Goal: Task Accomplishment & Management: Manage account settings

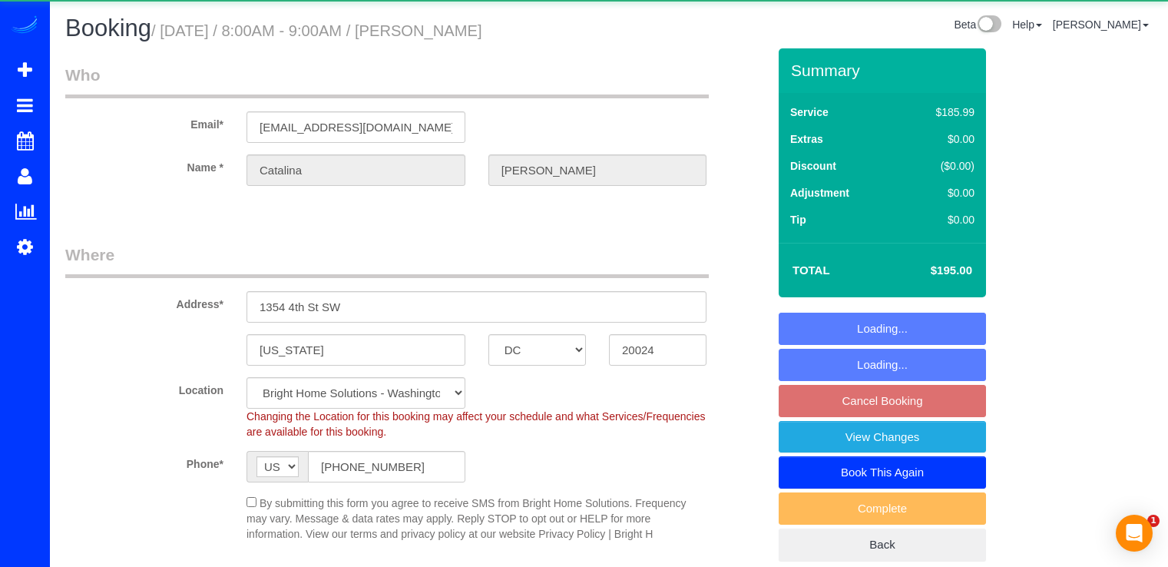
select select "DC"
select select "spot21"
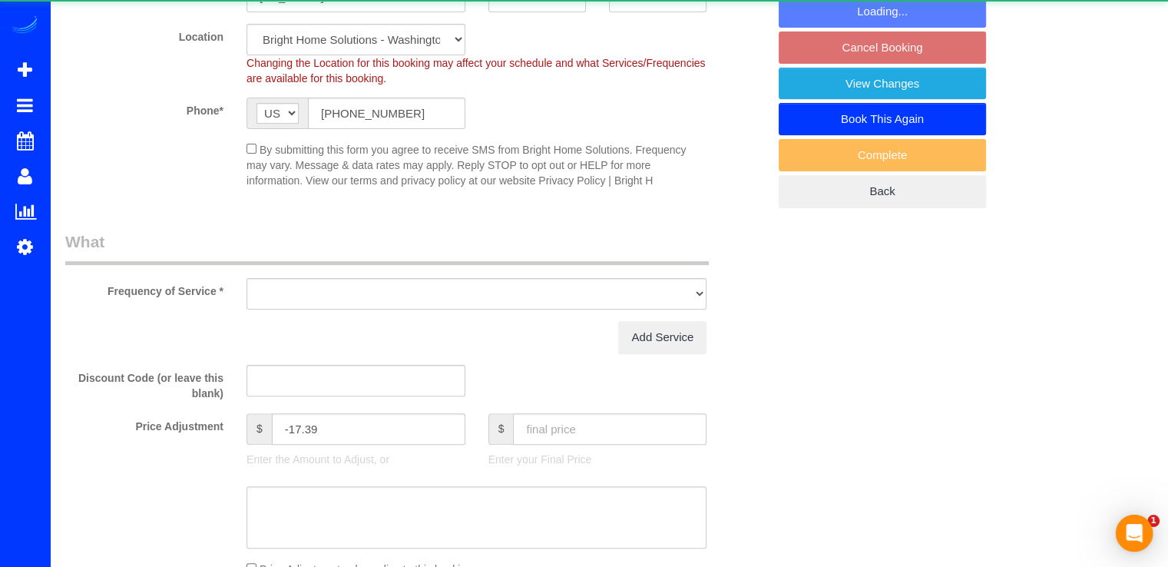
select select "object:778"
select select "2"
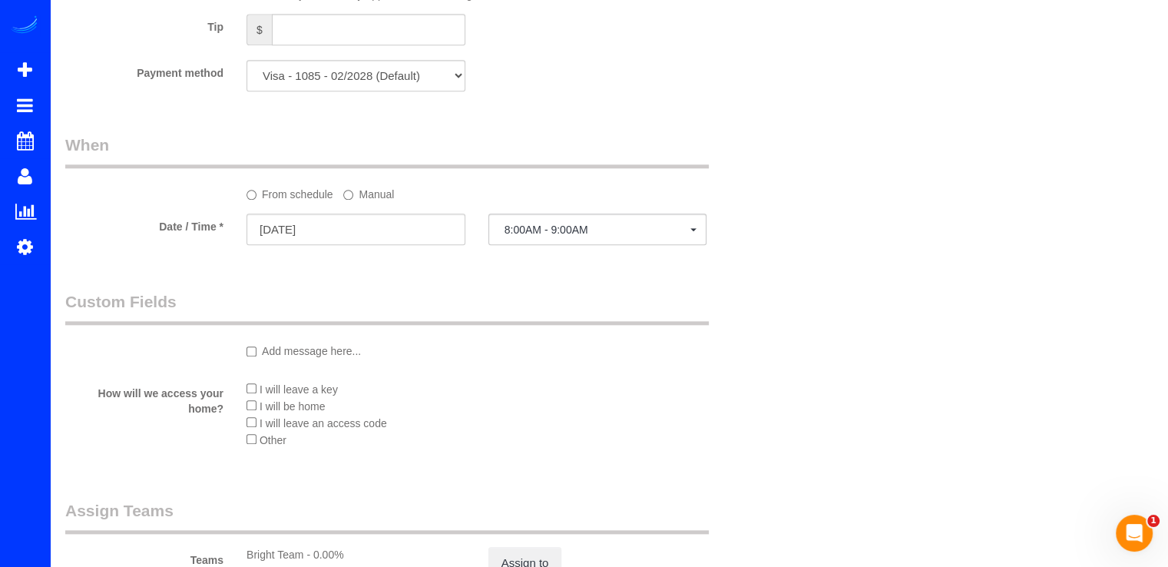
scroll to position [1536, 0]
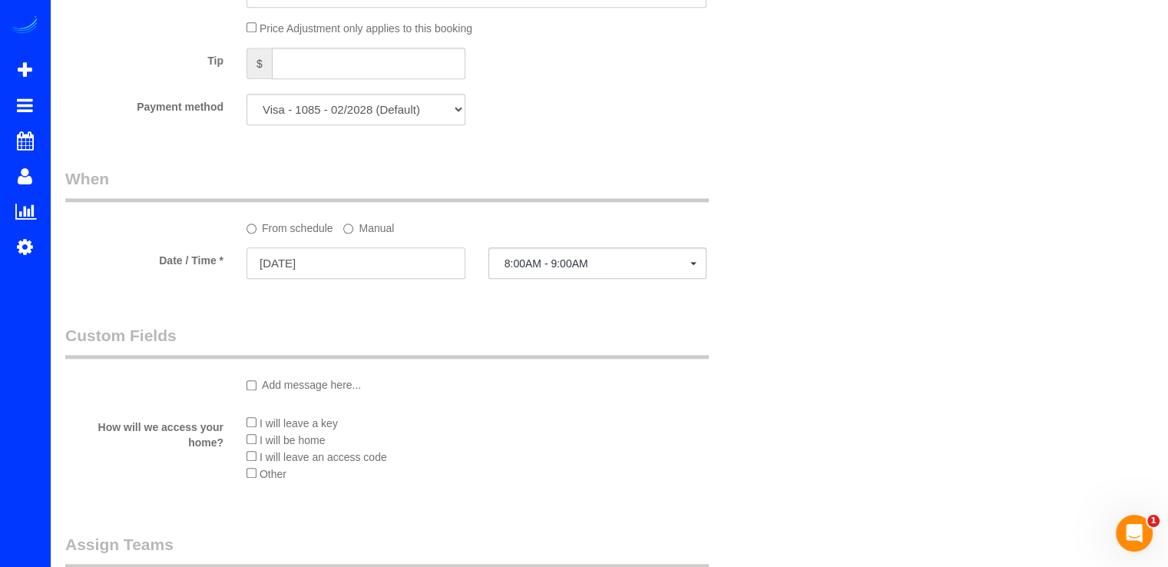
click at [356, 267] on input "09/01/2025" at bounding box center [355, 262] width 219 height 31
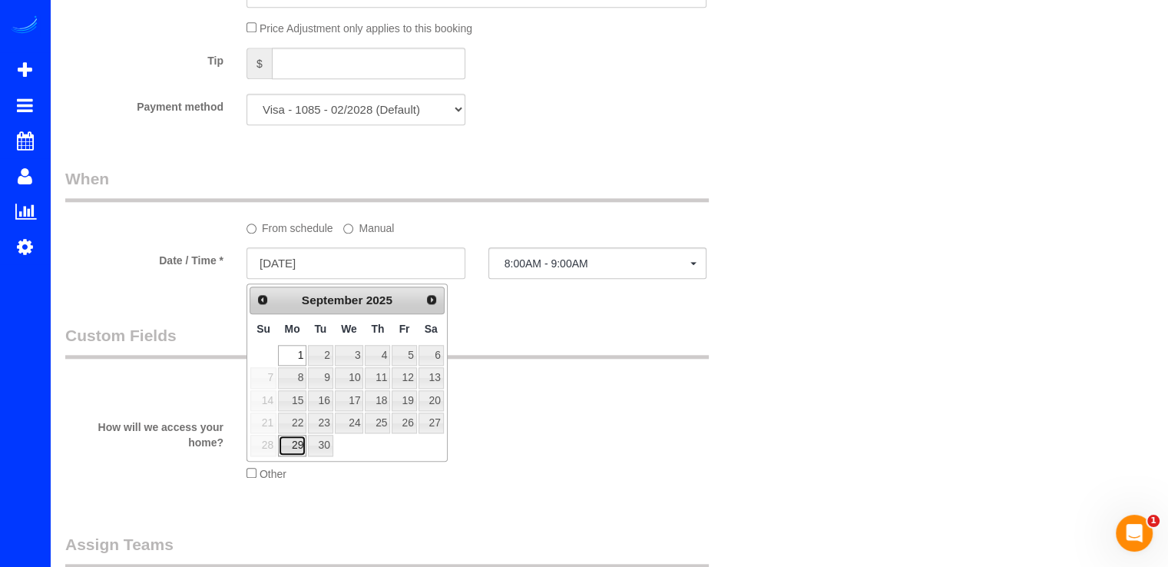
click at [293, 441] on link "29" at bounding box center [292, 445] width 28 height 21
type input "09/29/2025"
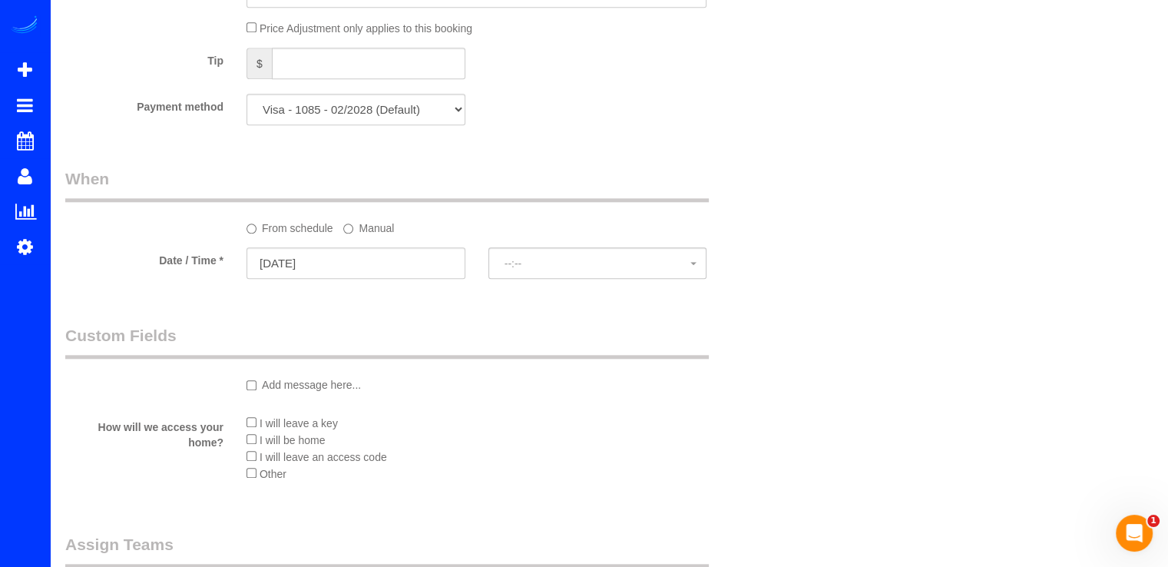
select select "spot41"
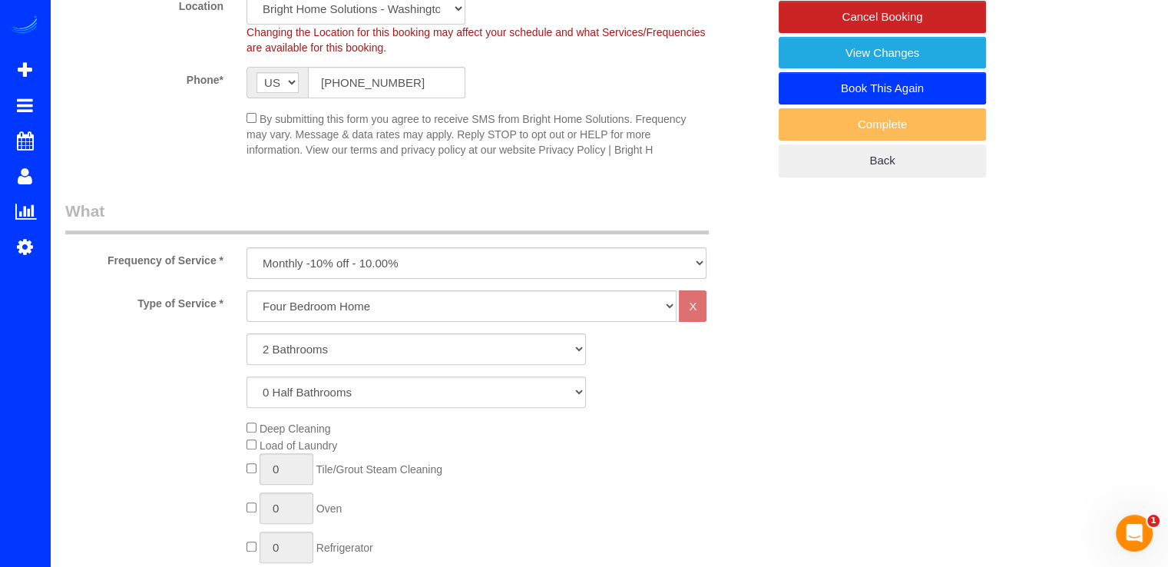
scroll to position [0, 0]
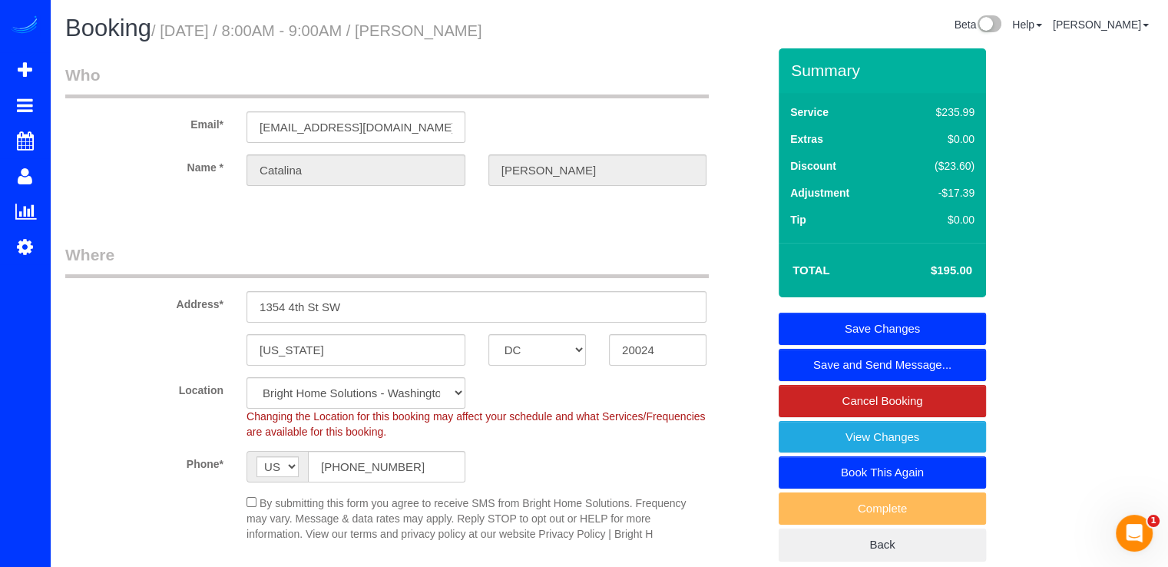
click at [935, 332] on link "Save Changes" at bounding box center [882, 329] width 207 height 32
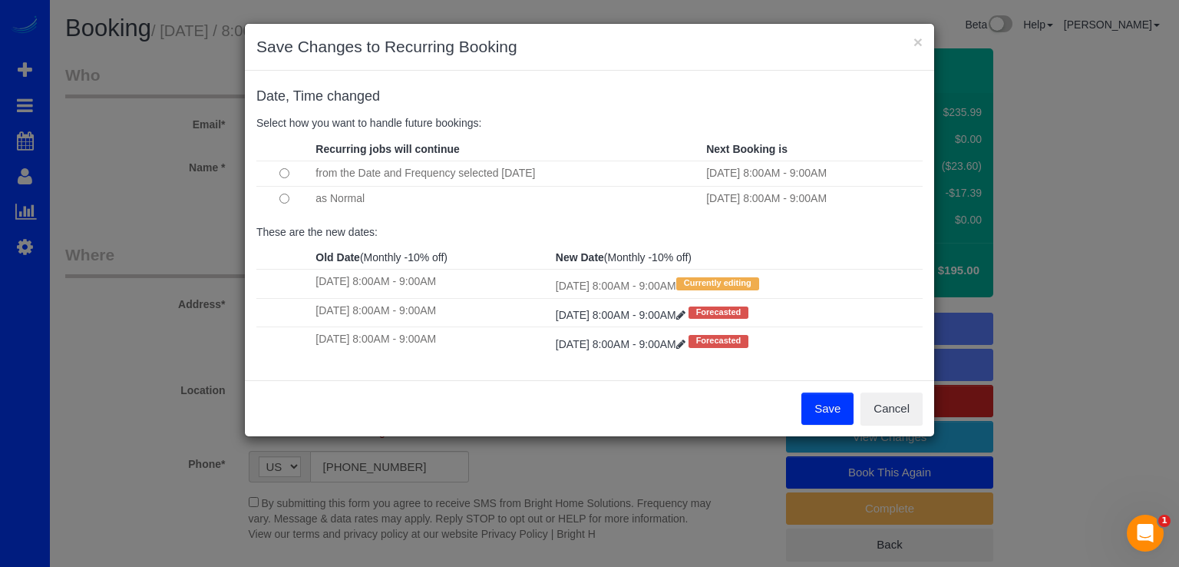
click at [822, 402] on button "Save" at bounding box center [828, 408] width 52 height 32
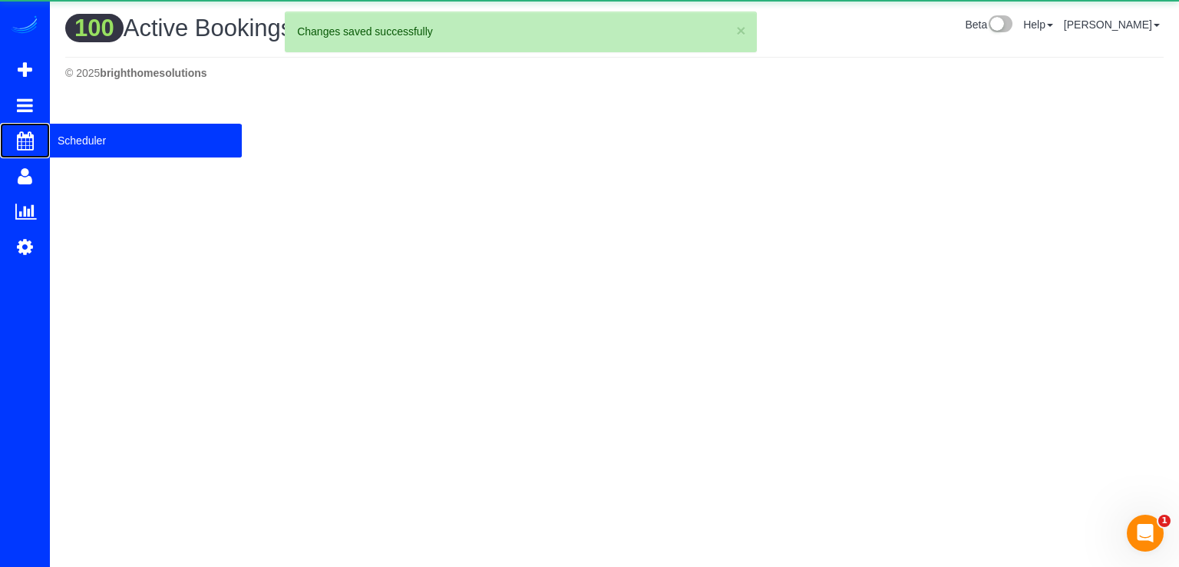
click at [84, 134] on span "Scheduler" at bounding box center [146, 140] width 192 height 35
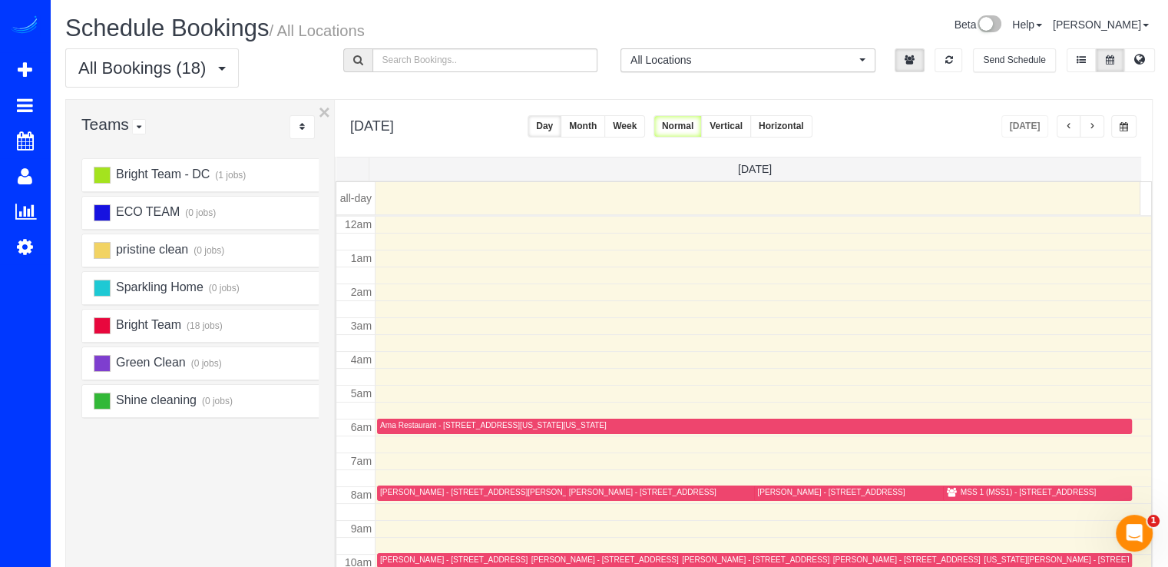
scroll to position [202, 0]
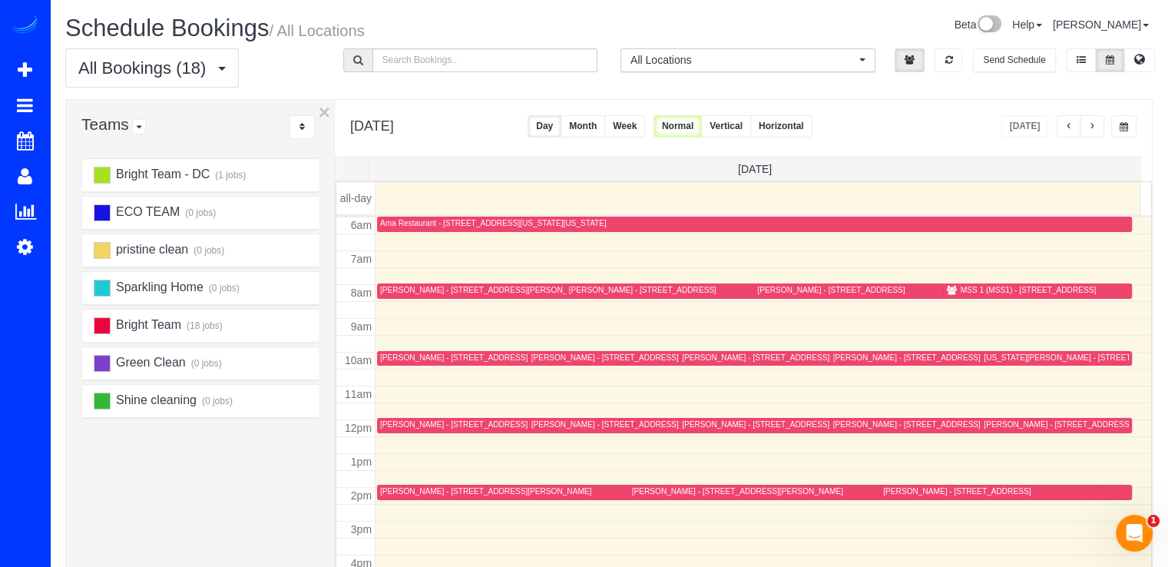
click at [1090, 122] on span "button" at bounding box center [1092, 126] width 8 height 9
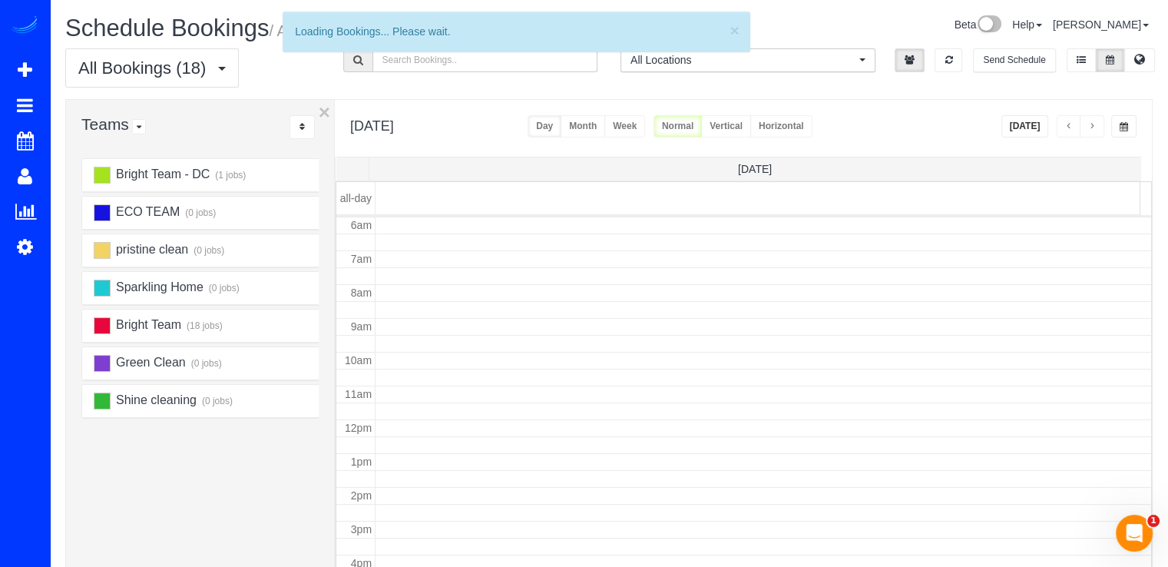
click at [1090, 123] on span "button" at bounding box center [1092, 126] width 8 height 9
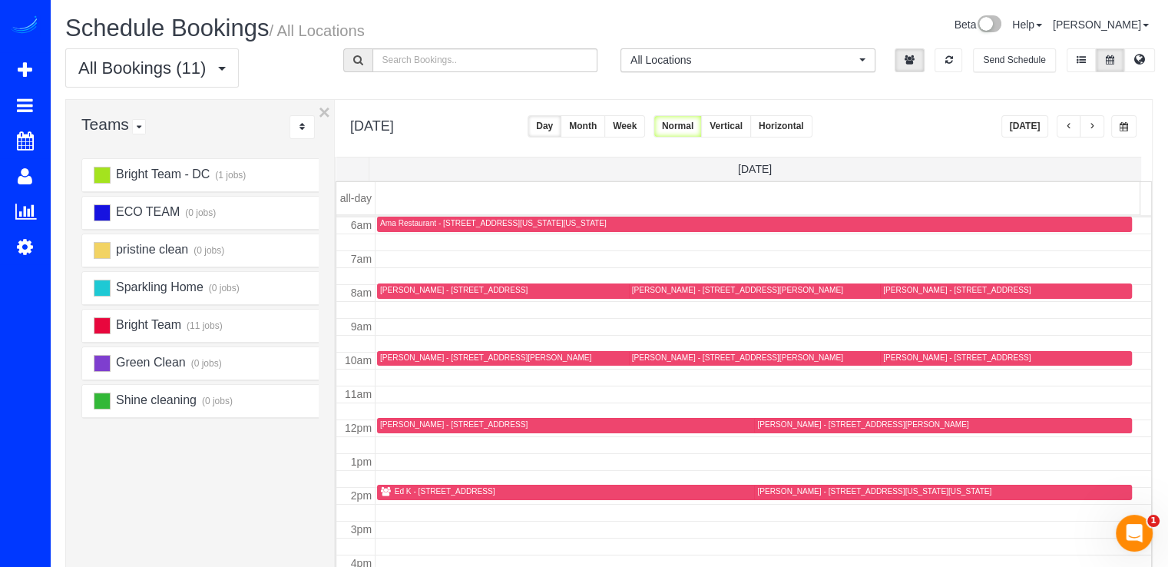
click at [1095, 124] on span "button" at bounding box center [1092, 126] width 8 height 9
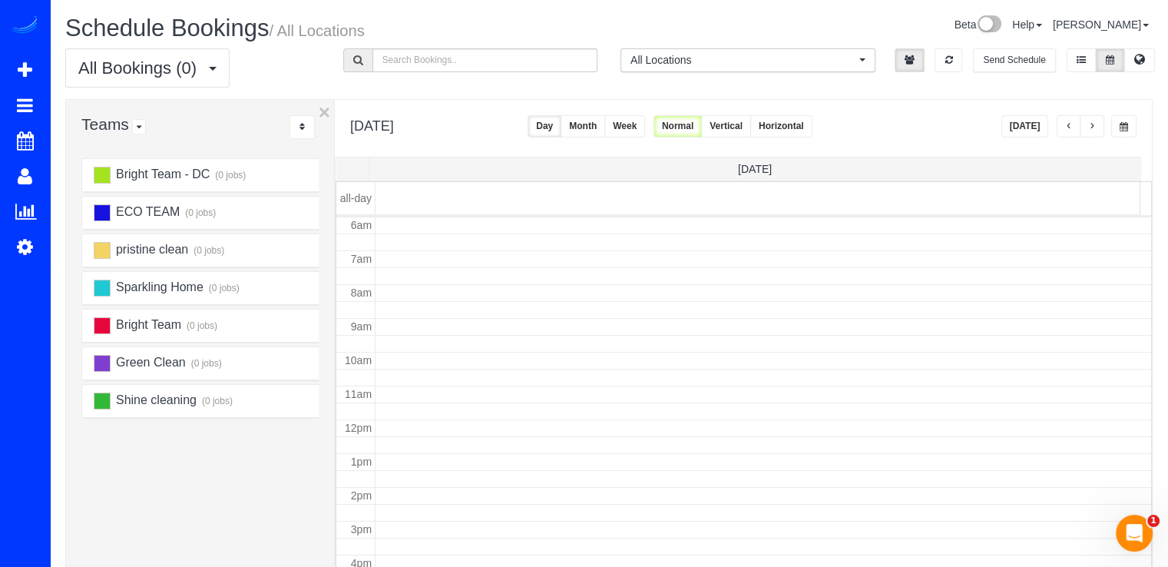
click at [1100, 126] on button "button" at bounding box center [1092, 126] width 25 height 22
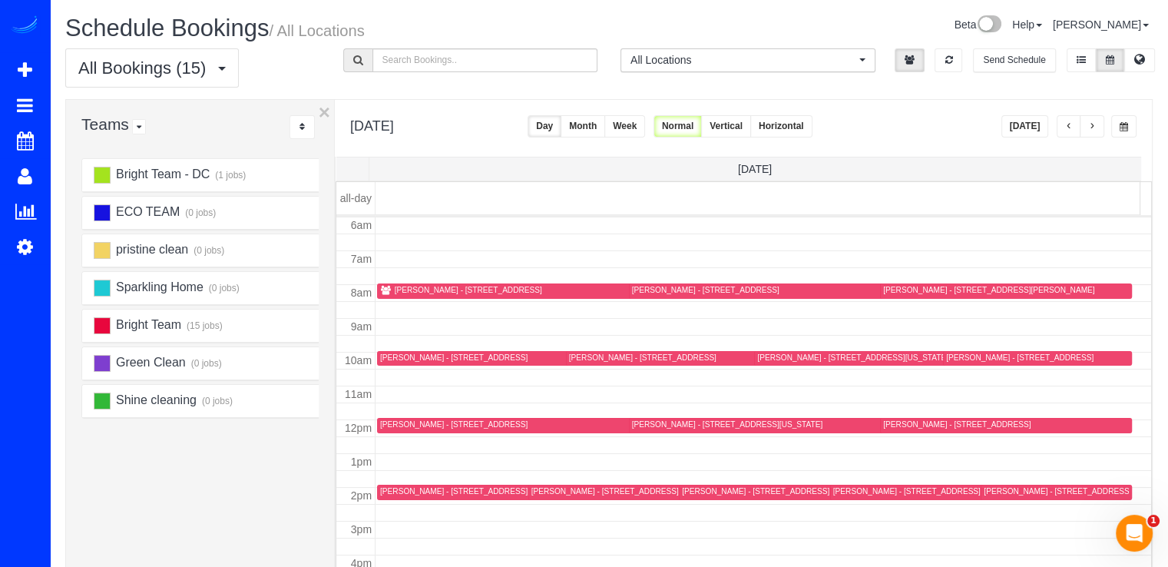
click at [961, 358] on div "Tara Sonenshine - 5124 Strathmore Ave, North Bethesda, MD 20852" at bounding box center [1019, 357] width 147 height 10
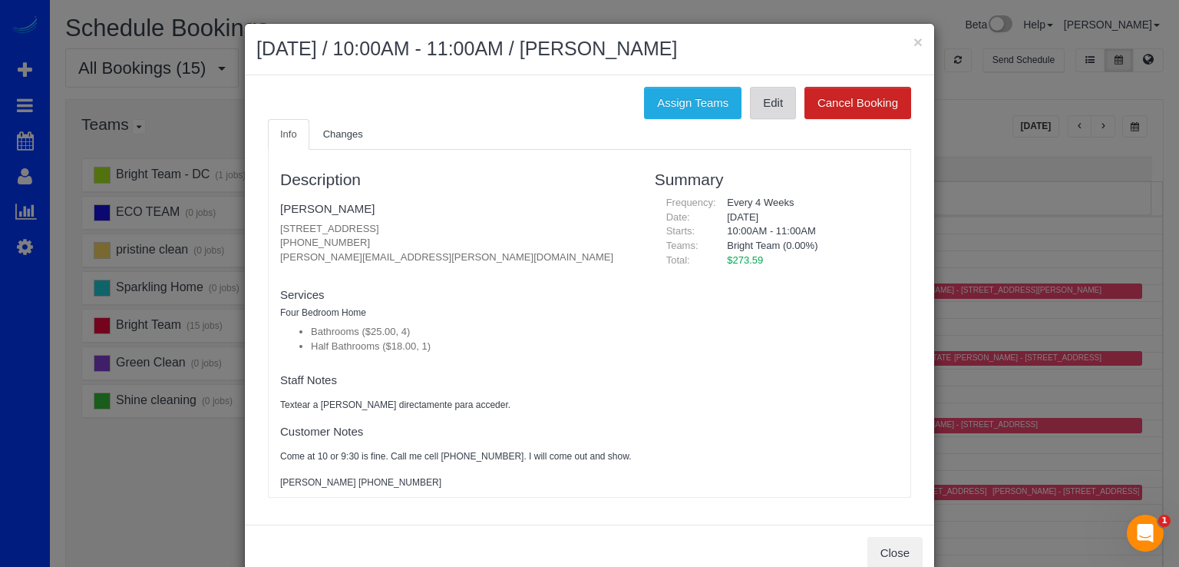
click at [772, 106] on link "Edit" at bounding box center [773, 103] width 46 height 32
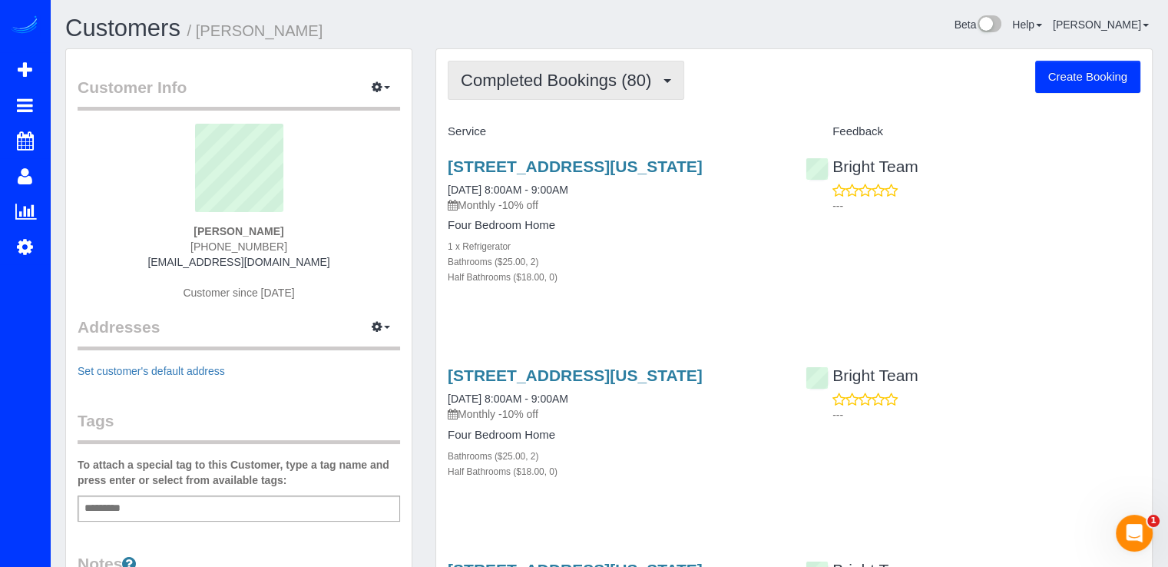
click at [535, 96] on button "Completed Bookings (80)" at bounding box center [566, 80] width 237 height 39
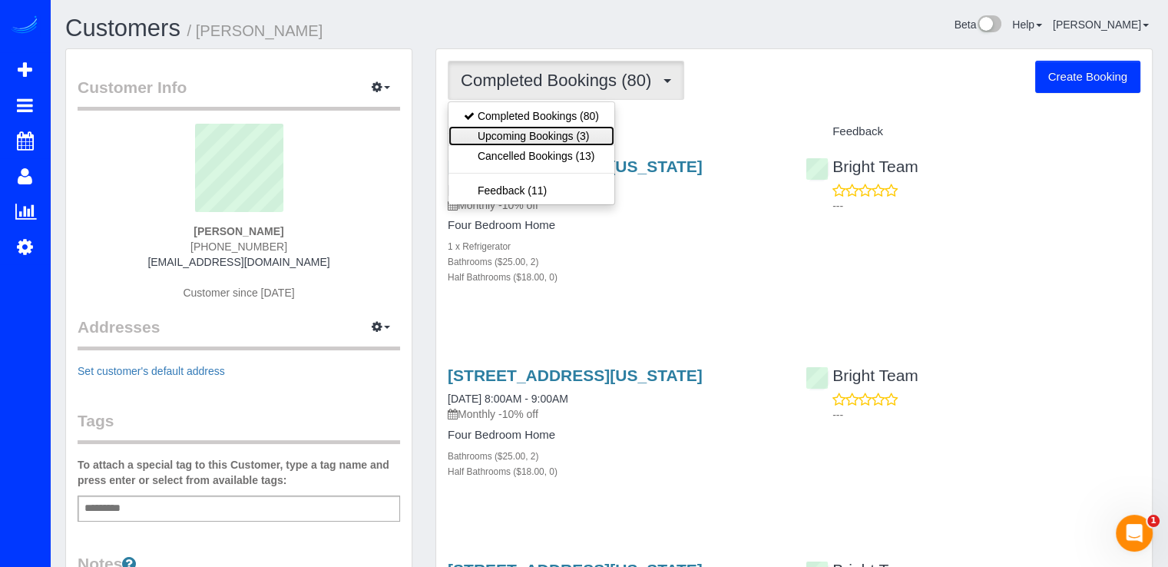
click at [559, 136] on link "Upcoming Bookings (3)" at bounding box center [531, 136] width 166 height 20
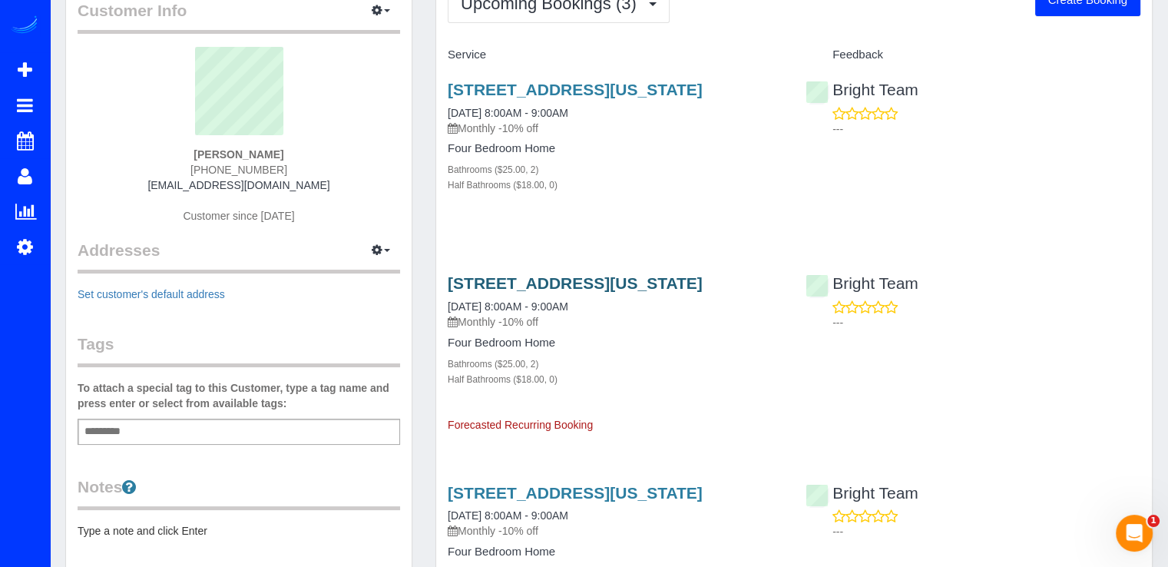
scroll to position [154, 0]
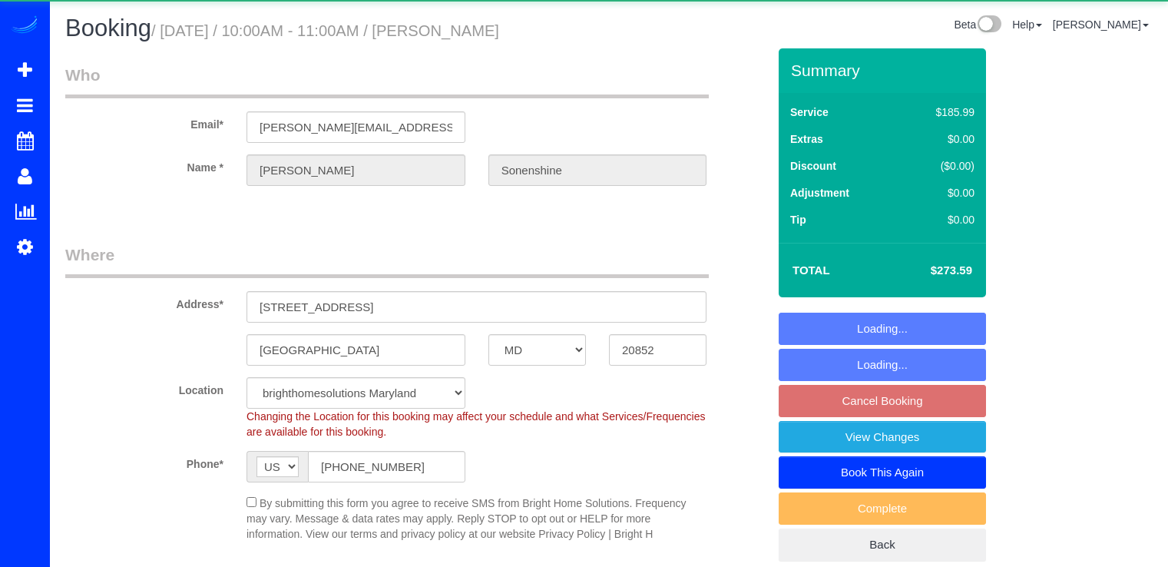
select select "MD"
select select "4"
select select "1"
select select "spot2"
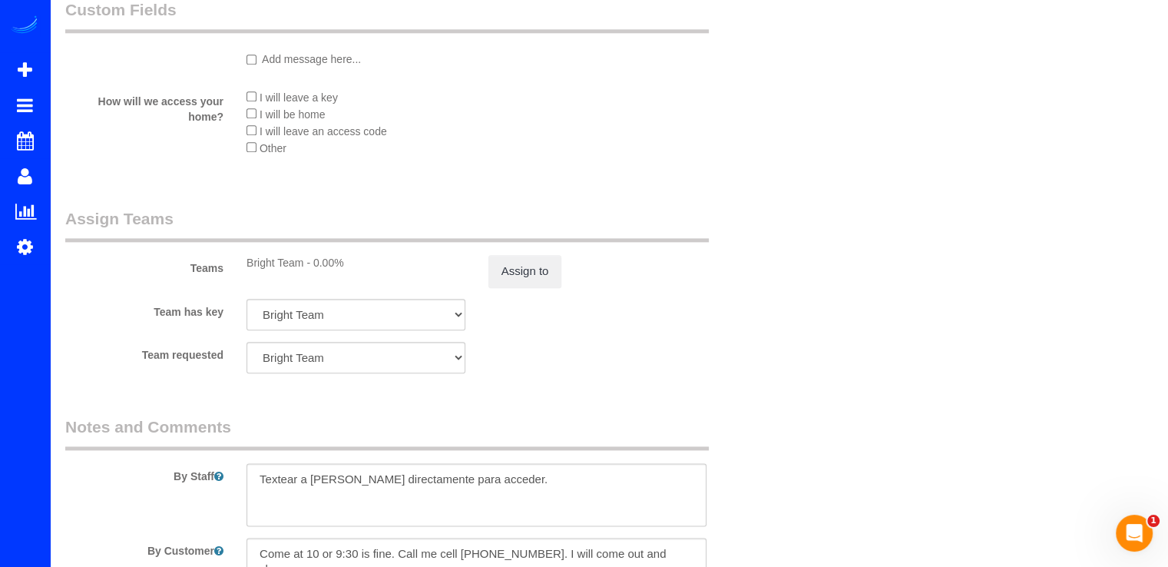
scroll to position [2032, 0]
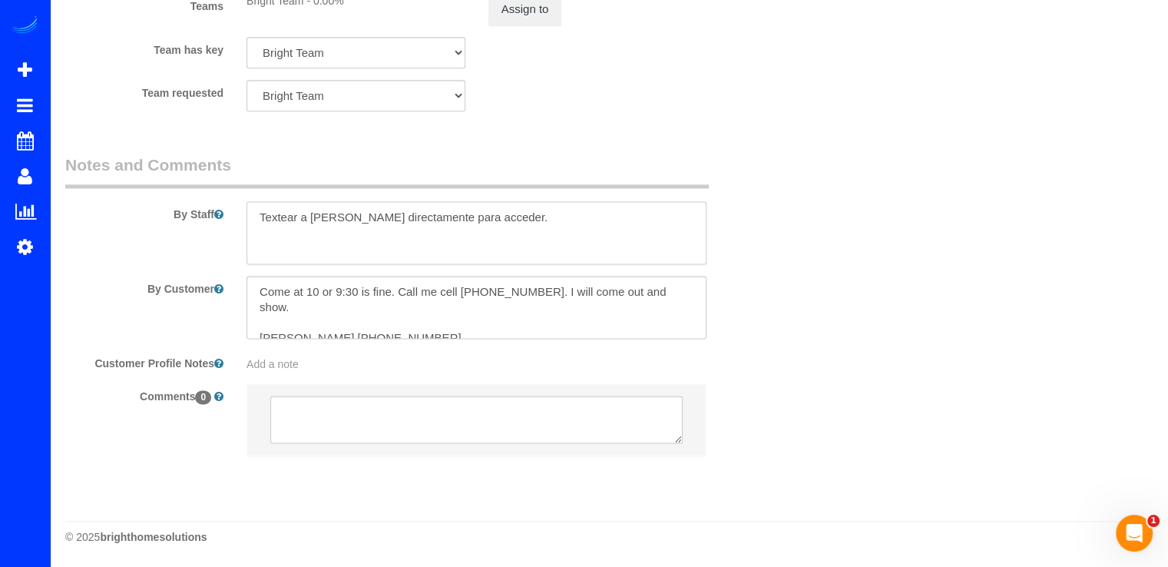
click at [495, 222] on textarea at bounding box center [476, 232] width 460 height 63
paste textarea "Please call Gary to Open the garage. 301 928 7475"
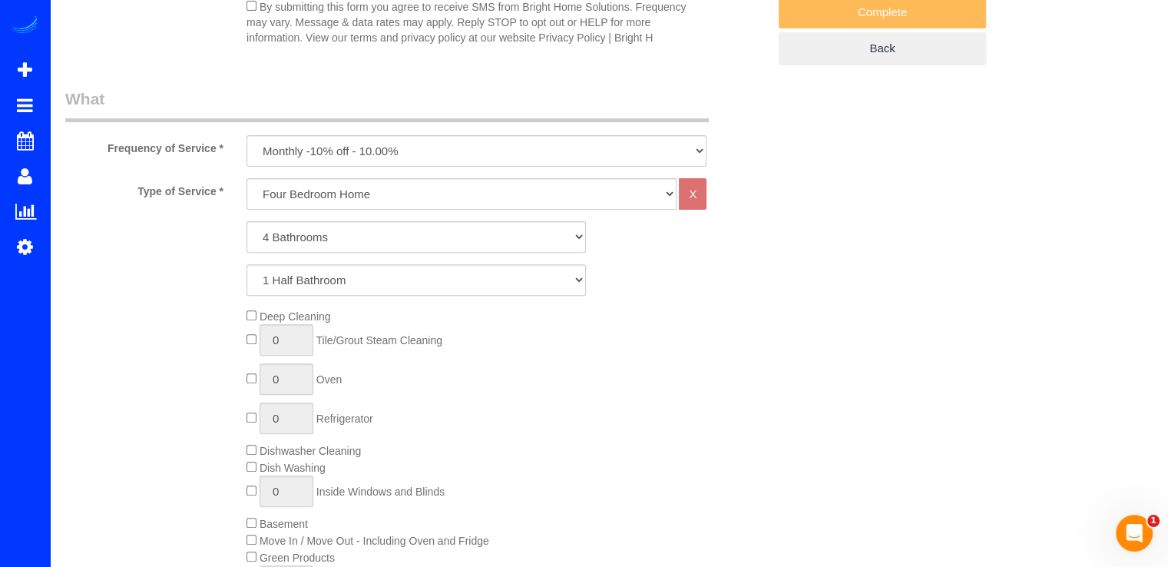
scroll to position [35, 0]
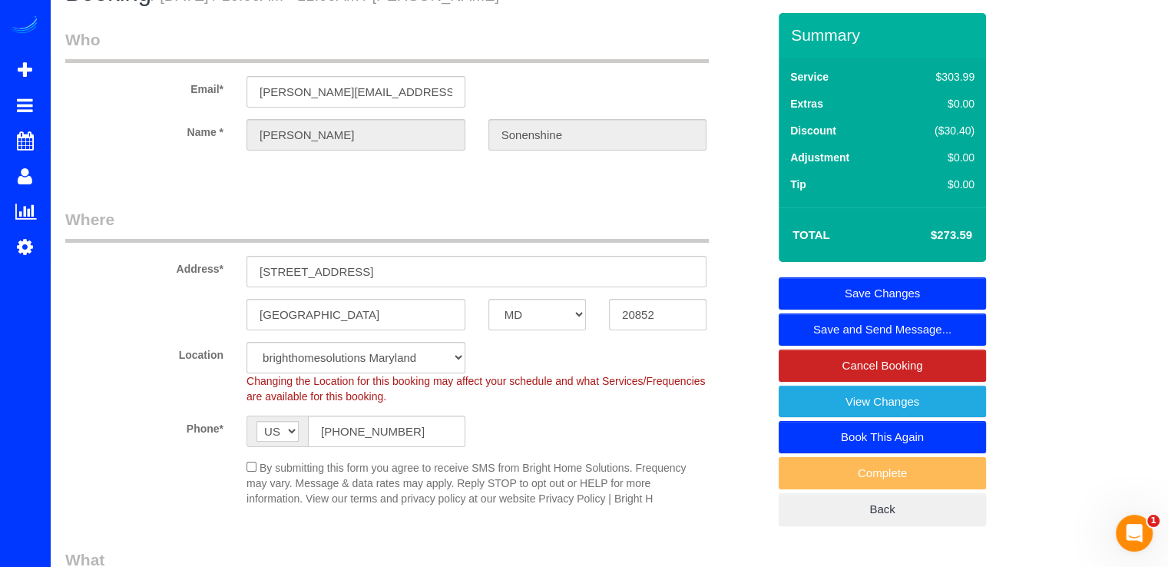
type textarea "Textear a Gary directamente para acceder. Notas 9/1/25 Please call Gary to Open…"
click at [897, 274] on div "Summary Service $303.99 Extras $0.00 Discount ($30.40) Adjustment $0.00 Tip $0.…" at bounding box center [882, 269] width 207 height 513
click at [895, 280] on link "Save Changes" at bounding box center [882, 293] width 207 height 32
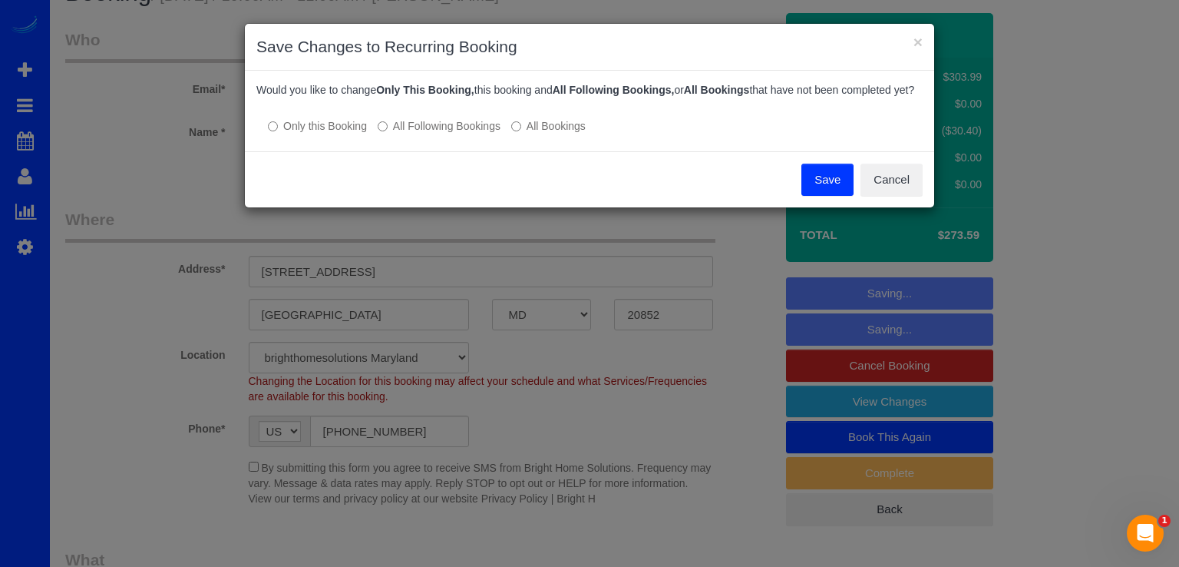
click at [822, 182] on button "Save" at bounding box center [828, 180] width 52 height 32
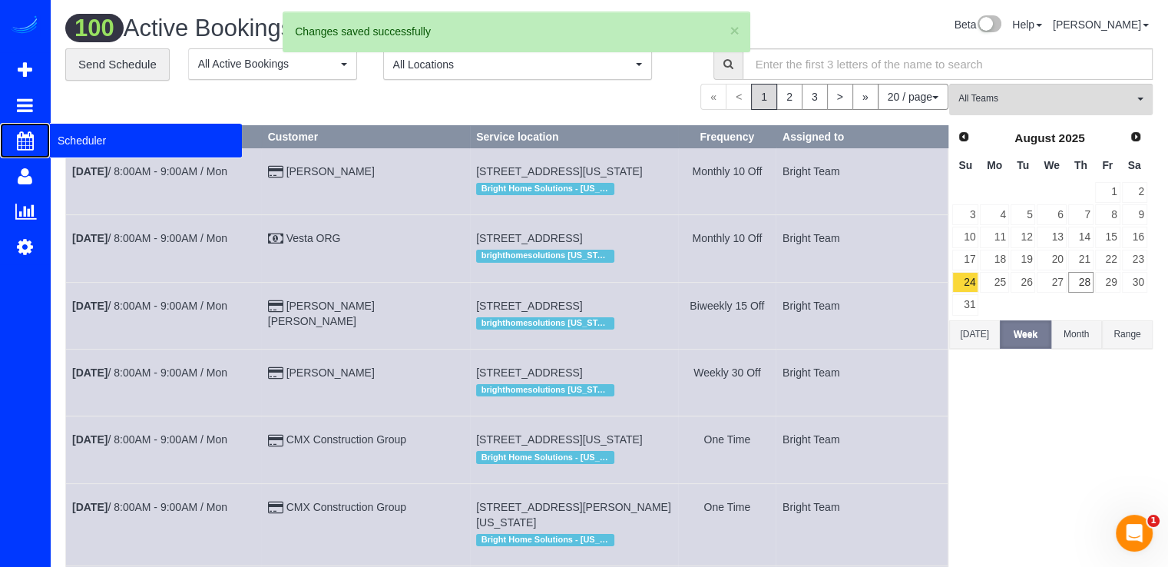
click at [68, 147] on span "Scheduler" at bounding box center [146, 140] width 192 height 35
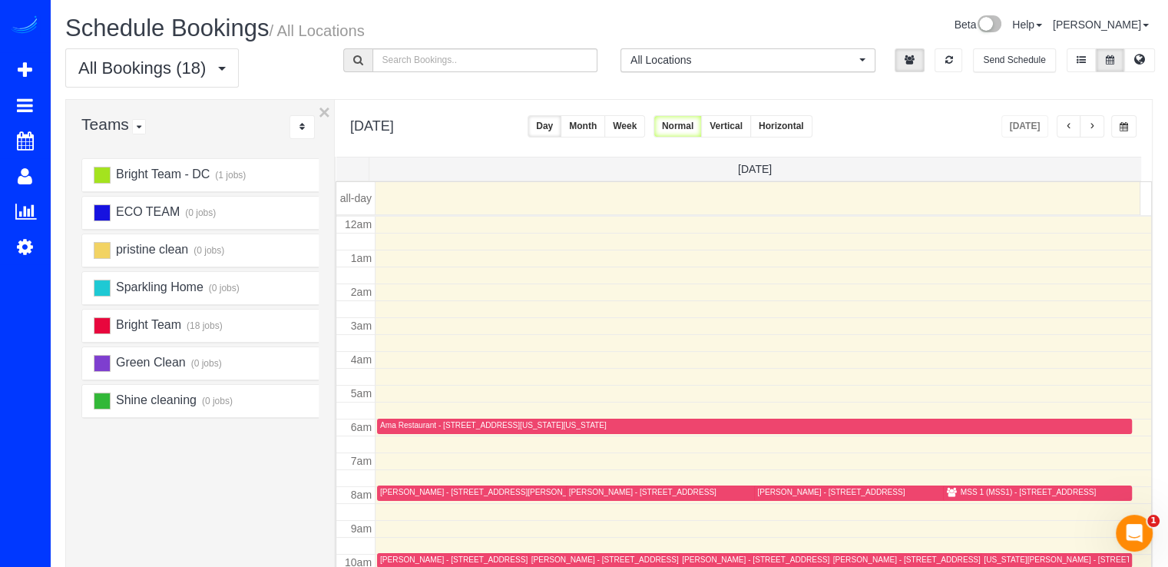
scroll to position [202, 0]
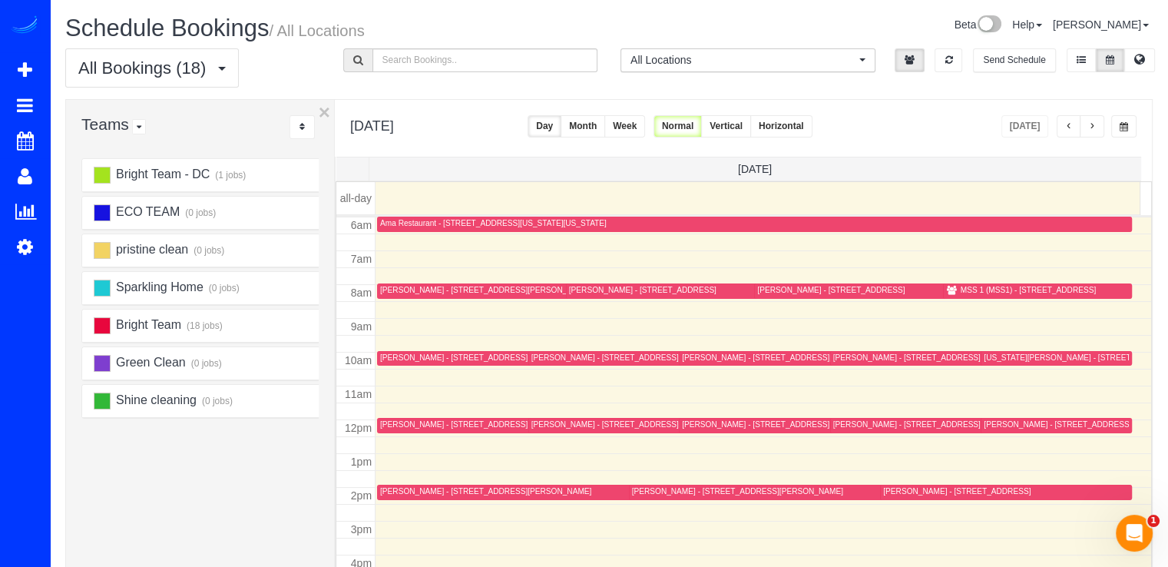
click at [1093, 131] on span "button" at bounding box center [1092, 126] width 8 height 9
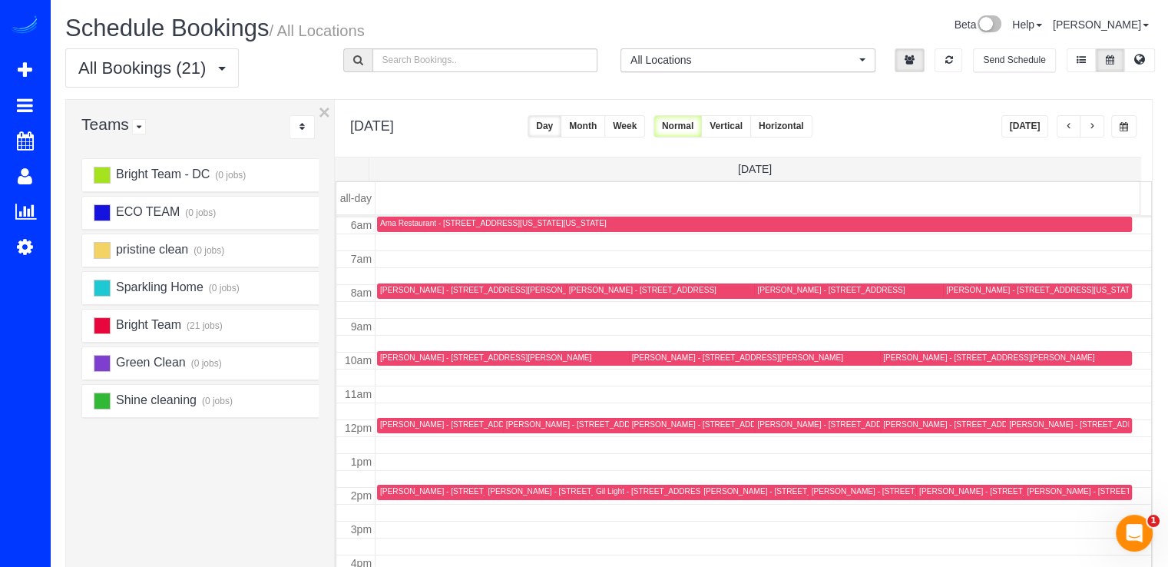
click at [920, 487] on td at bounding box center [763, 495] width 776 height 17
click at [925, 491] on div "Jason Hughes - 3501 S Dakota Ave Ne, Washington, DC 20018" at bounding box center [1014, 491] width 190 height 10
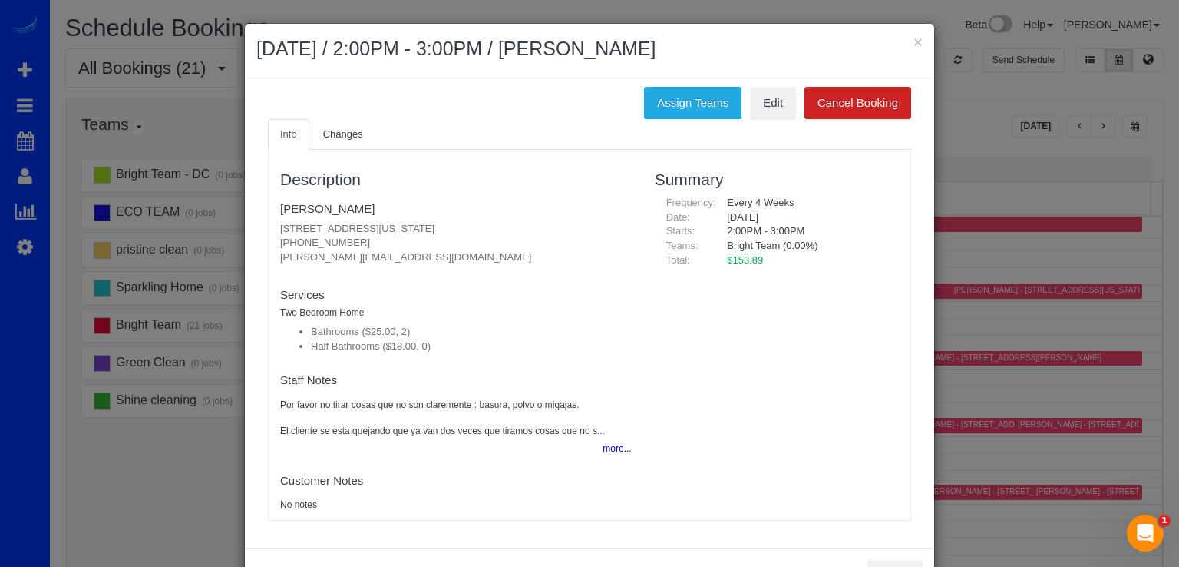
click at [795, 109] on div "Assign Teams Edit Cancel Booking" at bounding box center [589, 103] width 667 height 32
click at [786, 109] on link "Edit" at bounding box center [773, 103] width 46 height 32
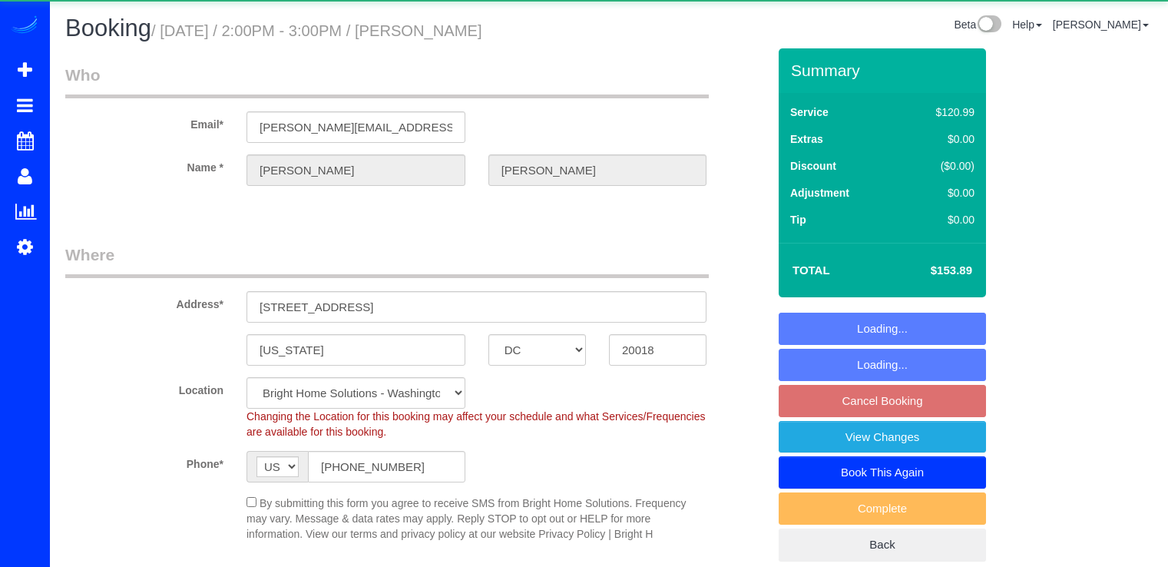
select select "DC"
select select "2"
select select "spot1"
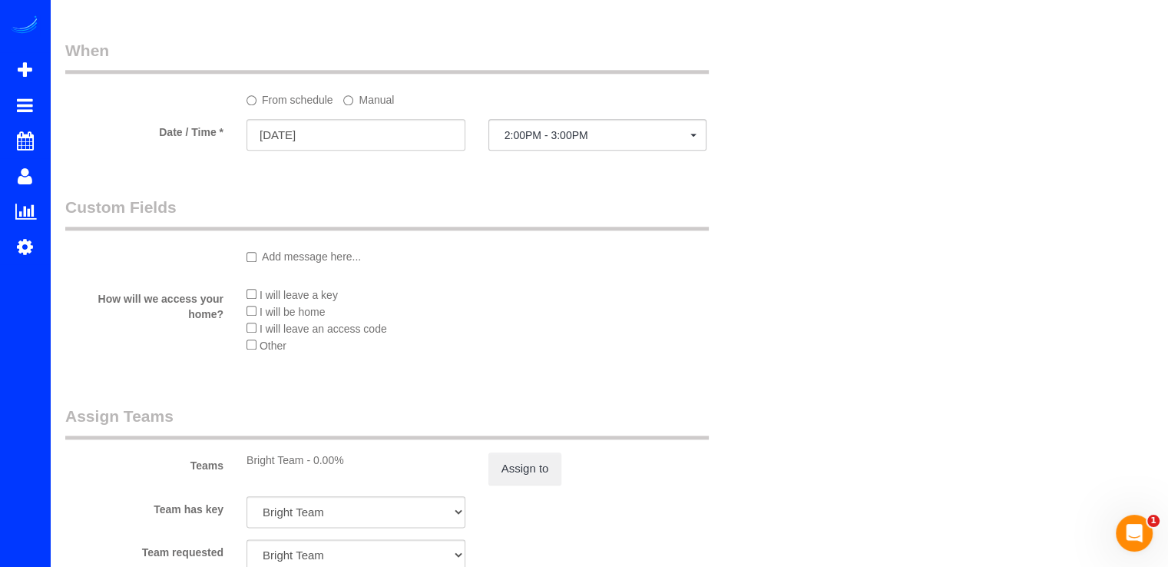
scroll to position [1536, 0]
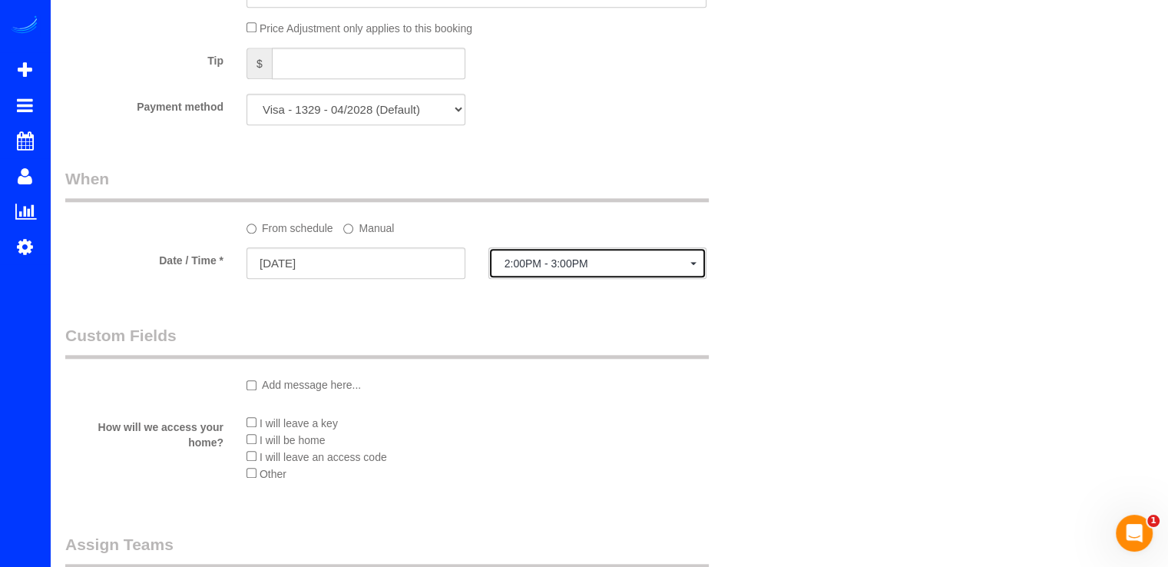
click at [541, 262] on span "2:00PM - 3:00PM" at bounding box center [597, 263] width 187 height 12
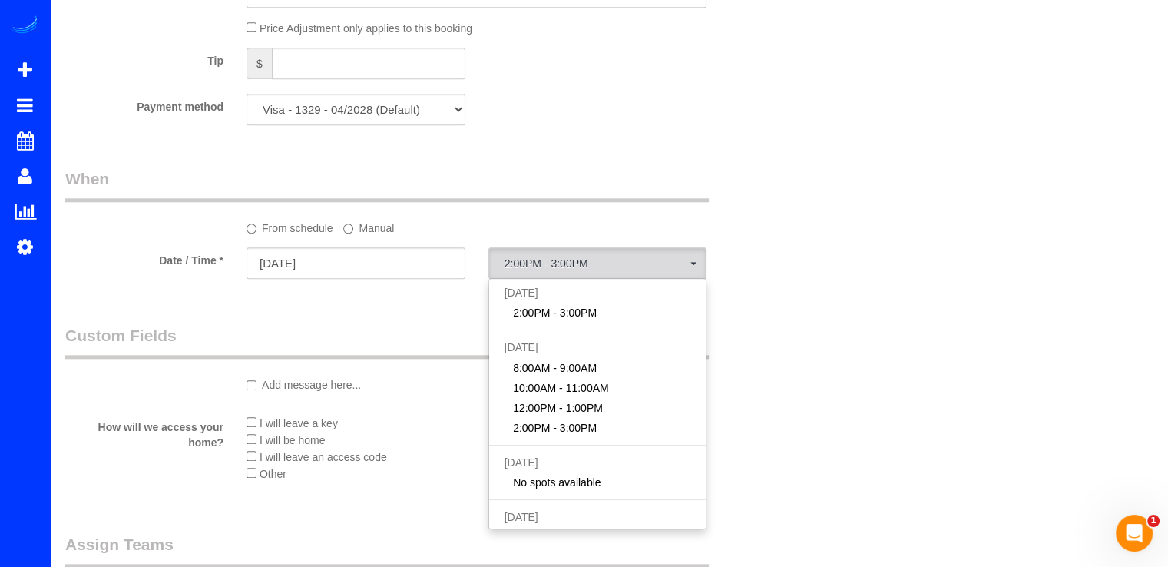
click at [362, 232] on label "Manual" at bounding box center [368, 225] width 51 height 21
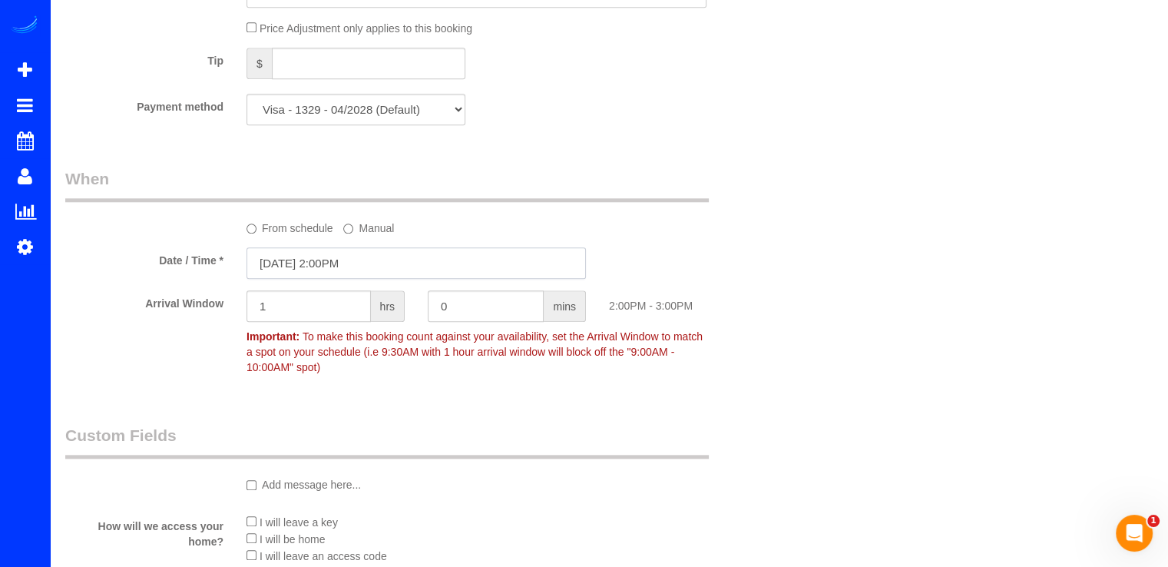
click at [402, 270] on input "08/29/2025 2:00PM" at bounding box center [415, 262] width 339 height 31
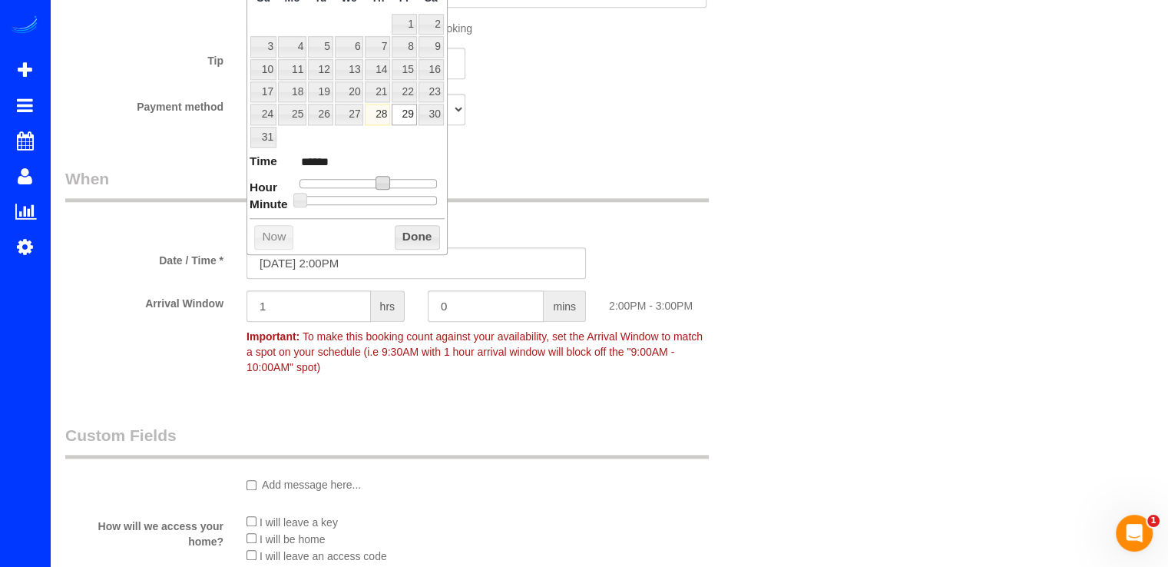
type input "08/29/2025 1:00PM"
type input "******"
type input "08/29/2025 12:00PM"
type input "*******"
type input "08/29/2025 11:00AM"
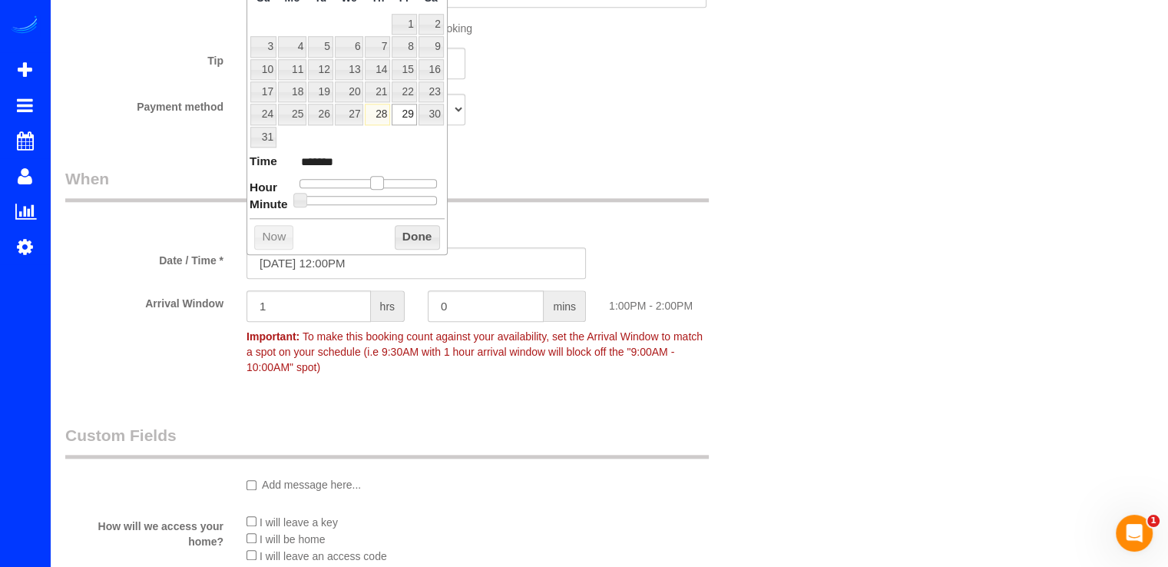
type input "*******"
drag, startPoint x: 384, startPoint y: 180, endPoint x: 365, endPoint y: 183, distance: 19.4
click at [365, 183] on span at bounding box center [365, 183] width 14 height 14
type input "08/29/2025 10:00AM"
type input "*******"
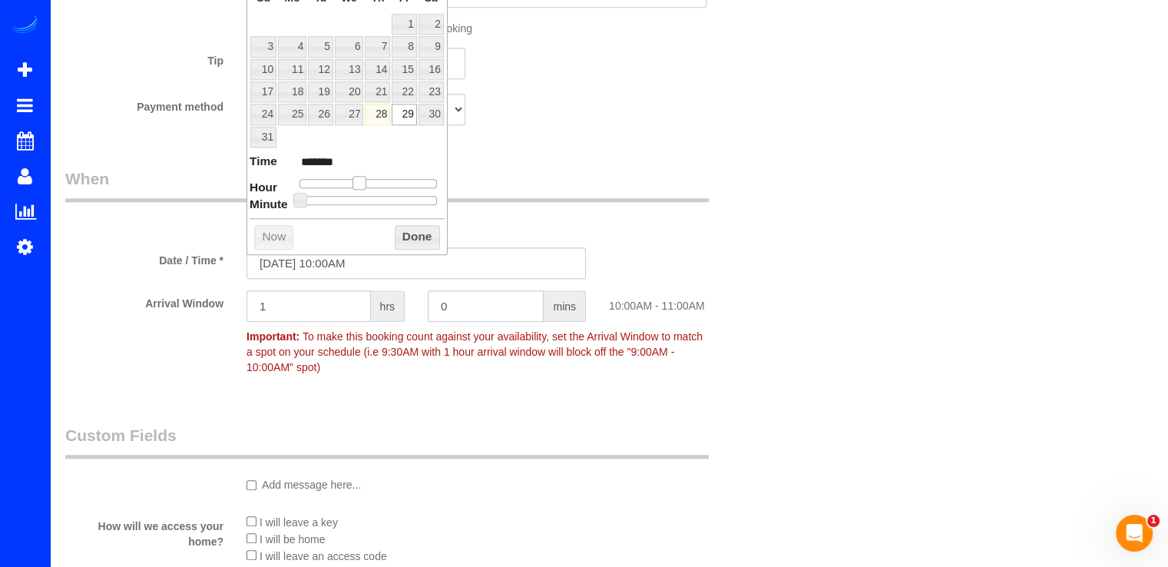
drag, startPoint x: 365, startPoint y: 183, endPoint x: 381, endPoint y: 209, distance: 30.7
click at [359, 184] on span at bounding box center [359, 183] width 14 height 14
click at [436, 256] on input "08/29/2025 10:00AM" at bounding box center [415, 262] width 339 height 31
click at [418, 240] on button "Done" at bounding box center [417, 237] width 45 height 25
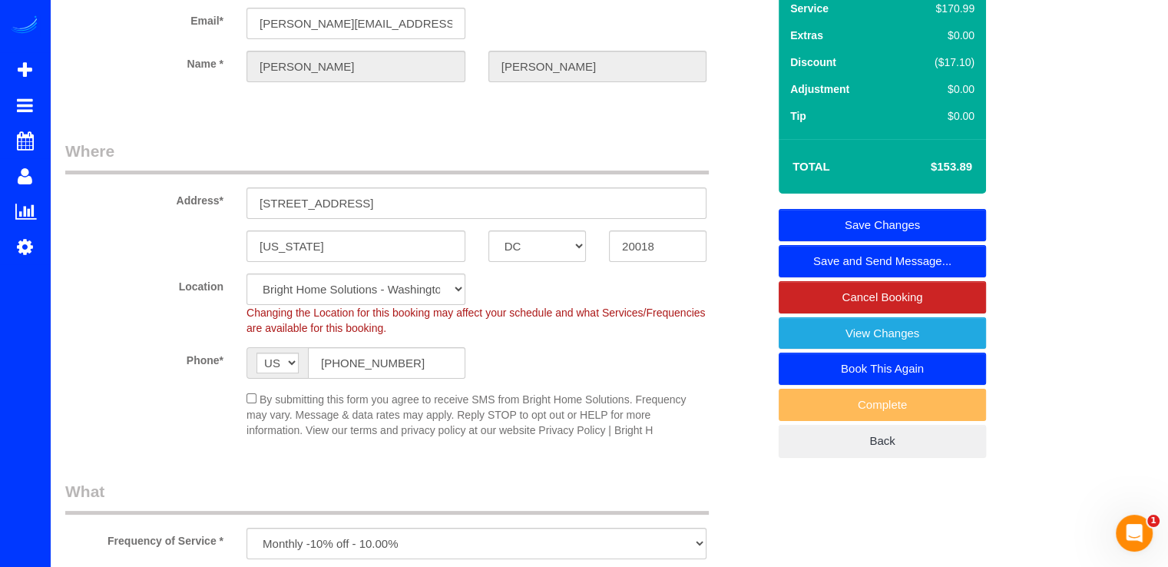
scroll to position [0, 0]
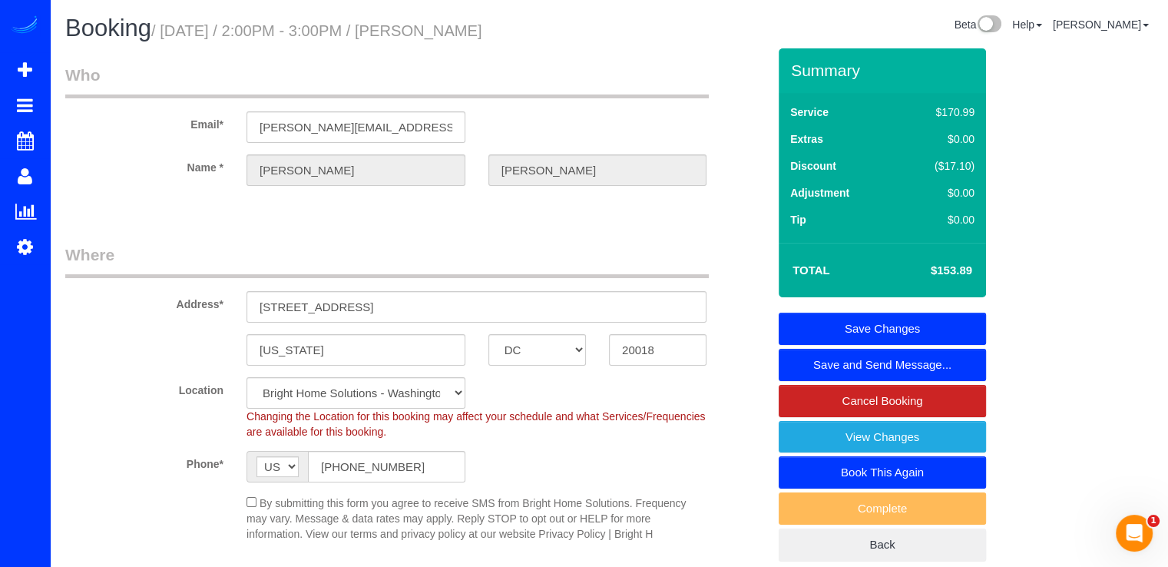
click at [882, 315] on link "Save Changes" at bounding box center [882, 329] width 207 height 32
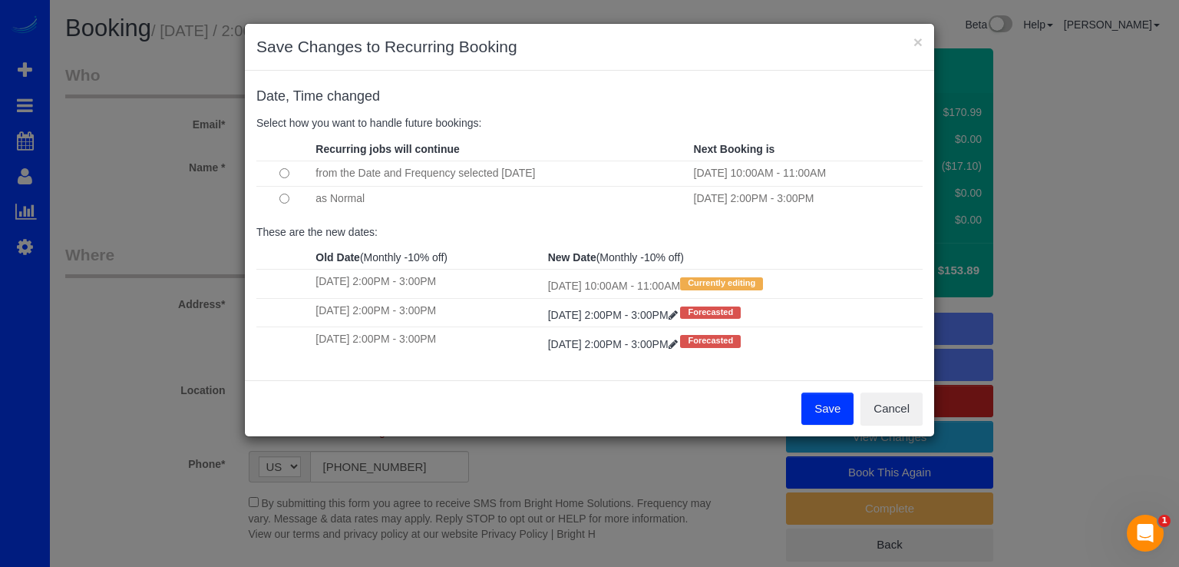
click at [823, 411] on button "Save" at bounding box center [828, 408] width 52 height 32
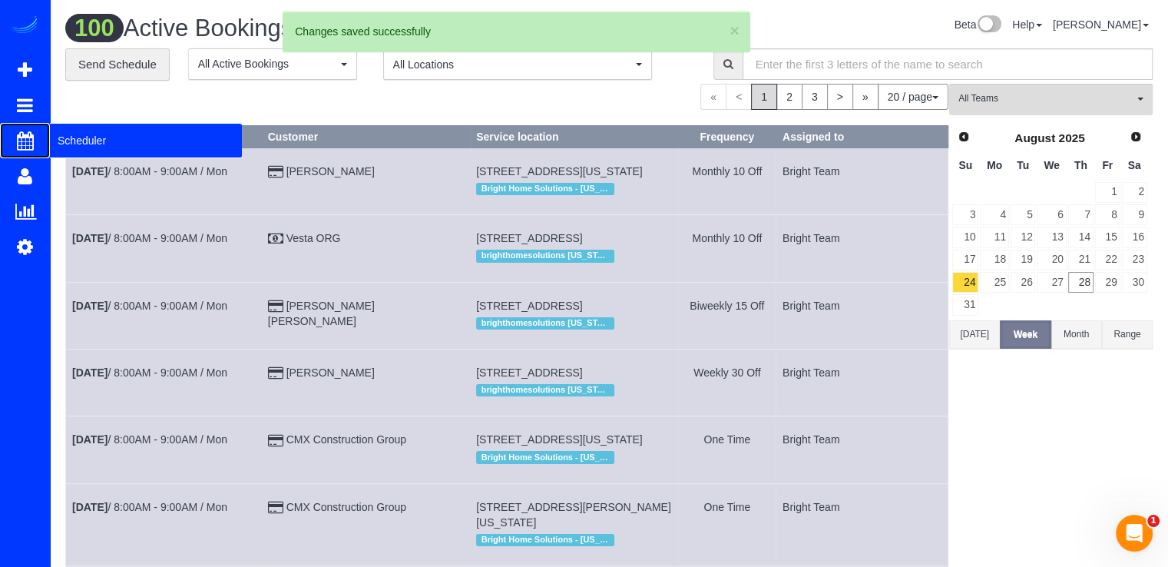
click at [74, 132] on span "Scheduler" at bounding box center [146, 140] width 192 height 35
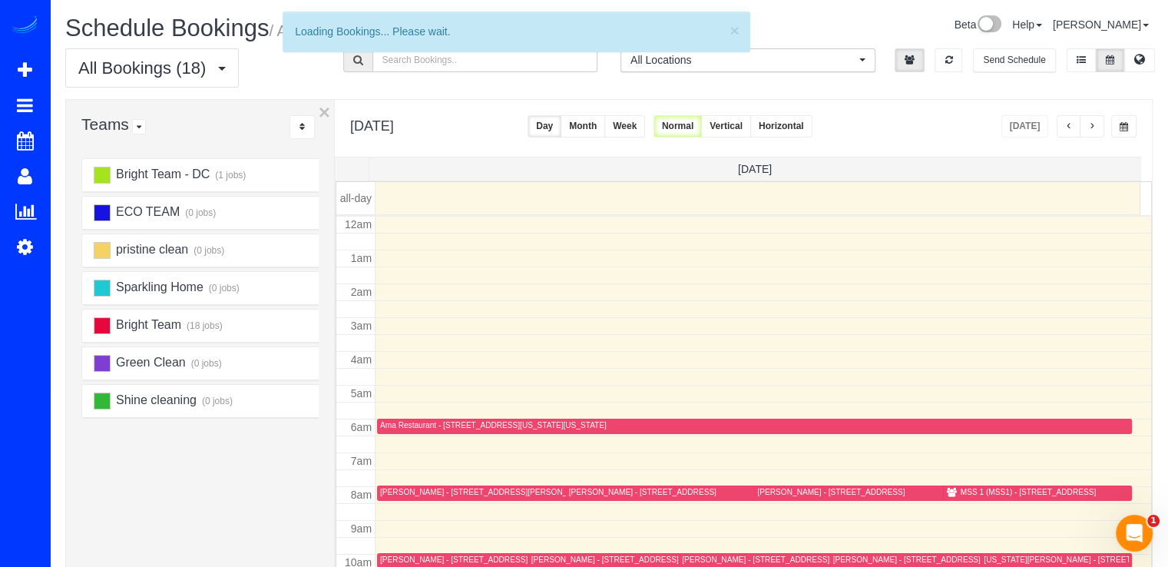
scroll to position [202, 0]
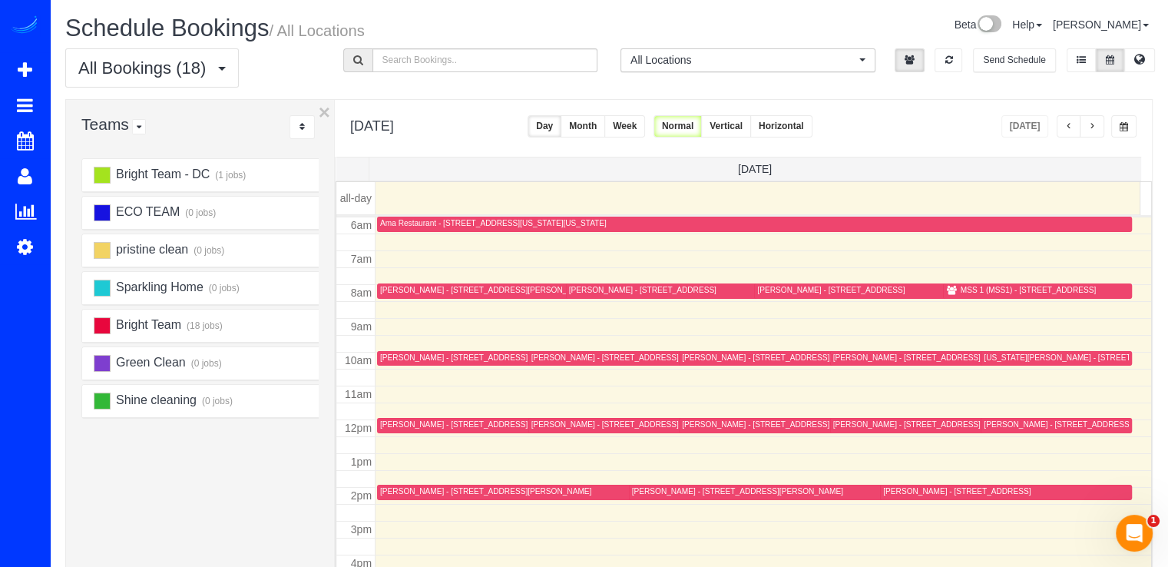
click at [1095, 128] on span "button" at bounding box center [1092, 126] width 8 height 9
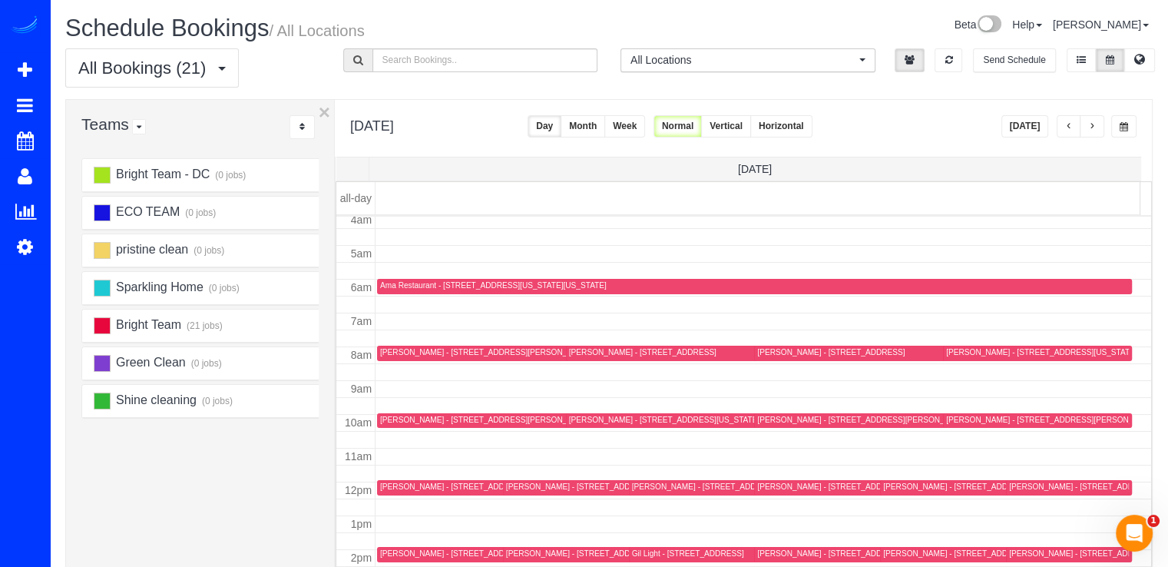
scroll to position [230, 0]
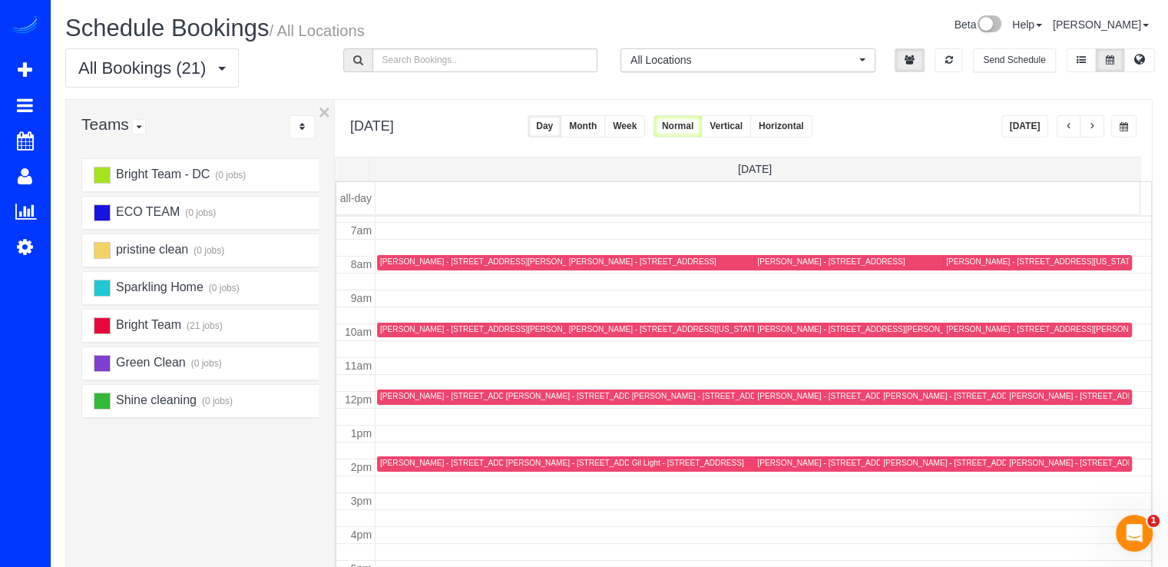
click at [1097, 126] on button "button" at bounding box center [1092, 126] width 25 height 22
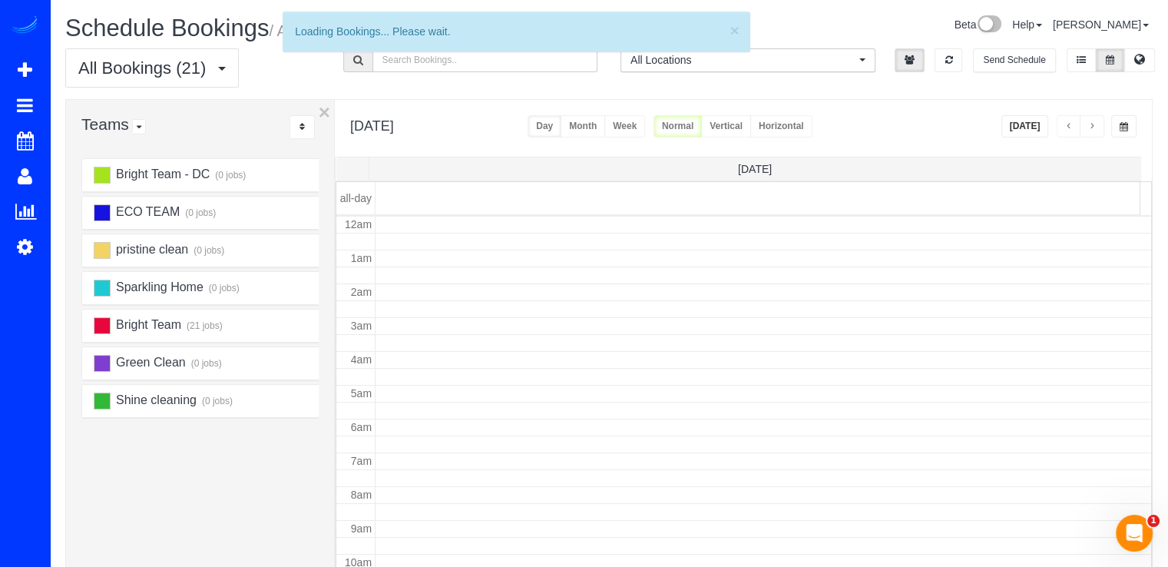
scroll to position [202, 0]
click at [1097, 126] on button "button" at bounding box center [1092, 126] width 25 height 22
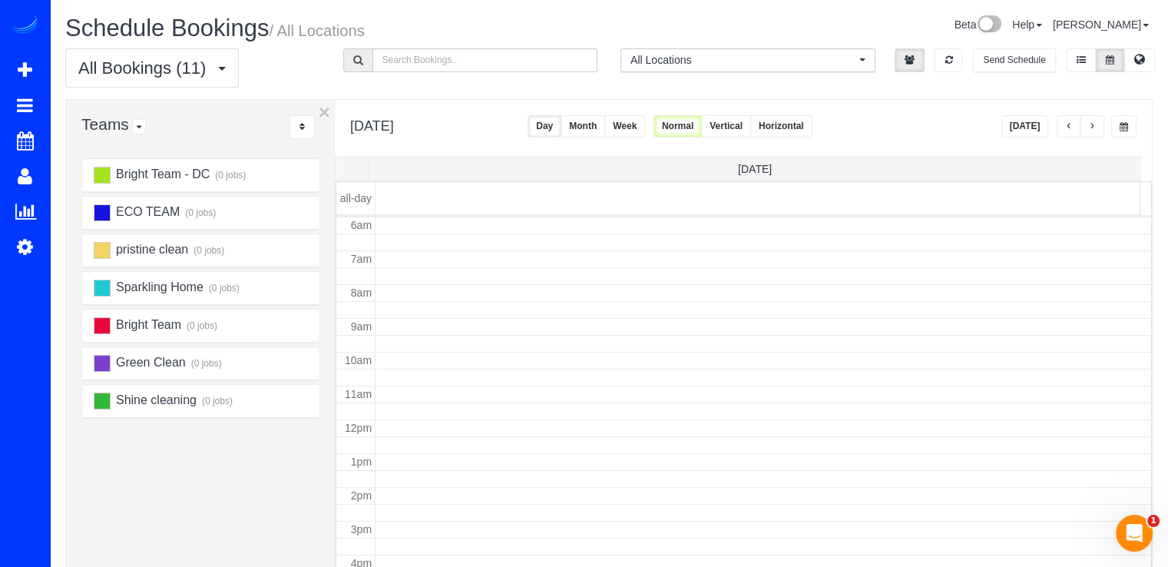
click at [1097, 125] on button "button" at bounding box center [1092, 126] width 25 height 22
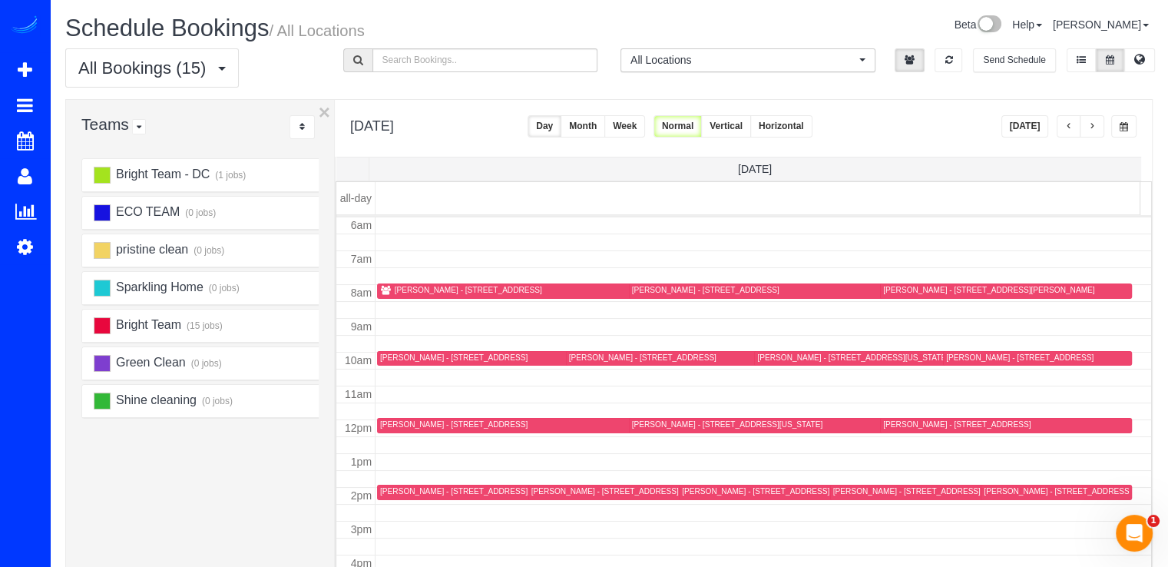
click at [1090, 122] on span "button" at bounding box center [1092, 126] width 8 height 9
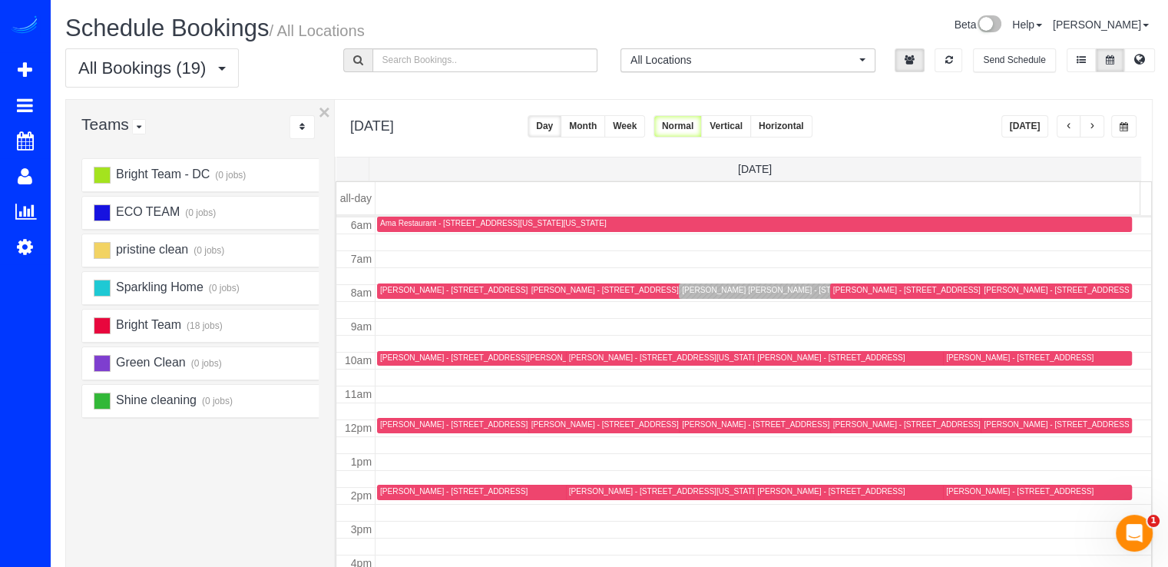
click at [1091, 124] on span "button" at bounding box center [1092, 126] width 8 height 9
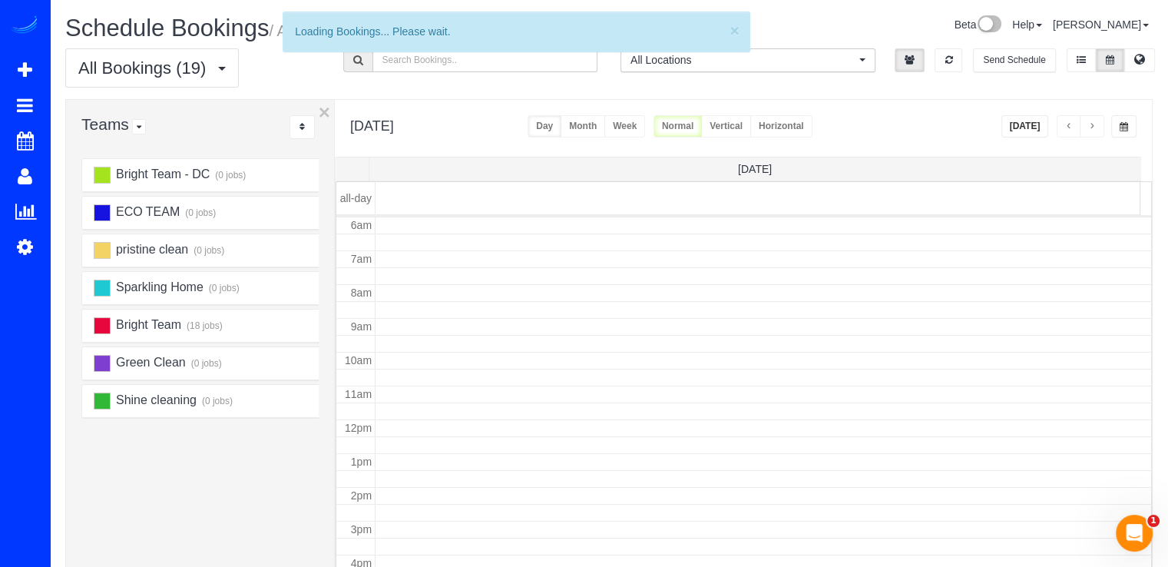
click at [1091, 124] on span "button" at bounding box center [1092, 126] width 8 height 9
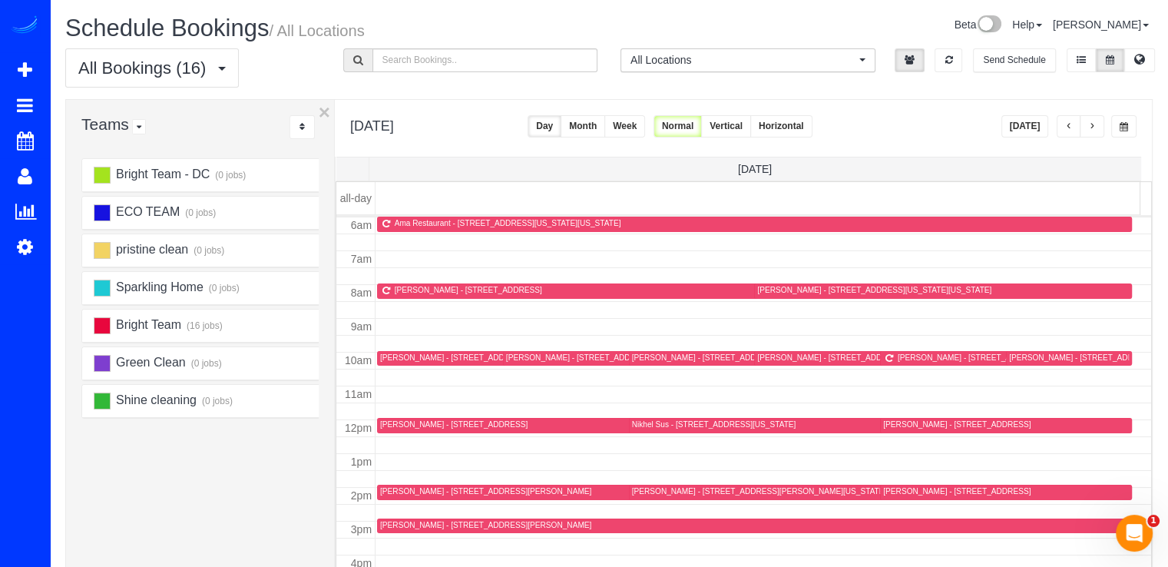
click at [1091, 124] on span "button" at bounding box center [1092, 126] width 8 height 9
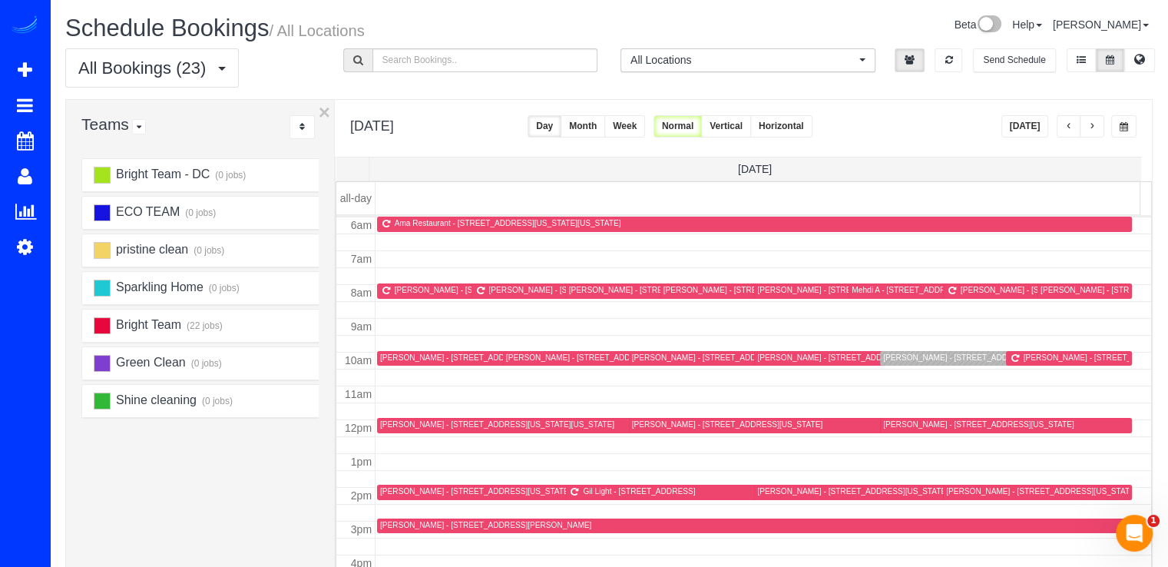
click at [1063, 130] on button "button" at bounding box center [1069, 126] width 25 height 22
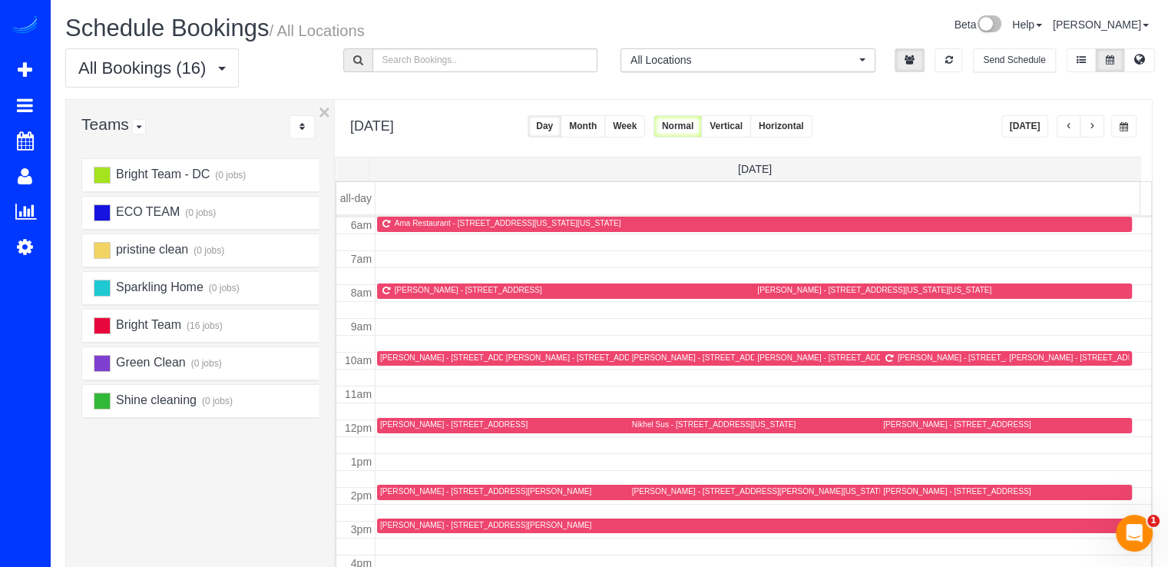
click at [1073, 127] on button "button" at bounding box center [1069, 126] width 25 height 22
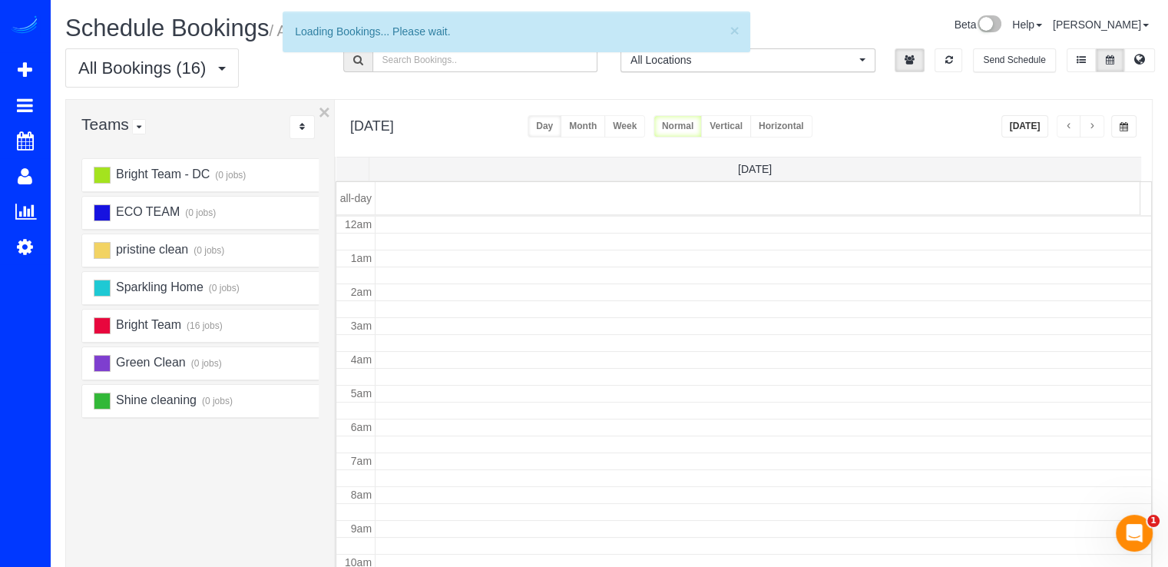
click at [1073, 127] on button "button" at bounding box center [1069, 126] width 25 height 22
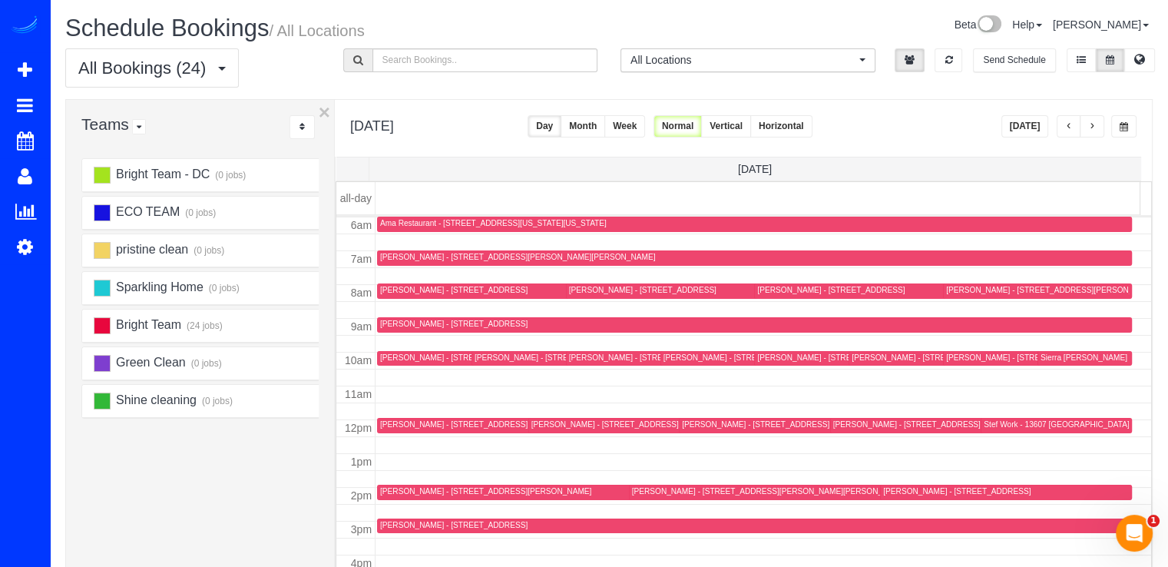
click at [1073, 127] on button "button" at bounding box center [1069, 126] width 25 height 22
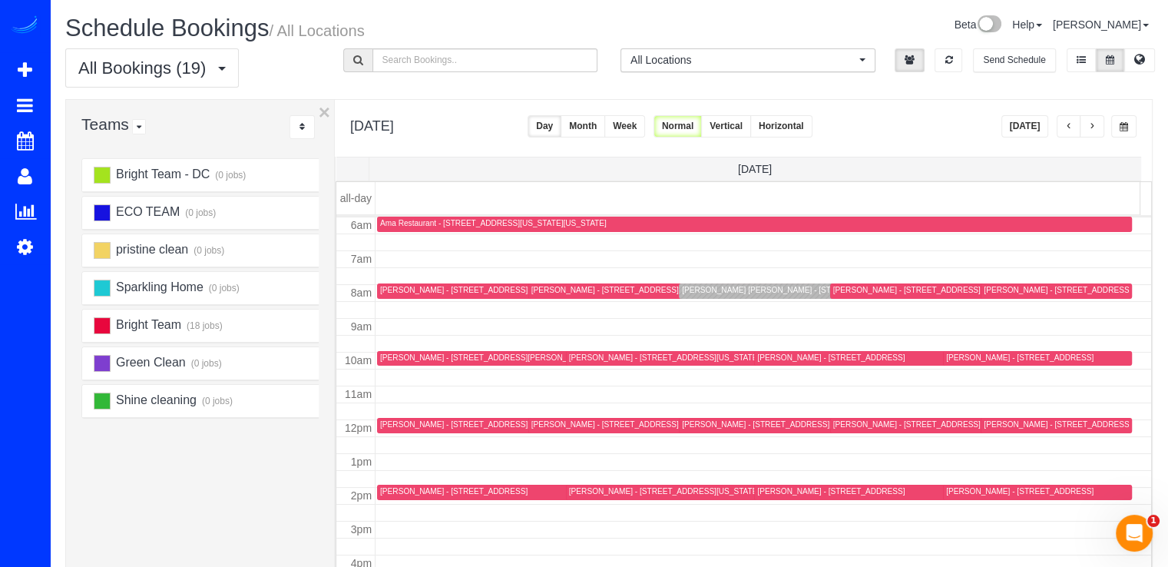
click at [1027, 120] on button "[DATE]" at bounding box center [1025, 126] width 48 height 22
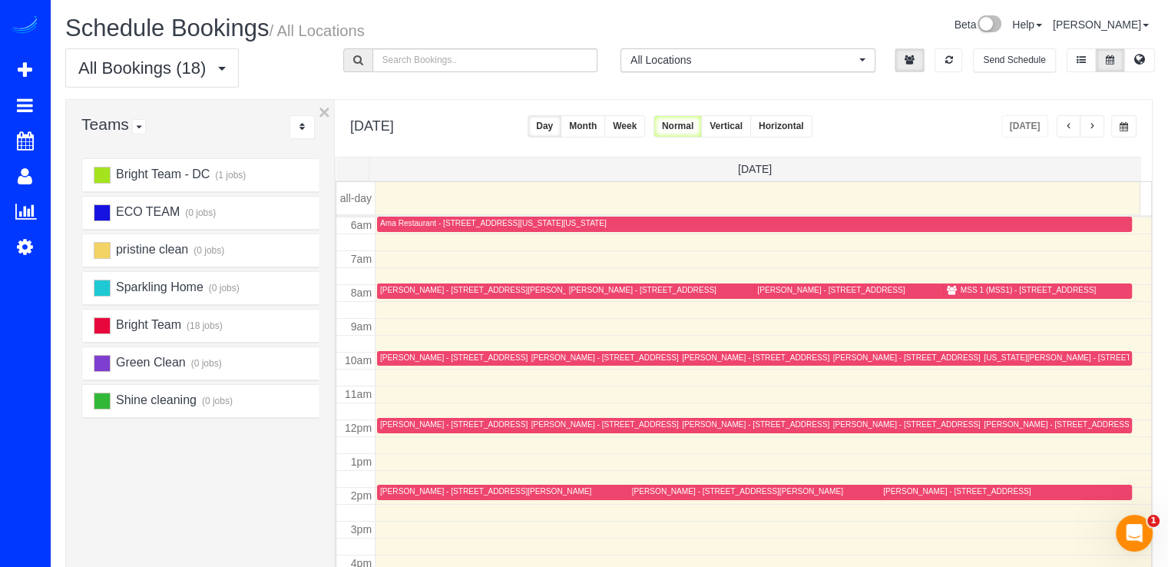
click at [1066, 127] on button "button" at bounding box center [1069, 126] width 25 height 22
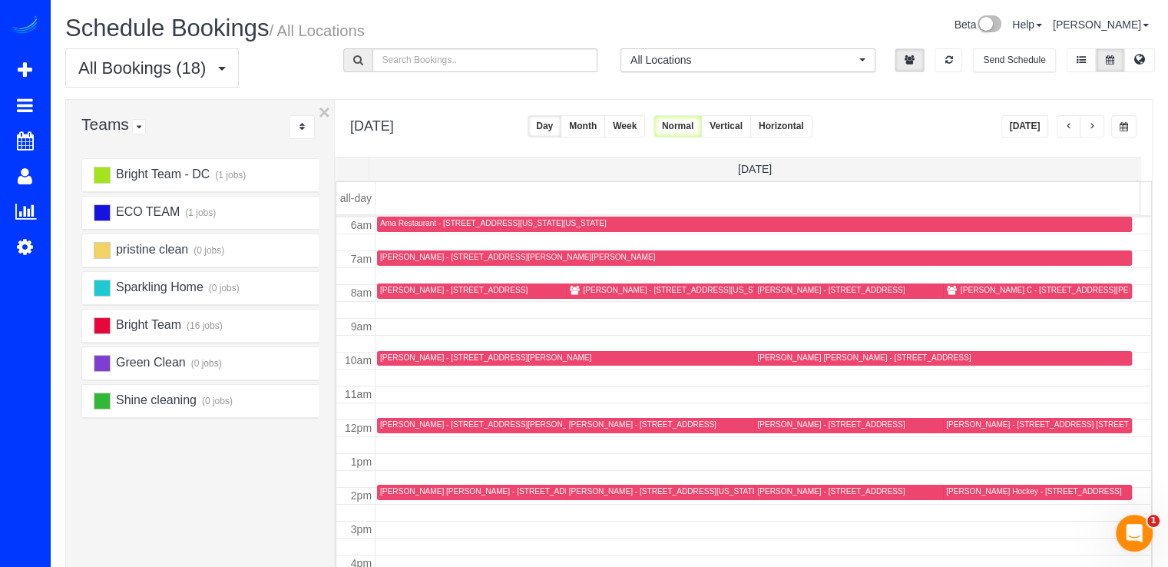
click at [1069, 125] on span "button" at bounding box center [1069, 126] width 8 height 9
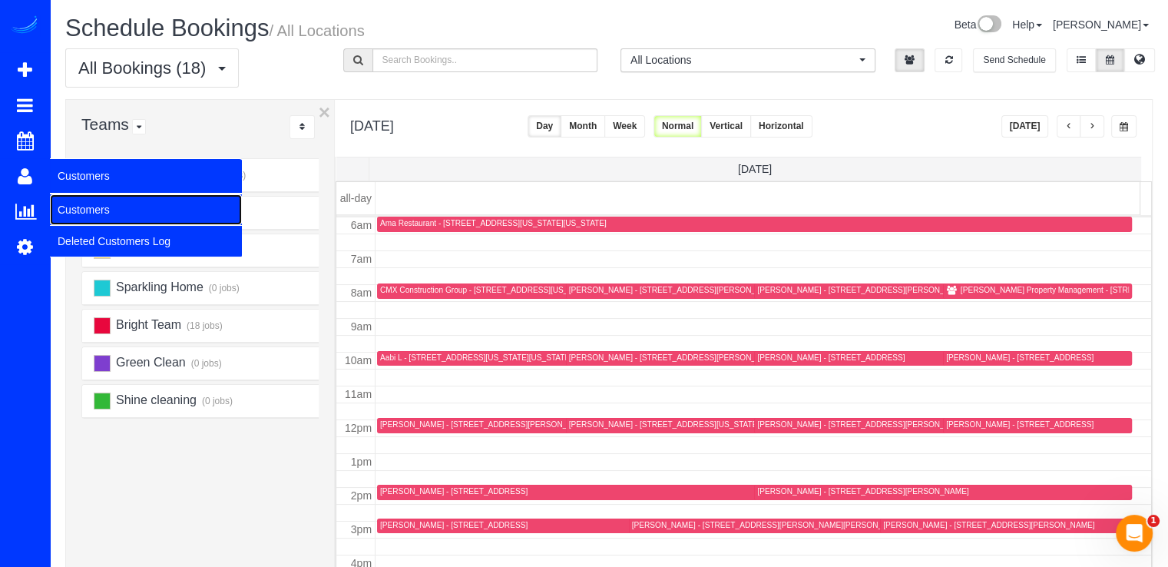
click at [85, 208] on link "Customers" at bounding box center [146, 209] width 192 height 31
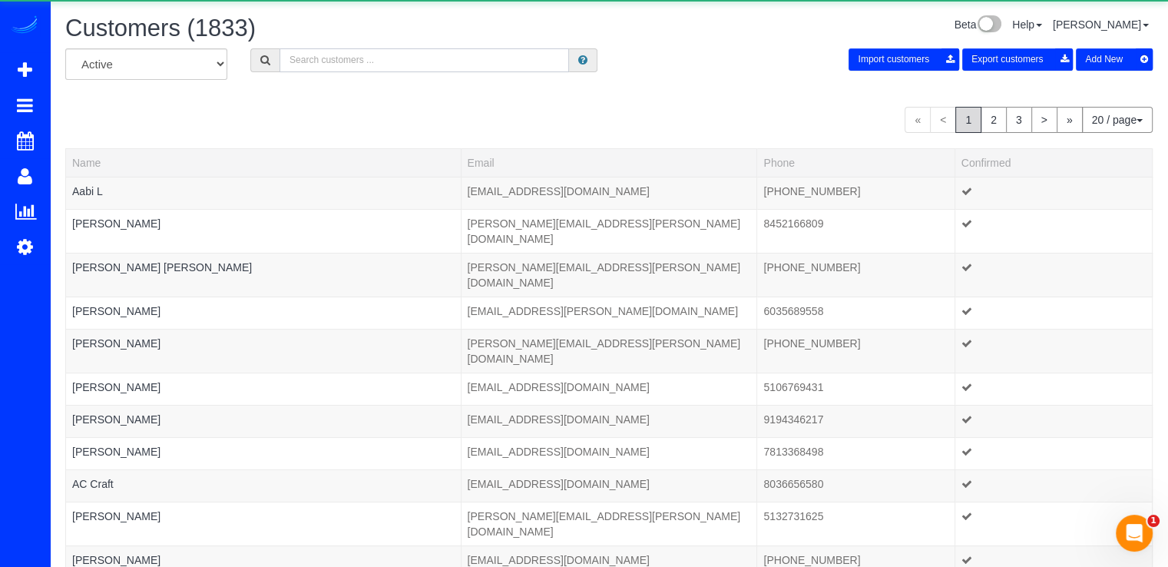
click at [340, 58] on input "text" at bounding box center [424, 60] width 289 height 24
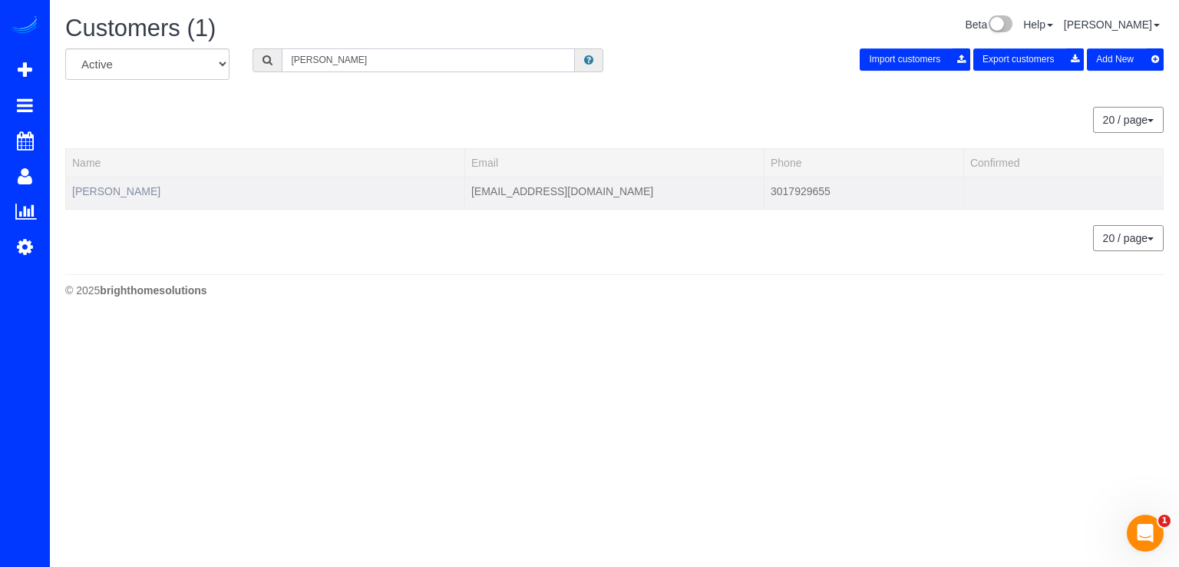
type input "Amy Beckley"
click at [118, 189] on link "Amy Beckley" at bounding box center [116, 191] width 88 height 12
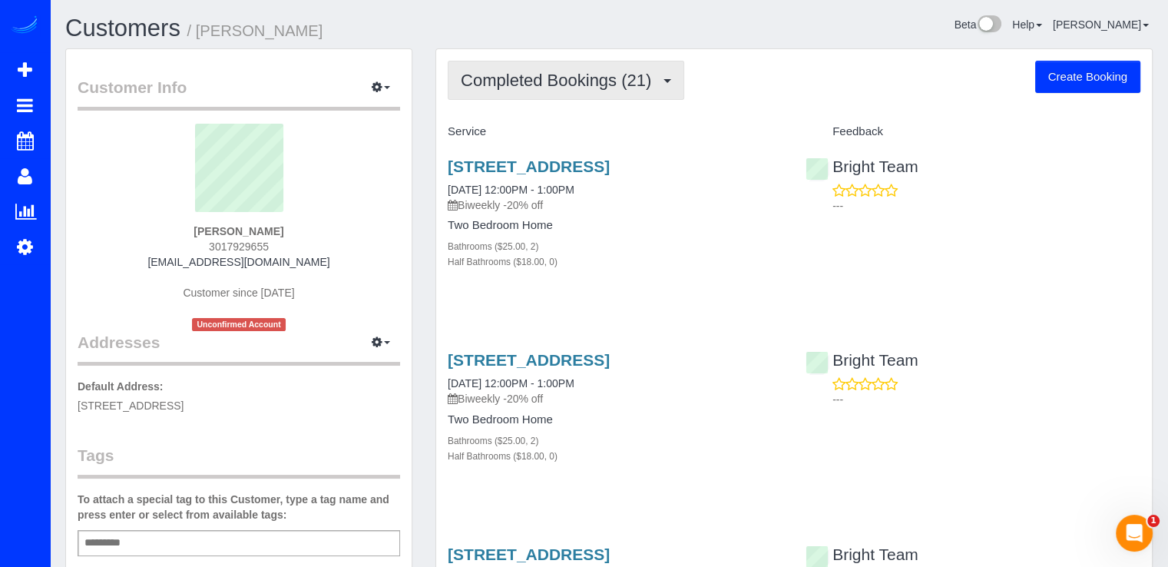
click at [620, 98] on button "Completed Bookings (21)" at bounding box center [566, 80] width 237 height 39
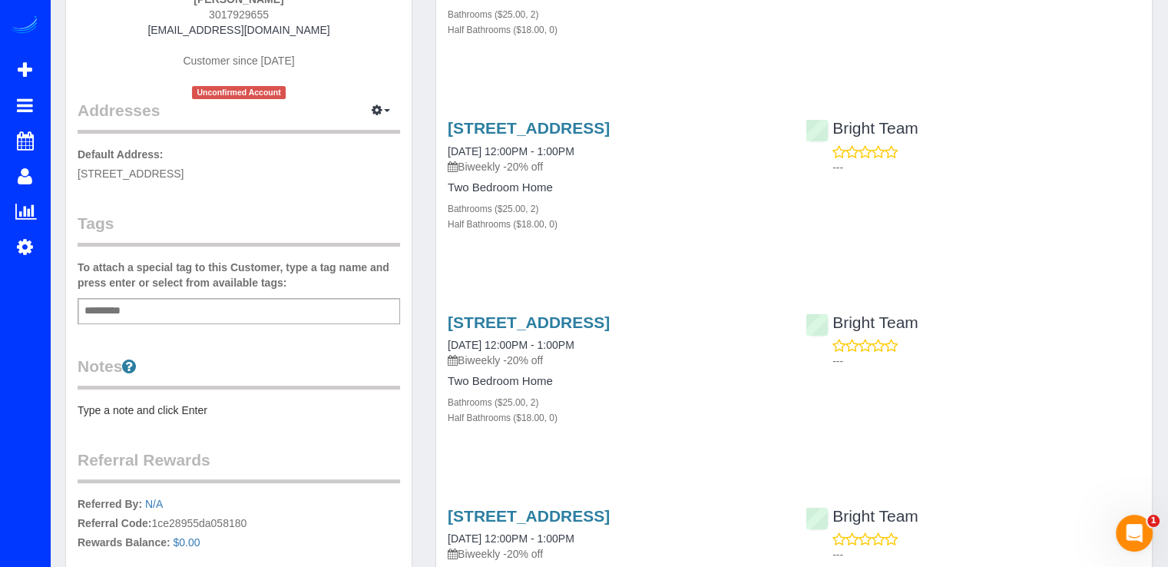
scroll to position [307, 0]
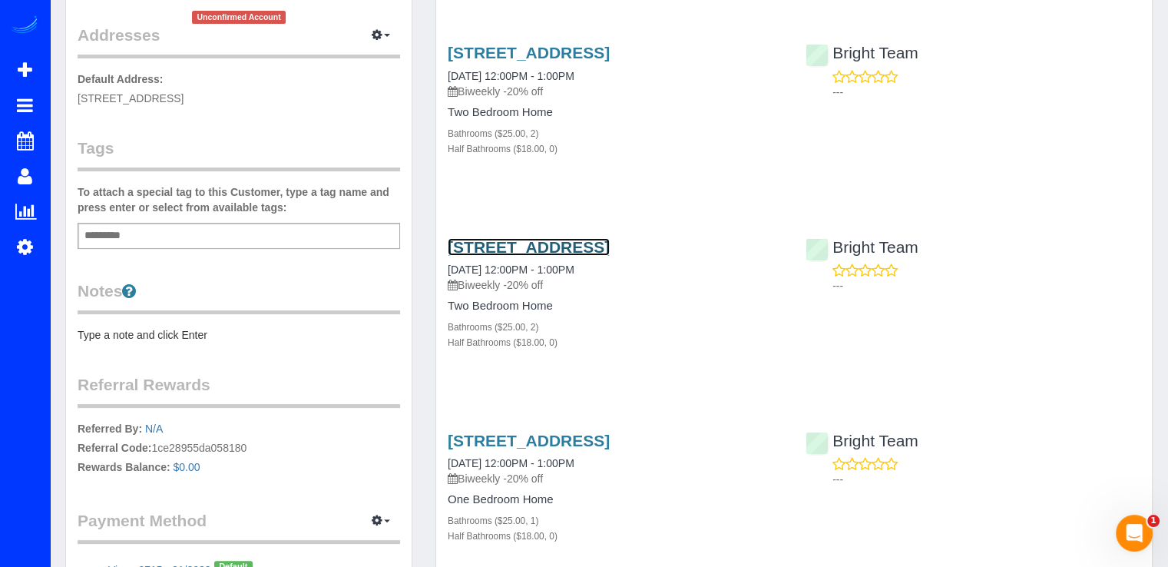
click at [512, 256] on link "1215 East-West Hwy , Unit 1510, Silver Spring, MD 20910" at bounding box center [529, 247] width 162 height 18
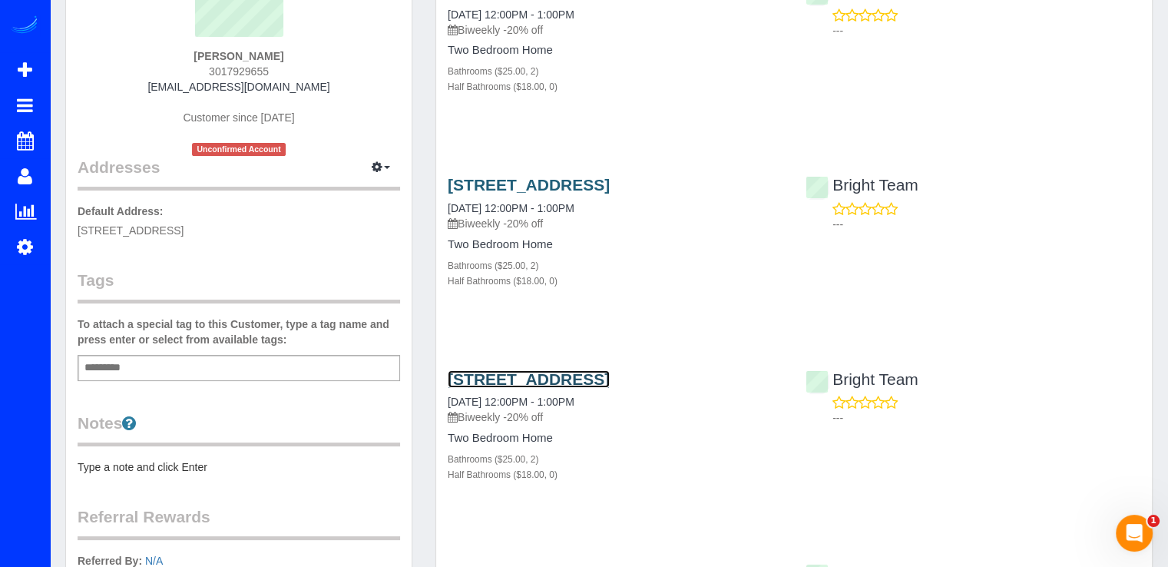
scroll to position [77, 0]
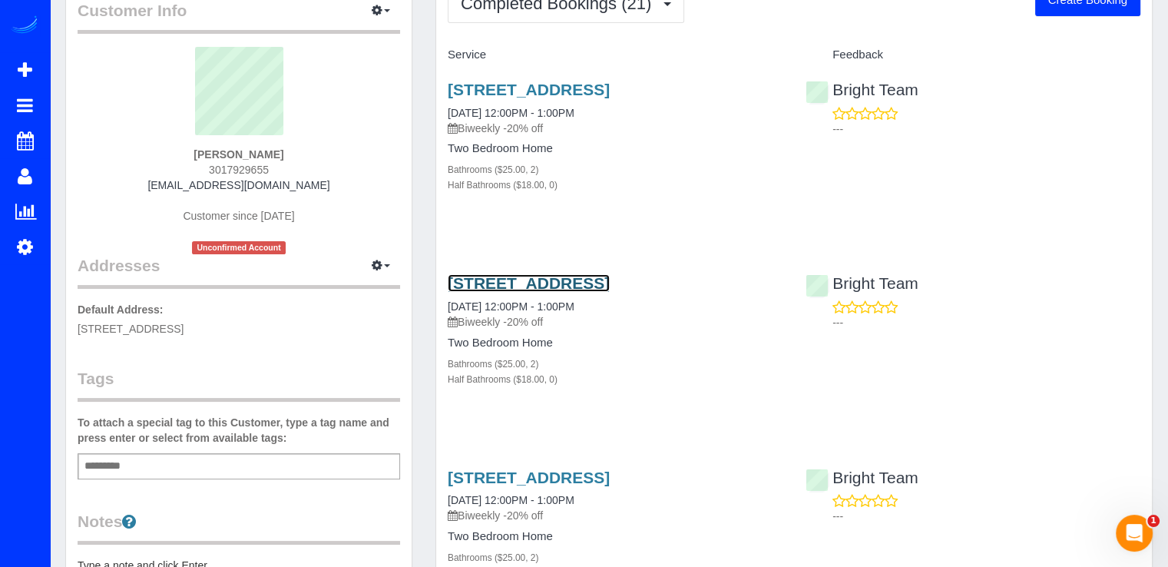
click at [554, 292] on link "1215 East-West Hwy , Unit 1510, Silver Spring, MD 20910" at bounding box center [529, 283] width 162 height 18
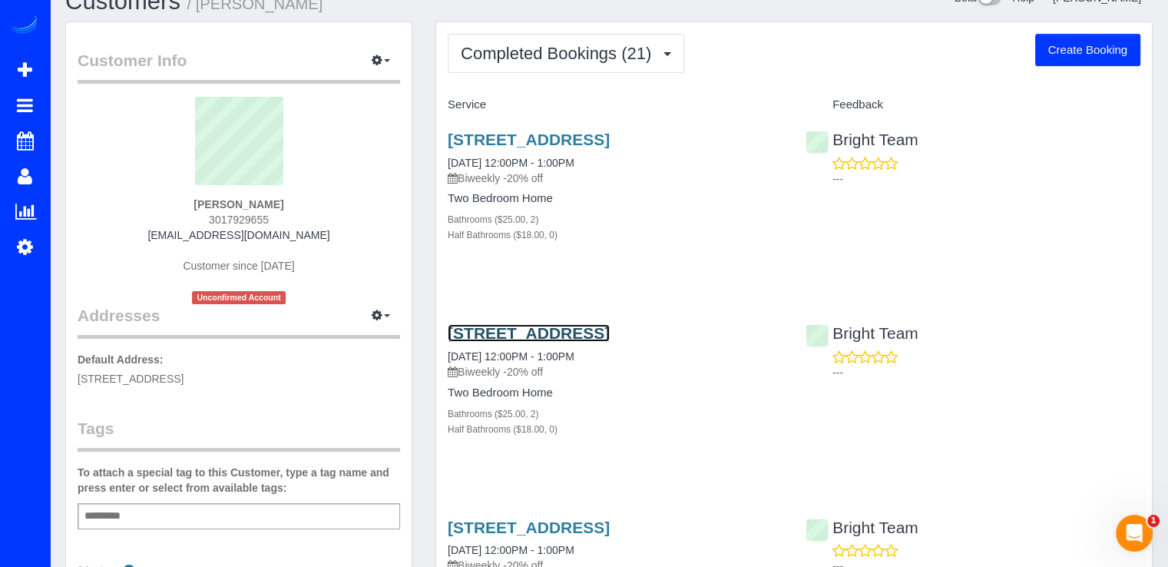
scroll to position [0, 0]
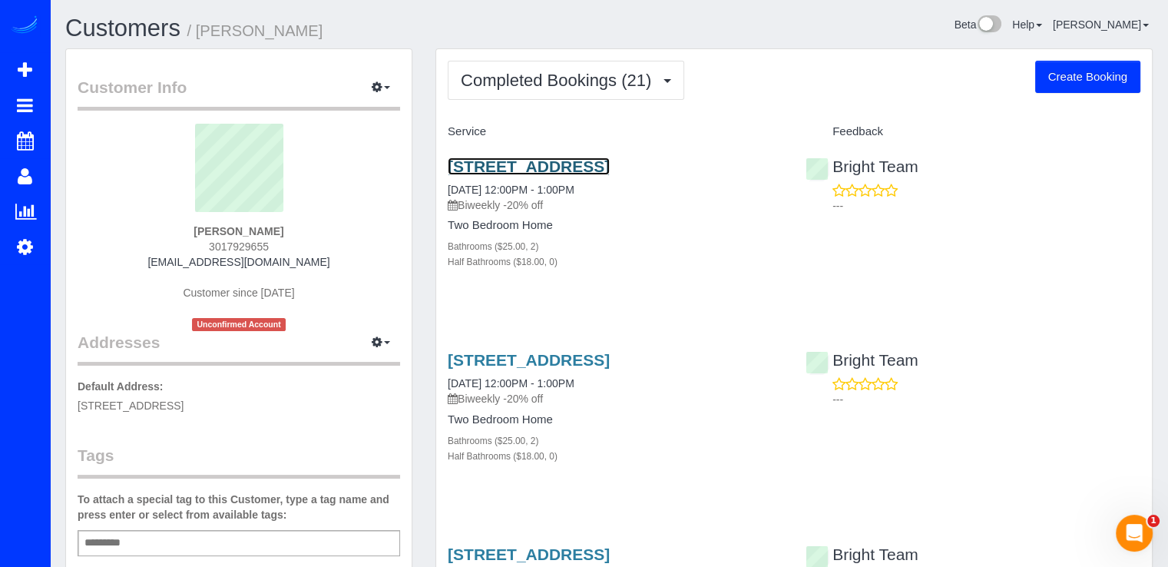
click at [577, 167] on link "1215 East-West Hwy , Unit 1510, Silver Spring, MD 20910" at bounding box center [529, 166] width 162 height 18
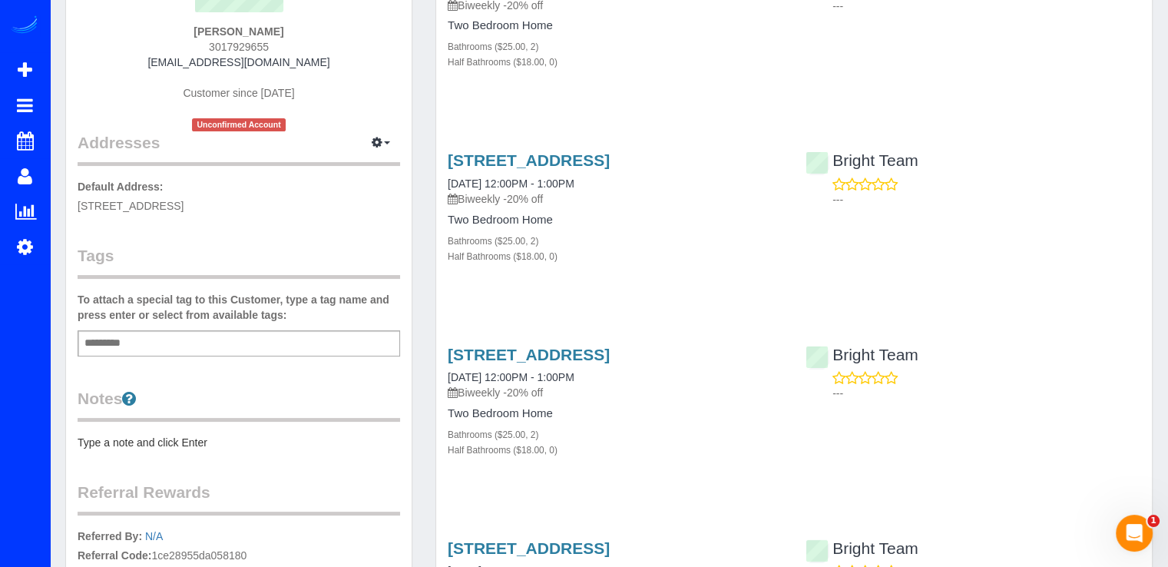
scroll to position [230, 0]
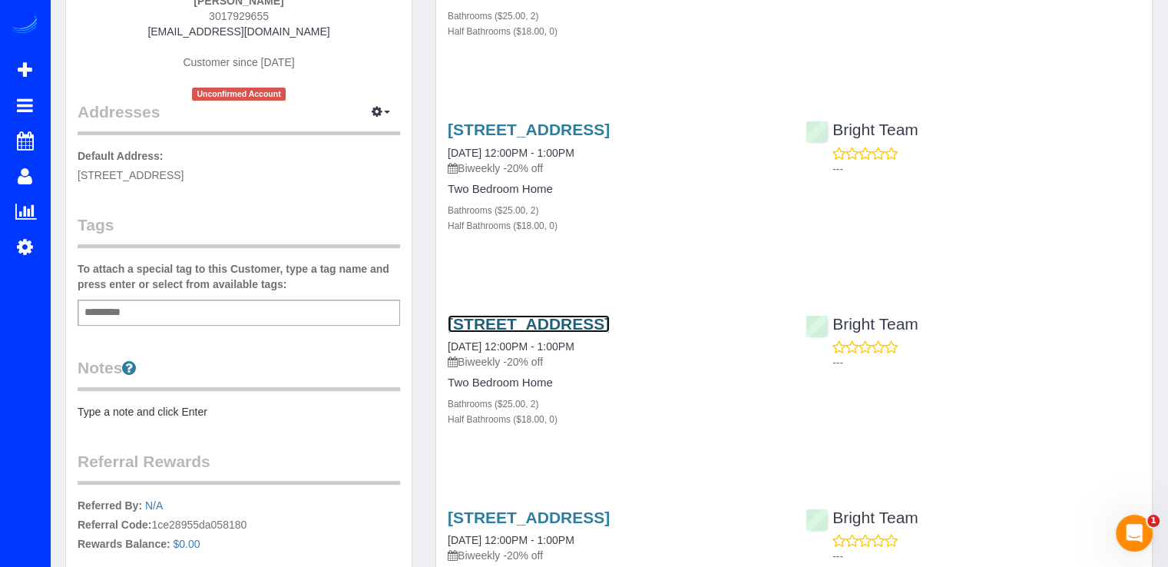
click at [511, 332] on link "1215 East-West Hwy , Unit 1510, Silver Spring, MD 20910" at bounding box center [529, 324] width 162 height 18
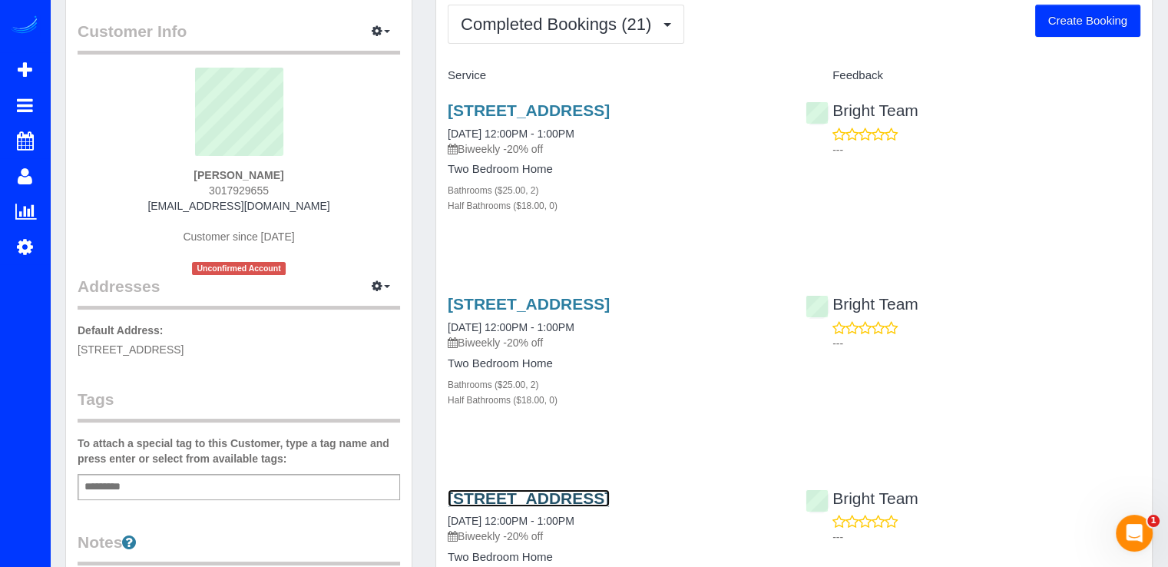
scroll to position [307, 0]
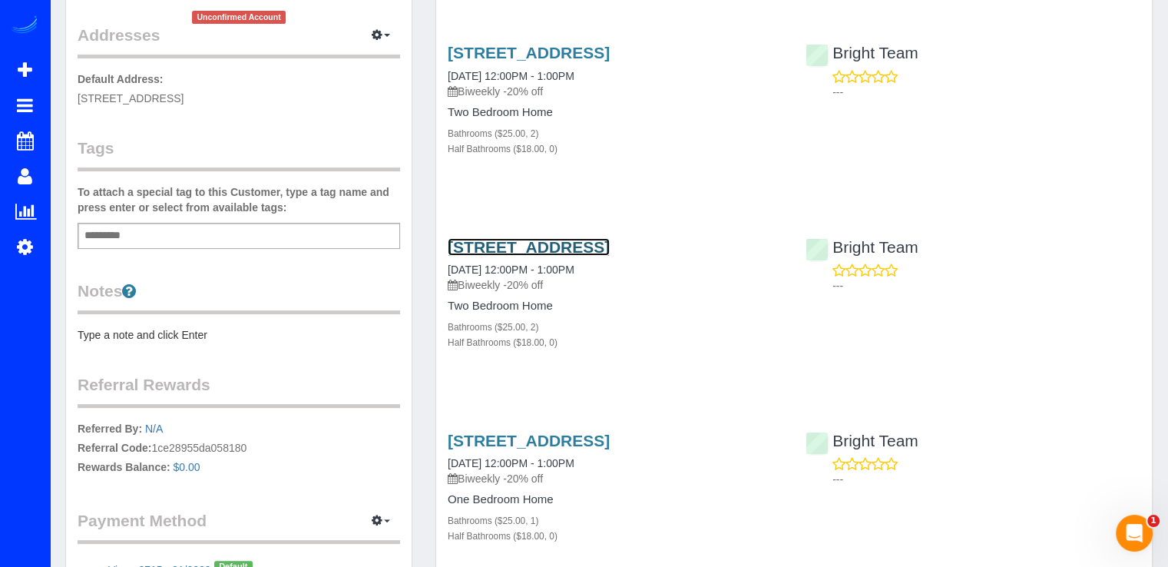
click at [557, 256] on link "1215 East-West Hwy , Unit 1510, Silver Spring, MD 20910" at bounding box center [529, 247] width 162 height 18
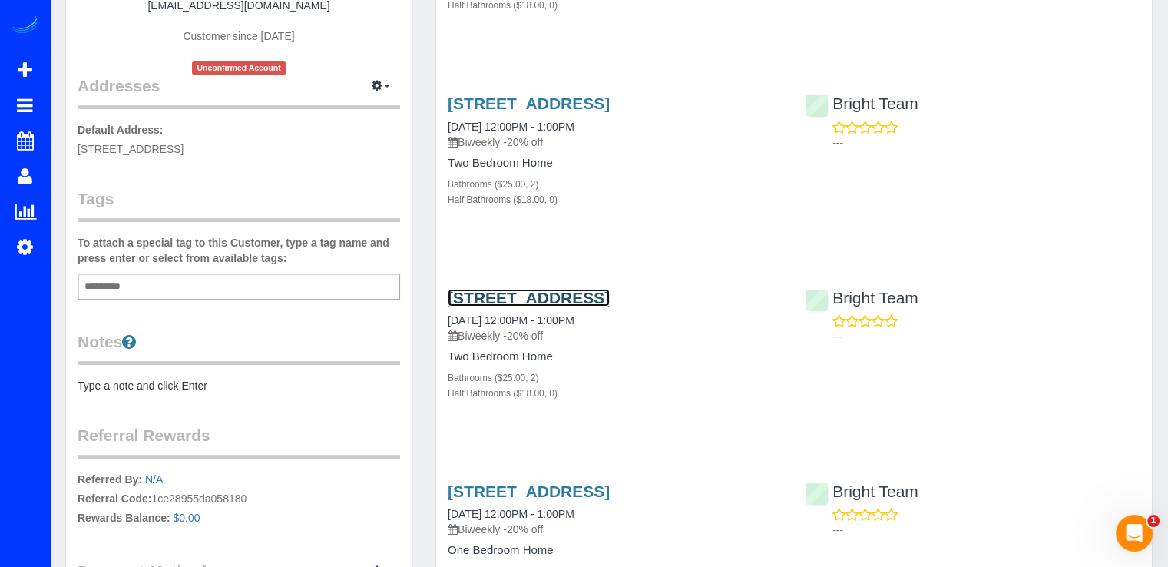
scroll to position [230, 0]
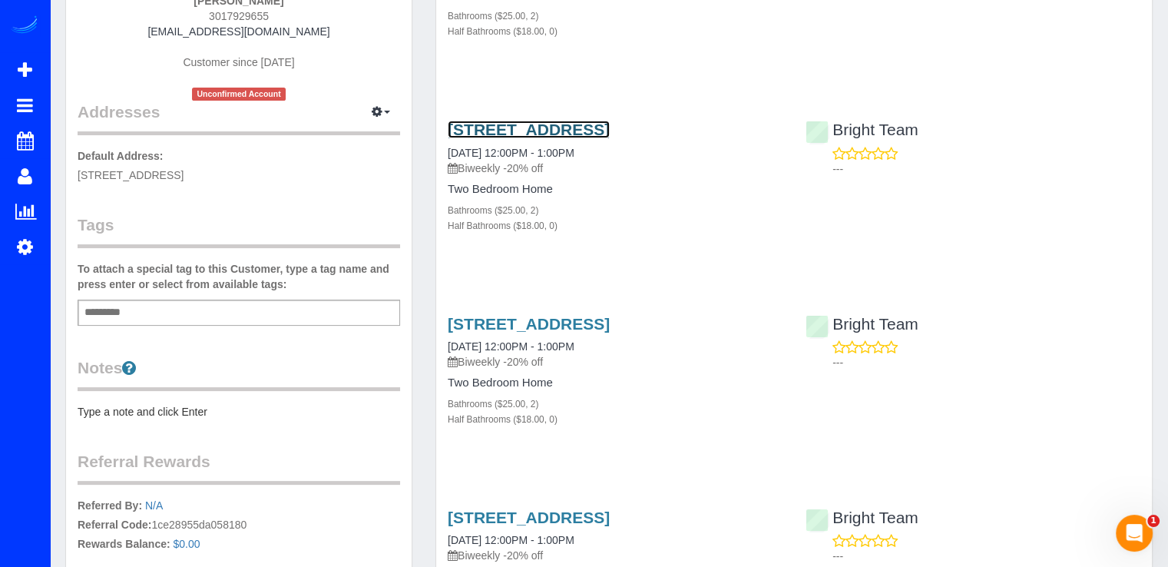
click at [504, 138] on link "1215 East-West Hwy , Unit 1510, Silver Spring, MD 20910" at bounding box center [529, 130] width 162 height 18
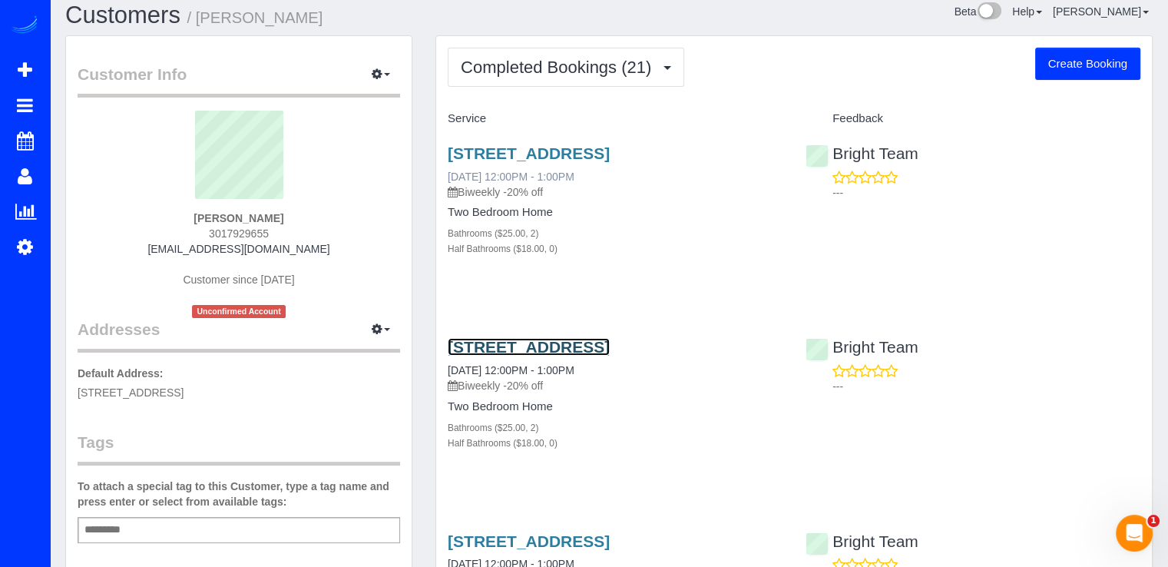
scroll to position [0, 0]
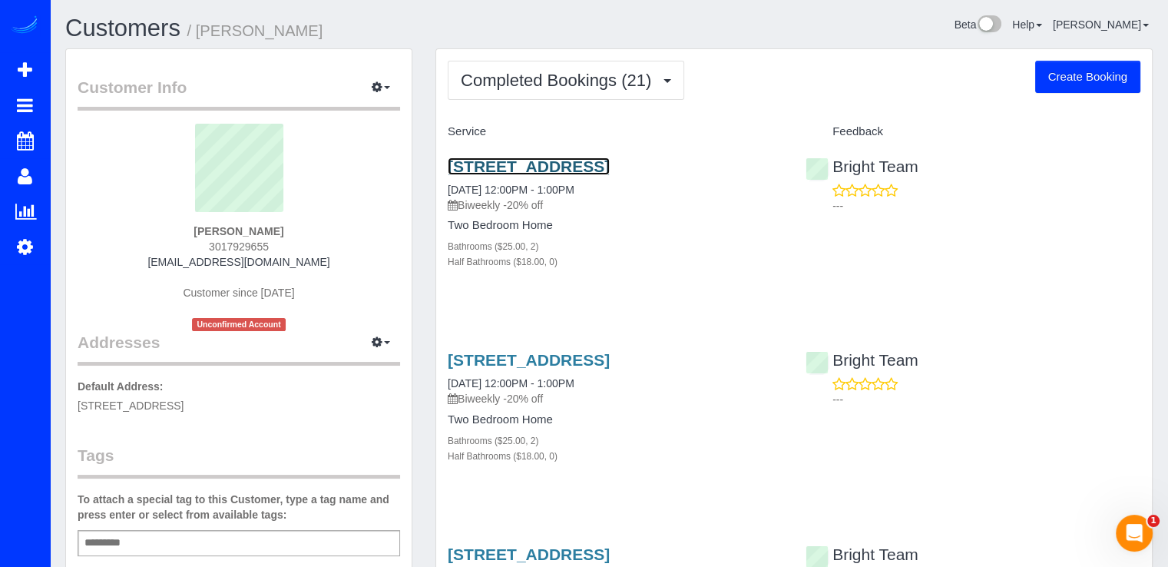
click at [525, 175] on link "1215 East-West Hwy , Unit 1510, Silver Spring, MD 20910" at bounding box center [529, 166] width 162 height 18
click at [500, 157] on link "1215 East-West Hwy , Unit 1510, Silver Spring, MD 20910" at bounding box center [529, 166] width 162 height 18
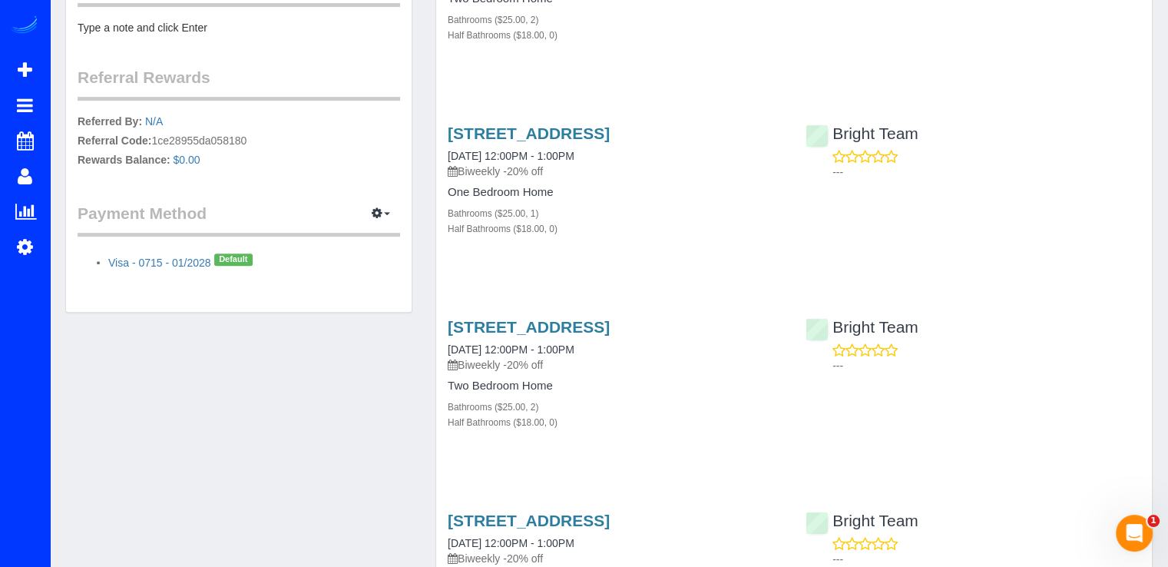
scroll to position [538, 0]
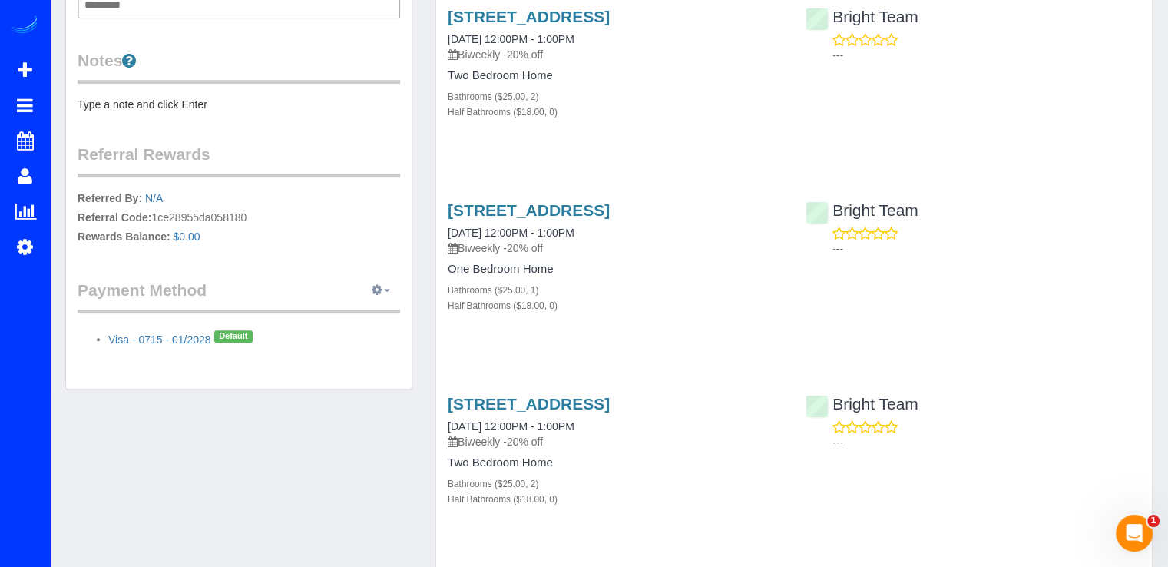
click at [386, 296] on button "button" at bounding box center [381, 291] width 38 height 24
click at [352, 316] on link "View Payment Methods" at bounding box center [328, 319] width 144 height 20
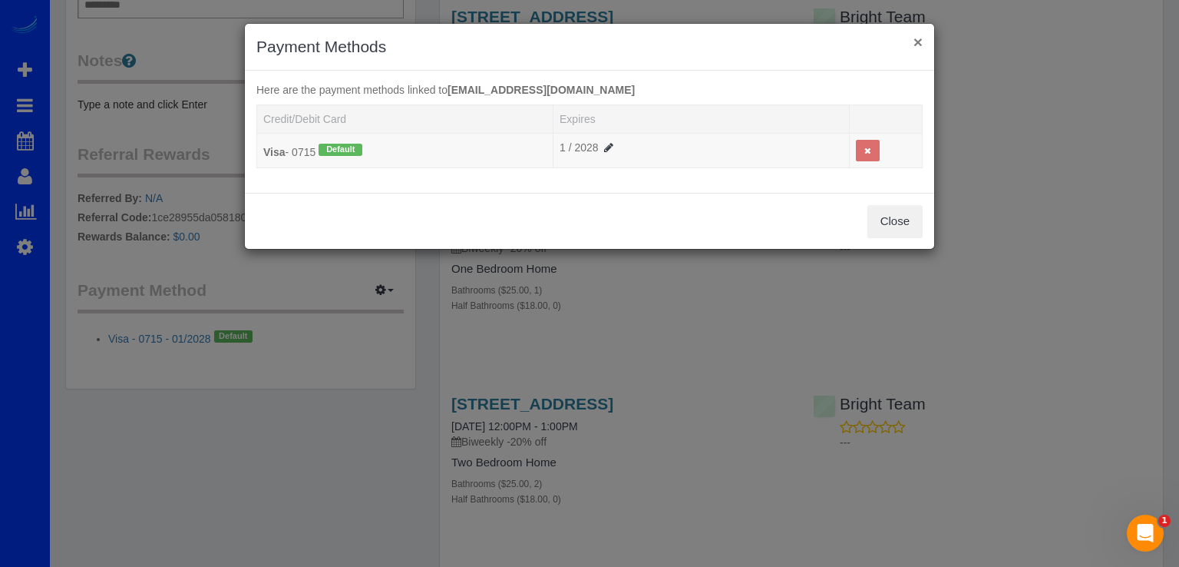
click at [921, 34] on button "×" at bounding box center [918, 42] width 9 height 16
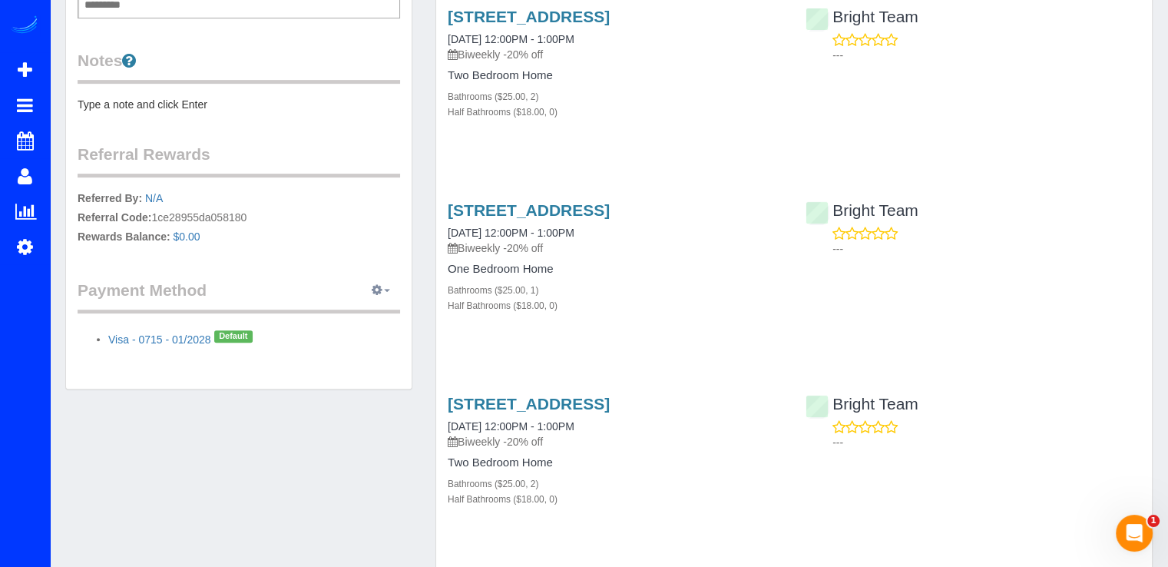
click at [379, 285] on icon "button" at bounding box center [377, 289] width 11 height 9
click at [337, 336] on link "Add Credit/Debit Card" at bounding box center [328, 339] width 144 height 20
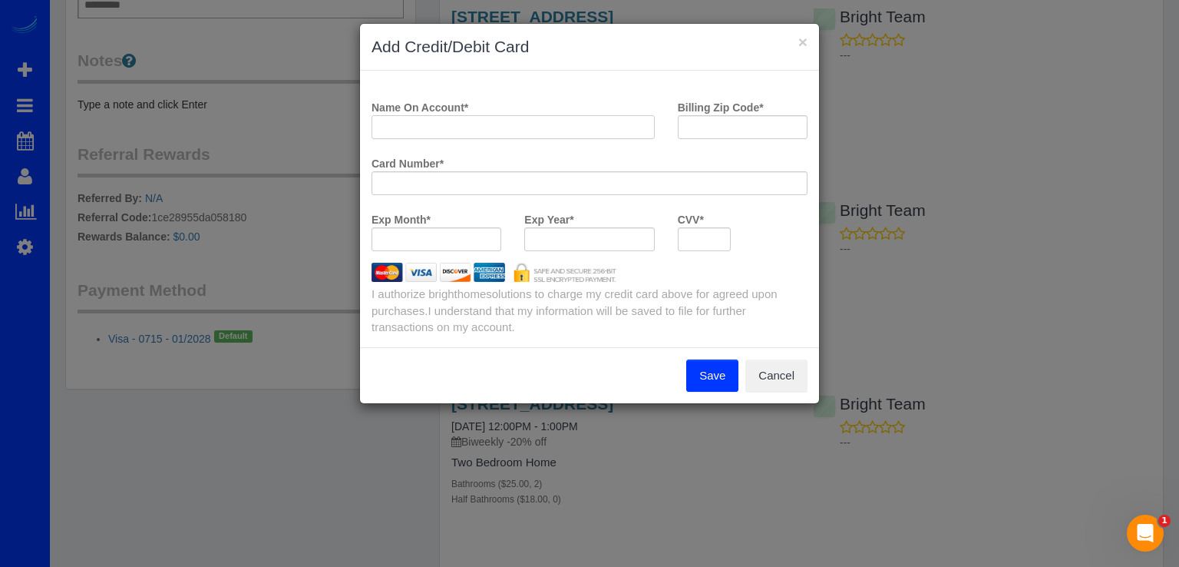
click at [438, 124] on input "Name On Account *" at bounding box center [513, 127] width 283 height 24
type input "Amy Bekcley"
click at [803, 53] on h3 "Add Credit/Debit Card" at bounding box center [590, 46] width 436 height 23
click at [803, 47] on button "×" at bounding box center [803, 42] width 9 height 16
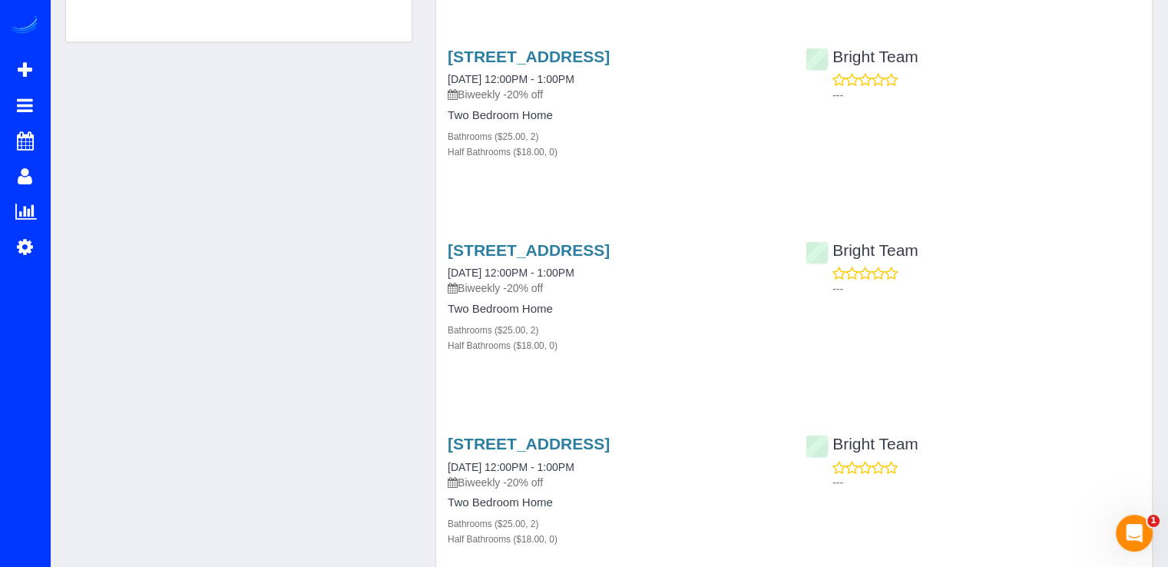
scroll to position [768, 0]
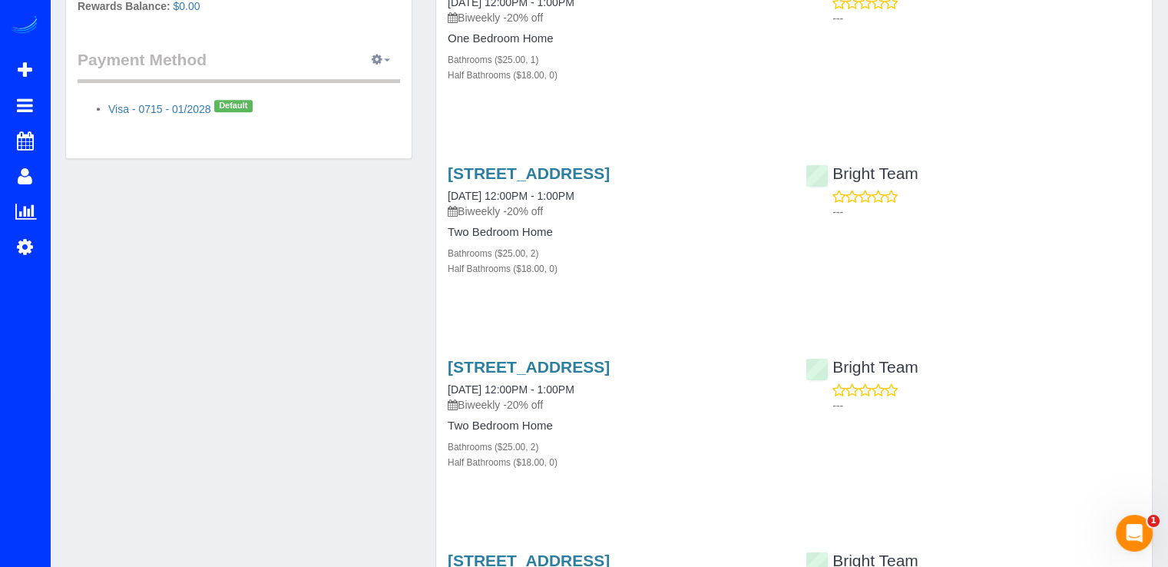
click at [379, 68] on legend "Payment Method View Payment Methods Add Credit/Debit Card Change Stripe ID: Cha…" at bounding box center [239, 65] width 323 height 35
click at [378, 66] on button "button" at bounding box center [381, 60] width 38 height 24
click at [346, 104] on link "Add Credit/Debit Card" at bounding box center [328, 108] width 144 height 20
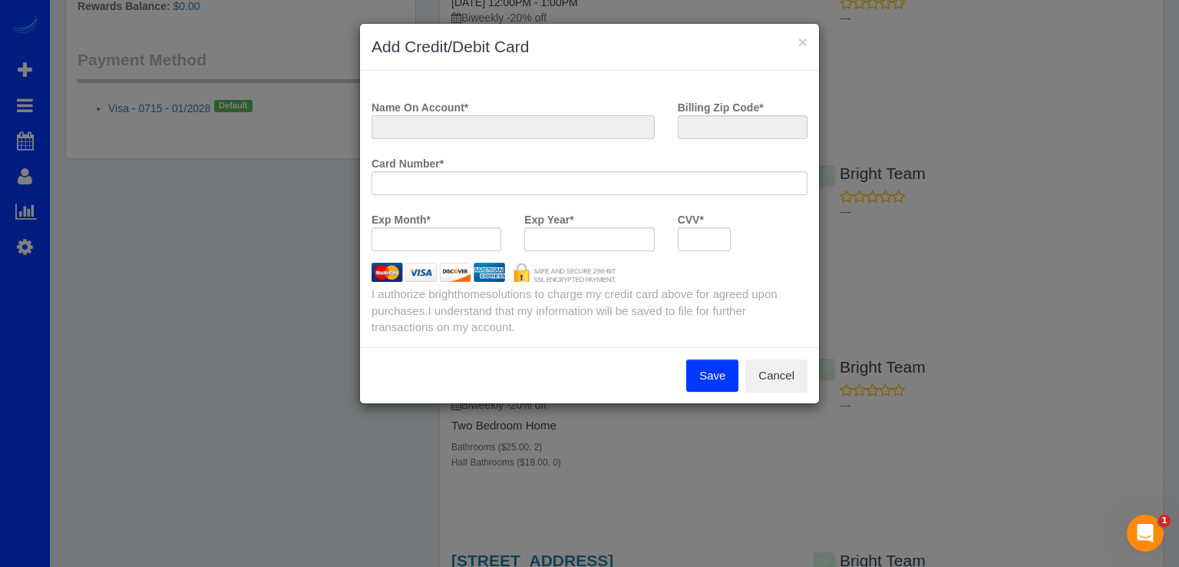
click at [467, 120] on input "Name On Account *" at bounding box center [513, 127] width 283 height 24
type input "Amy Beckley"
click at [749, 130] on input "Billing Zip Code *" at bounding box center [743, 127] width 130 height 24
type input "20772"
click at [708, 373] on button "Save" at bounding box center [712, 375] width 52 height 32
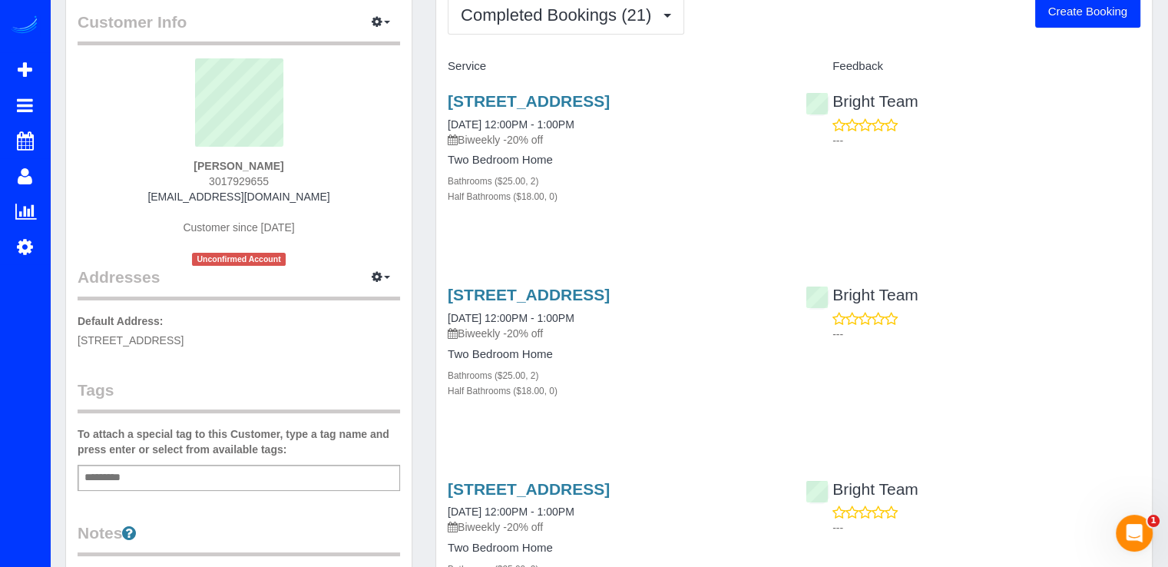
scroll to position [0, 0]
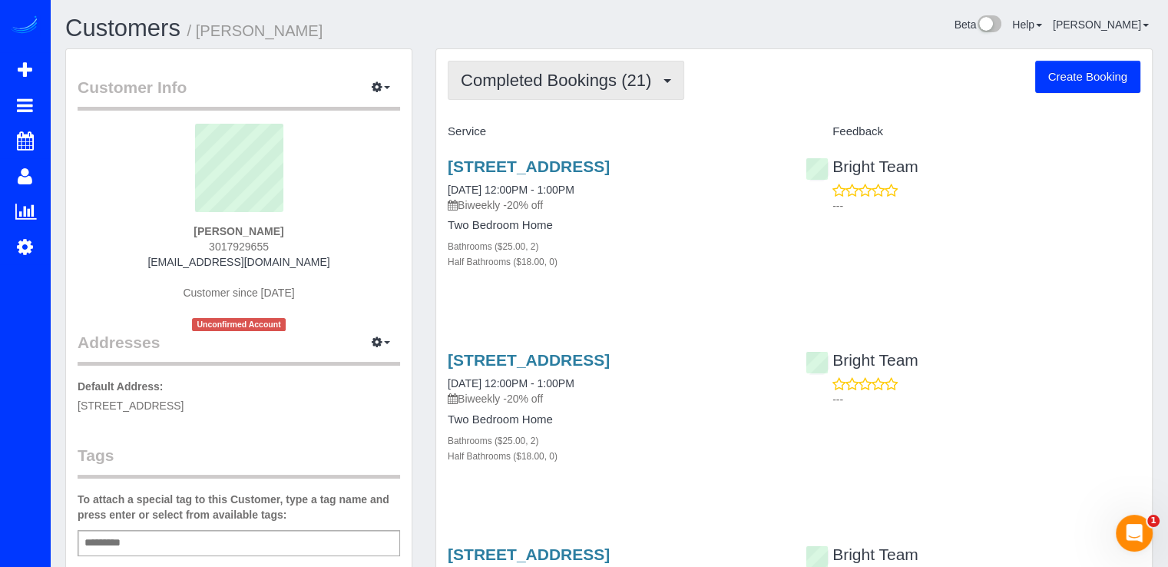
click at [627, 76] on span "Completed Bookings (21)" at bounding box center [560, 80] width 198 height 19
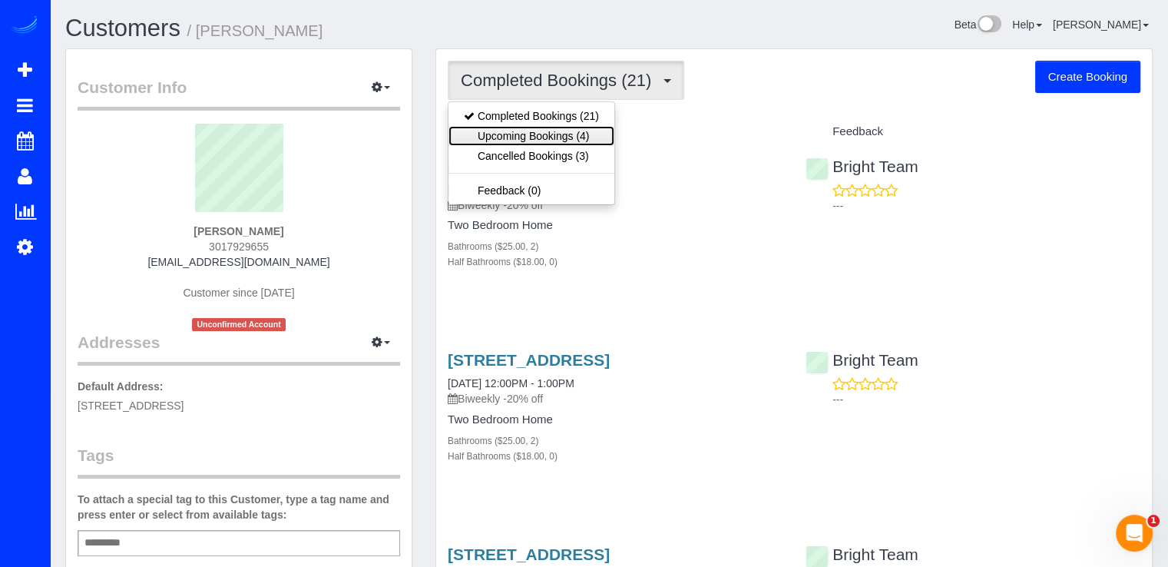
click at [596, 139] on link "Upcoming Bookings (4)" at bounding box center [531, 136] width 166 height 20
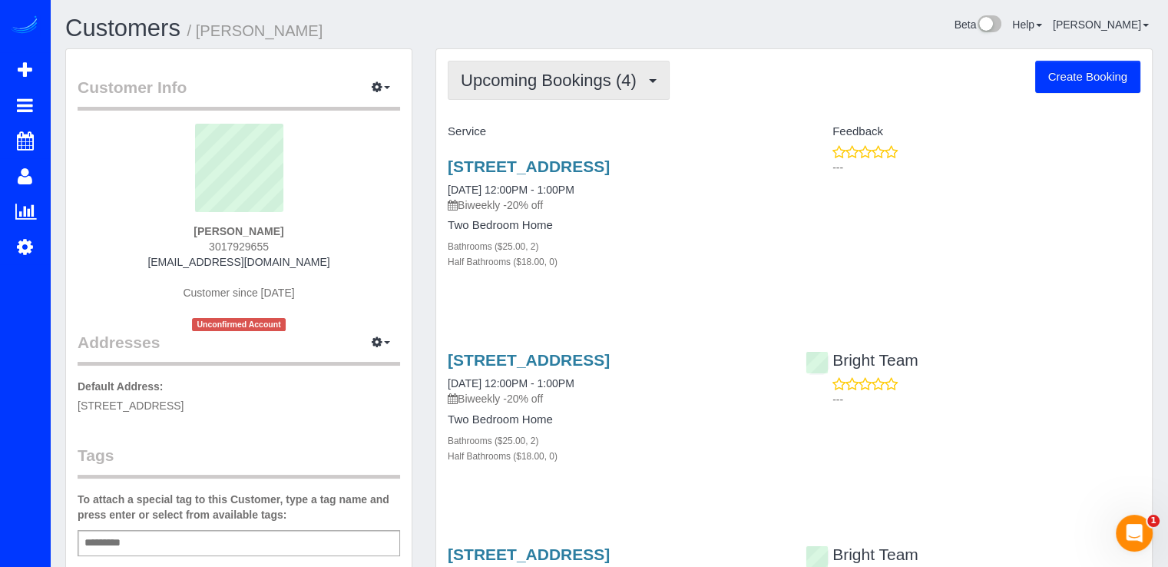
click at [617, 84] on span "Upcoming Bookings (4)" at bounding box center [553, 80] width 184 height 19
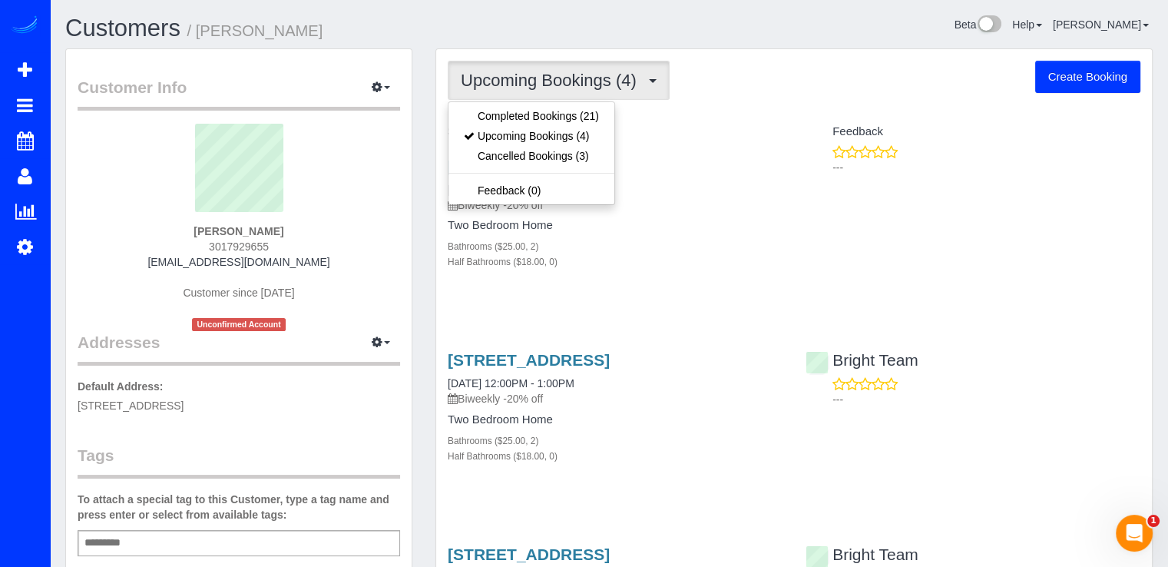
drag, startPoint x: 753, startPoint y: 122, endPoint x: 770, endPoint y: 124, distance: 17.7
click at [770, 124] on div "Service" at bounding box center [615, 132] width 358 height 26
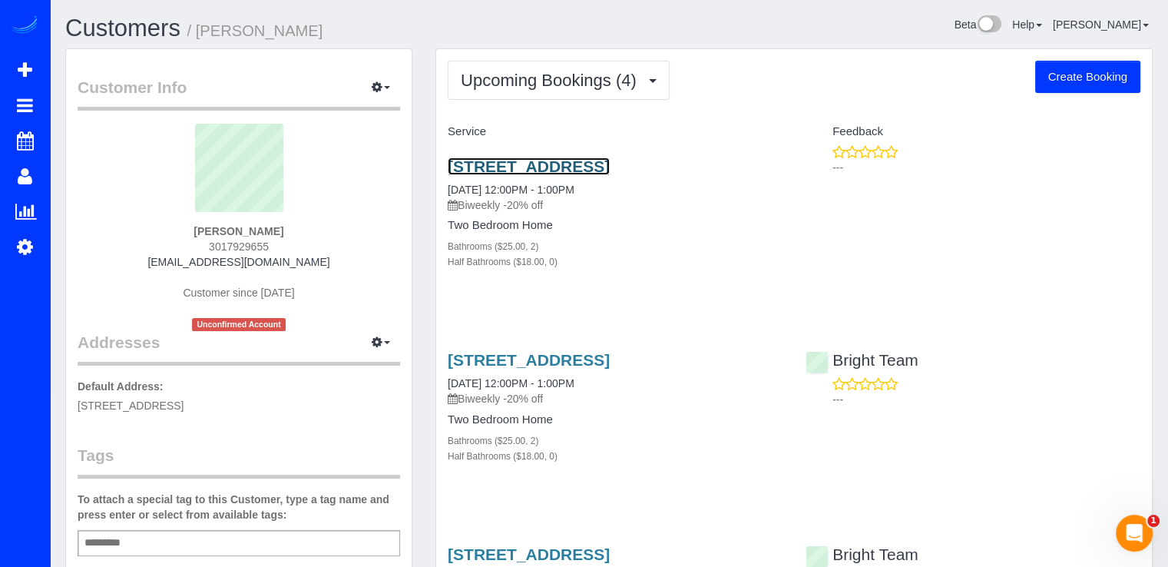
click at [565, 173] on link "1215 East-West Hwy , Unit 1510, Silver Spring, MD 20910" at bounding box center [529, 166] width 162 height 18
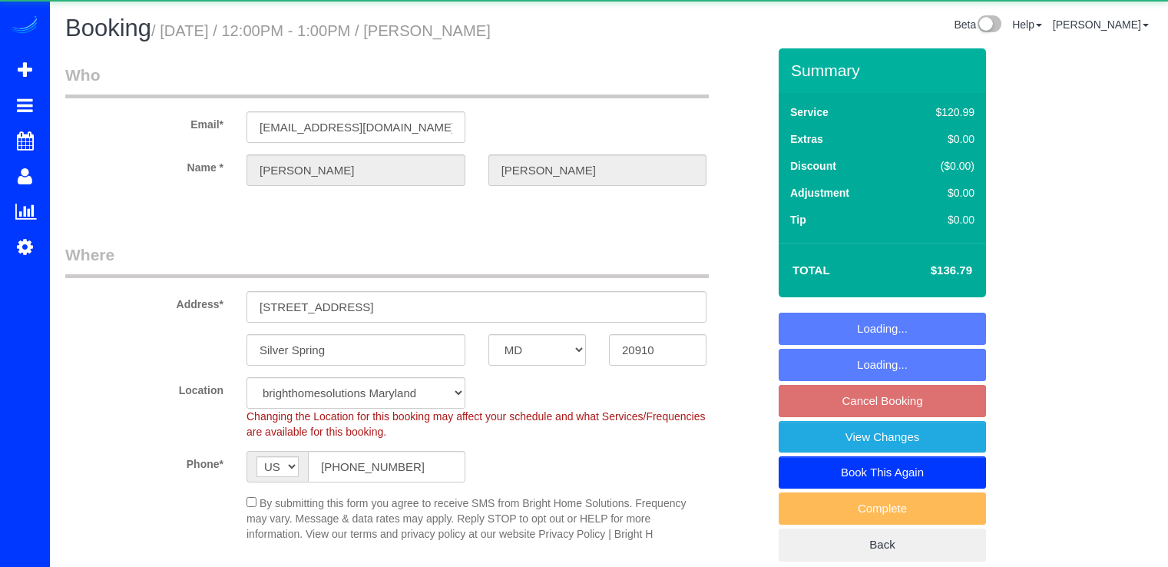
select select "MD"
select select "2"
select select "string:fspay-4bc058ce-1687-4733-b163-a8bf3b3d403a"
select select "spot3"
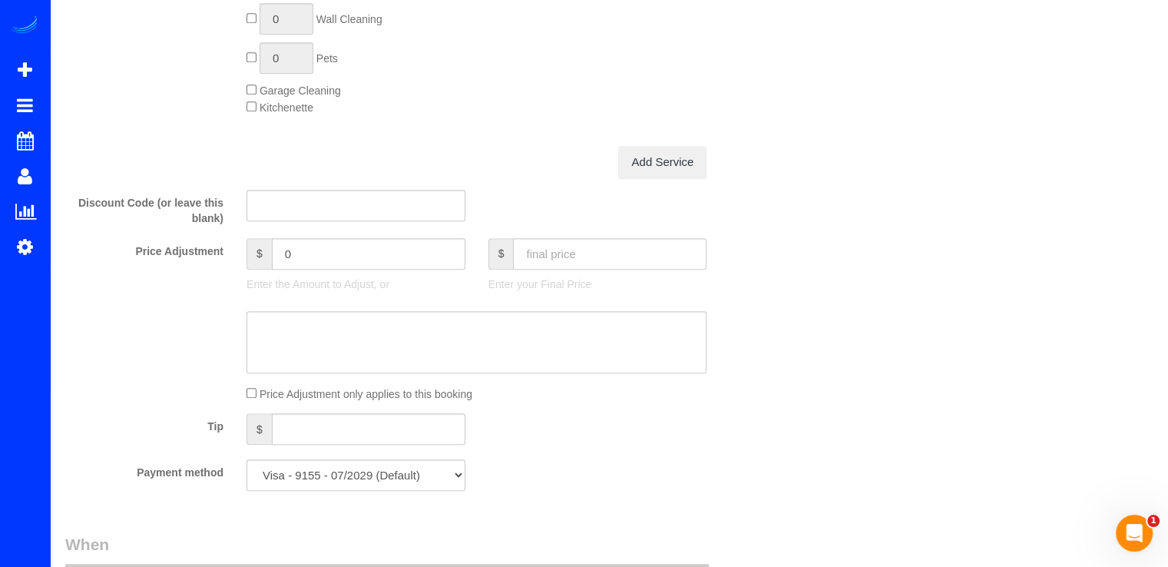
scroll to position [1305, 0]
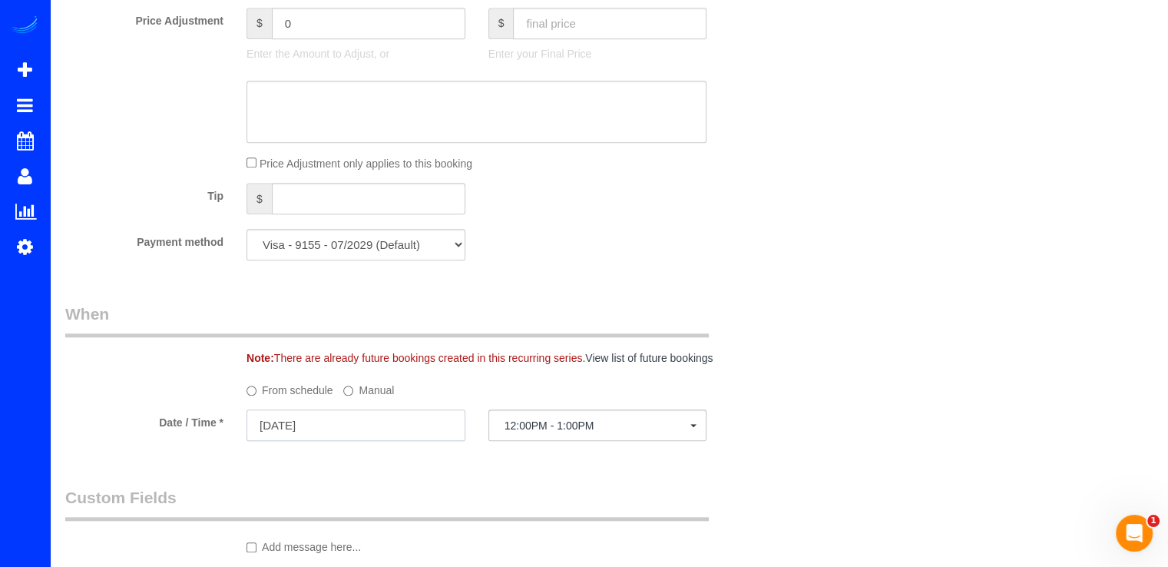
click at [385, 436] on input "[DATE]" at bounding box center [355, 424] width 219 height 31
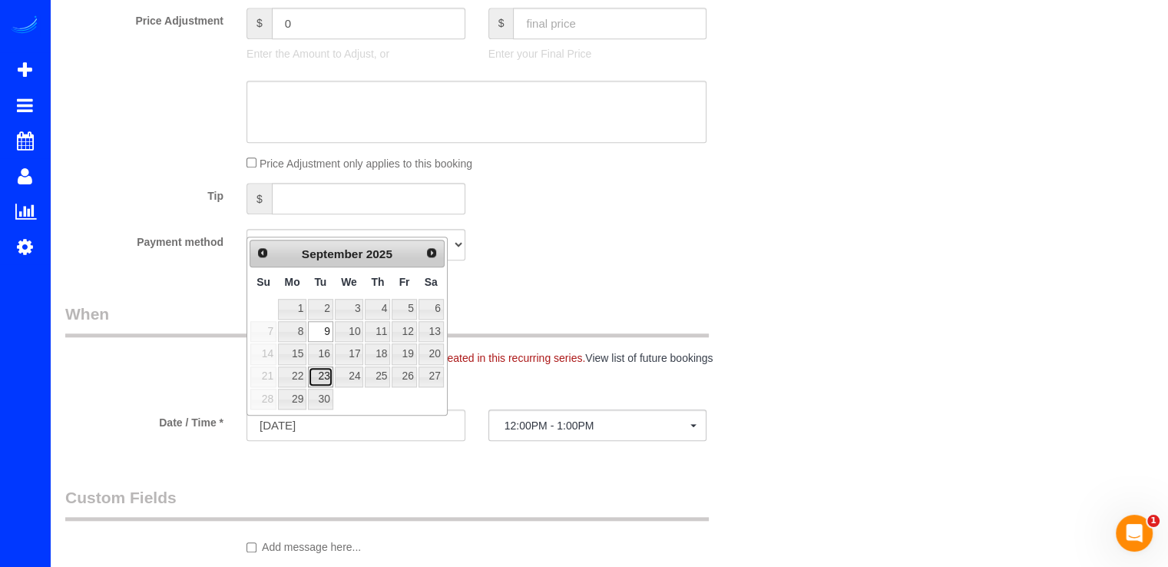
drag, startPoint x: 329, startPoint y: 372, endPoint x: 342, endPoint y: 366, distance: 15.1
click at [329, 373] on link "23" at bounding box center [320, 376] width 25 height 21
type input "[DATE]"
select select "spot23"
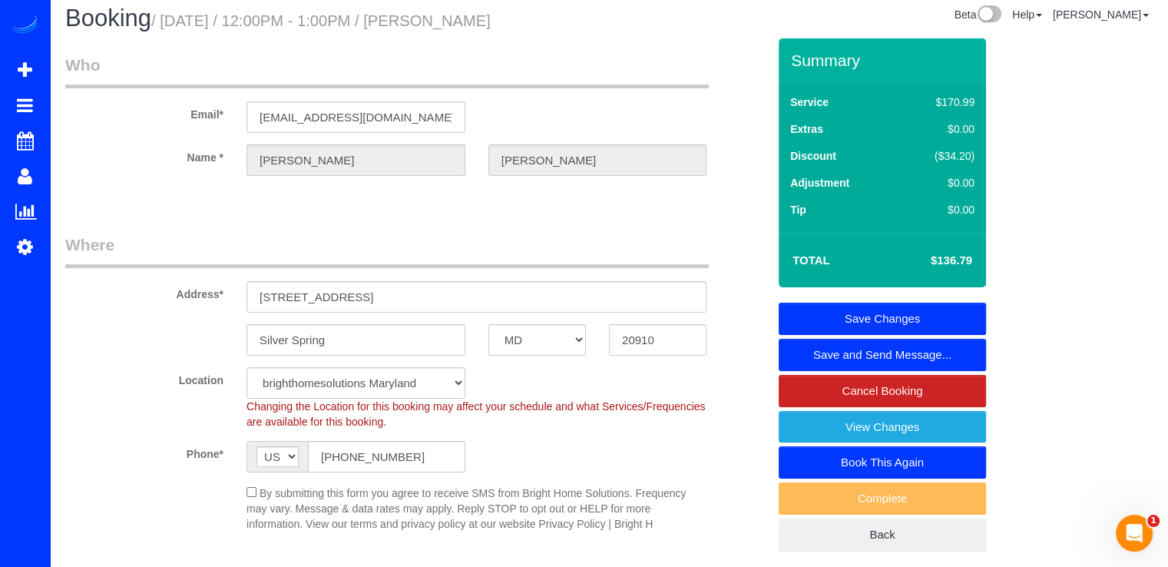
scroll to position [0, 0]
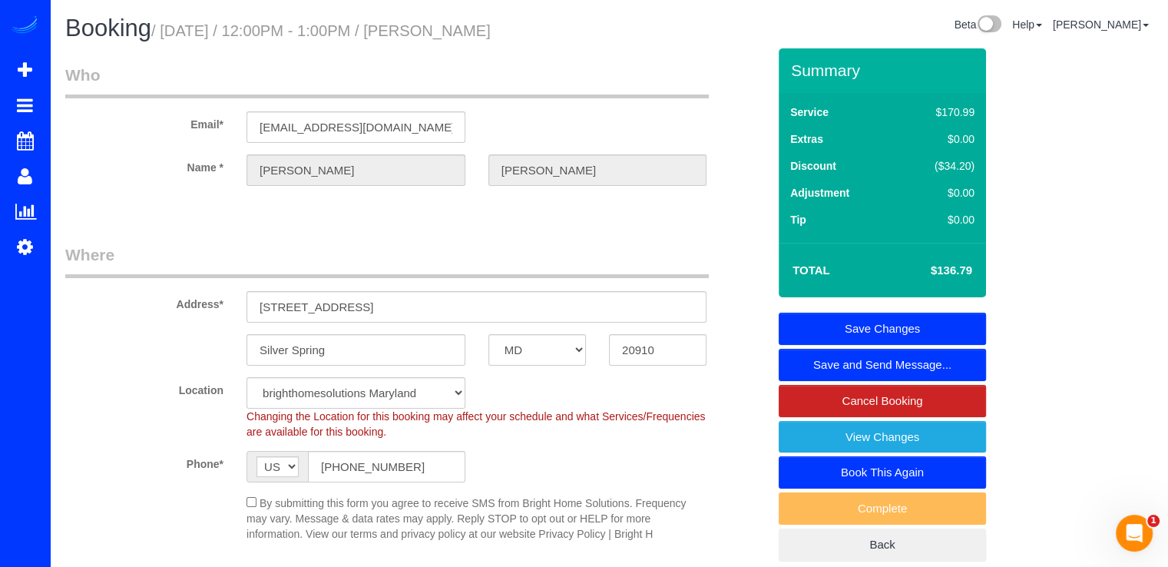
click at [898, 326] on link "Save Changes" at bounding box center [882, 329] width 207 height 32
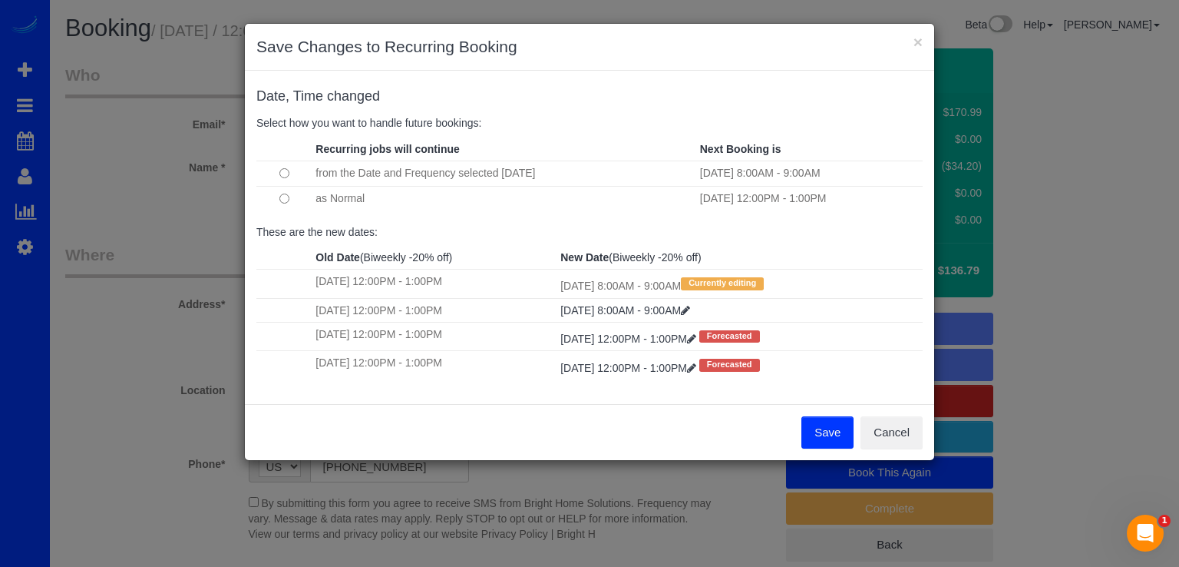
click at [817, 427] on button "Save" at bounding box center [828, 432] width 52 height 32
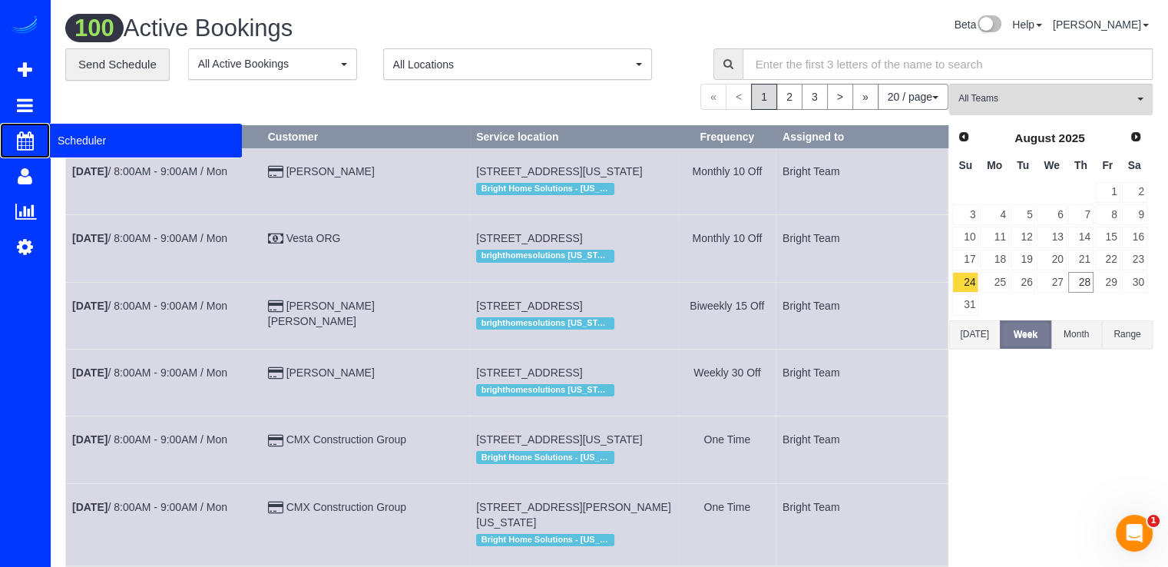
click at [65, 139] on span "Scheduler" at bounding box center [146, 140] width 192 height 35
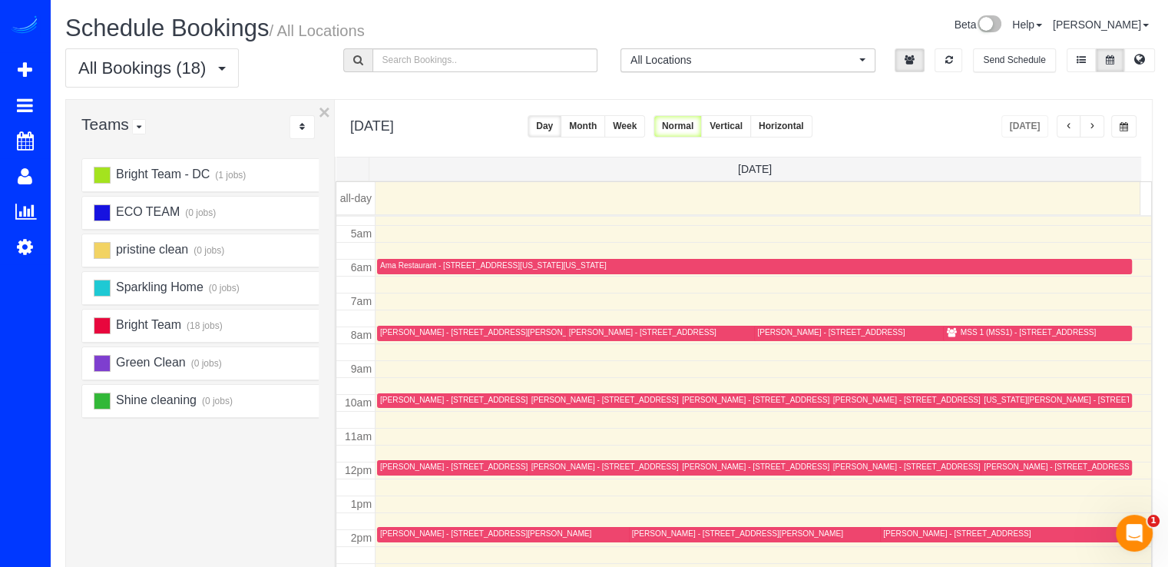
scroll to position [230, 0]
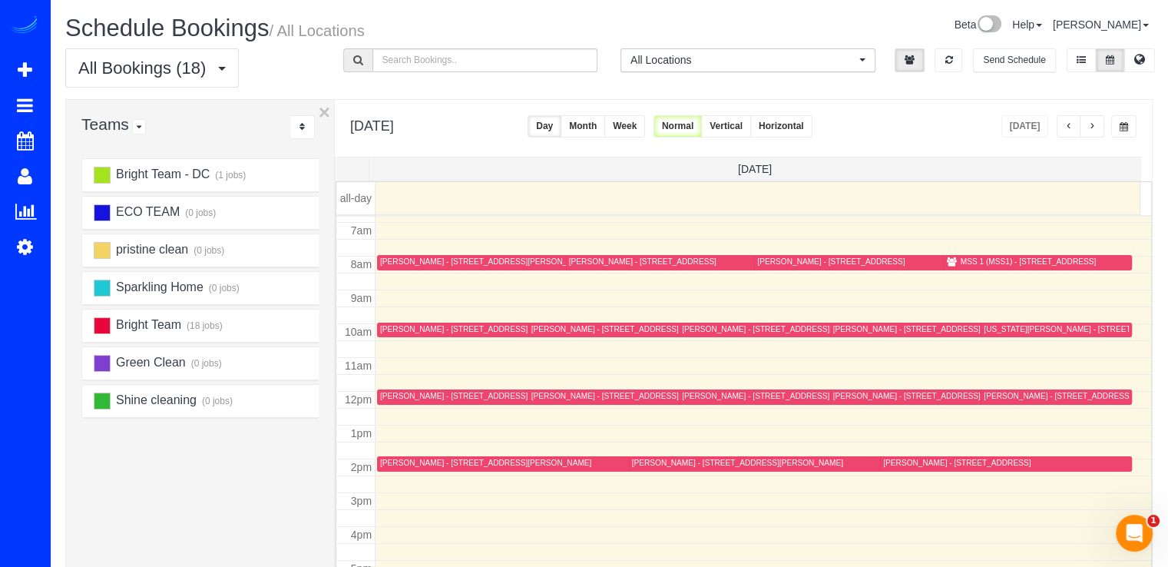
click at [394, 395] on div "[PERSON_NAME] - [STREET_ADDRESS]" at bounding box center [453, 396] width 147 height 10
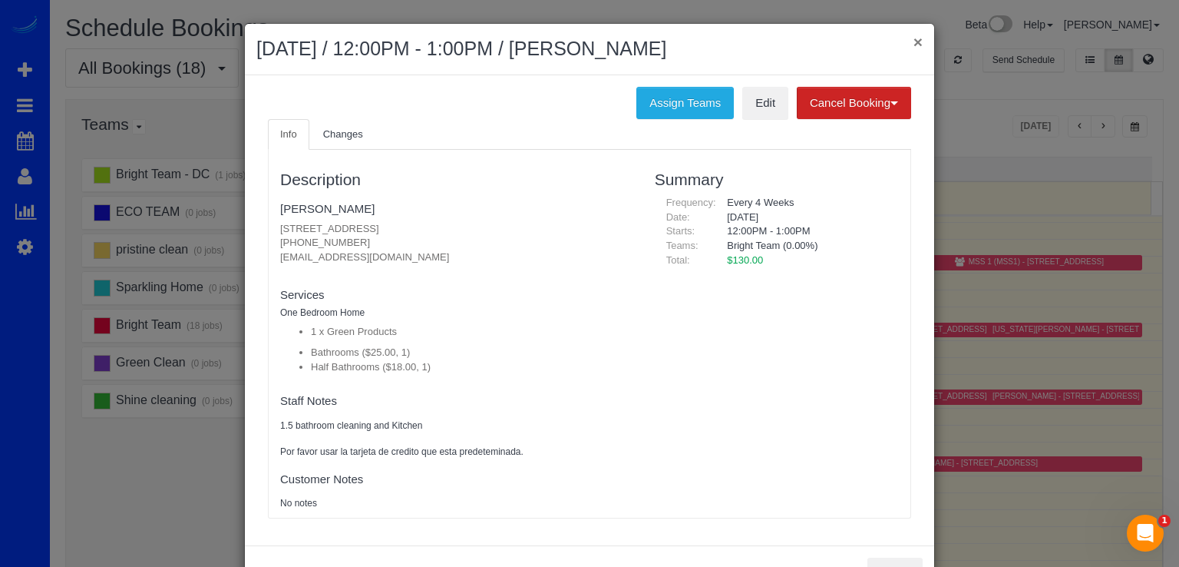
click at [914, 42] on button "×" at bounding box center [918, 42] width 9 height 16
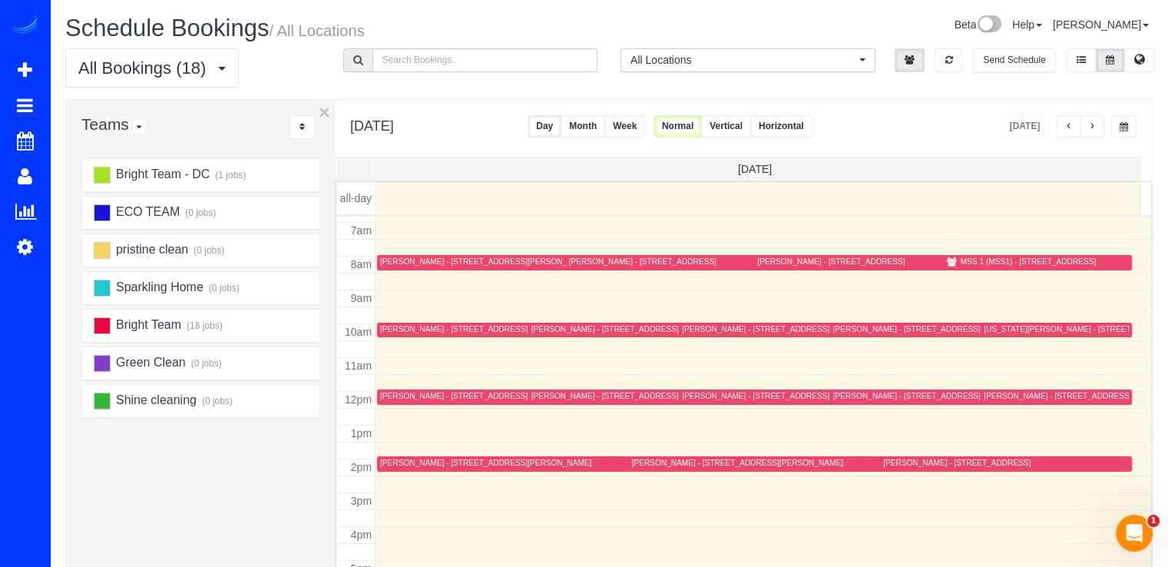
click at [381, 397] on div "Annie Lee - 5605 24th St N,, Arlington, VA 22205" at bounding box center [453, 396] width 147 height 10
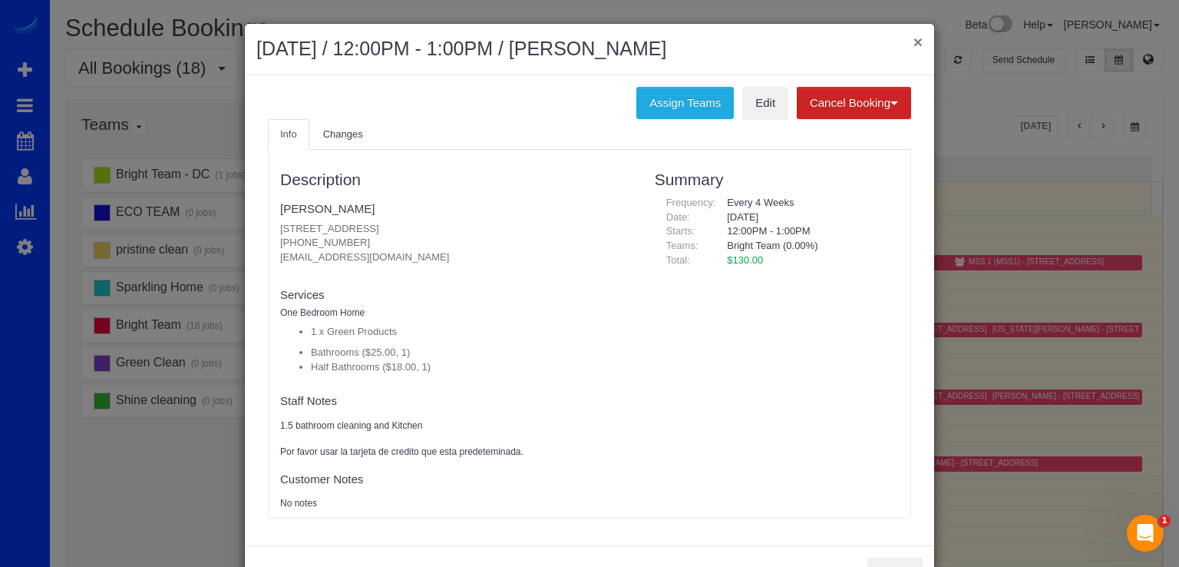
click at [914, 38] on button "×" at bounding box center [918, 42] width 9 height 16
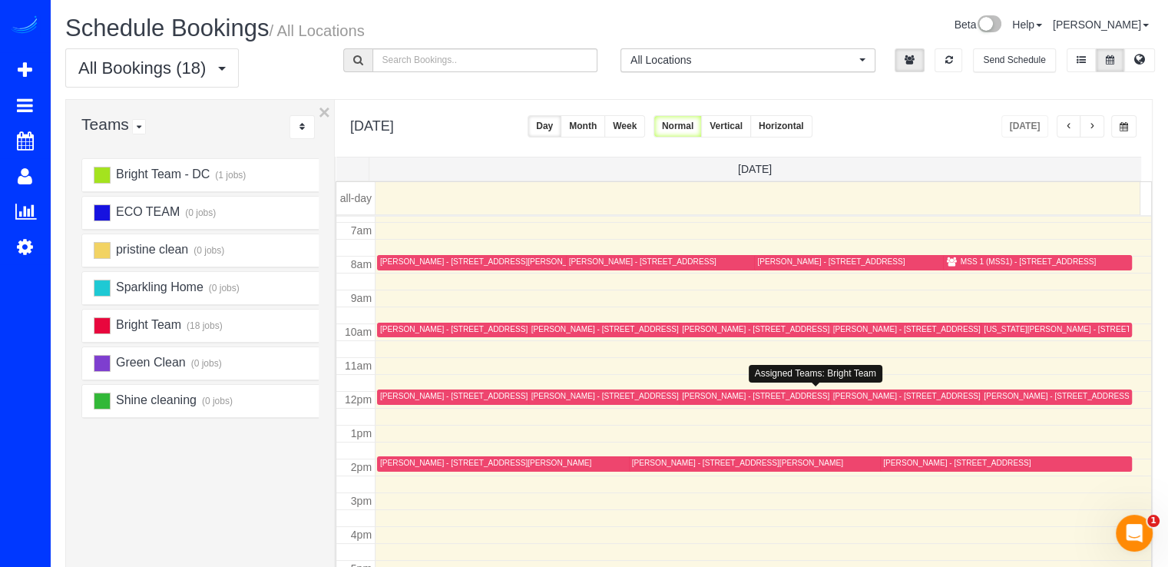
click at [703, 395] on div "Jim Mathews - 22 Melbourne Ave, Silver Spring, MD 20901" at bounding box center [755, 396] width 147 height 10
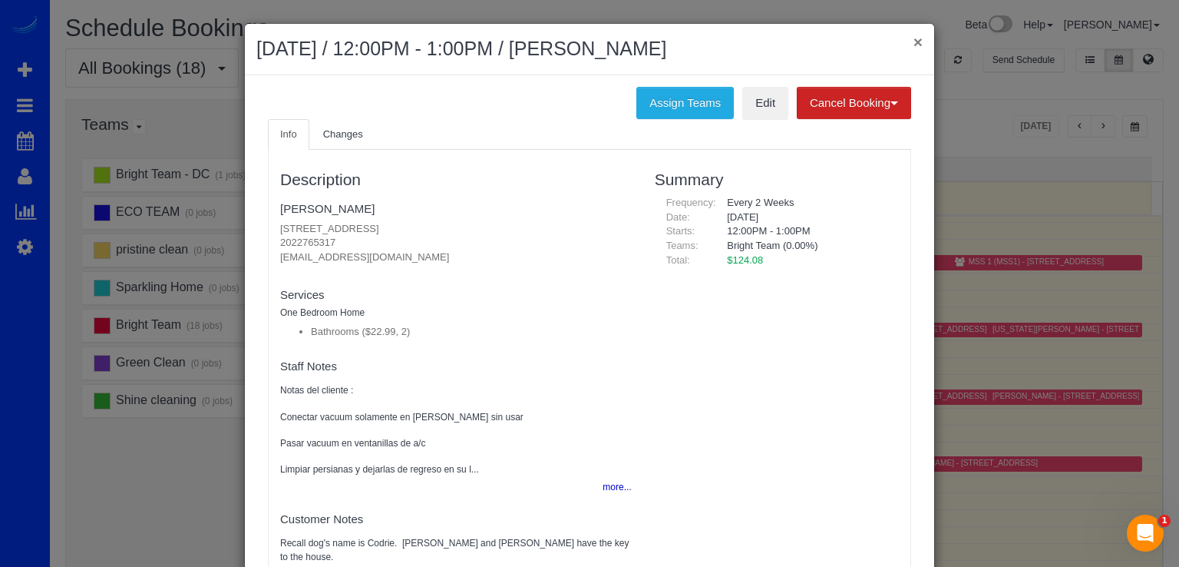
click at [914, 45] on button "×" at bounding box center [918, 42] width 9 height 16
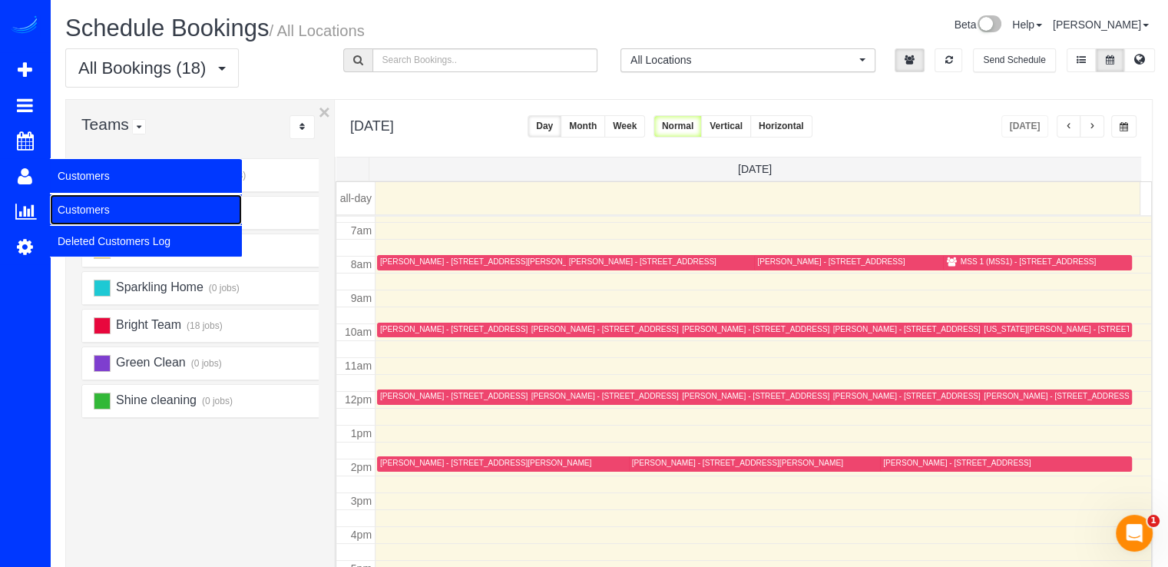
click at [71, 212] on link "Customers" at bounding box center [146, 209] width 192 height 31
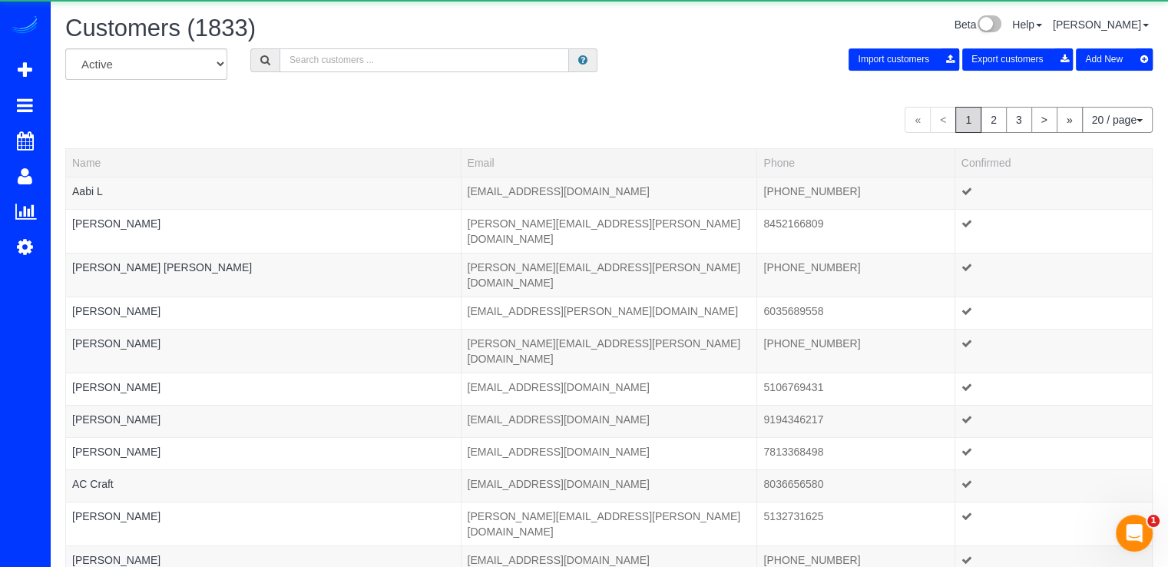
click at [296, 64] on input "text" at bounding box center [424, 60] width 289 height 24
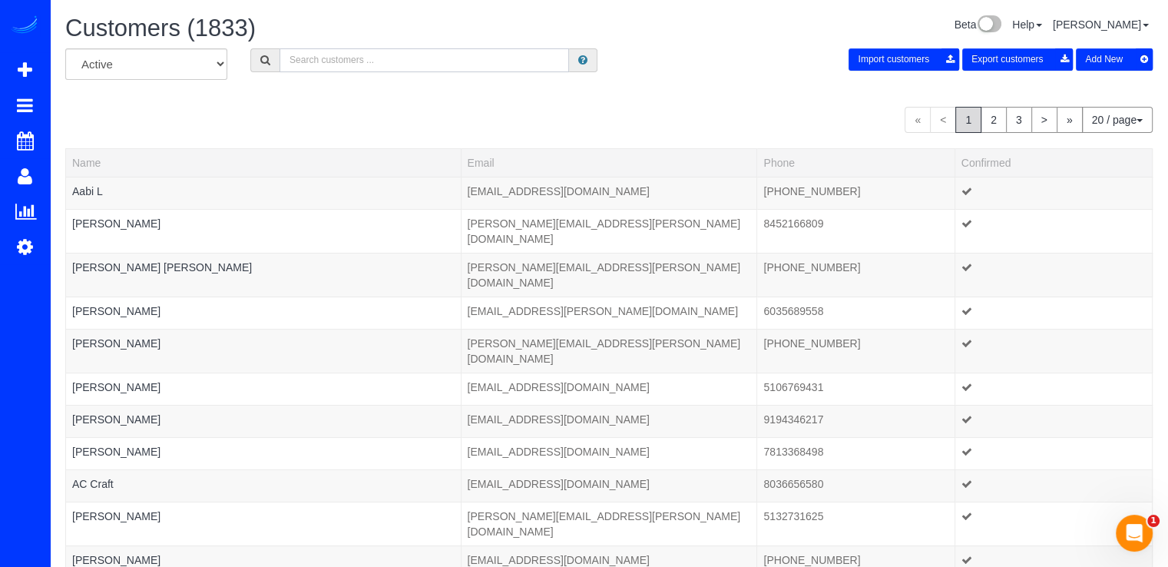
type input "z"
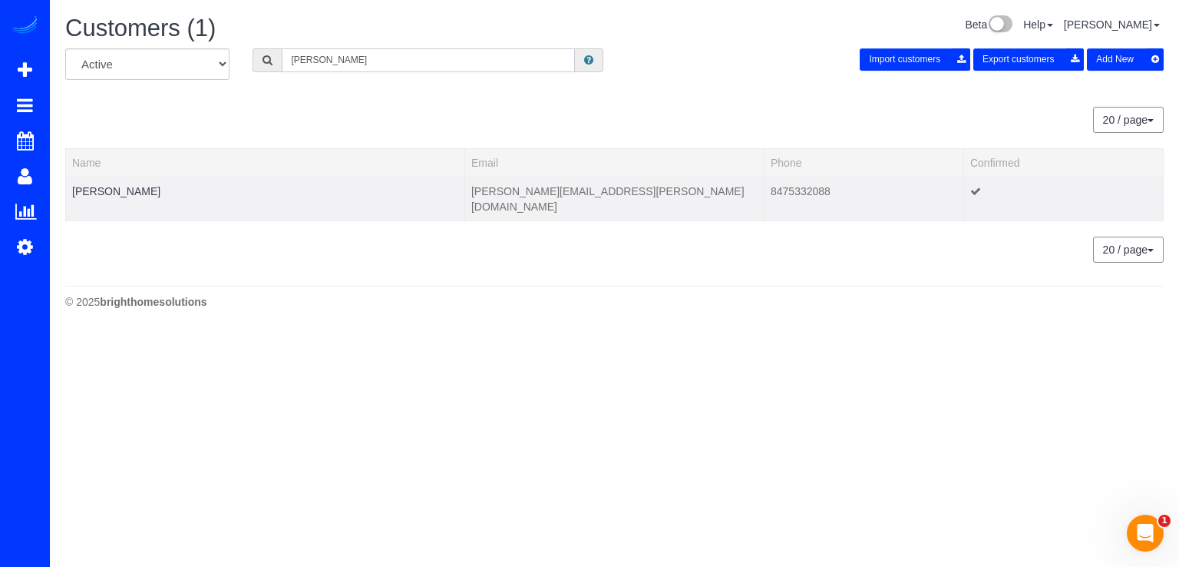
type input "Eric Dank"
click at [107, 197] on td "Eric Danko" at bounding box center [265, 199] width 399 height 44
click at [114, 191] on link "Eric Danko" at bounding box center [116, 191] width 88 height 12
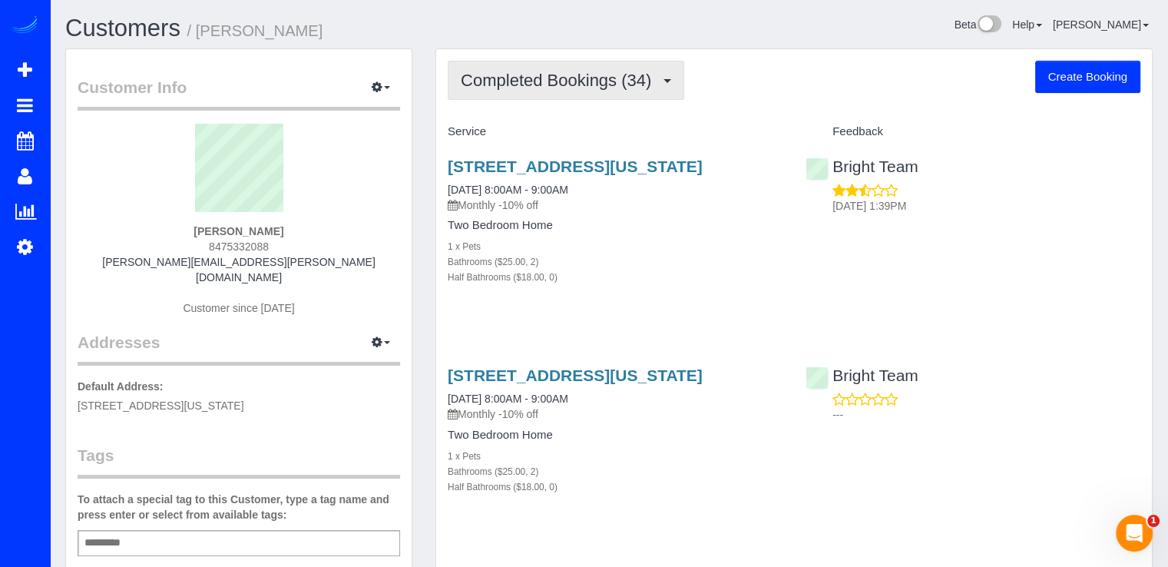
click at [639, 72] on span "Completed Bookings (34)" at bounding box center [560, 80] width 198 height 19
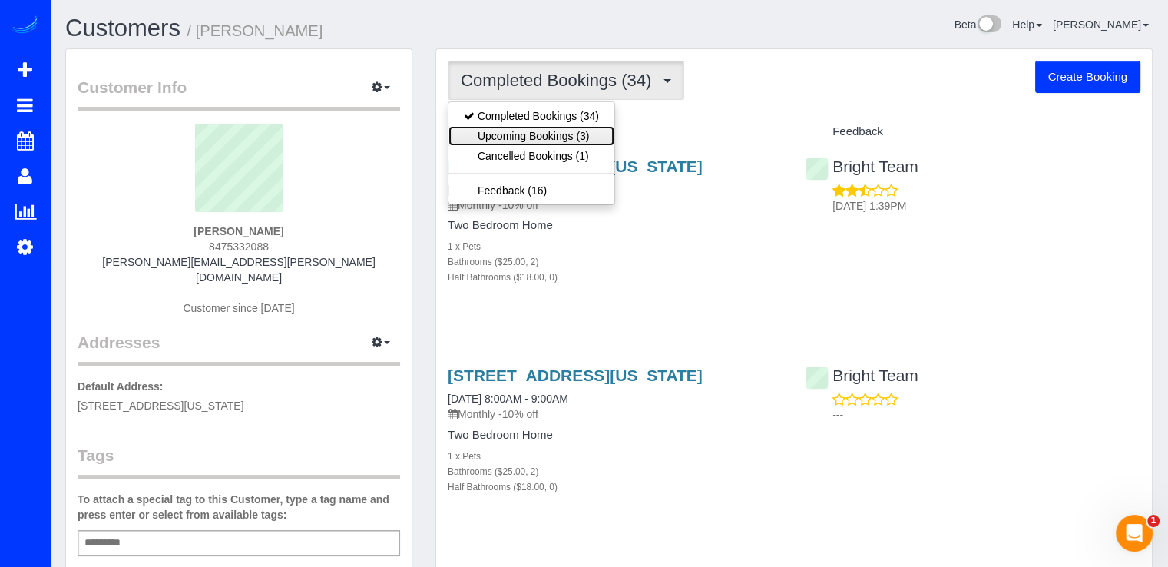
click at [596, 130] on link "Upcoming Bookings (3)" at bounding box center [531, 136] width 166 height 20
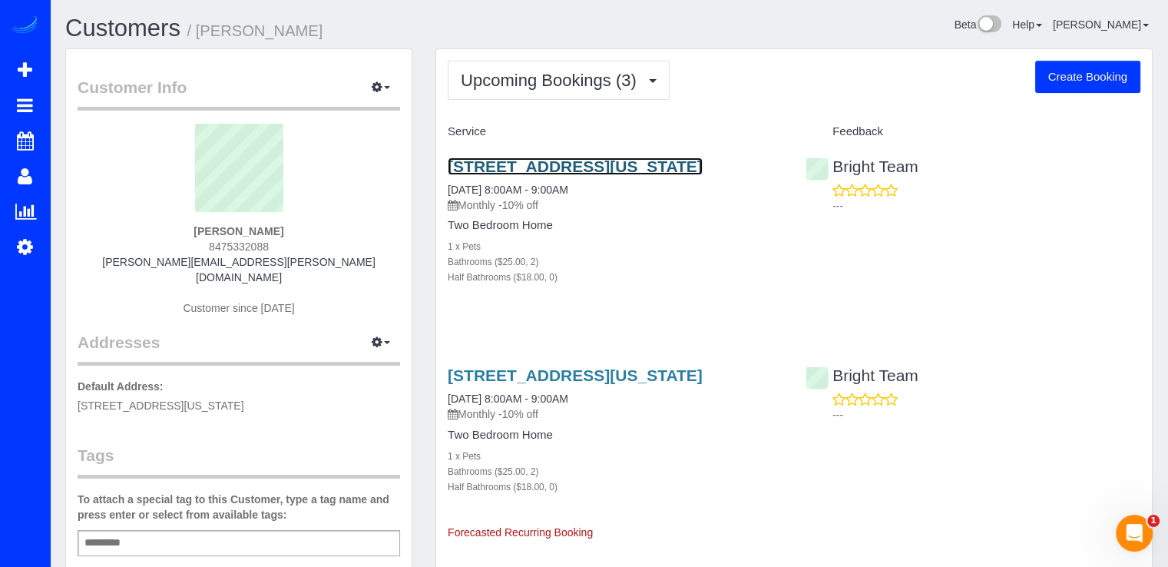
click at [560, 162] on link "[STREET_ADDRESS][US_STATE]" at bounding box center [575, 166] width 255 height 18
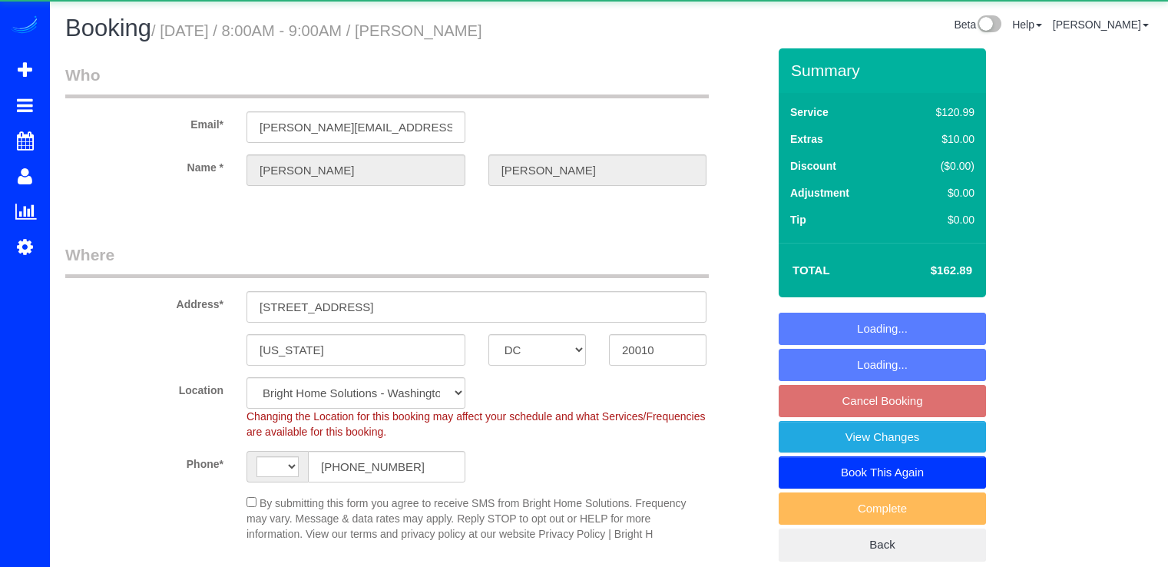
select select "DC"
select select "string:[GEOGRAPHIC_DATA]"
select select "object:769"
select select "string:fspay-33bd1f5c-97d0-4978-af0e-edb97ebde672"
select select "2"
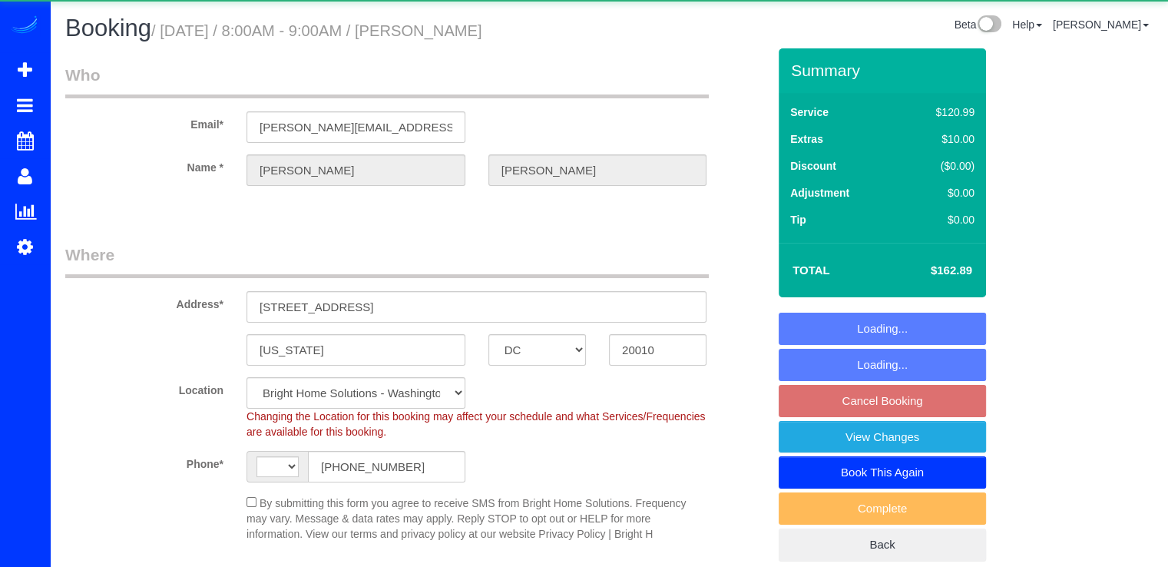
select select "spot1"
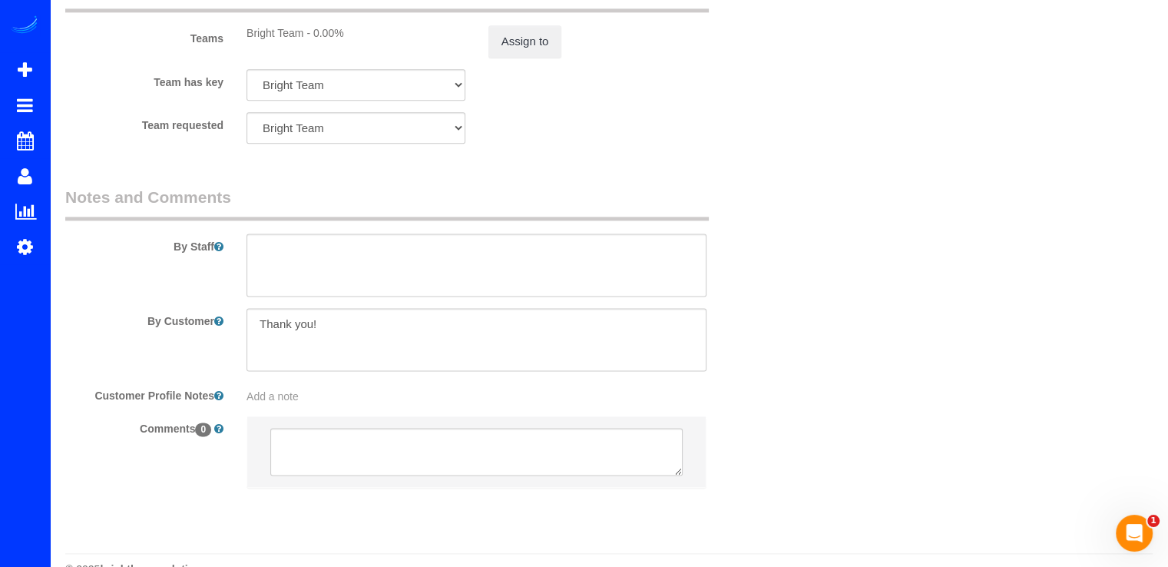
scroll to position [2032, 0]
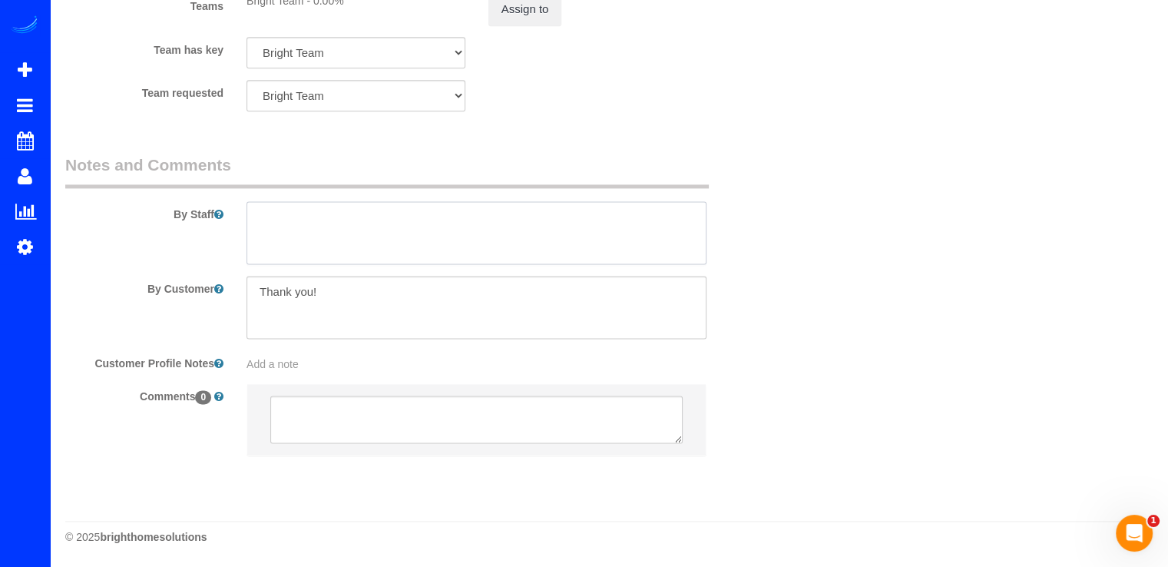
click at [300, 230] on textarea at bounding box center [476, 232] width 460 height 63
click at [488, 214] on textarea at bounding box center [476, 232] width 460 height 63
drag, startPoint x: 457, startPoint y: 219, endPoint x: 556, endPoint y: 217, distance: 99.1
click at [556, 217] on textarea at bounding box center [476, 232] width 460 height 63
click at [552, 214] on textarea at bounding box center [476, 232] width 460 height 63
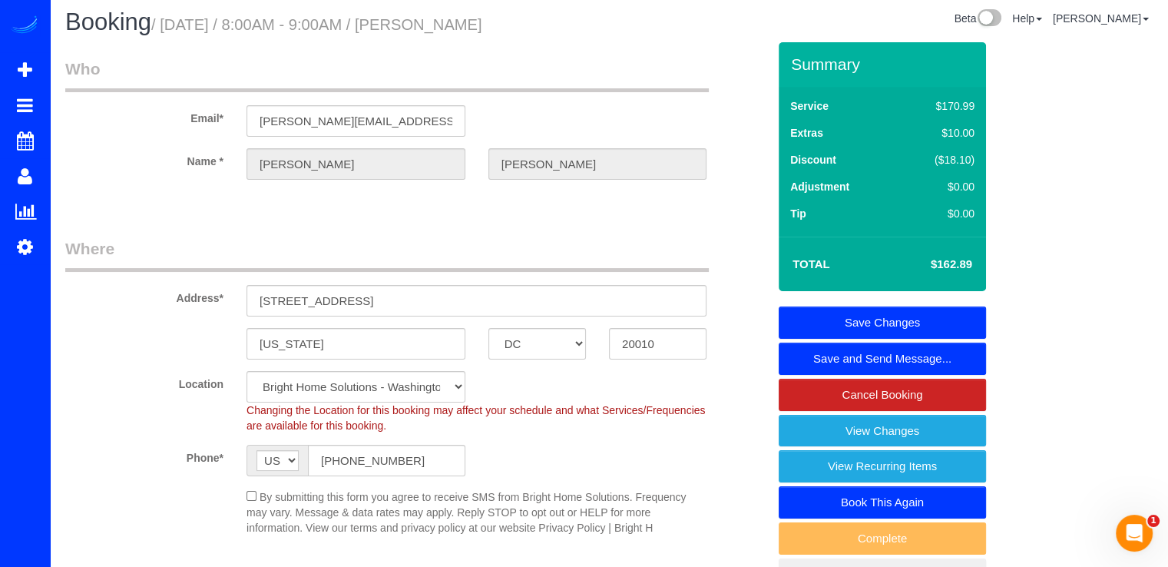
scroll to position [0, 0]
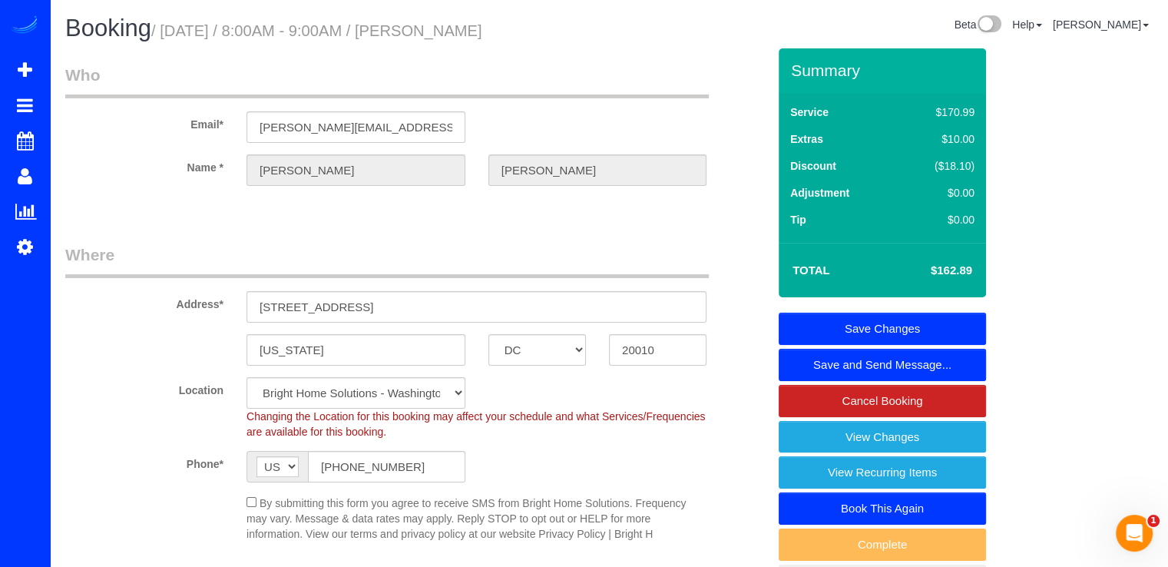
type textarea "Por favor asegurarse que el tiempo te completacion sea entre 45min - 1hr."
click at [882, 326] on link "Save Changes" at bounding box center [882, 329] width 207 height 32
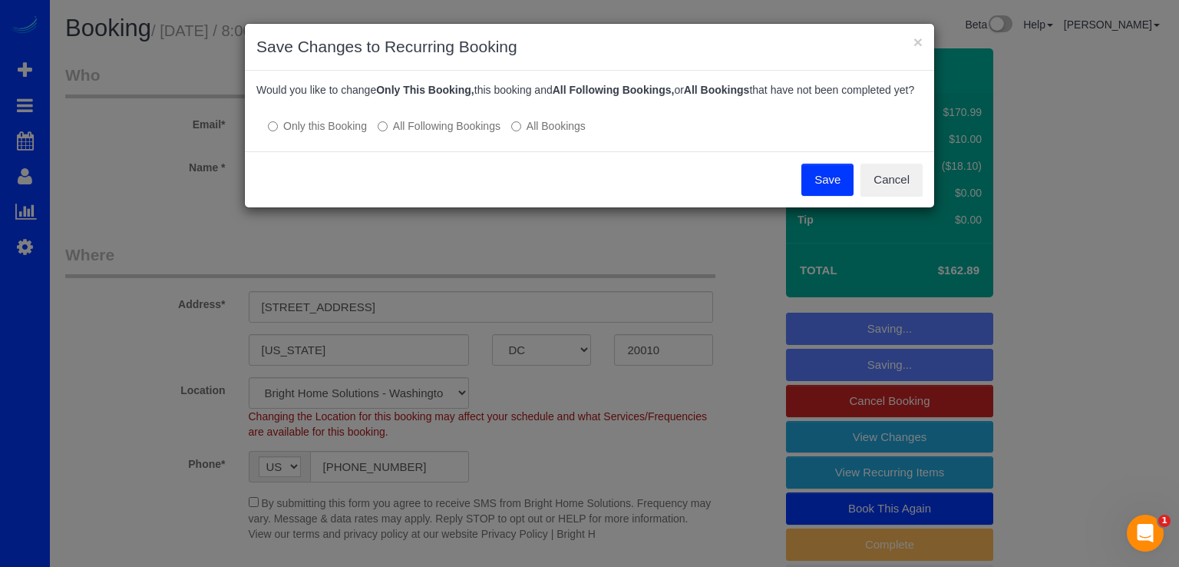
click at [420, 134] on label "All Following Bookings" at bounding box center [439, 125] width 123 height 15
click at [829, 192] on button "Save" at bounding box center [828, 180] width 52 height 32
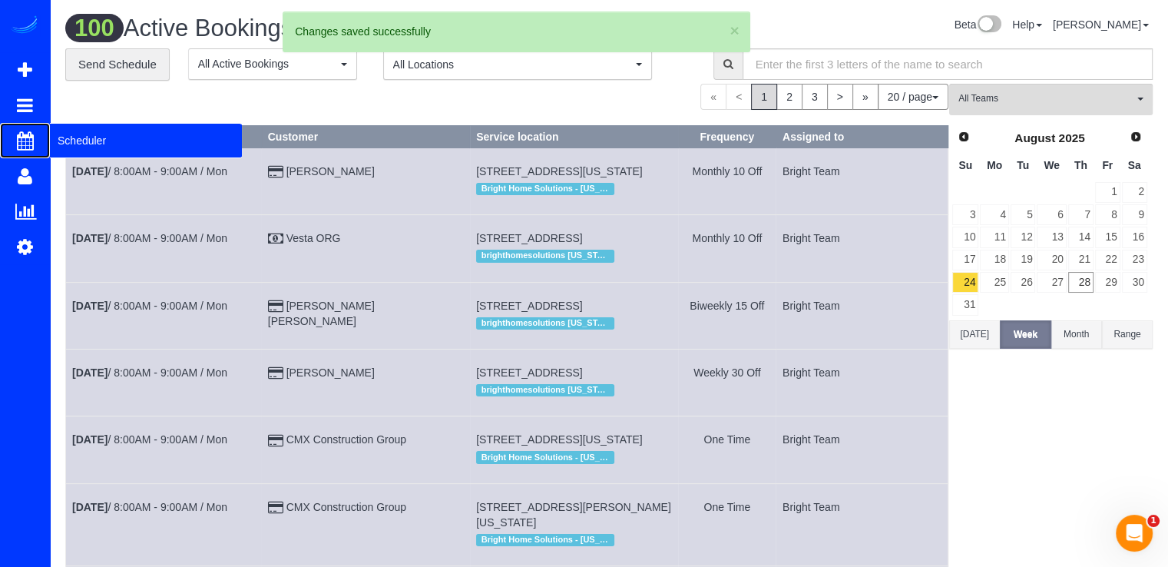
click at [81, 139] on span "Scheduler" at bounding box center [146, 140] width 192 height 35
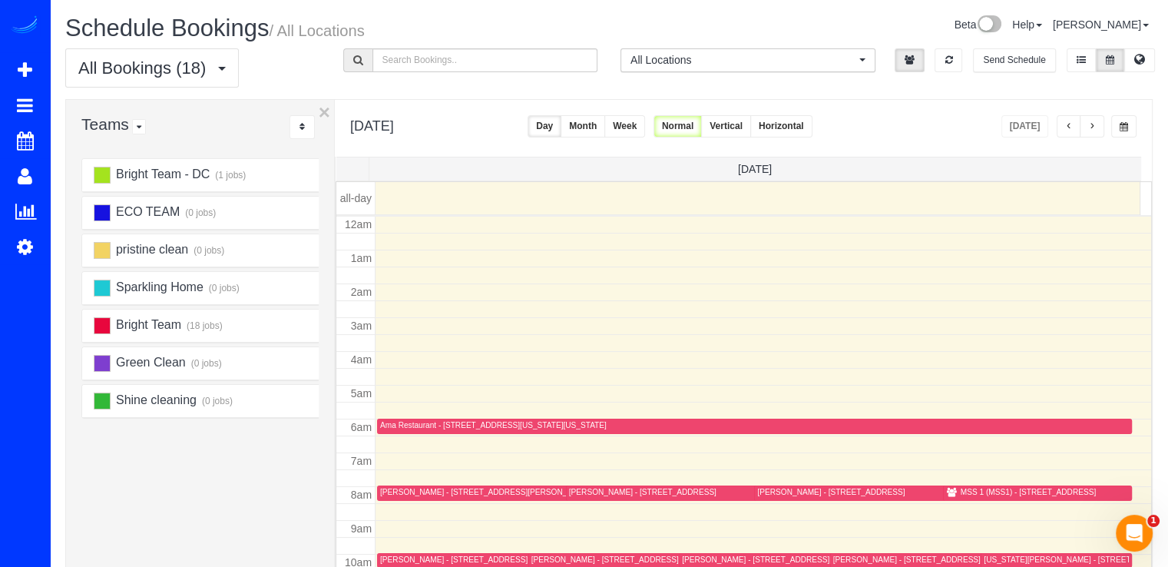
scroll to position [202, 0]
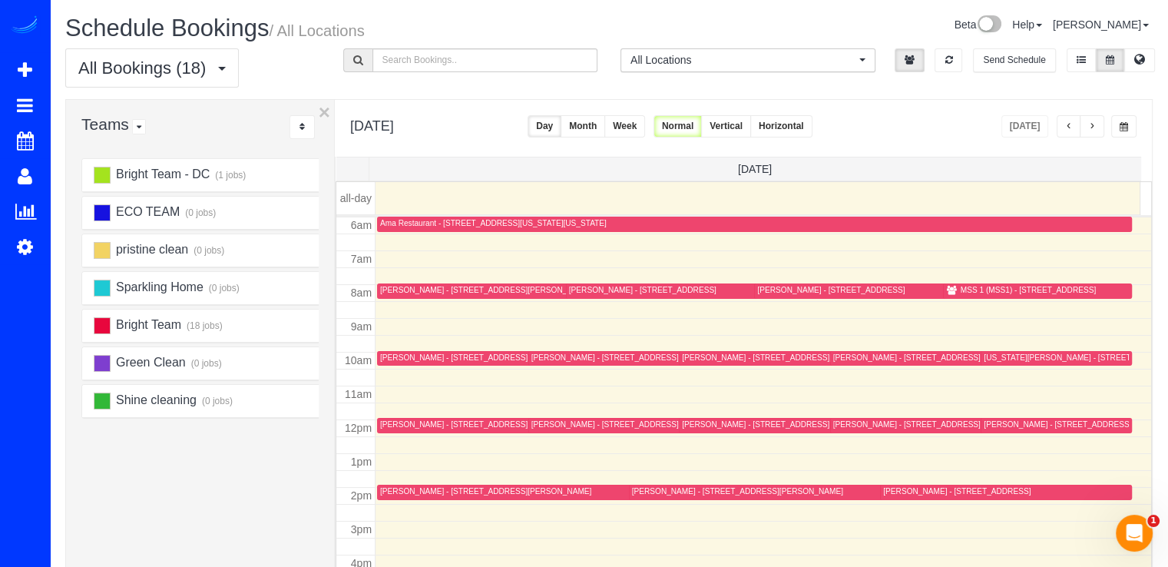
click at [1093, 124] on span "button" at bounding box center [1092, 126] width 8 height 9
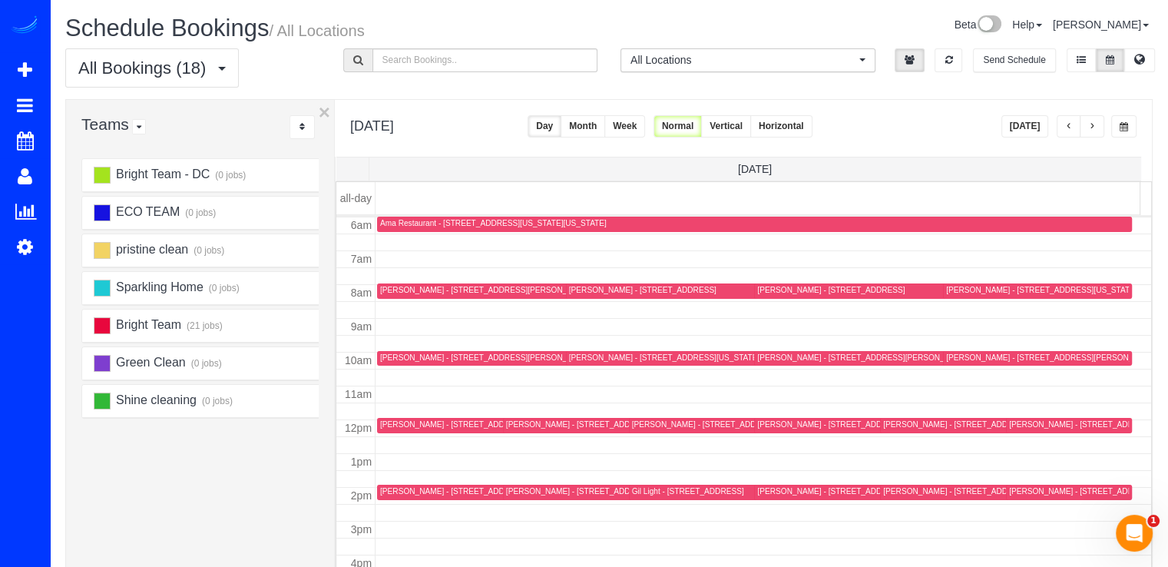
click at [1093, 124] on span "button" at bounding box center [1092, 126] width 8 height 9
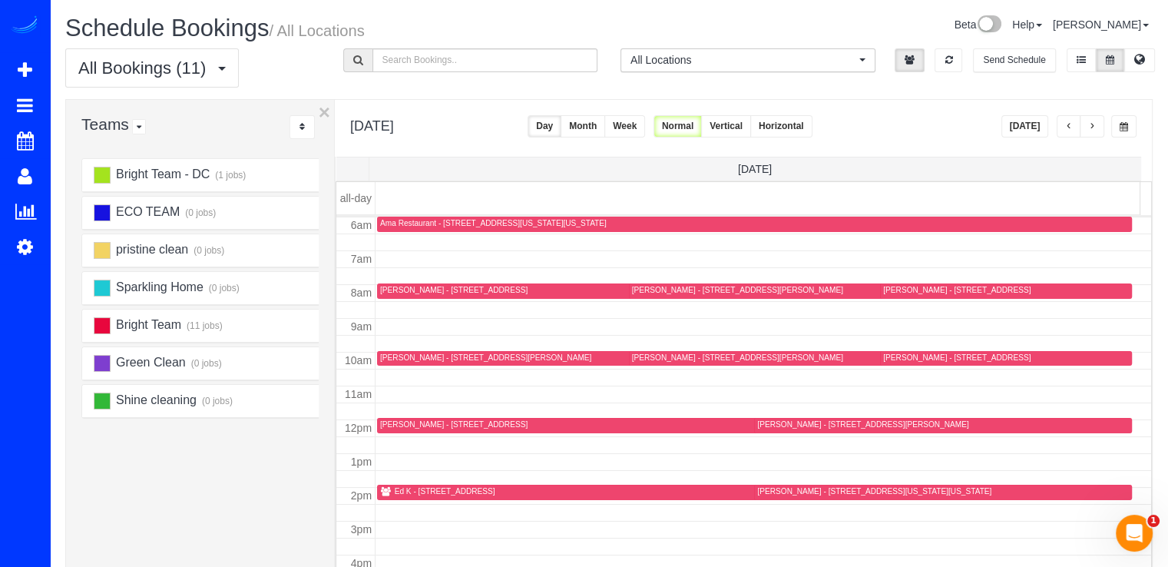
click at [1093, 124] on span "button" at bounding box center [1092, 126] width 8 height 9
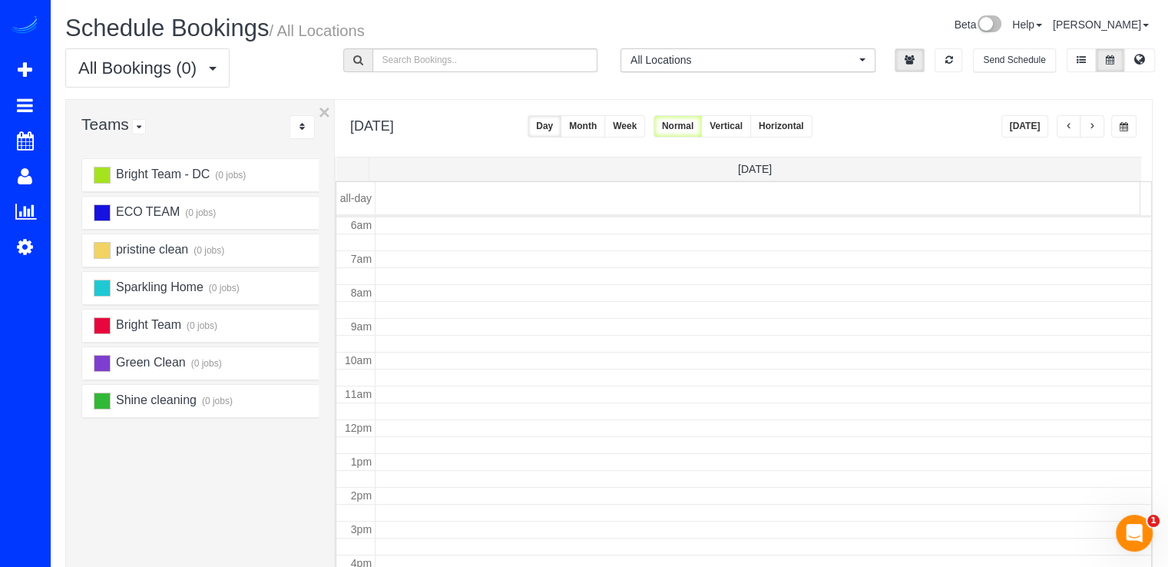
click at [1093, 123] on span "button" at bounding box center [1092, 126] width 8 height 9
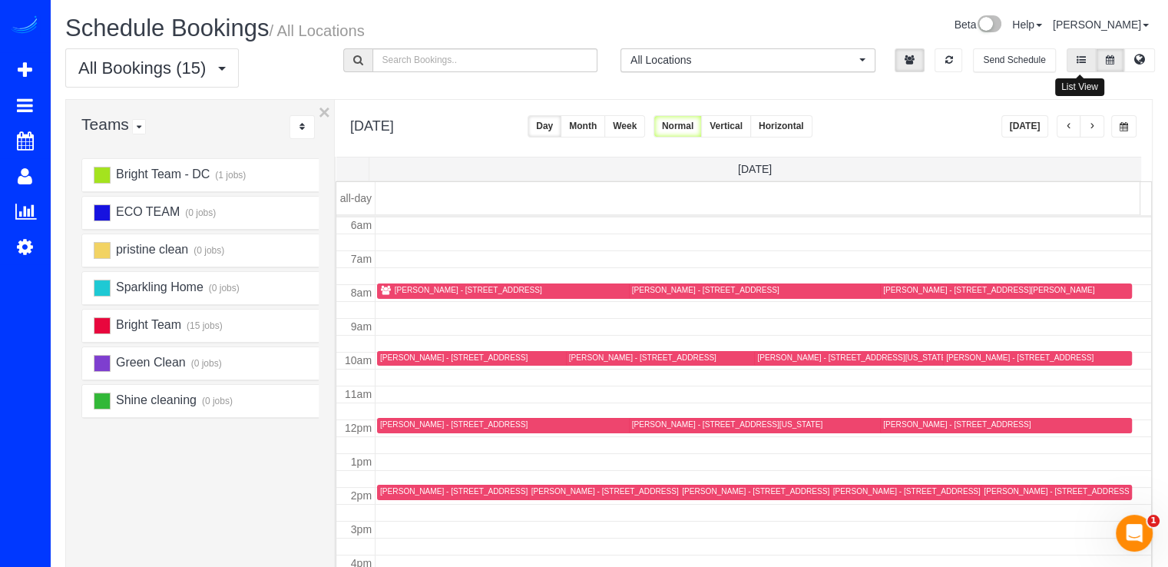
click at [1072, 66] on button at bounding box center [1081, 60] width 29 height 24
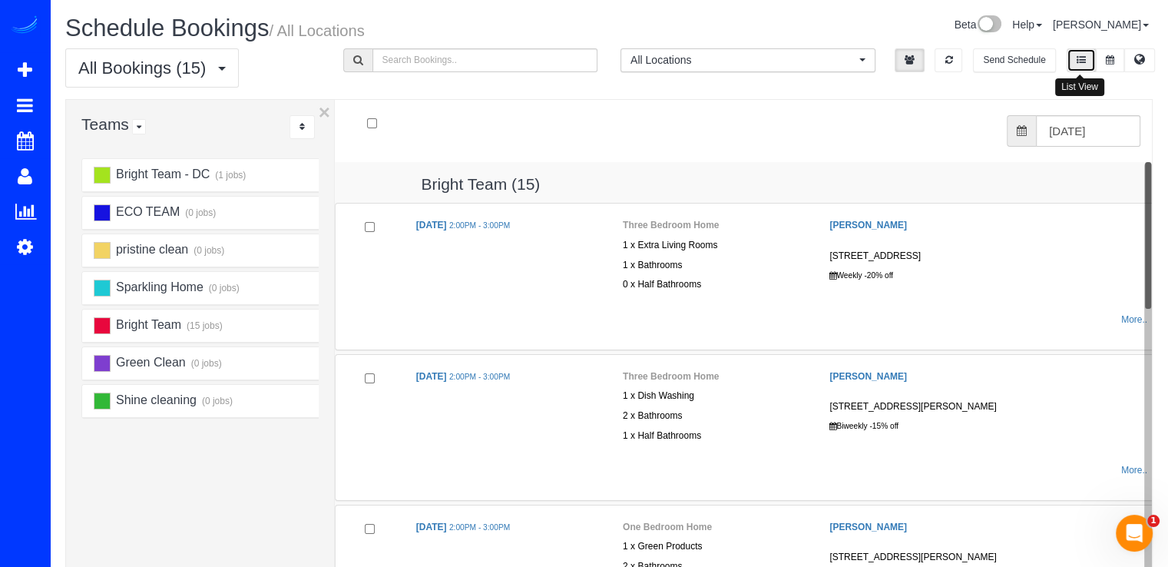
click at [1071, 67] on button at bounding box center [1081, 60] width 29 height 24
click at [1100, 64] on button at bounding box center [1110, 60] width 28 height 24
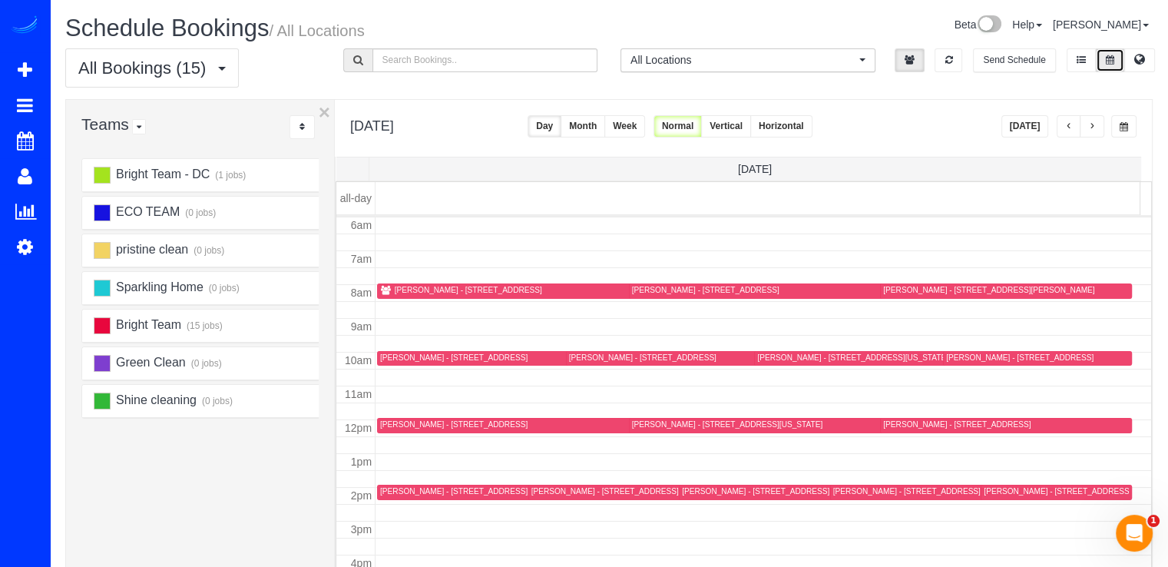
click at [401, 420] on div "Brittany Lewis - 2300 24th Rd South, Apt 722, Arlington, VA 22206" at bounding box center [453, 424] width 147 height 10
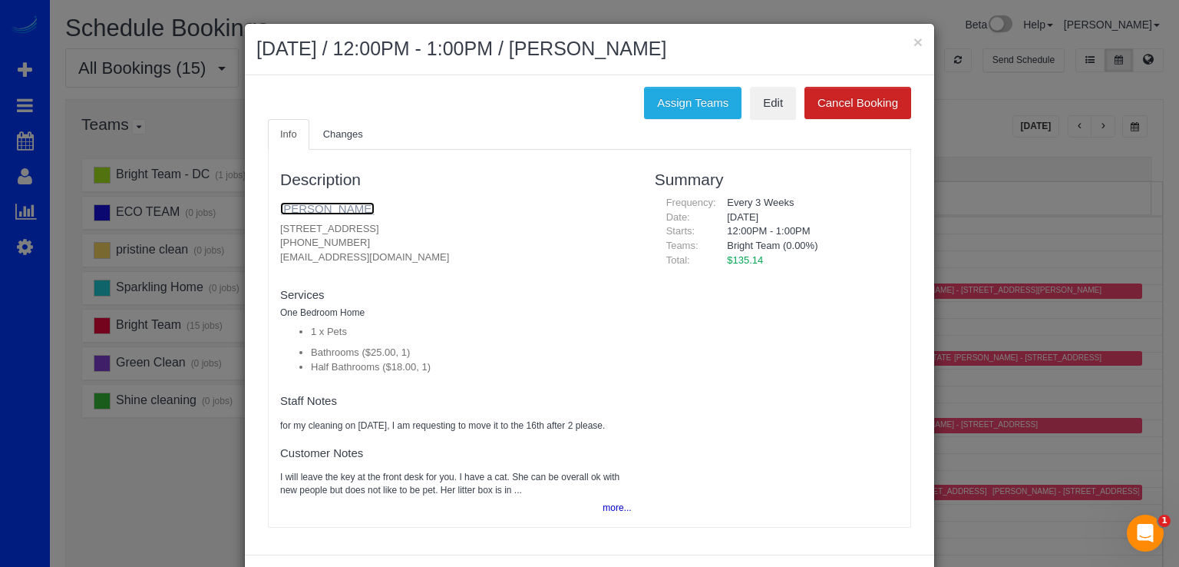
click at [312, 203] on link "Brittany Lewis" at bounding box center [327, 208] width 94 height 13
click at [280, 209] on link "Brittany Lewis" at bounding box center [327, 208] width 94 height 13
click at [914, 38] on button "×" at bounding box center [918, 42] width 9 height 16
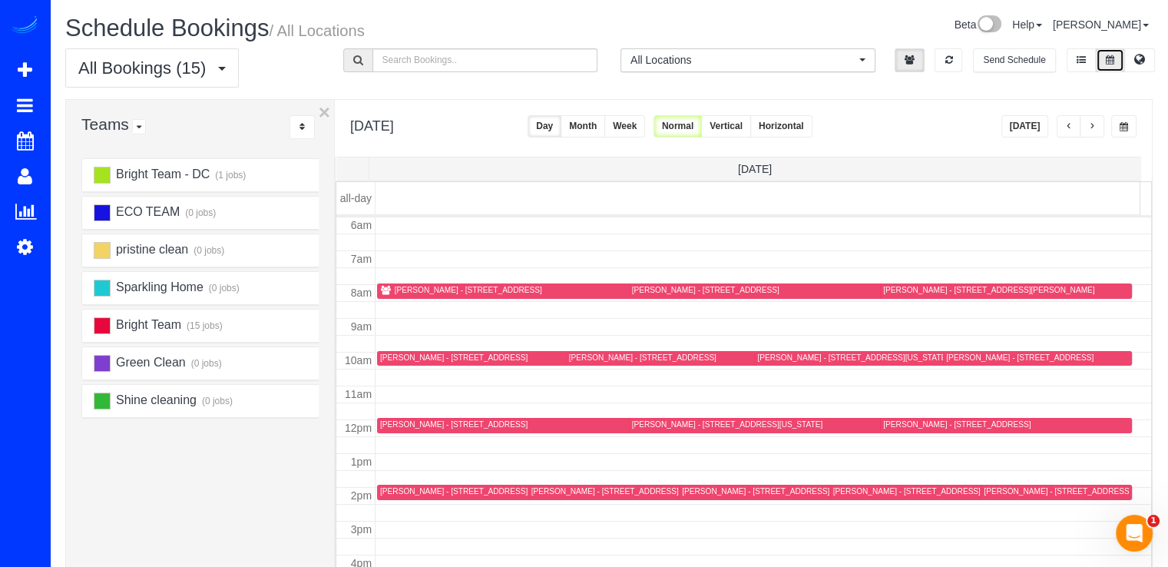
click at [1033, 127] on button "[DATE]" at bounding box center [1025, 126] width 48 height 22
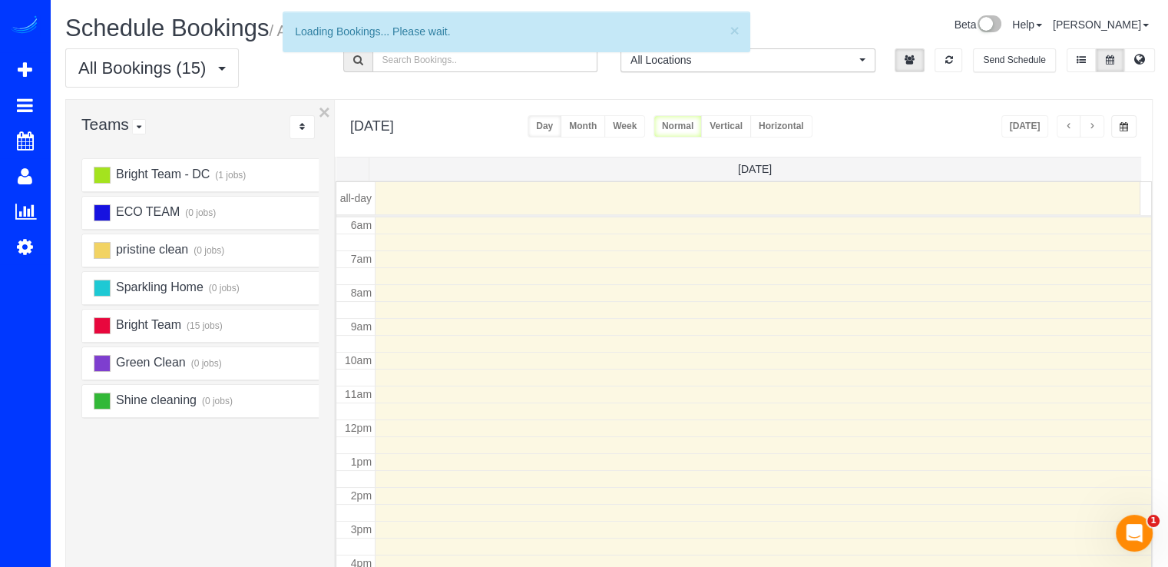
click at [1090, 124] on span "button" at bounding box center [1092, 126] width 8 height 9
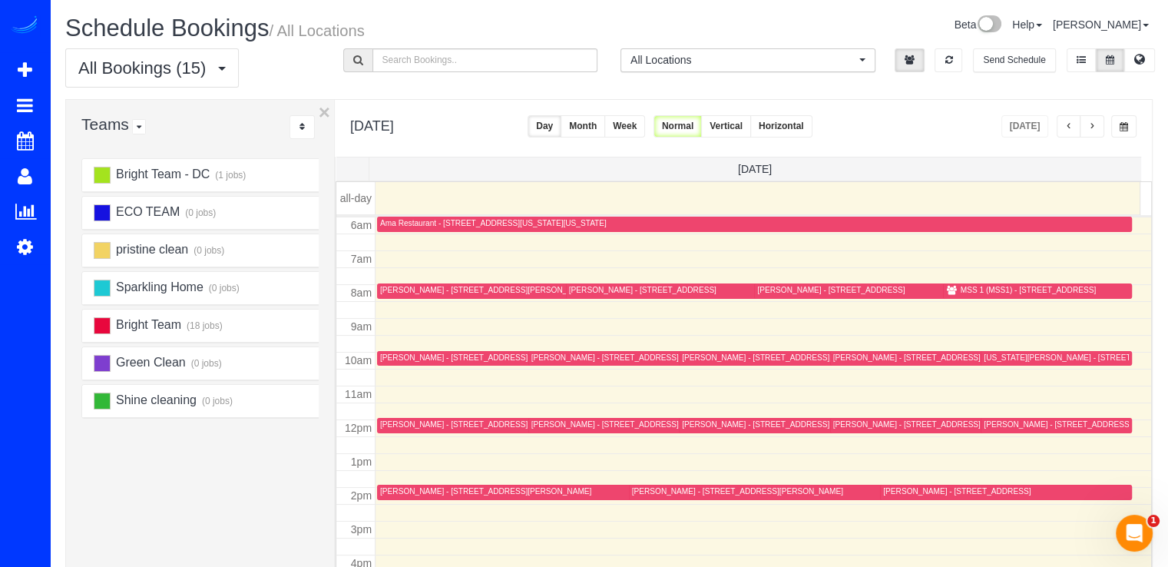
click at [1090, 124] on span "button" at bounding box center [1092, 126] width 8 height 9
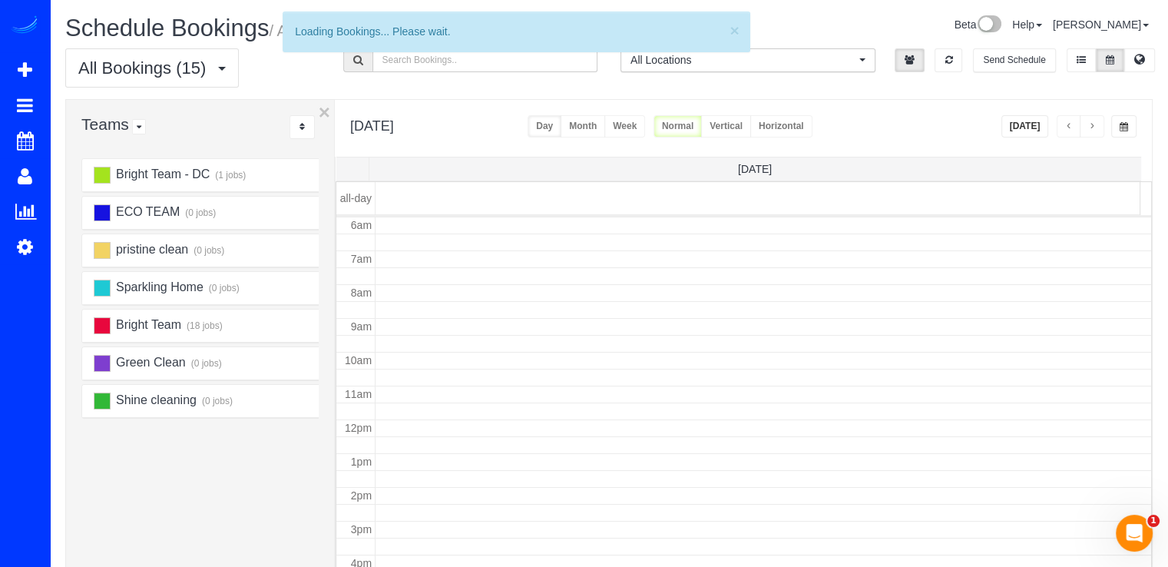
click at [1090, 124] on span "button" at bounding box center [1092, 126] width 8 height 9
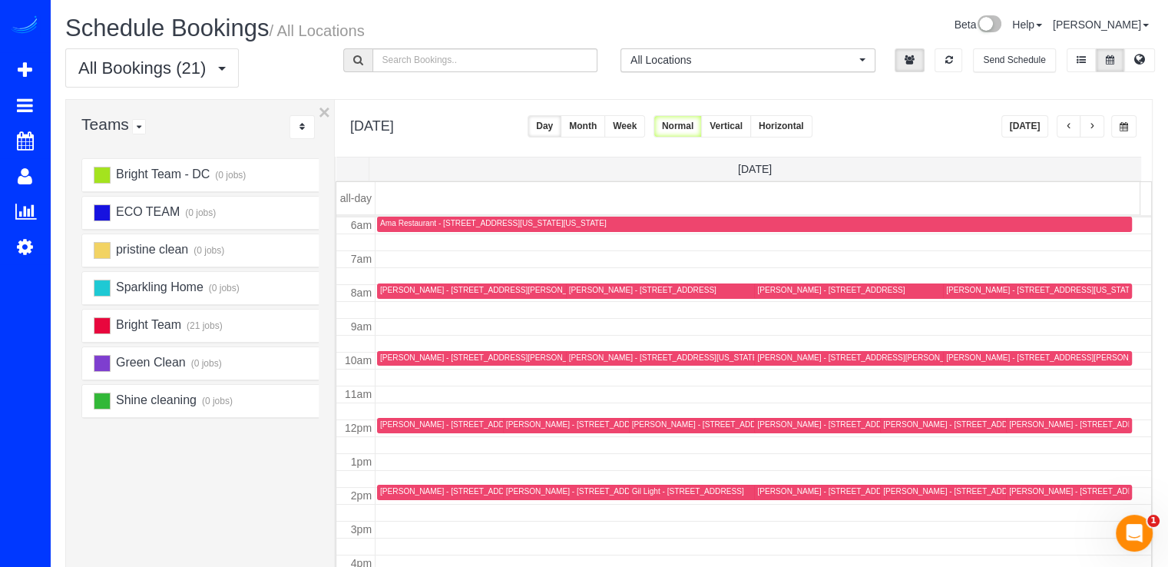
click at [1087, 125] on button "button" at bounding box center [1092, 126] width 25 height 22
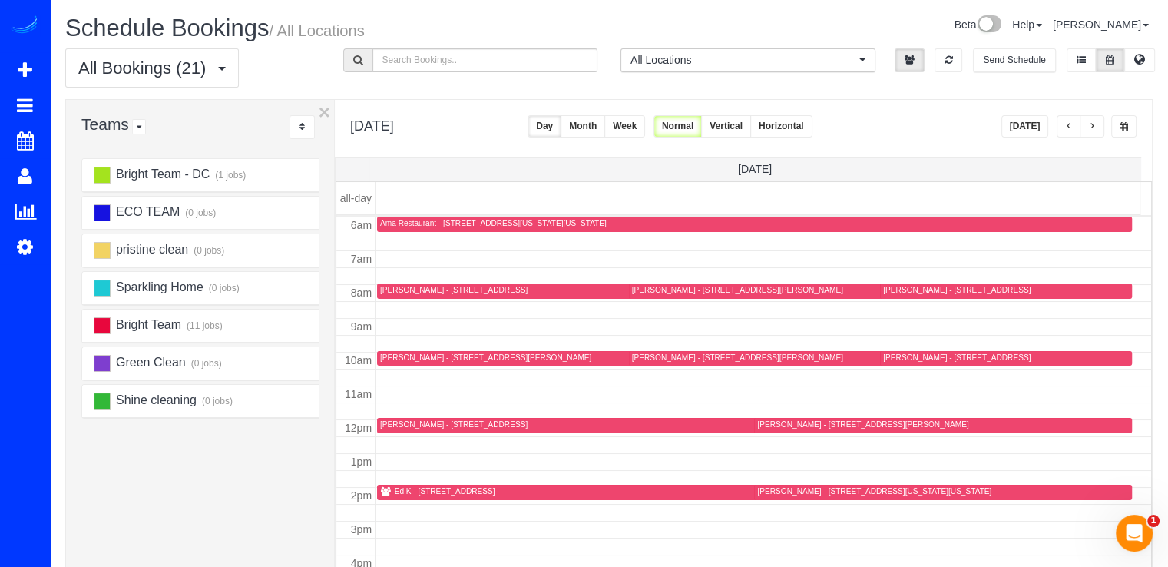
click at [1091, 121] on button "button" at bounding box center [1092, 126] width 25 height 22
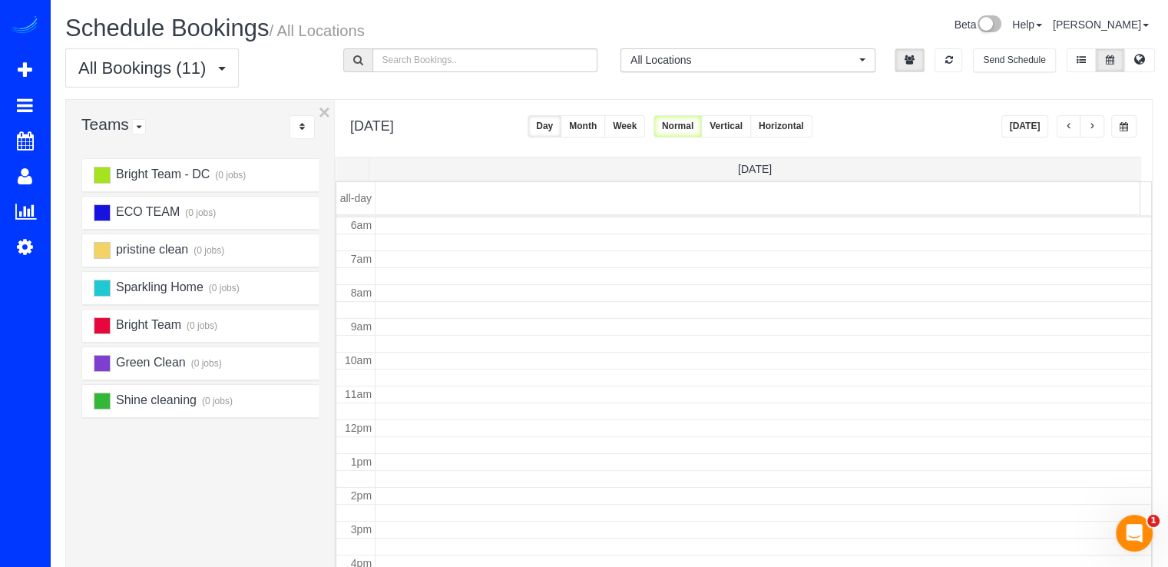
click at [1100, 124] on button "button" at bounding box center [1092, 126] width 25 height 22
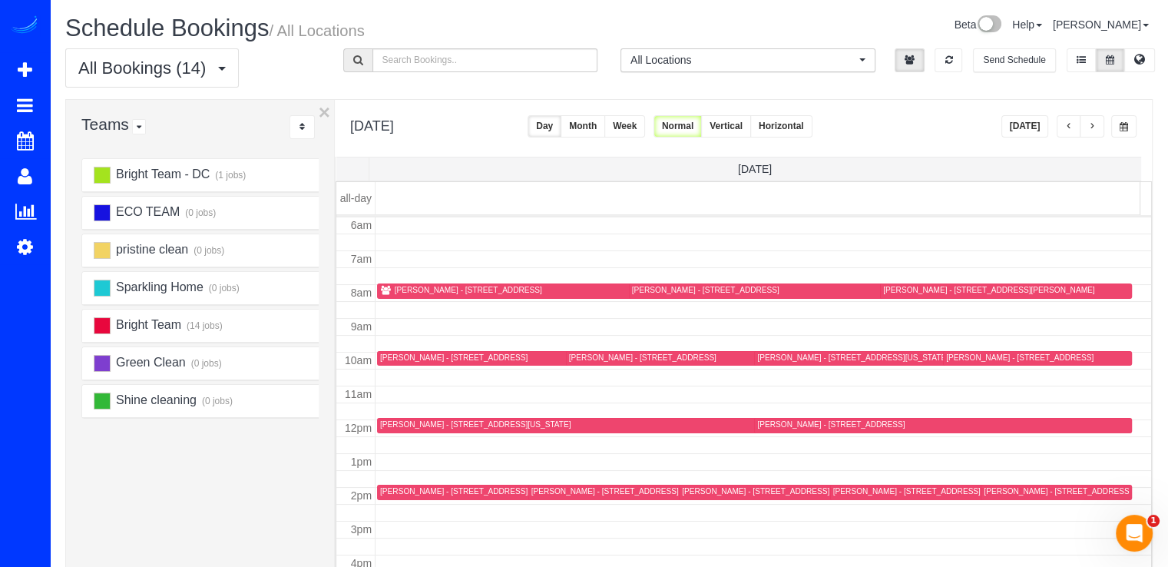
click at [89, 204] on div "ECO TEAM (0 jobs)" at bounding box center [183, 212] width 203 height 17
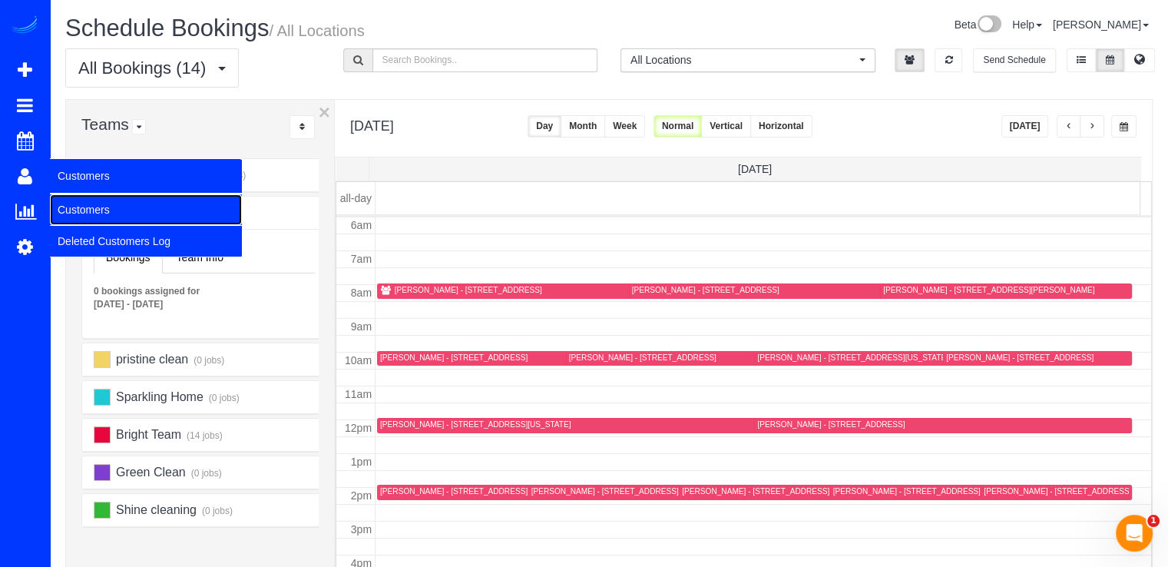
click at [80, 212] on link "Customers" at bounding box center [146, 209] width 192 height 31
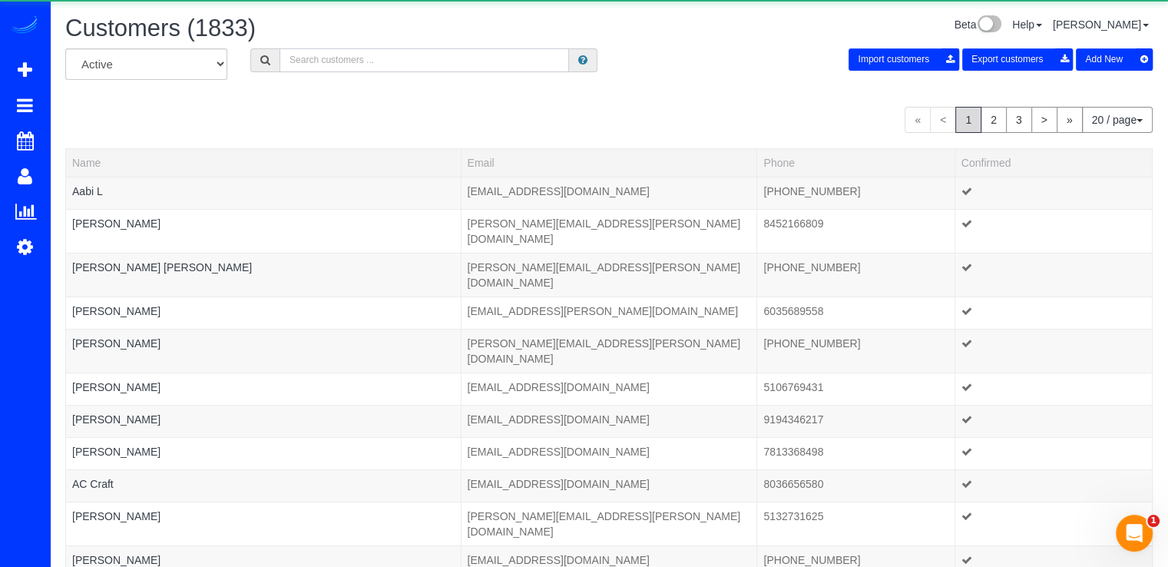
click at [334, 67] on input "text" at bounding box center [424, 60] width 289 height 24
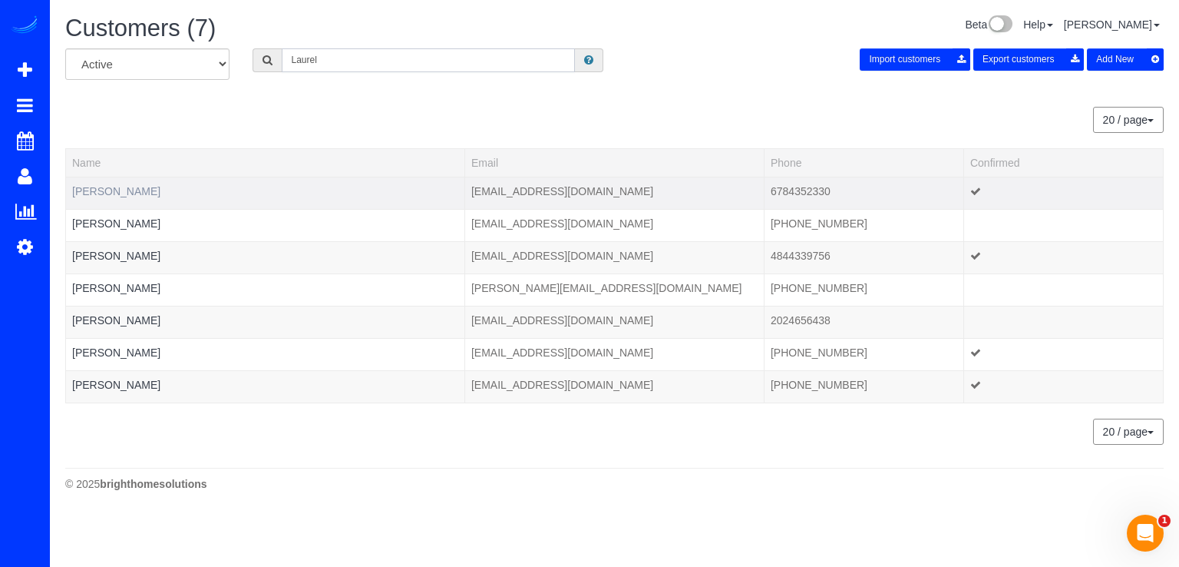
type input "Laurel"
click at [113, 191] on link "Dori Caines" at bounding box center [116, 191] width 88 height 12
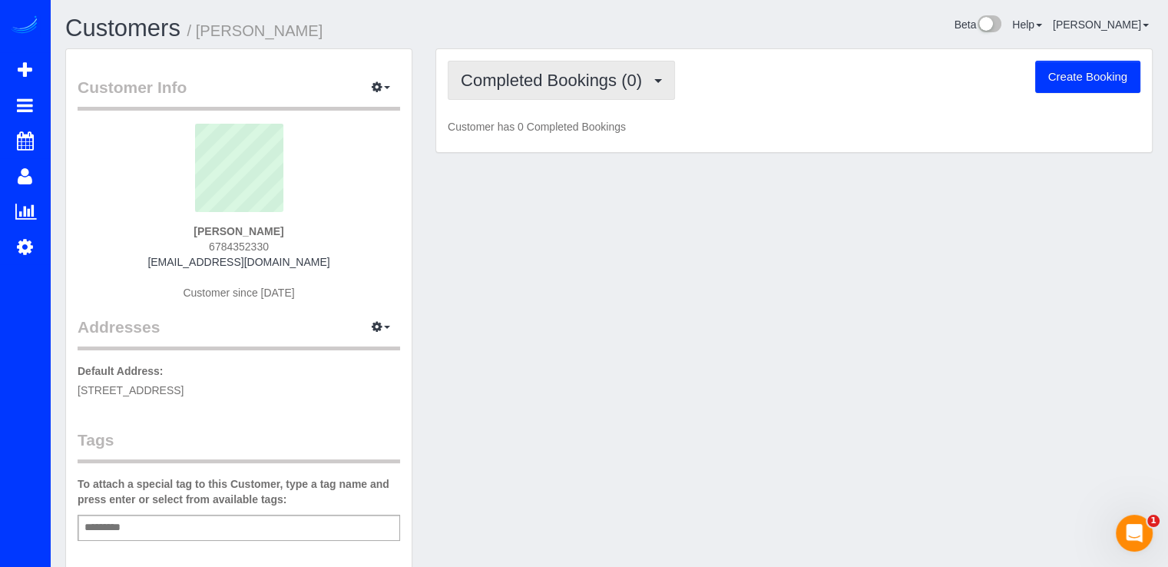
click at [587, 87] on span "Completed Bookings (0)" at bounding box center [555, 80] width 189 height 19
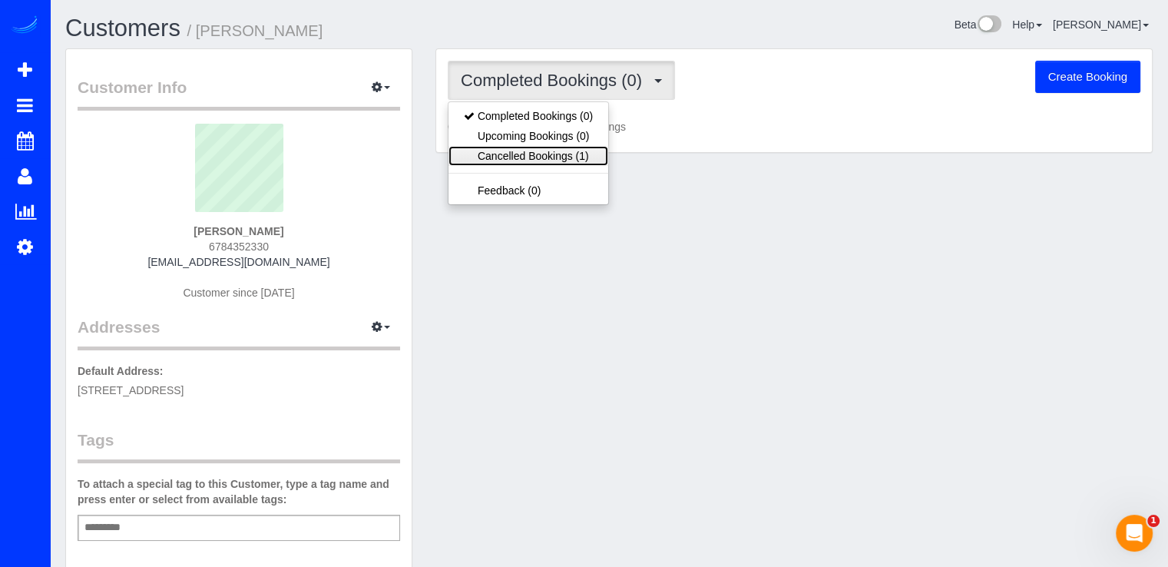
click at [574, 151] on link "Cancelled Bookings (1)" at bounding box center [528, 156] width 160 height 20
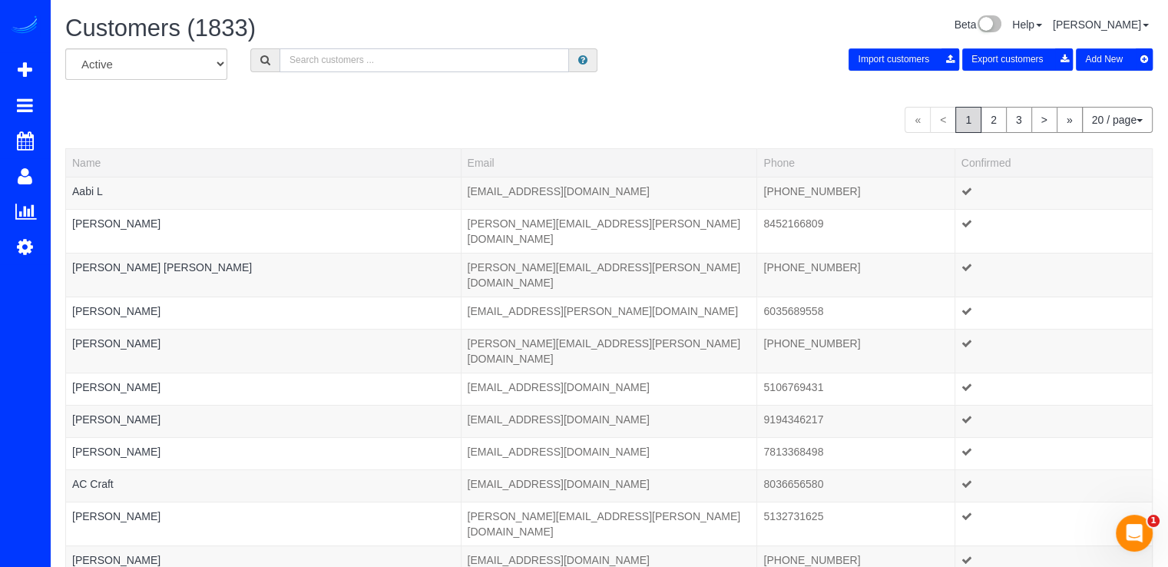
click at [341, 62] on input "text" at bounding box center [424, 60] width 289 height 24
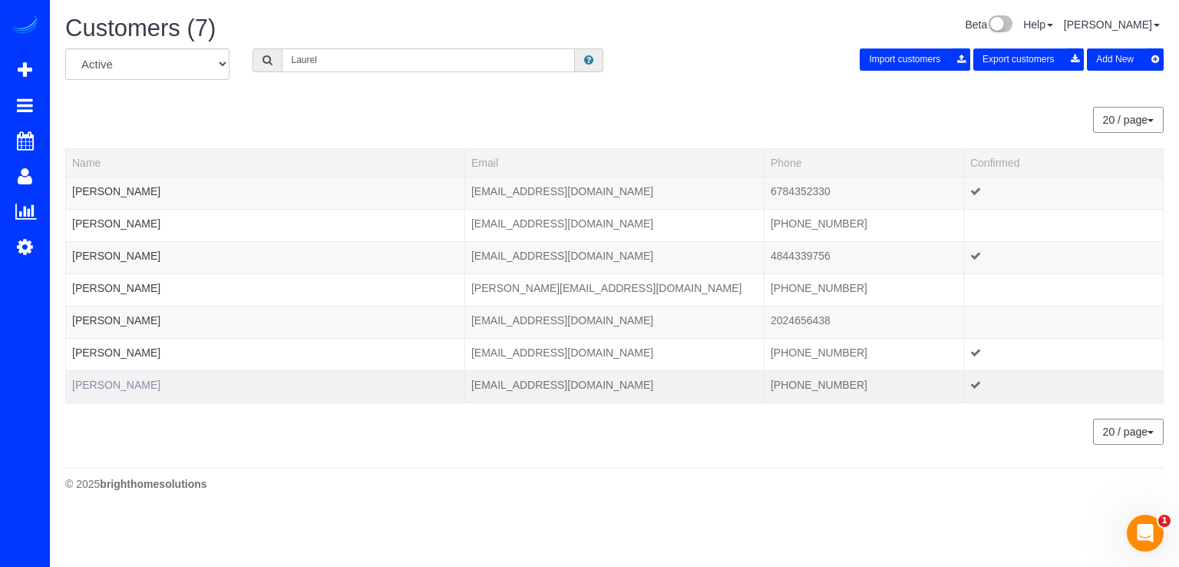
type input "Laurel"
click at [127, 385] on link "Xiaoyan Warsielt" at bounding box center [116, 385] width 88 height 12
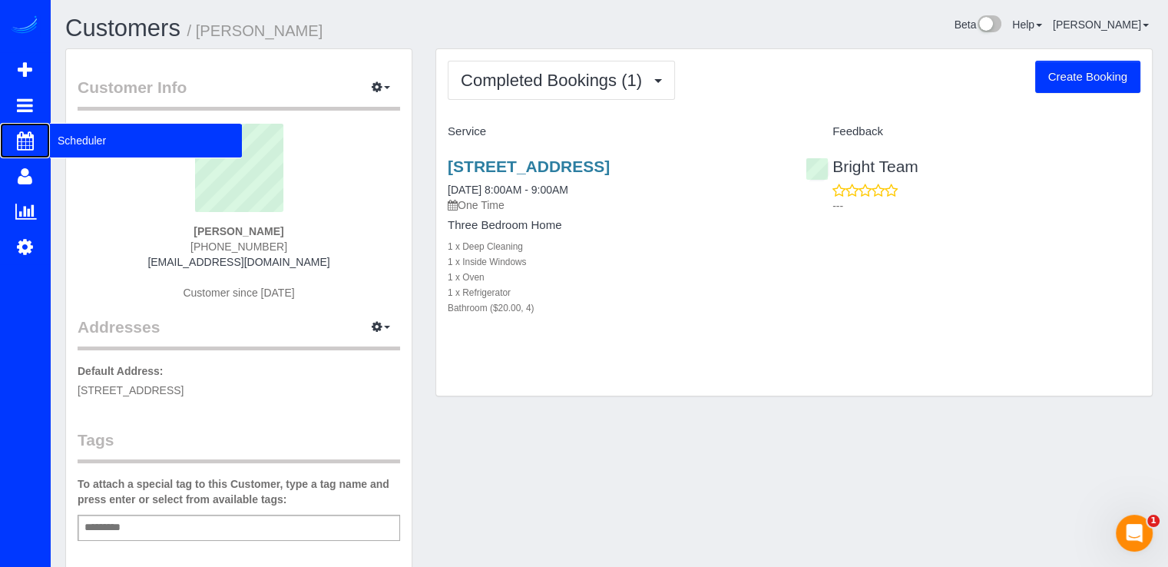
click at [104, 133] on span "Scheduler" at bounding box center [146, 140] width 192 height 35
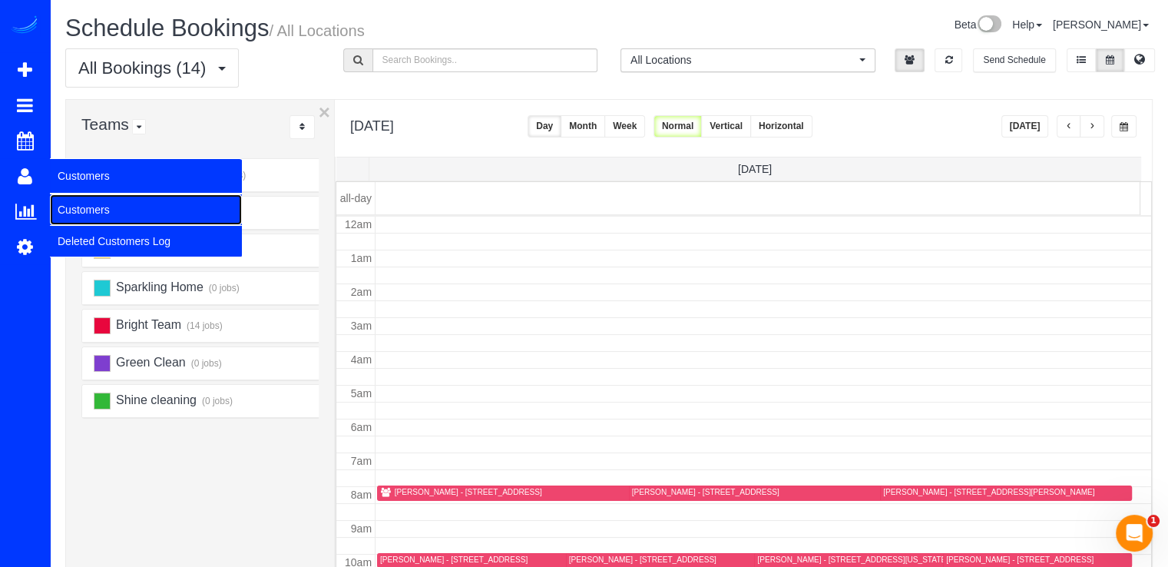
click at [78, 195] on link "Customers" at bounding box center [146, 209] width 192 height 31
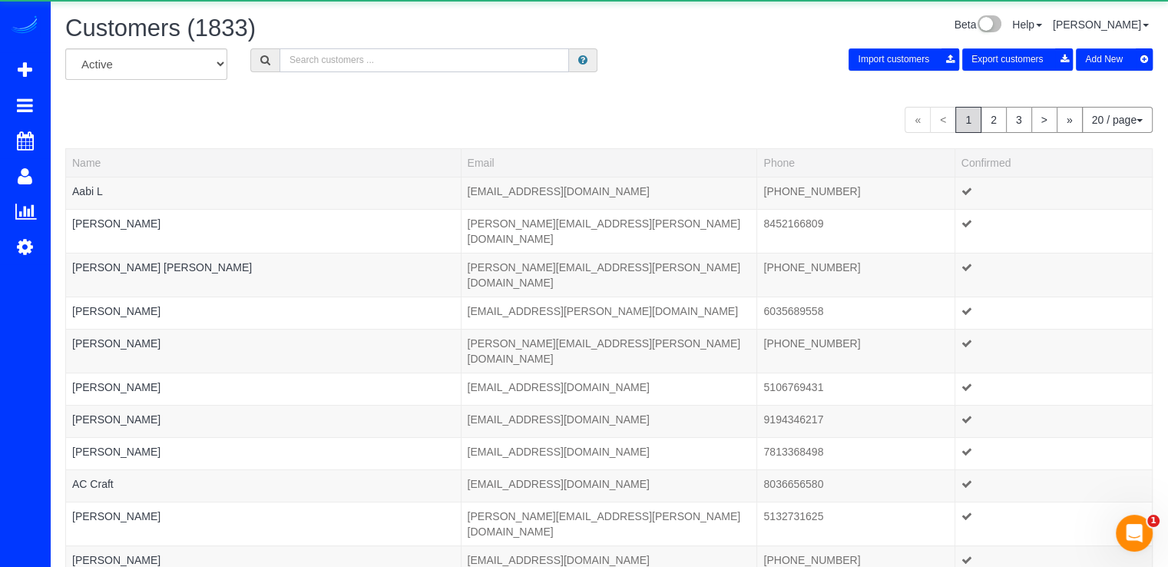
click at [434, 71] on input "text" at bounding box center [424, 60] width 289 height 24
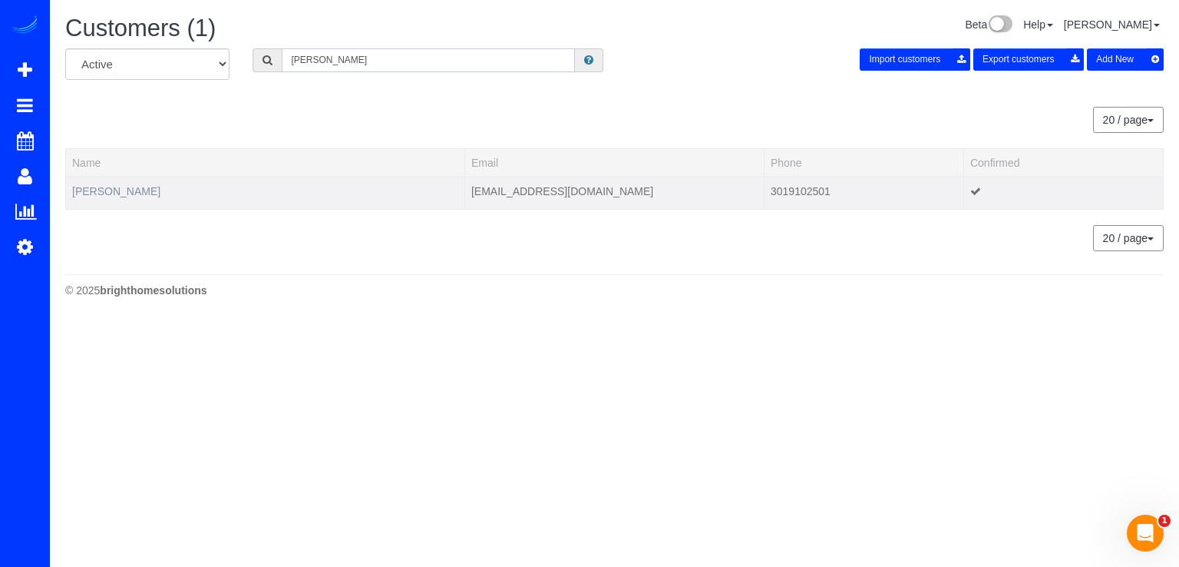
type input "Frank o"
click at [115, 185] on link "Frank O'Brien" at bounding box center [116, 191] width 88 height 12
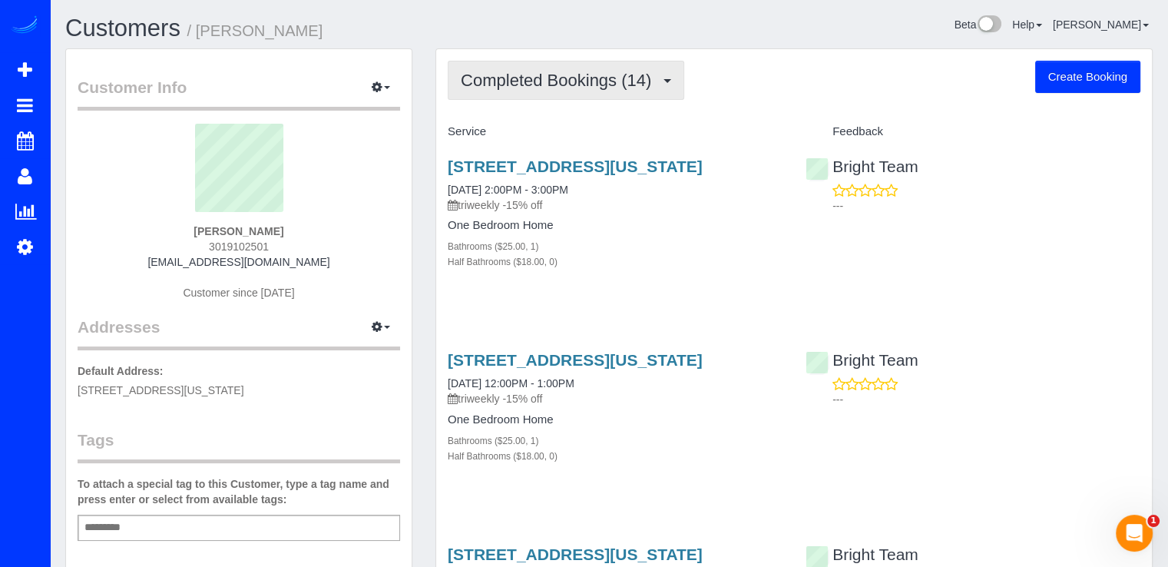
click at [642, 71] on span "Completed Bookings (14)" at bounding box center [560, 80] width 198 height 19
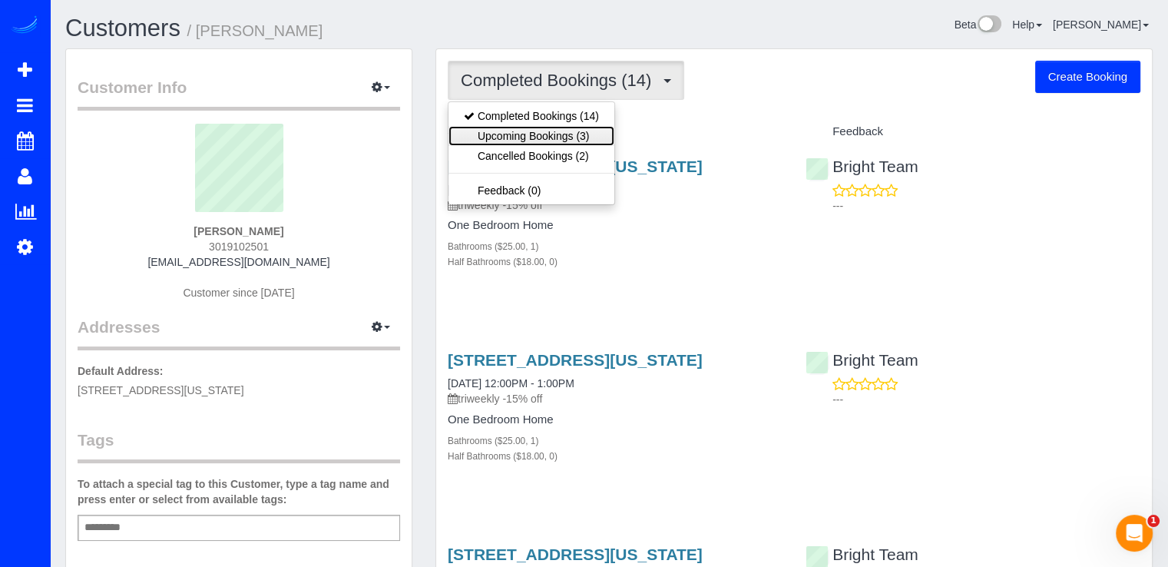
click at [561, 135] on link "Upcoming Bookings (3)" at bounding box center [531, 136] width 166 height 20
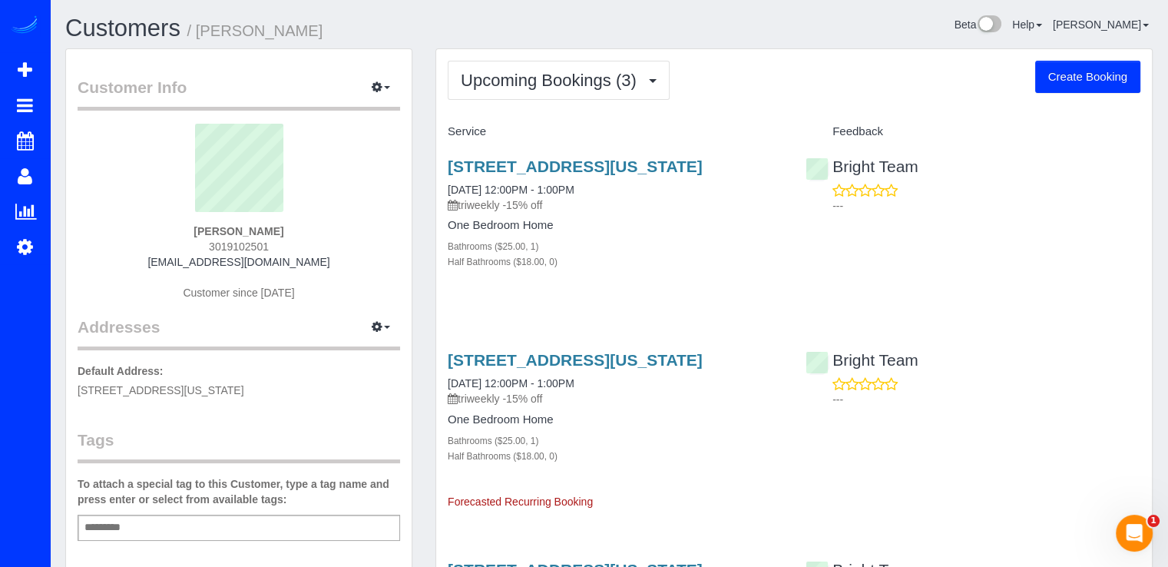
click at [568, 175] on h3 "3420 16th St Nw, 508, Washington, DC 20010" at bounding box center [615, 166] width 335 height 18
click at [571, 168] on link "3420 16th St Nw, 508, Washington, DC 20010" at bounding box center [575, 166] width 255 height 18
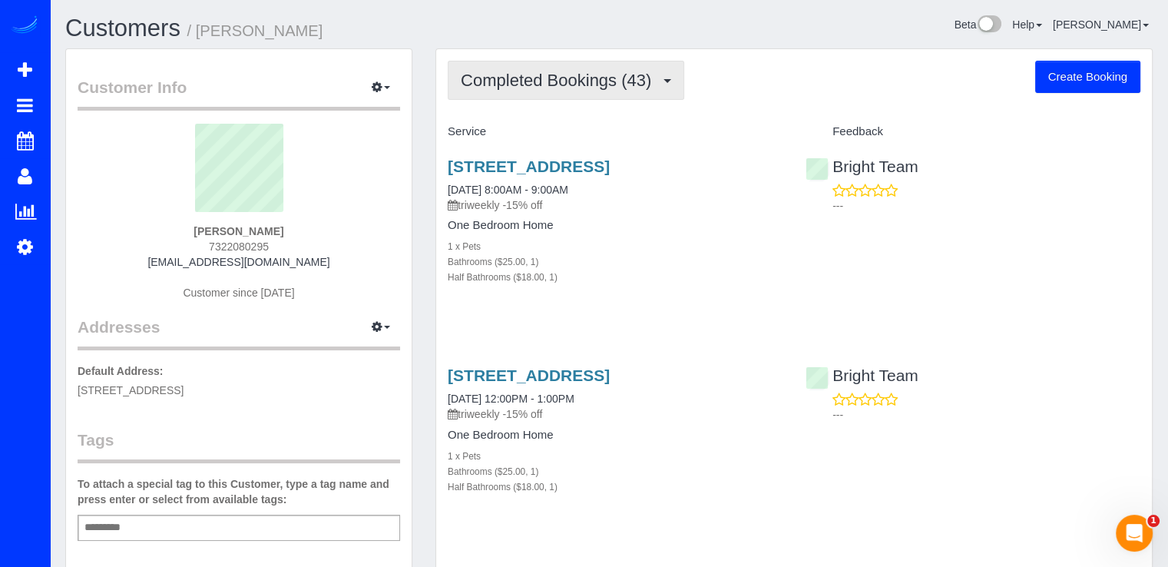
click at [579, 98] on button "Completed Bookings (43)" at bounding box center [566, 80] width 237 height 39
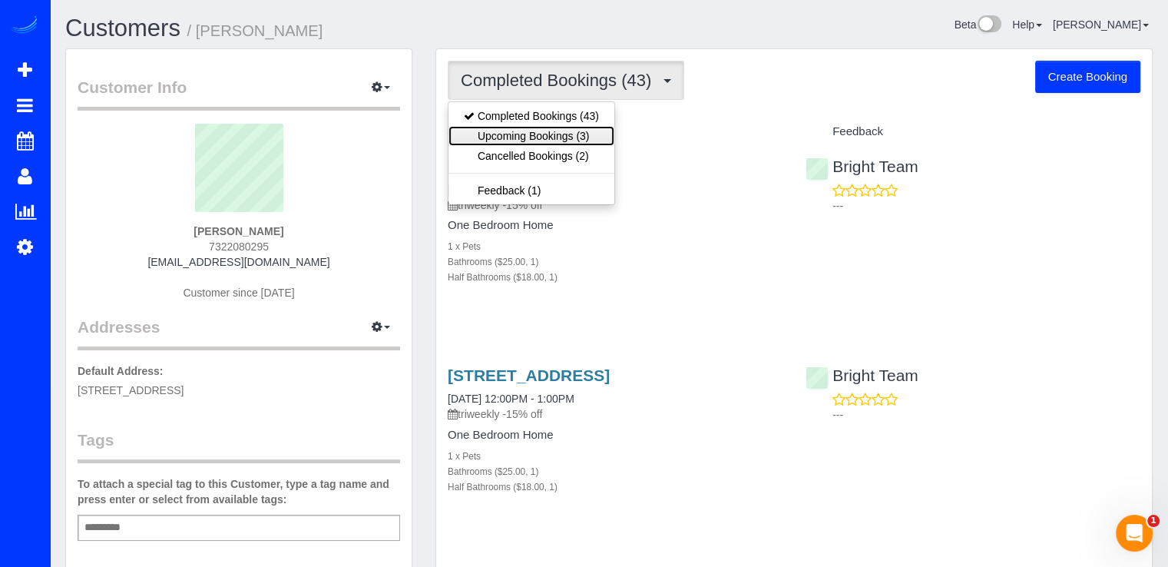
click at [561, 137] on link "Upcoming Bookings (3)" at bounding box center [531, 136] width 166 height 20
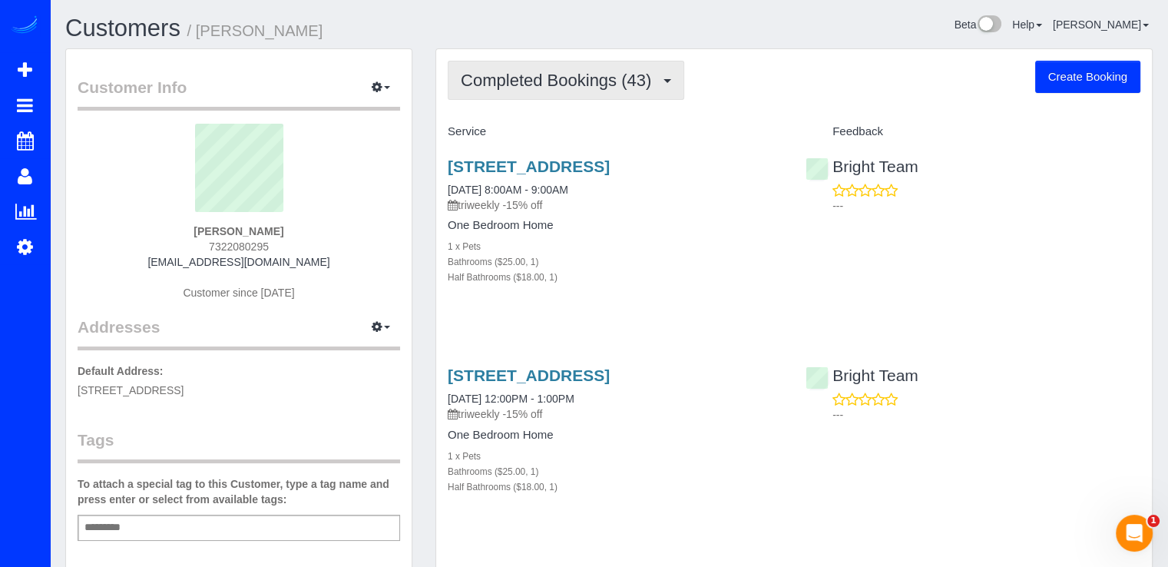
click at [625, 95] on button "Completed Bookings (43)" at bounding box center [566, 80] width 237 height 39
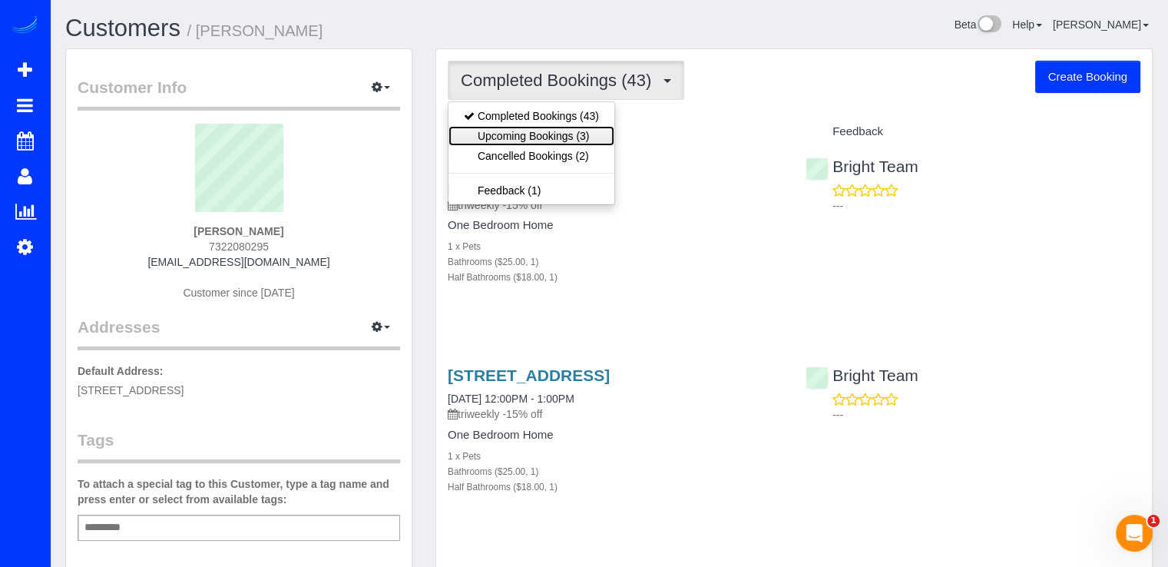
click at [584, 134] on link "Upcoming Bookings (3)" at bounding box center [531, 136] width 166 height 20
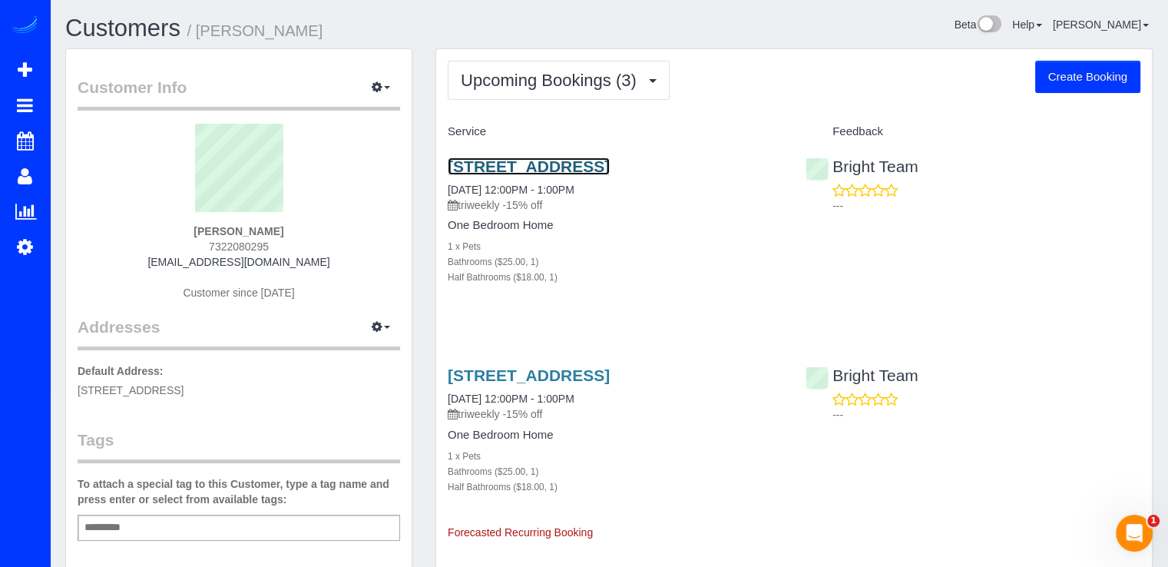
click at [538, 162] on link "[STREET_ADDRESS]" at bounding box center [529, 166] width 162 height 18
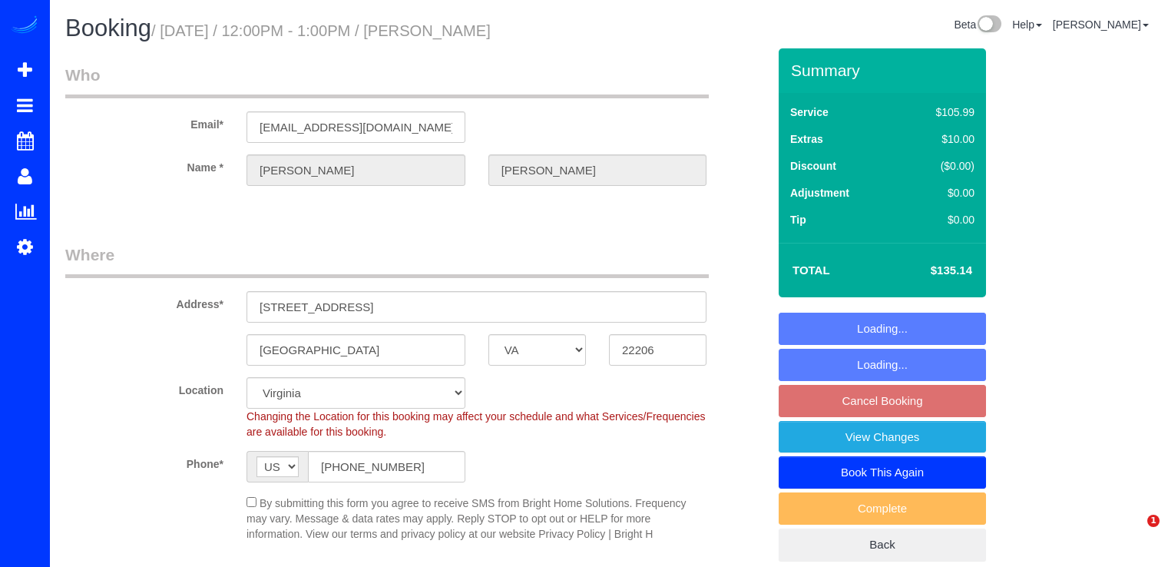
select select "VA"
select select "object:641"
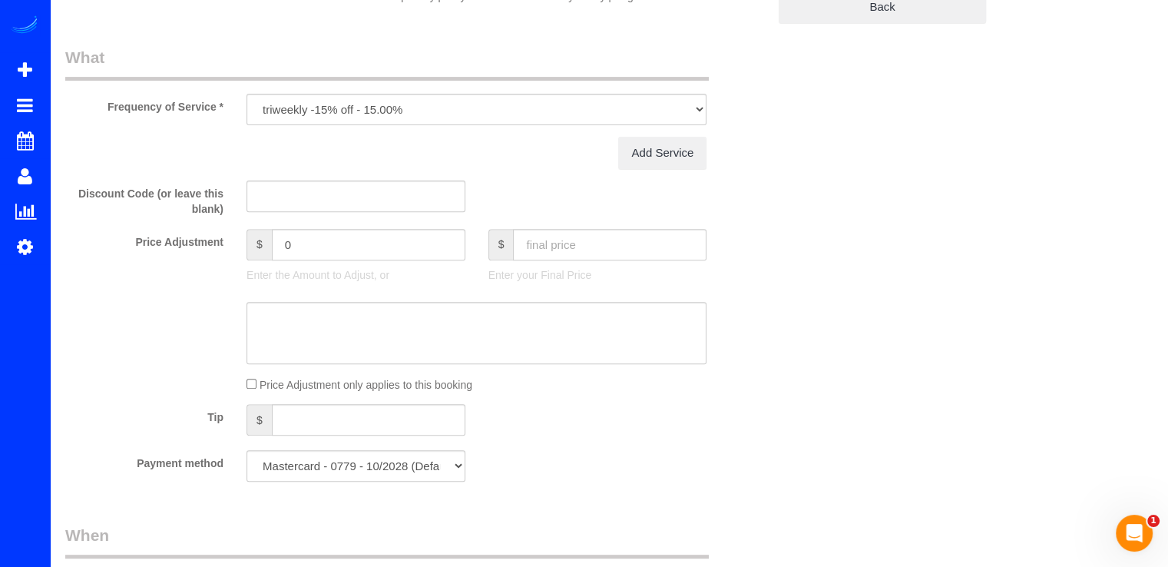
select select "1"
select select "spot3"
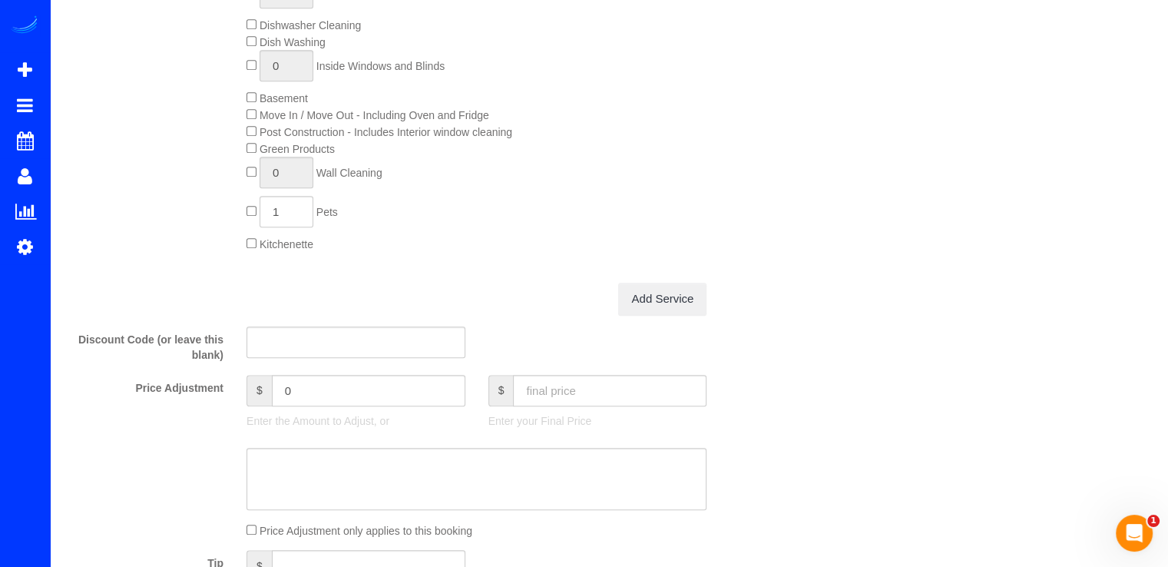
select select "1"
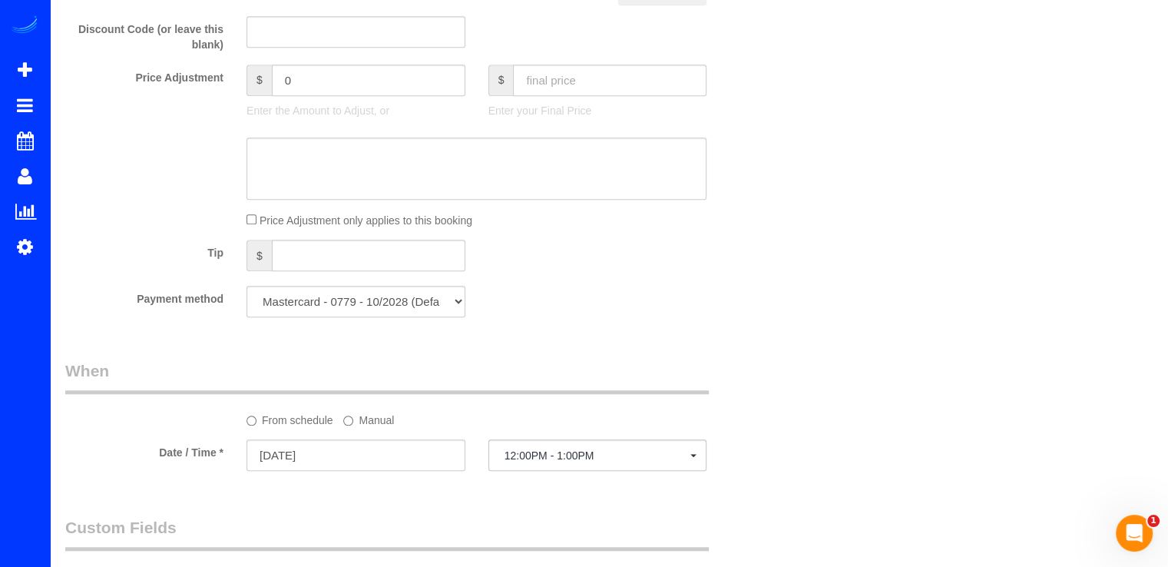
scroll to position [1305, 0]
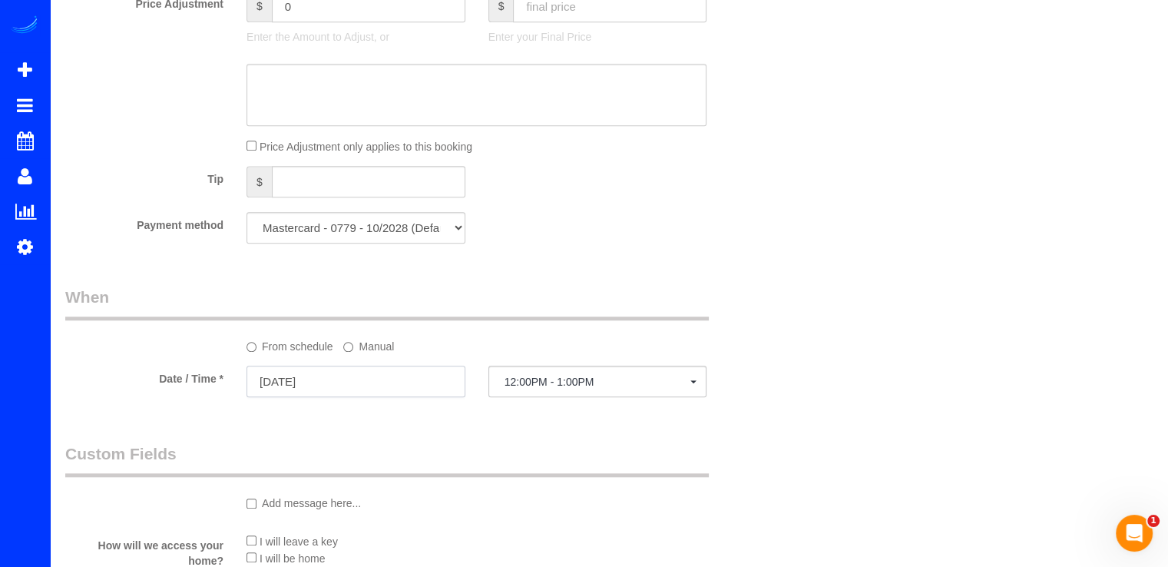
click at [384, 375] on input "[DATE]" at bounding box center [355, 381] width 219 height 31
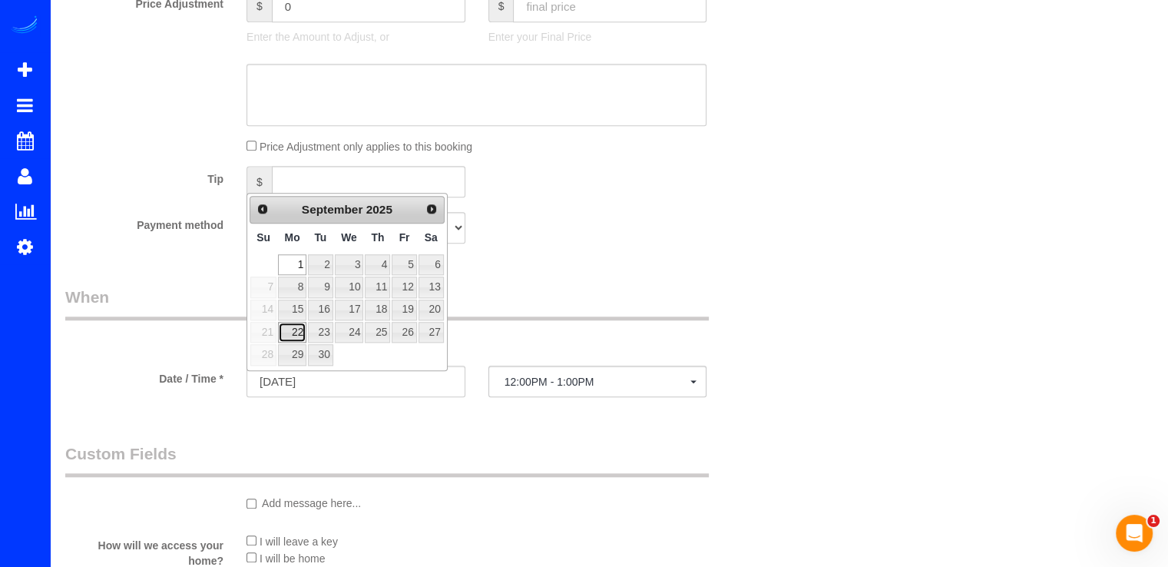
click at [295, 333] on link "22" at bounding box center [292, 332] width 28 height 21
type input "09/22/2025"
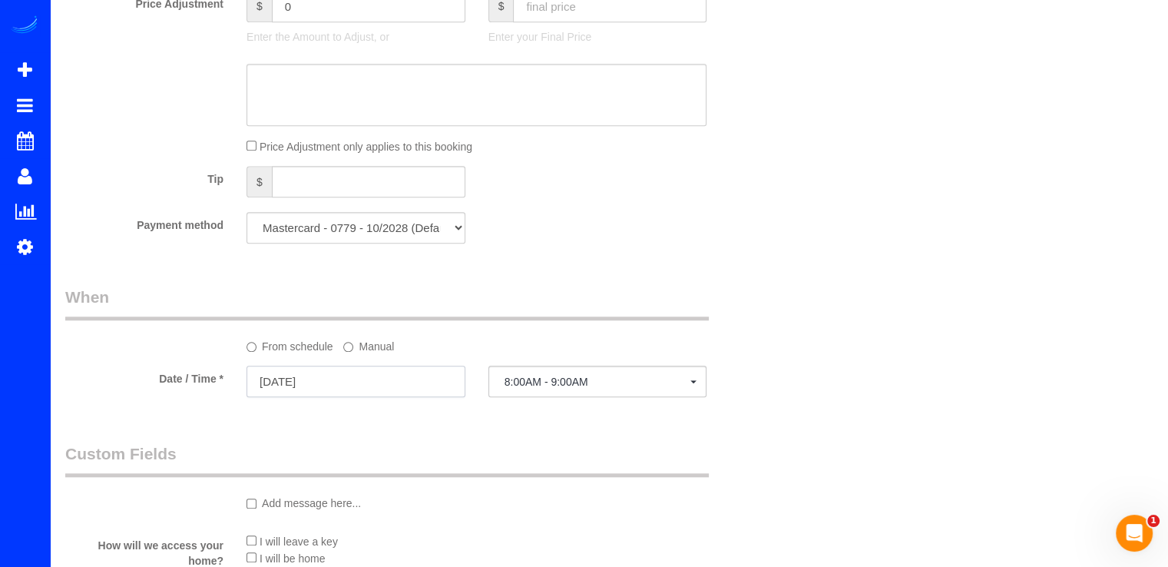
click at [410, 382] on input "09/22/2025" at bounding box center [355, 381] width 219 height 31
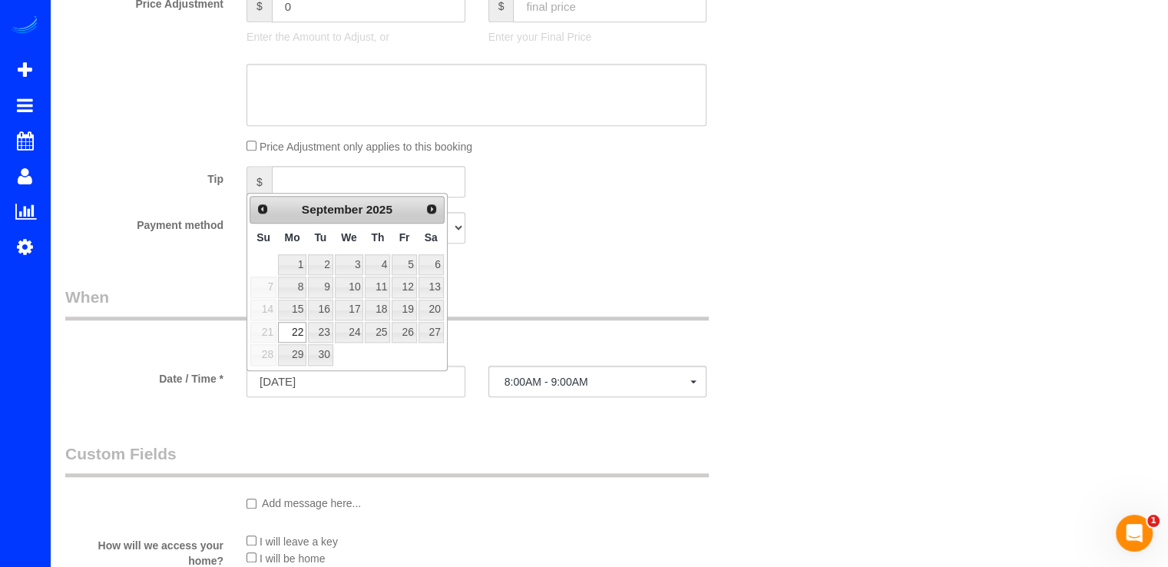
drag, startPoint x: 566, startPoint y: 409, endPoint x: 566, endPoint y: 400, distance: 8.4
click at [566, 407] on fieldset "When From schedule Manual Date / Time * 09/22/2025 8:00AM - 9:00AM Mon Septembe…" at bounding box center [416, 349] width 702 height 126
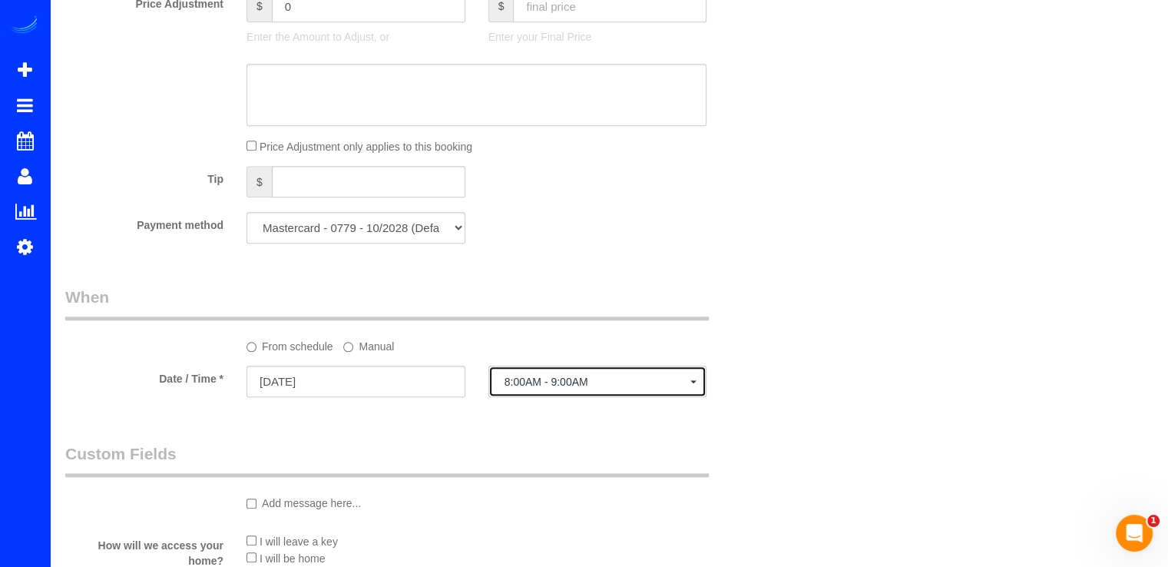
click at [566, 397] on button "8:00AM - 9:00AM" at bounding box center [597, 381] width 219 height 31
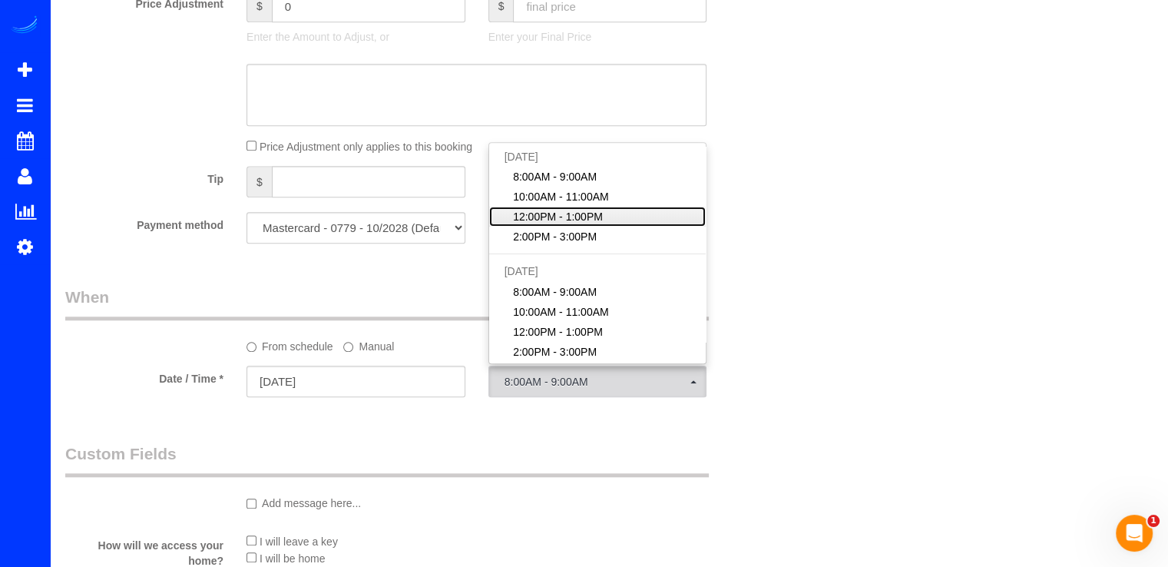
click at [571, 217] on span "12:00PM - 1:00PM" at bounding box center [558, 216] width 90 height 15
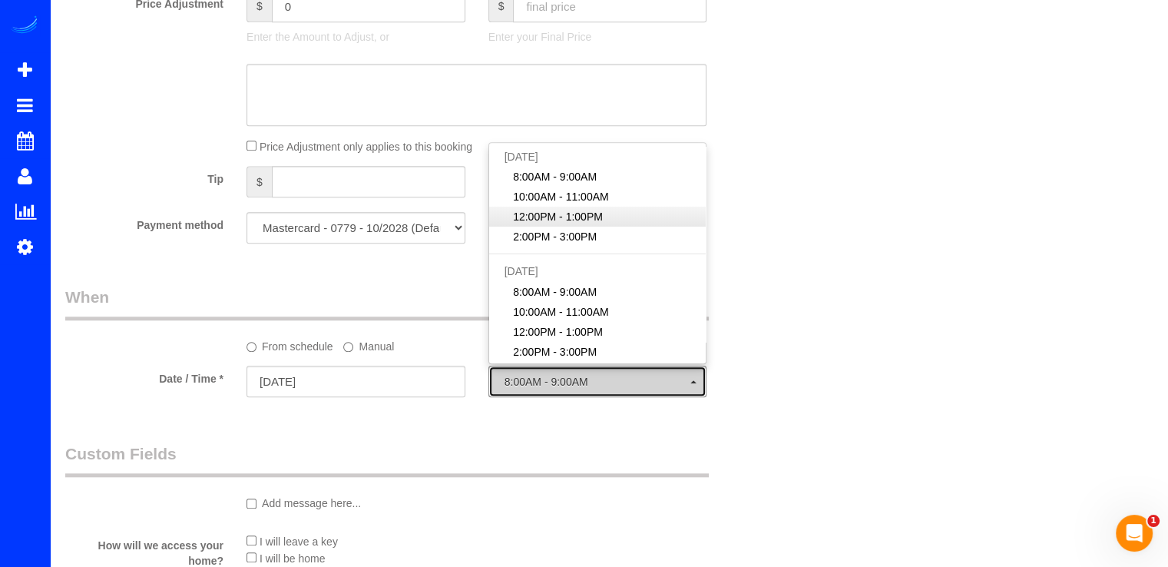
select select "spot23"
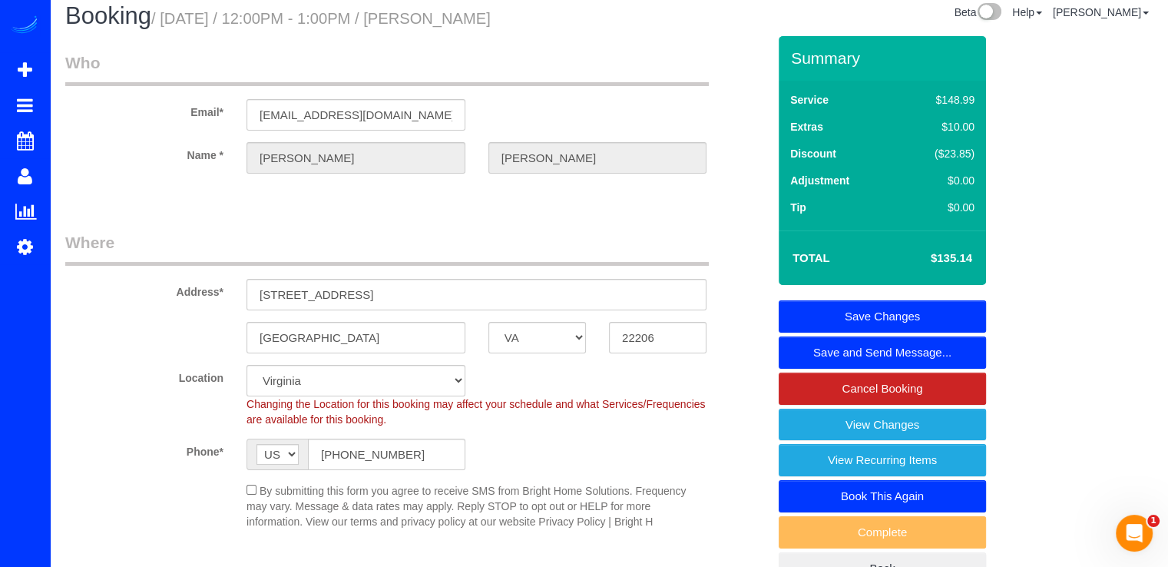
scroll to position [0, 0]
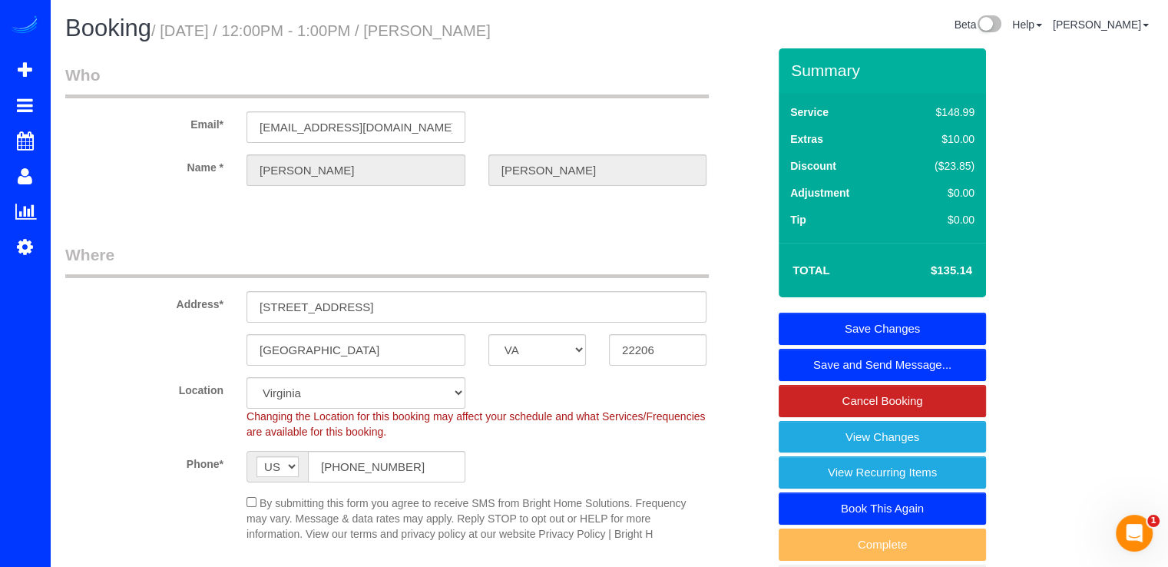
click at [917, 320] on link "Save Changes" at bounding box center [882, 329] width 207 height 32
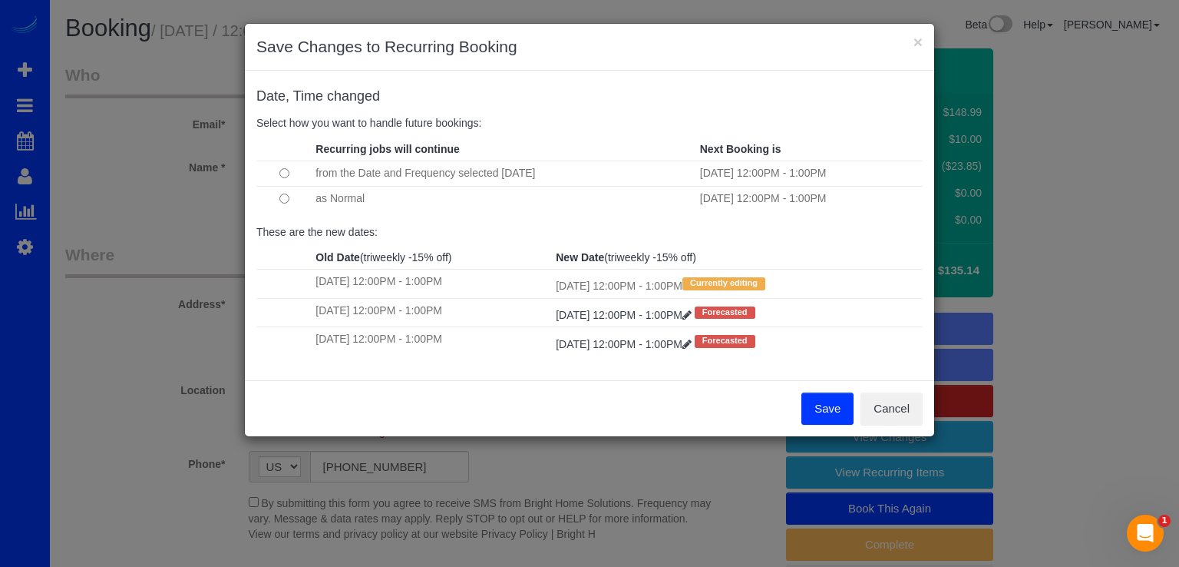
click at [832, 415] on button "Save" at bounding box center [828, 408] width 52 height 32
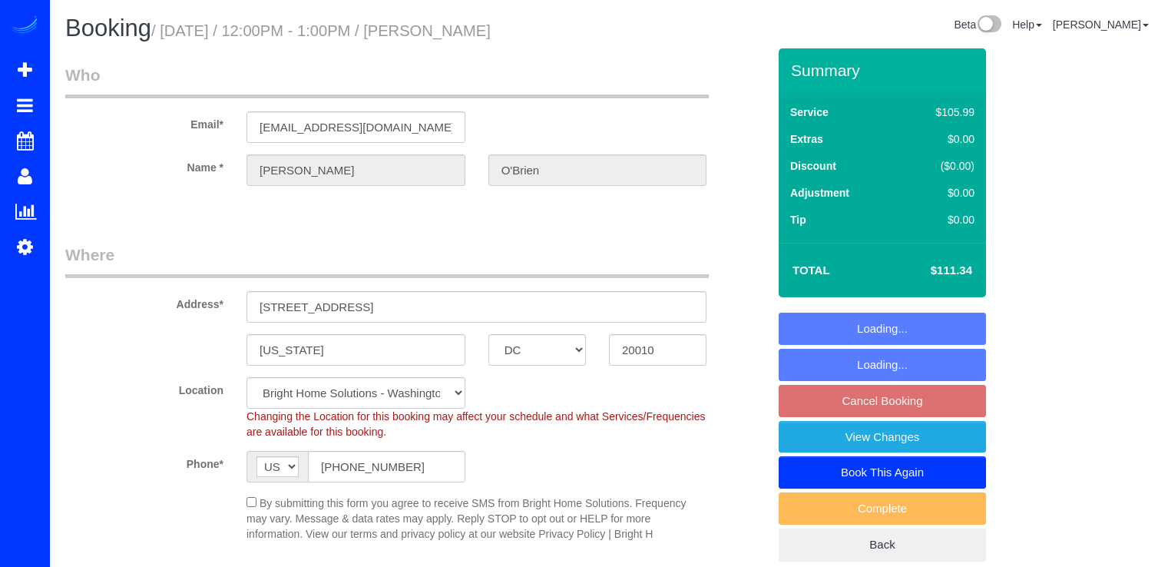
select select "DC"
select select "spot19"
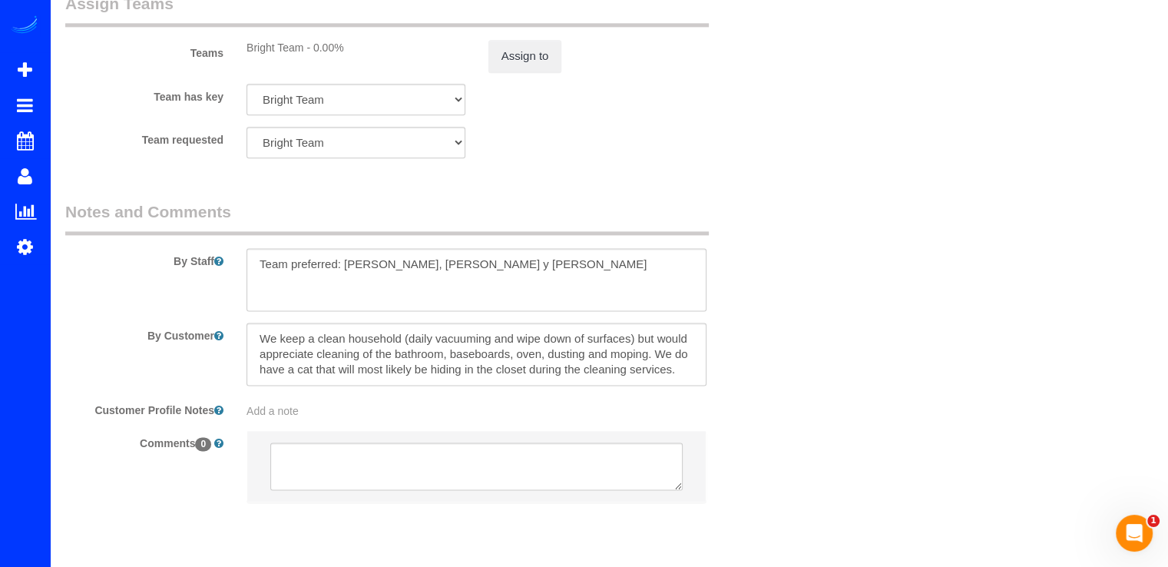
scroll to position [1937, 0]
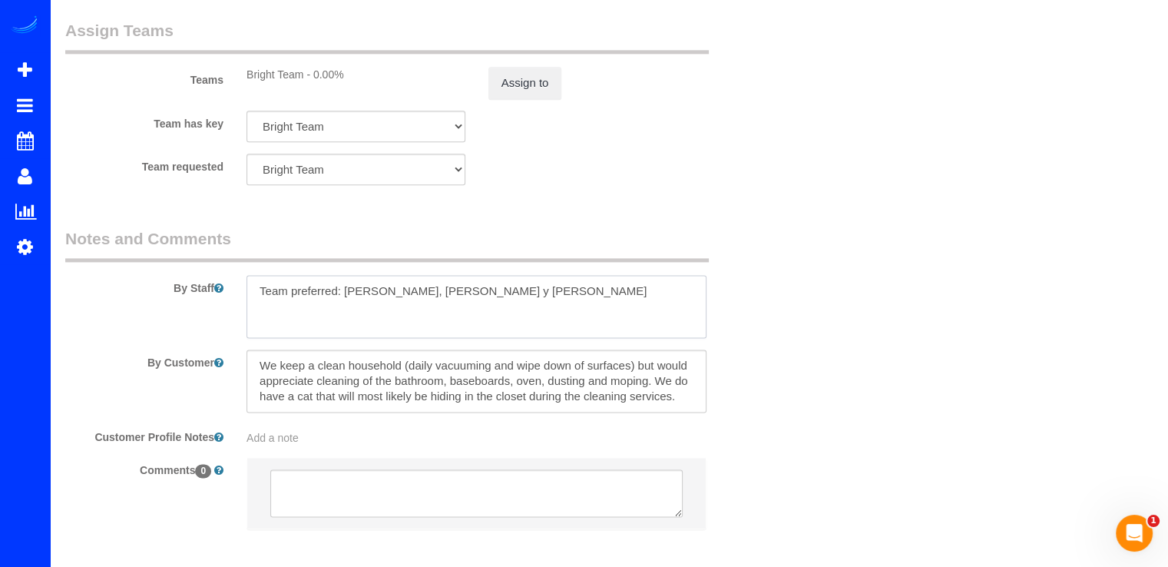
drag, startPoint x: 476, startPoint y: 293, endPoint x: 218, endPoint y: 319, distance: 259.3
click at [218, 316] on div "By Staff" at bounding box center [416, 282] width 725 height 111
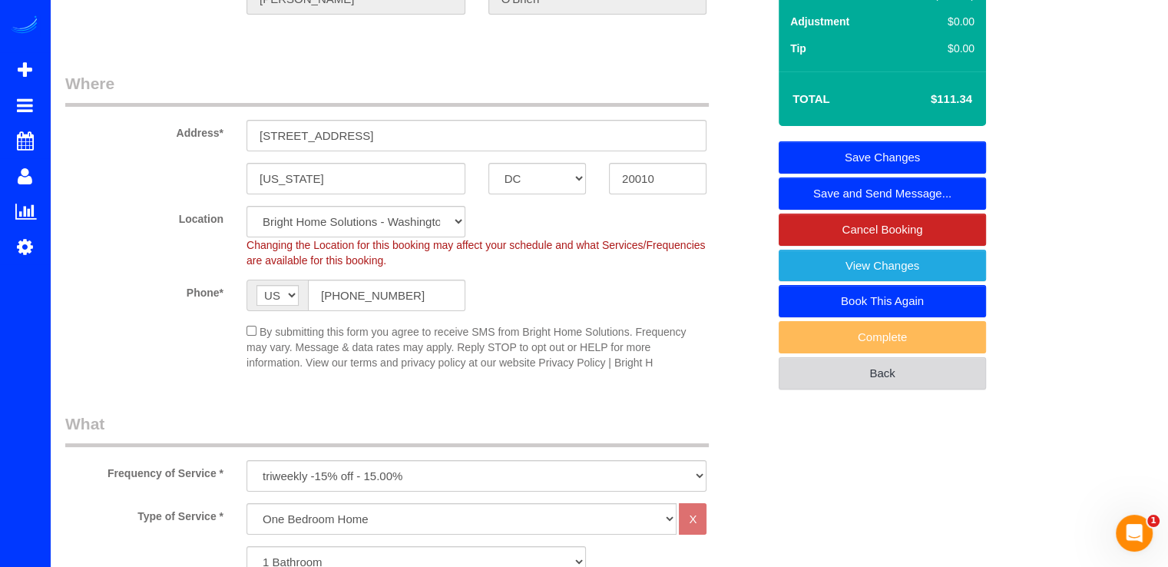
scroll to position [0, 0]
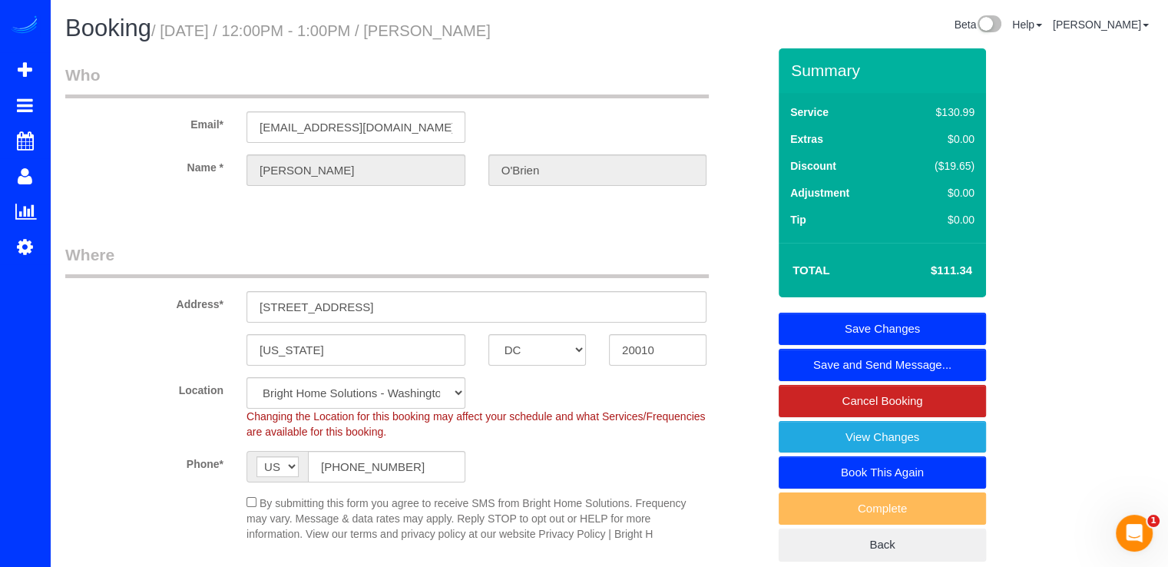
type textarea "Equipo de preferencia : [PERSON_NAME] y [PERSON_NAME]"
click at [931, 332] on link "Save Changes" at bounding box center [882, 329] width 207 height 32
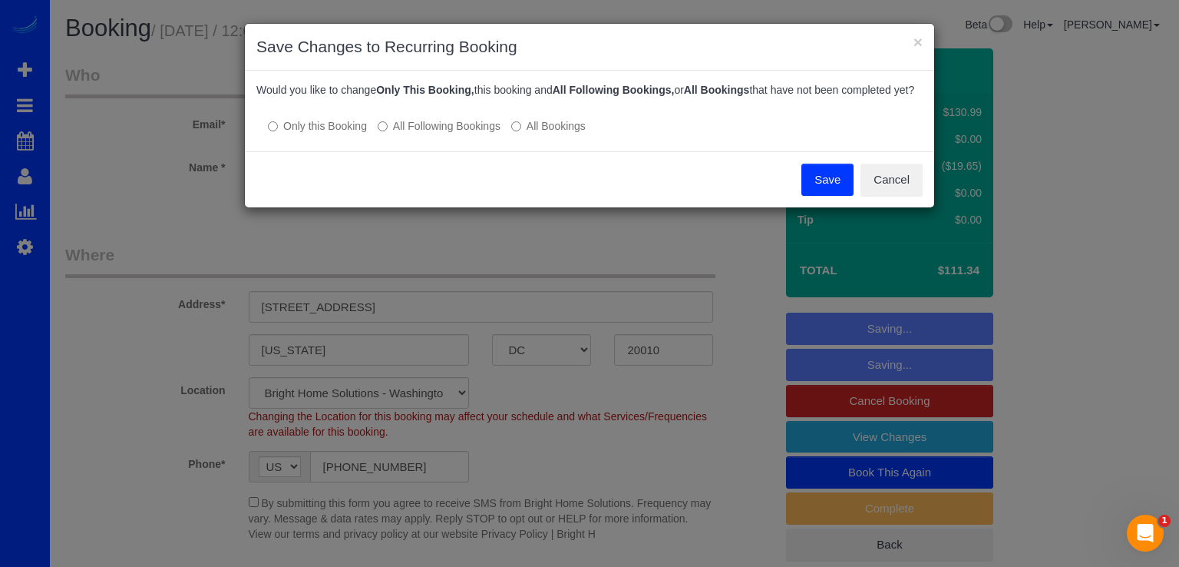
click at [433, 134] on label "All Following Bookings" at bounding box center [439, 125] width 123 height 15
drag, startPoint x: 835, startPoint y: 199, endPoint x: 727, endPoint y: 200, distance: 107.5
click at [834, 196] on button "Save" at bounding box center [828, 180] width 52 height 32
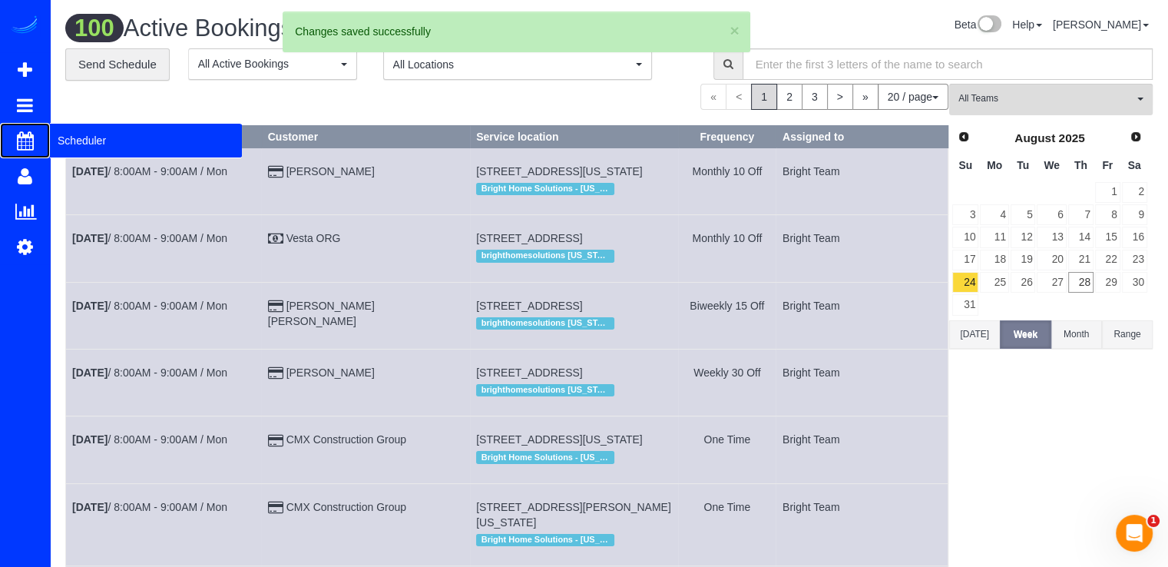
click at [88, 135] on span "Scheduler" at bounding box center [146, 140] width 192 height 35
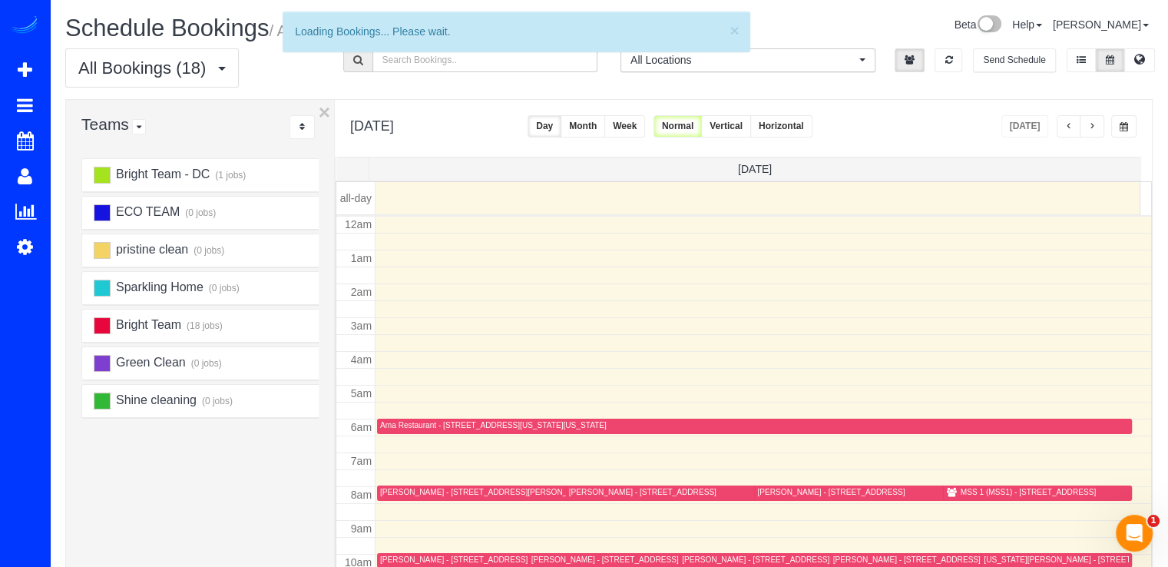
scroll to position [202, 0]
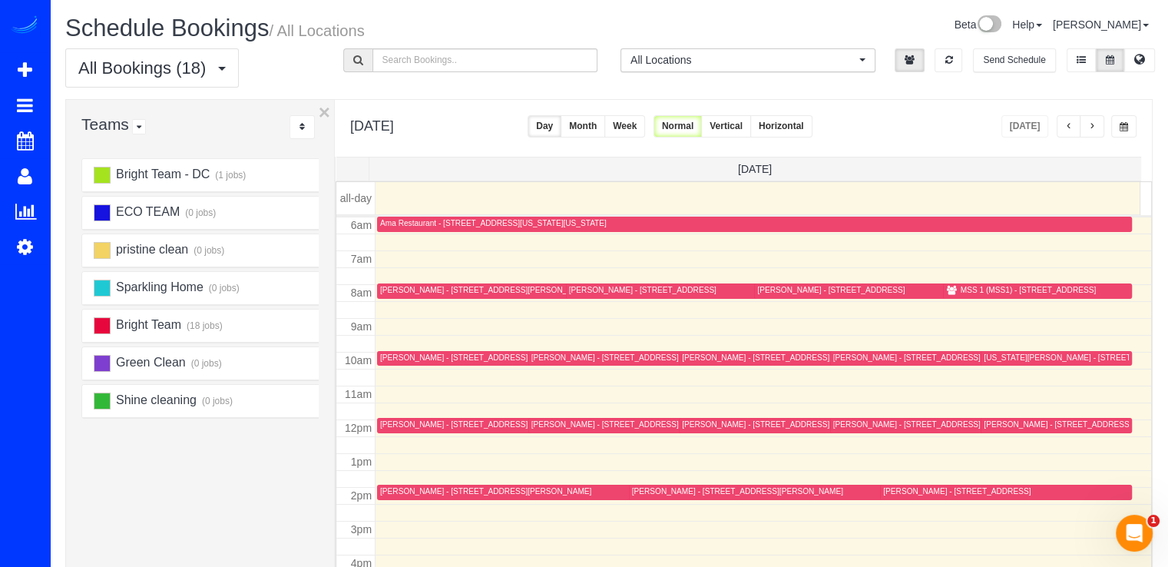
click at [1093, 132] on button "button" at bounding box center [1092, 126] width 25 height 22
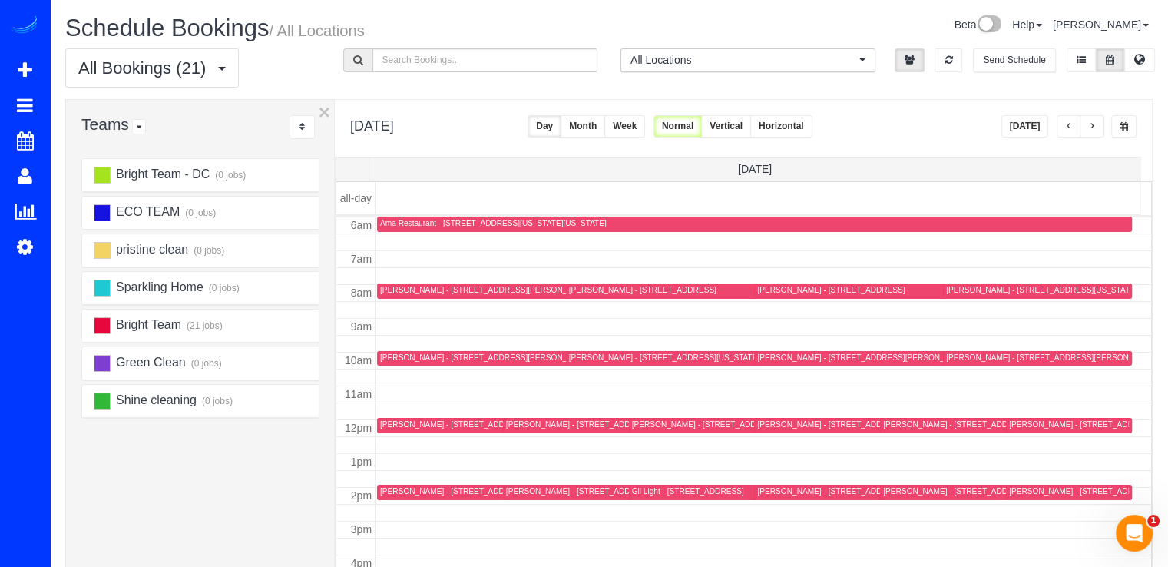
click at [1093, 132] on button "button" at bounding box center [1092, 126] width 25 height 22
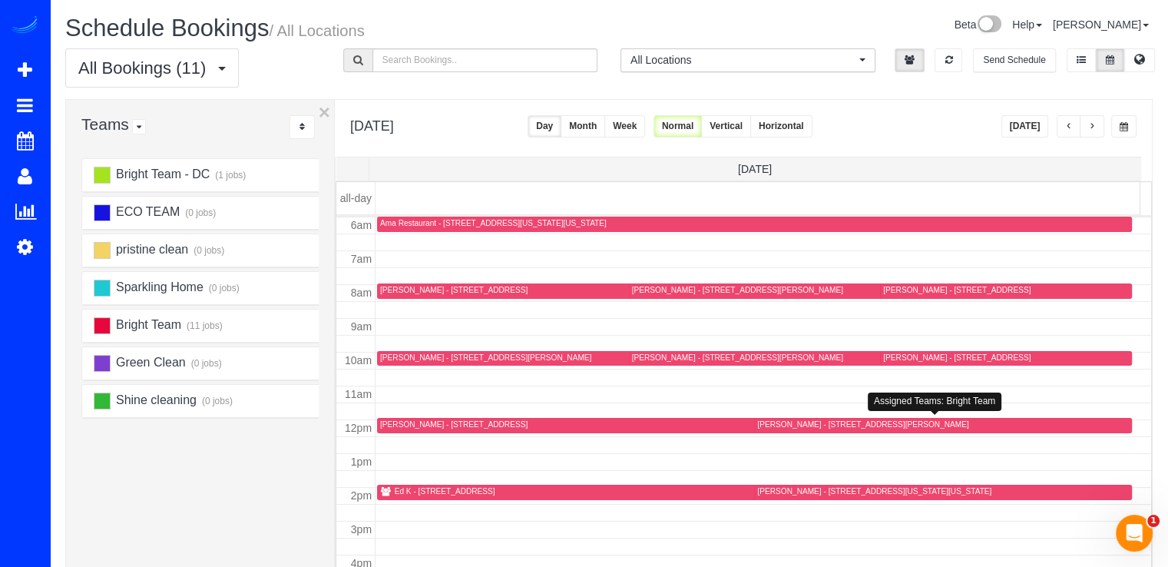
click at [768, 422] on div "Meagan Sheffler - 3262 Bidle Rd, Middletown, MD 21769" at bounding box center [862, 424] width 211 height 10
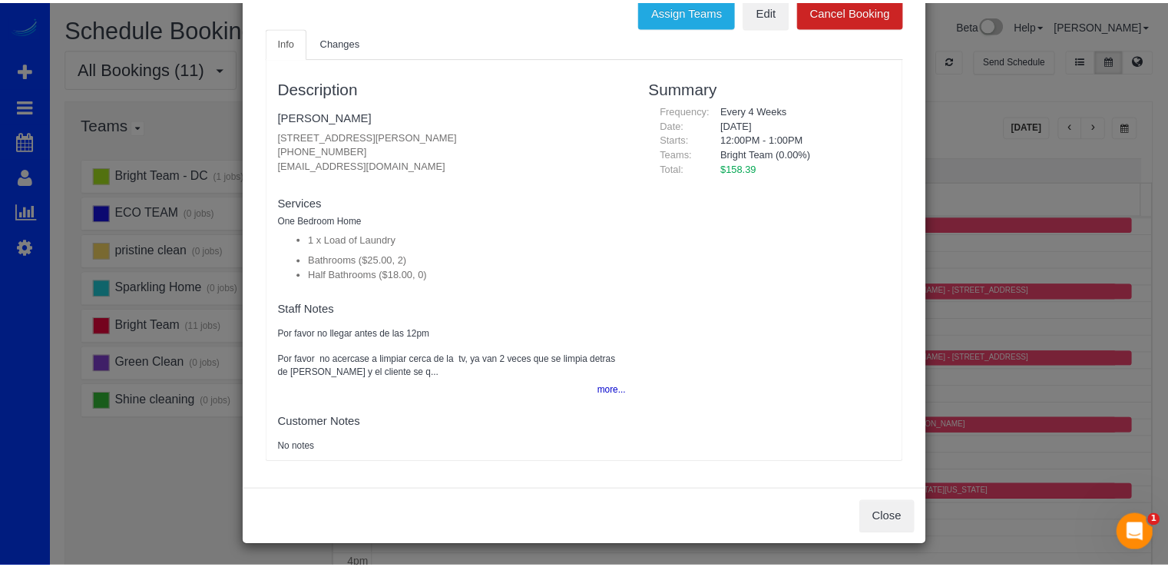
scroll to position [0, 0]
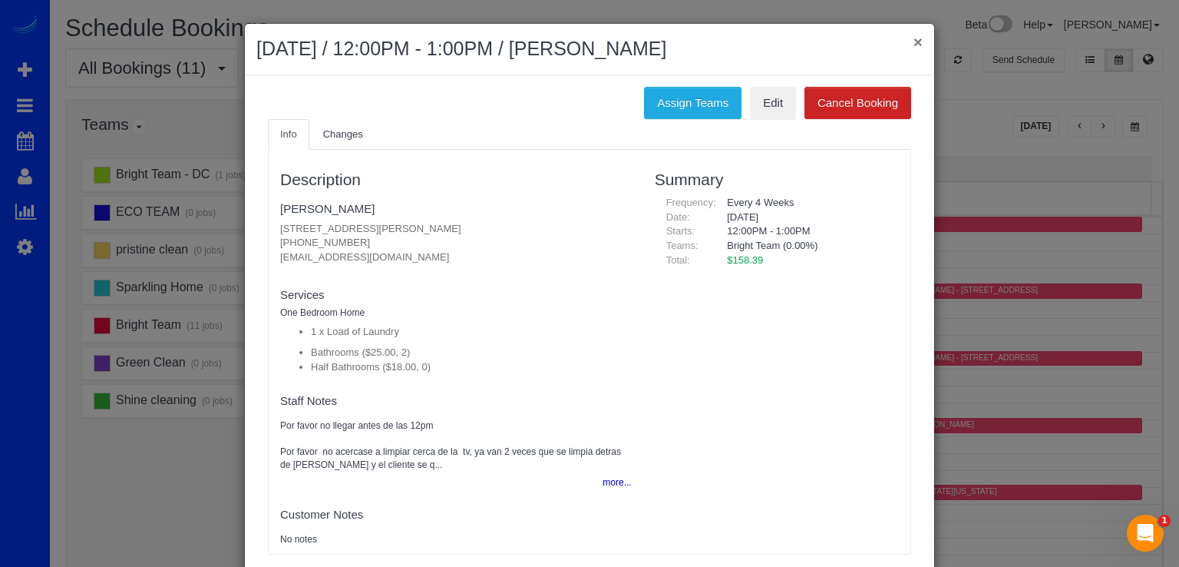
click at [916, 41] on button "×" at bounding box center [918, 42] width 9 height 16
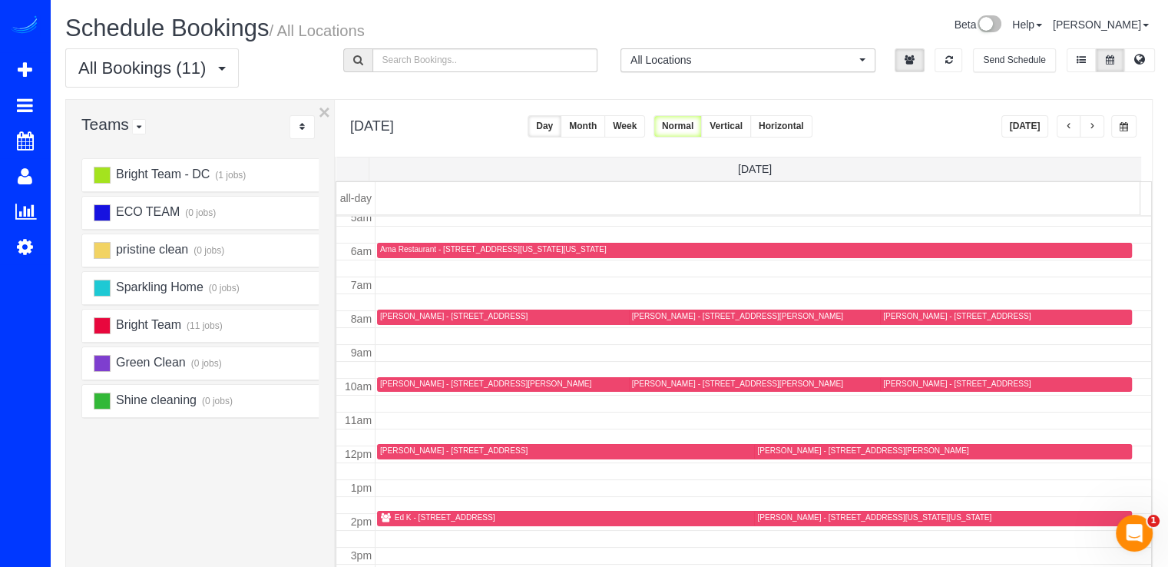
scroll to position [152, 0]
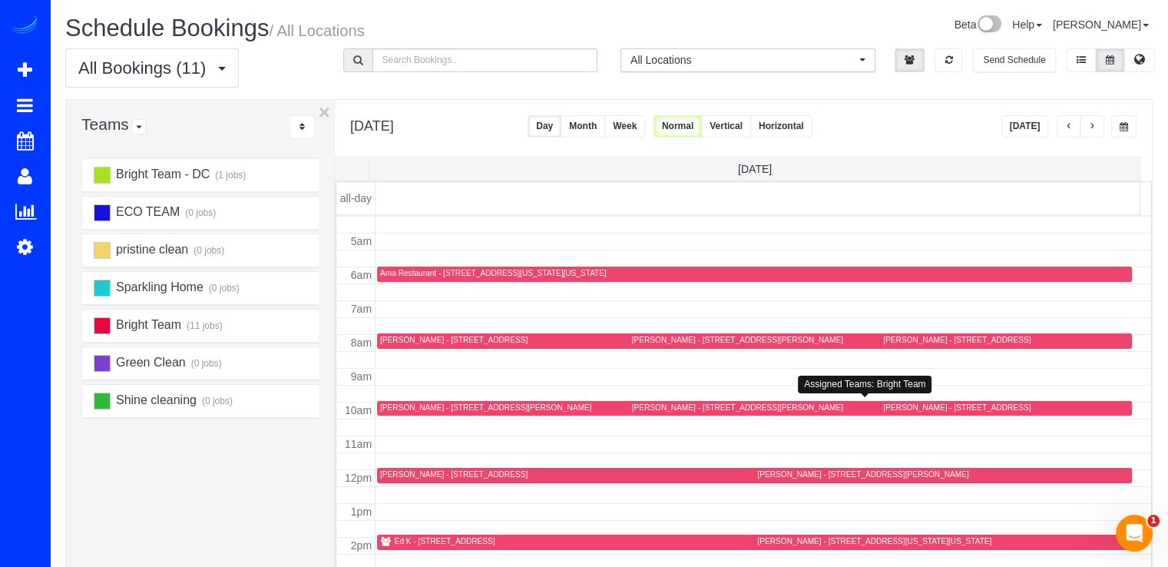
click at [669, 404] on div "Carly Bushong - 183 S. Southwood Ave., Annapolis, MD 21403" at bounding box center [737, 407] width 211 height 10
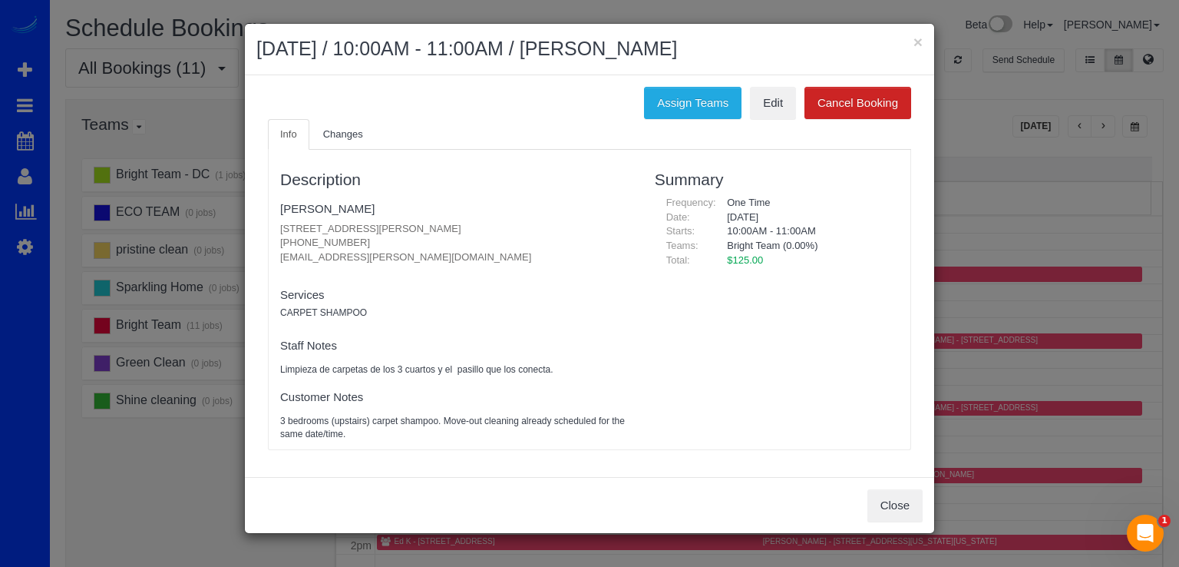
drag, startPoint x: 273, startPoint y: 225, endPoint x: 504, endPoint y: 222, distance: 230.4
click at [504, 222] on div "Description Carly Bushong 183 S. Southwood Ave., Annapolis, MD 21403 (901) 896-…" at bounding box center [456, 298] width 375 height 283
copy p "183 S. Southwood Ave., Annapolis, MD 21403"
click at [918, 35] on button "×" at bounding box center [918, 42] width 9 height 16
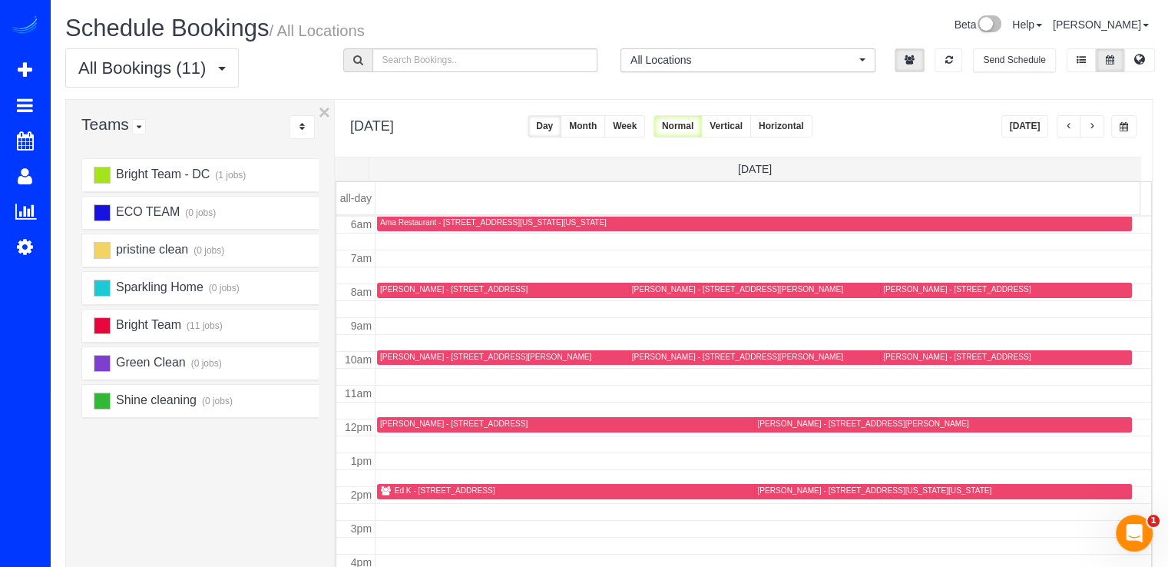
scroll to position [229, 0]
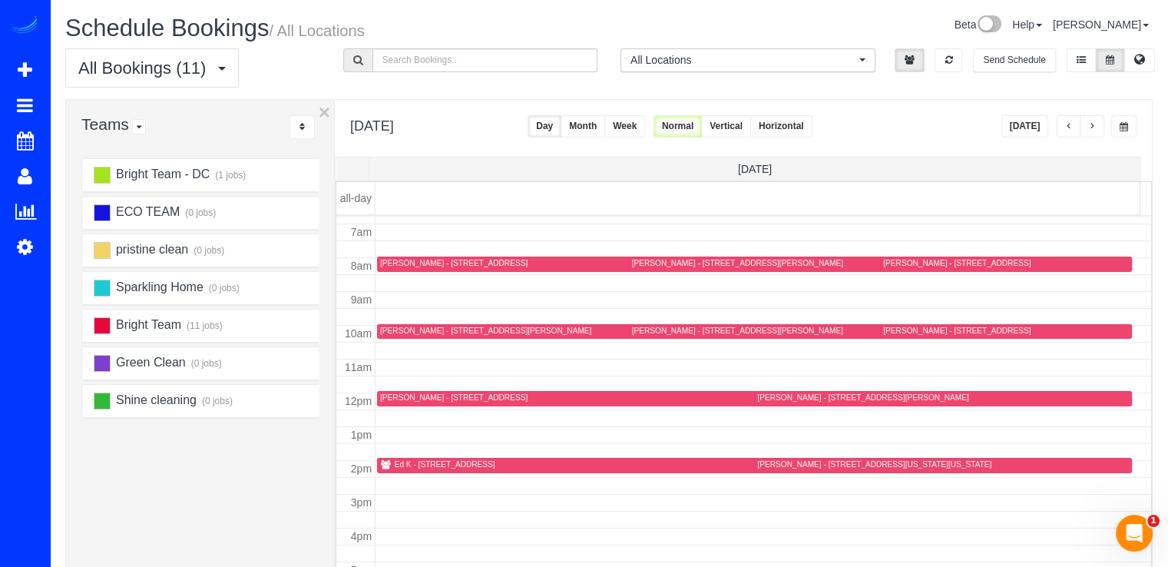
click at [1093, 126] on span "button" at bounding box center [1092, 126] width 8 height 9
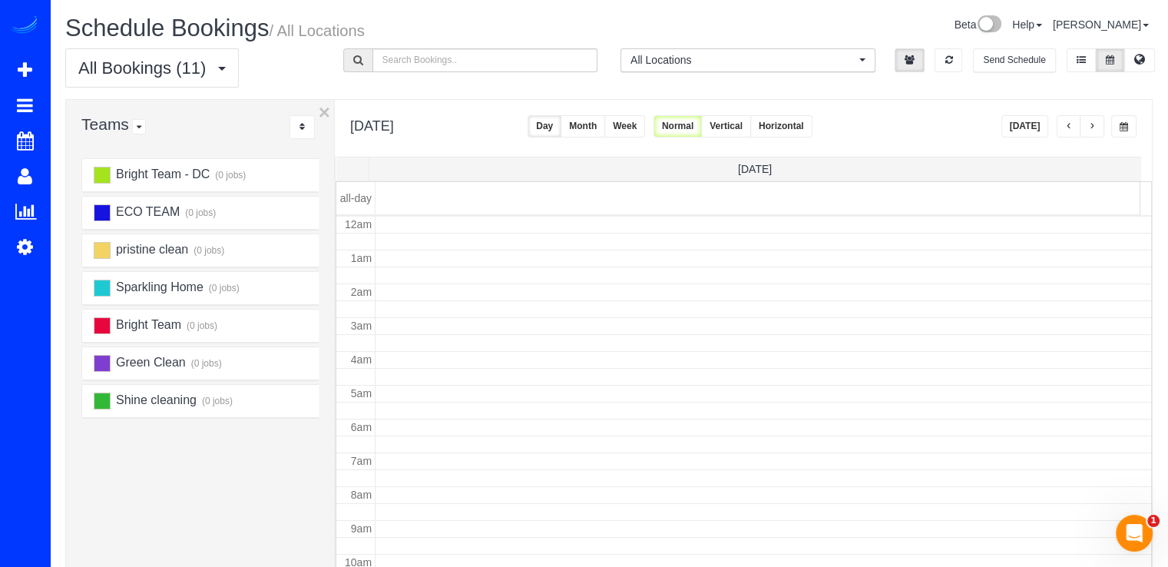
scroll to position [202, 0]
click at [1095, 126] on span "button" at bounding box center [1092, 126] width 8 height 9
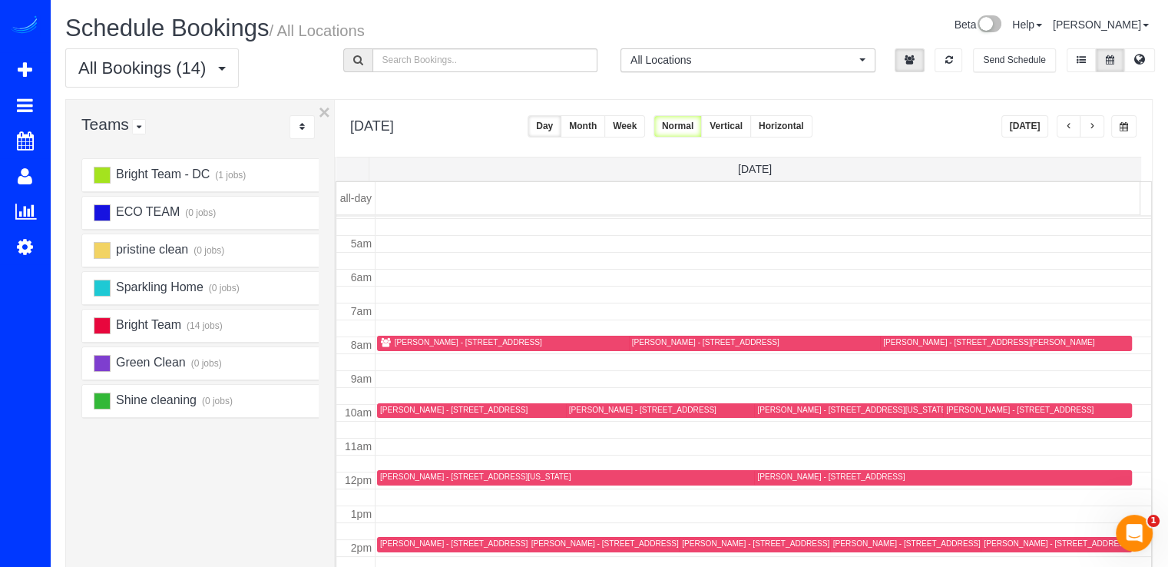
scroll to position [125, 0]
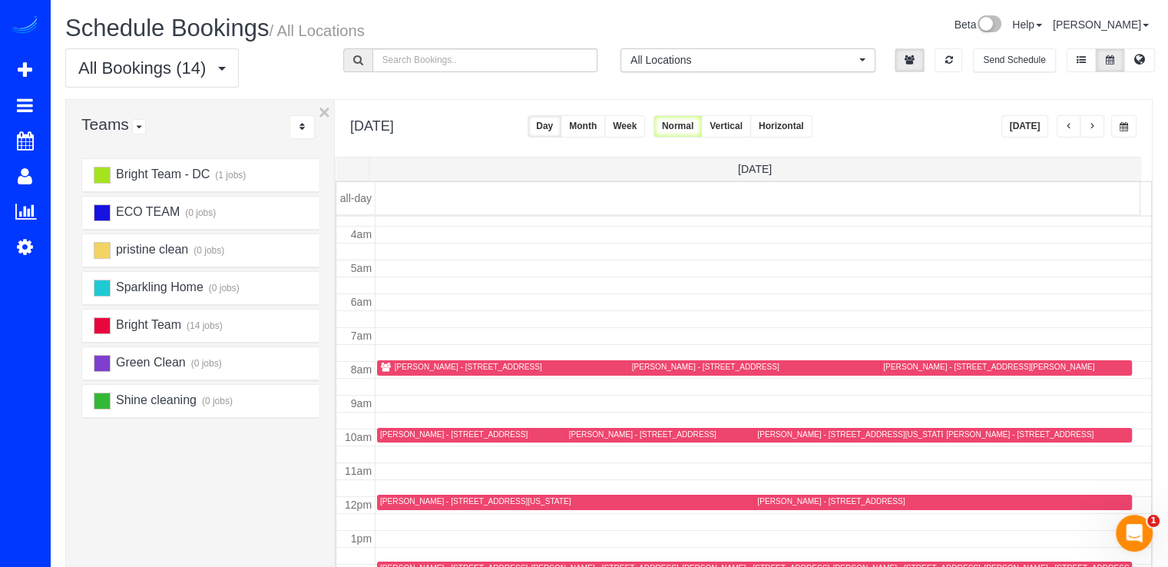
click at [1042, 124] on button "[DATE]" at bounding box center [1025, 126] width 48 height 22
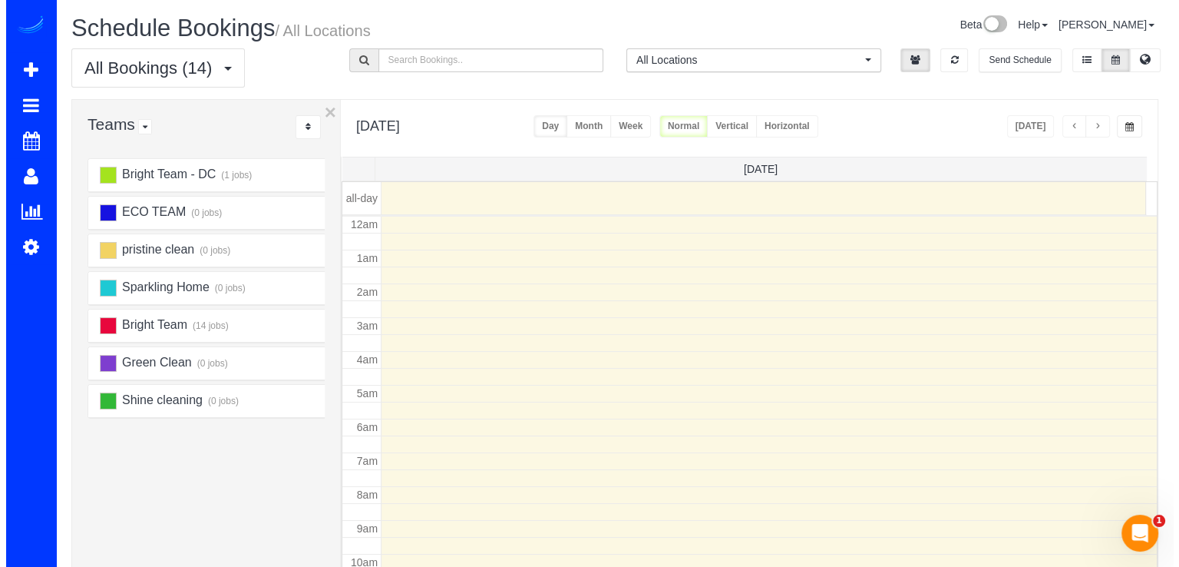
scroll to position [202, 0]
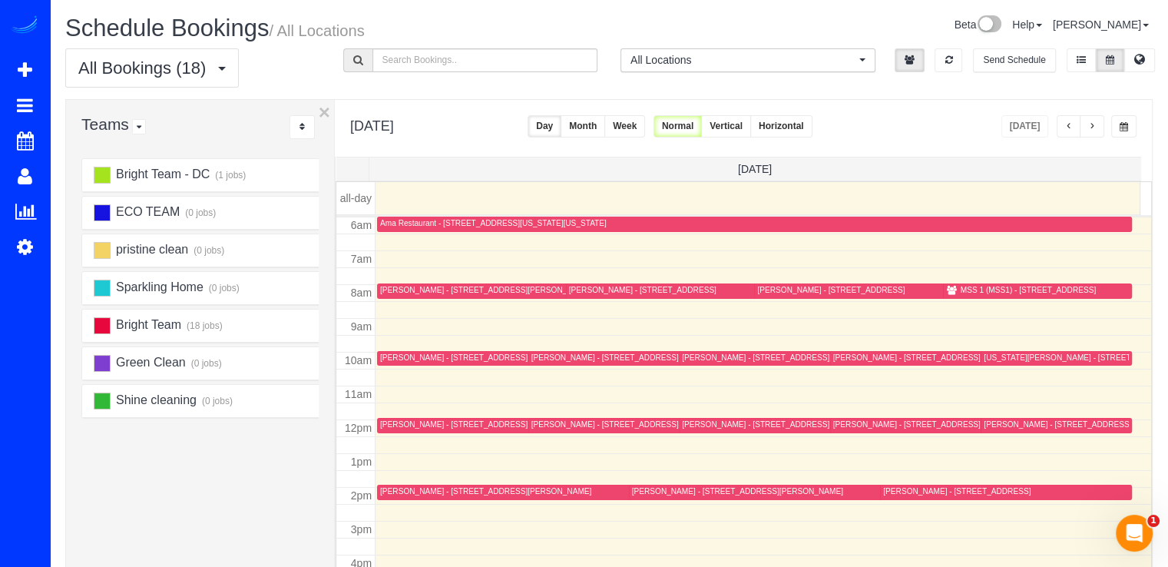
click at [396, 418] on div at bounding box center [520, 425] width 286 height 15
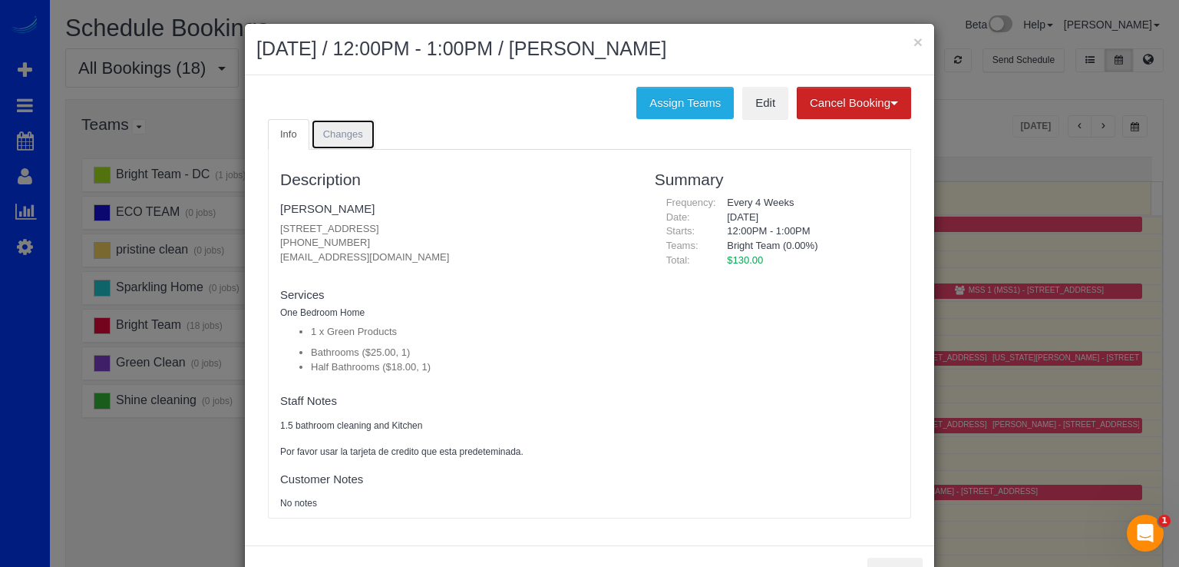
click at [346, 140] on link "Changes" at bounding box center [343, 134] width 65 height 31
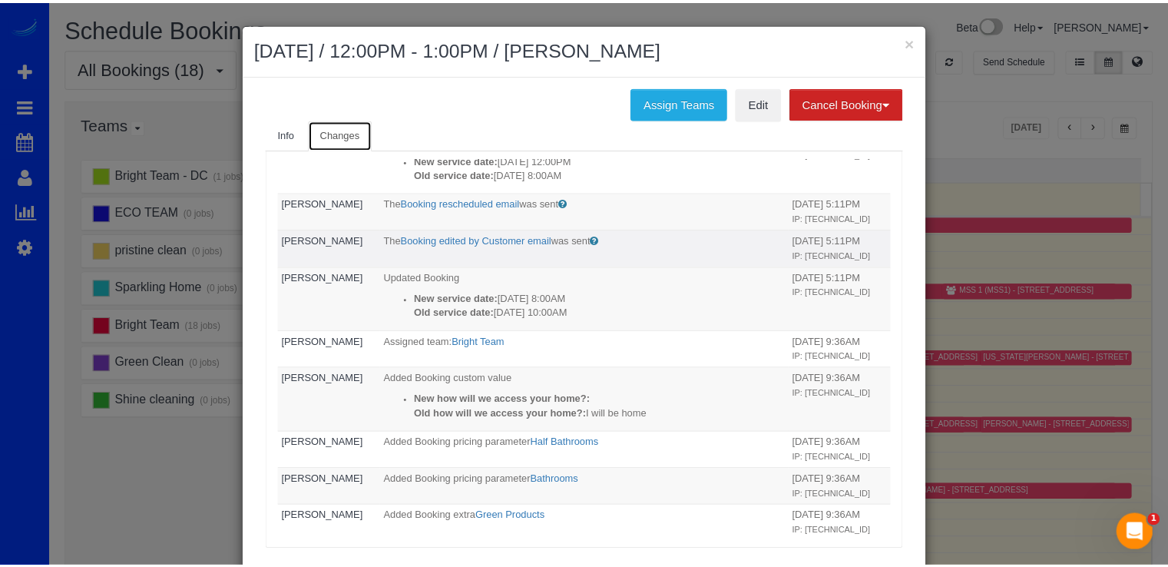
scroll to position [0, 0]
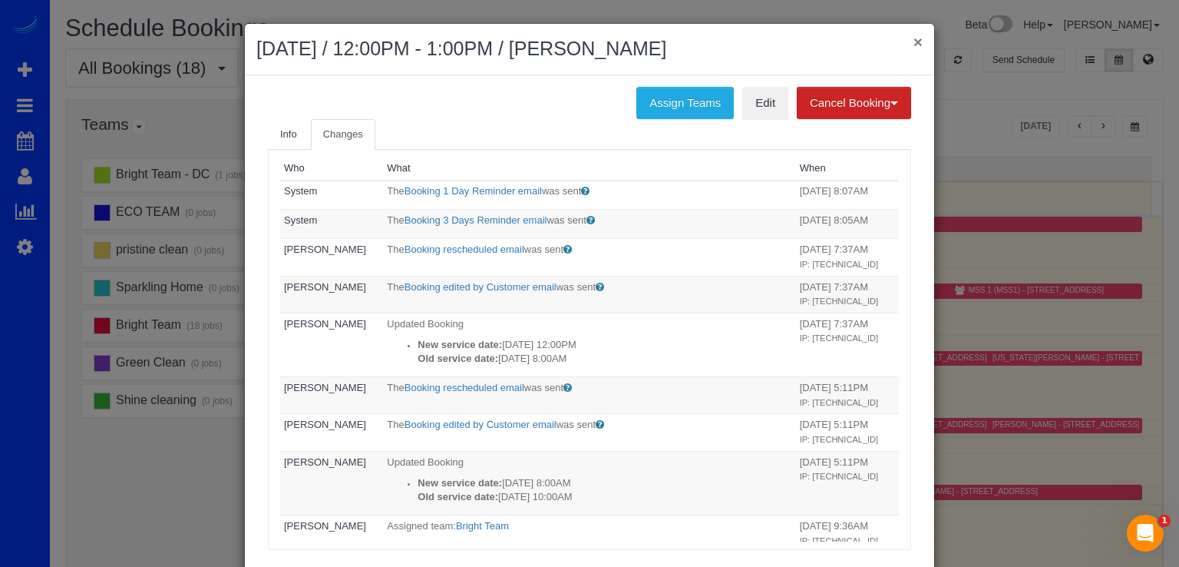
click at [916, 44] on button "×" at bounding box center [918, 42] width 9 height 16
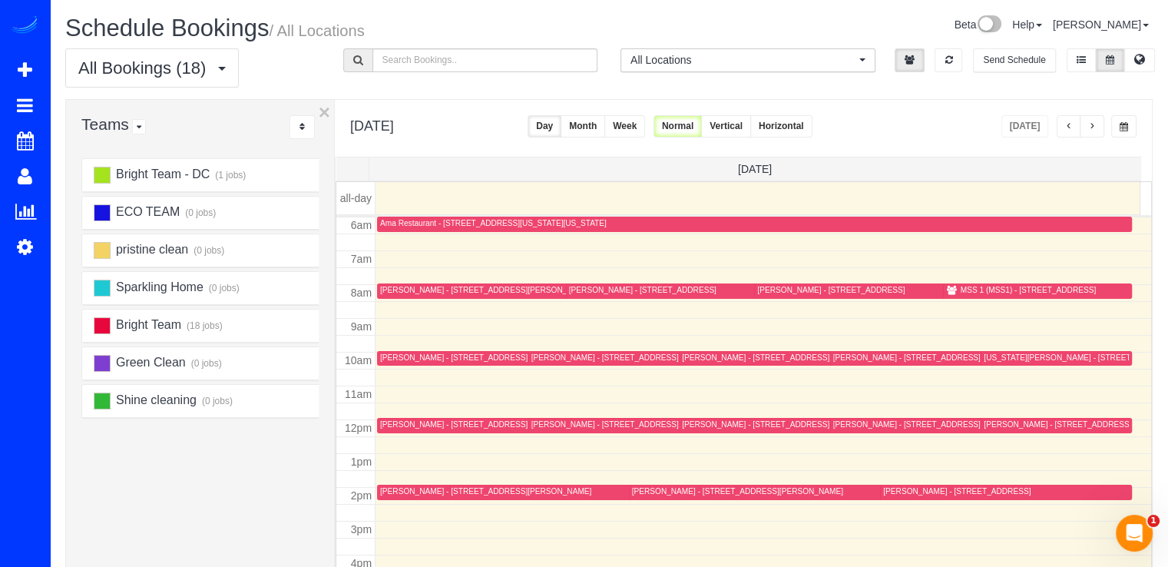
click at [1059, 127] on button "button" at bounding box center [1069, 126] width 25 height 22
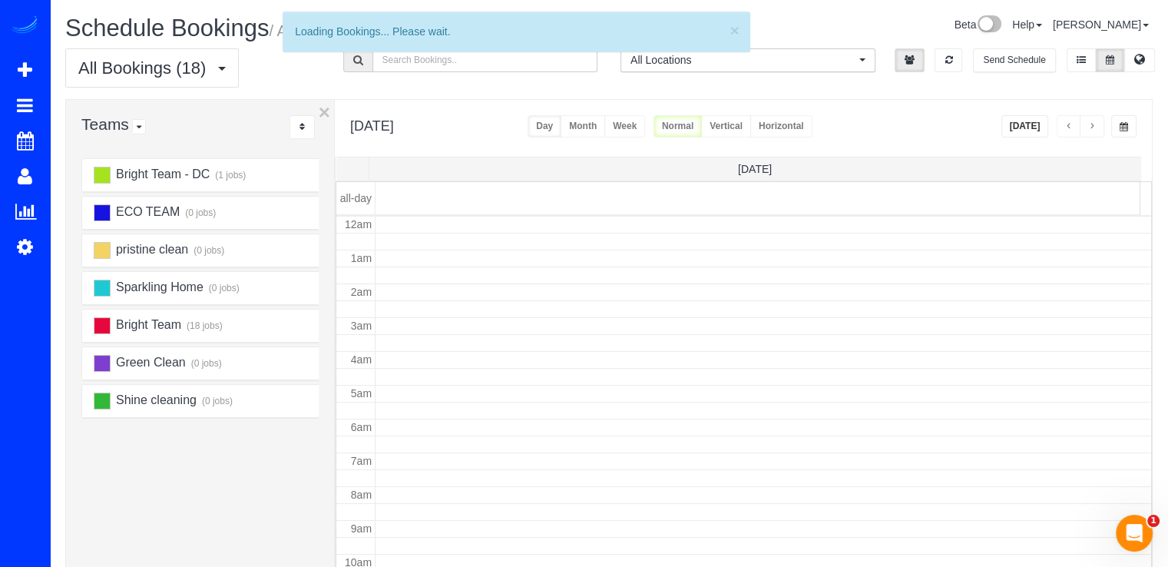
click at [1062, 125] on button "button" at bounding box center [1069, 126] width 25 height 22
click at [1063, 125] on button "button" at bounding box center [1069, 126] width 25 height 22
click at [1064, 125] on button "button" at bounding box center [1069, 126] width 25 height 22
click at [1064, 126] on button "button" at bounding box center [1069, 126] width 25 height 22
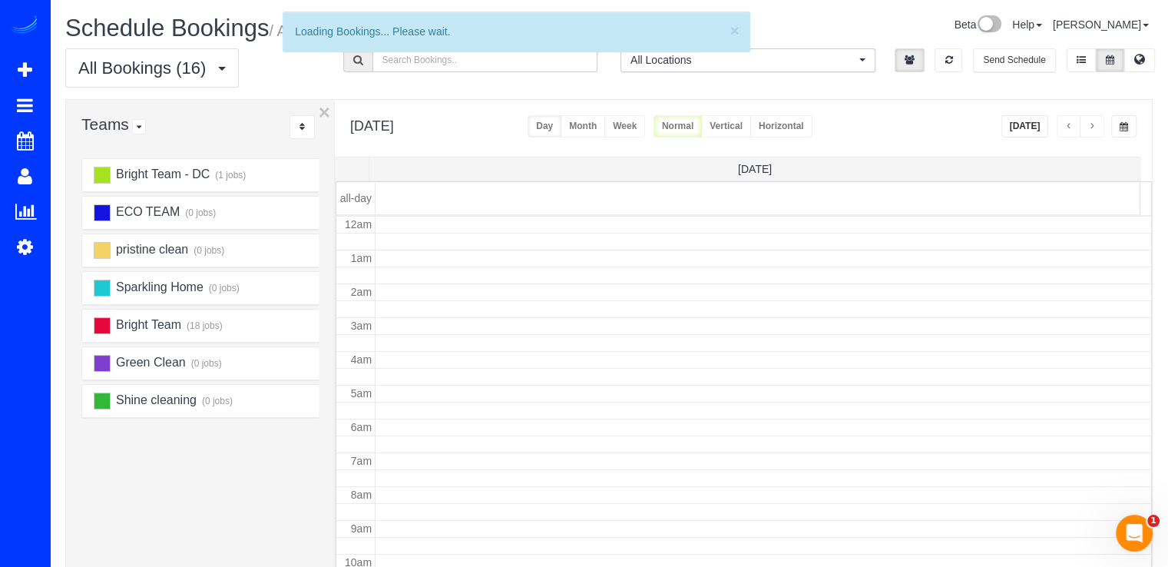
click at [1064, 126] on button "button" at bounding box center [1069, 126] width 25 height 22
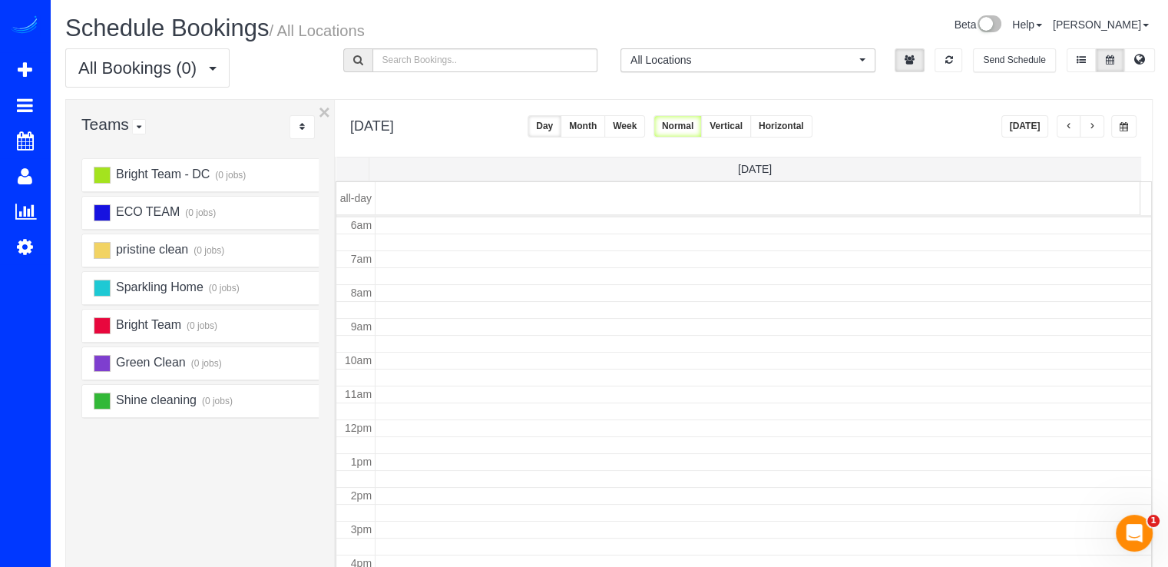
click at [1089, 127] on span "button" at bounding box center [1092, 126] width 8 height 9
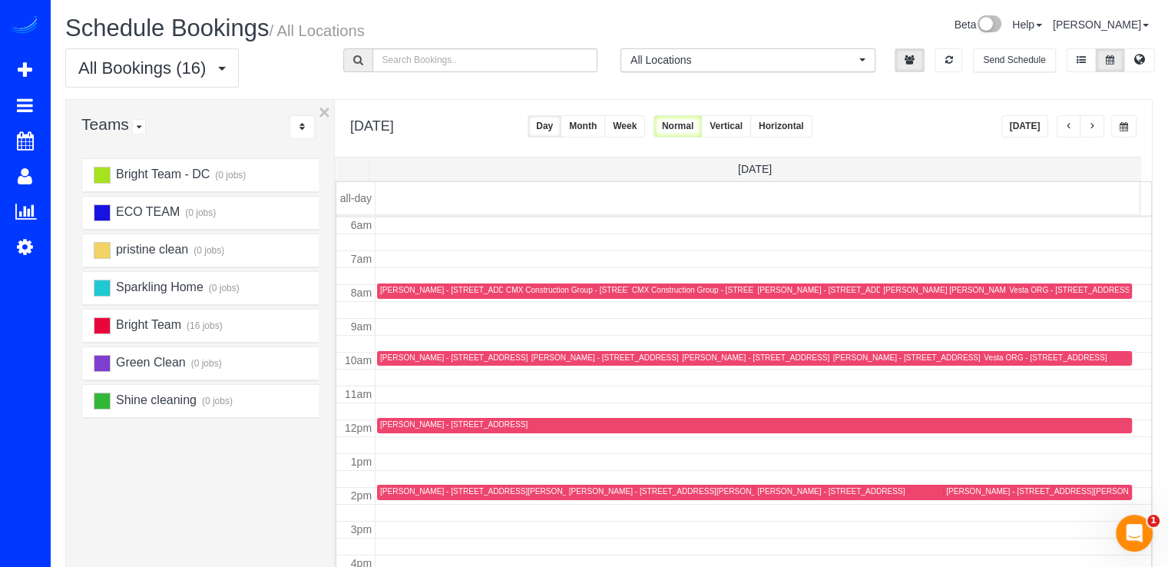
click at [1069, 123] on span "button" at bounding box center [1069, 126] width 8 height 9
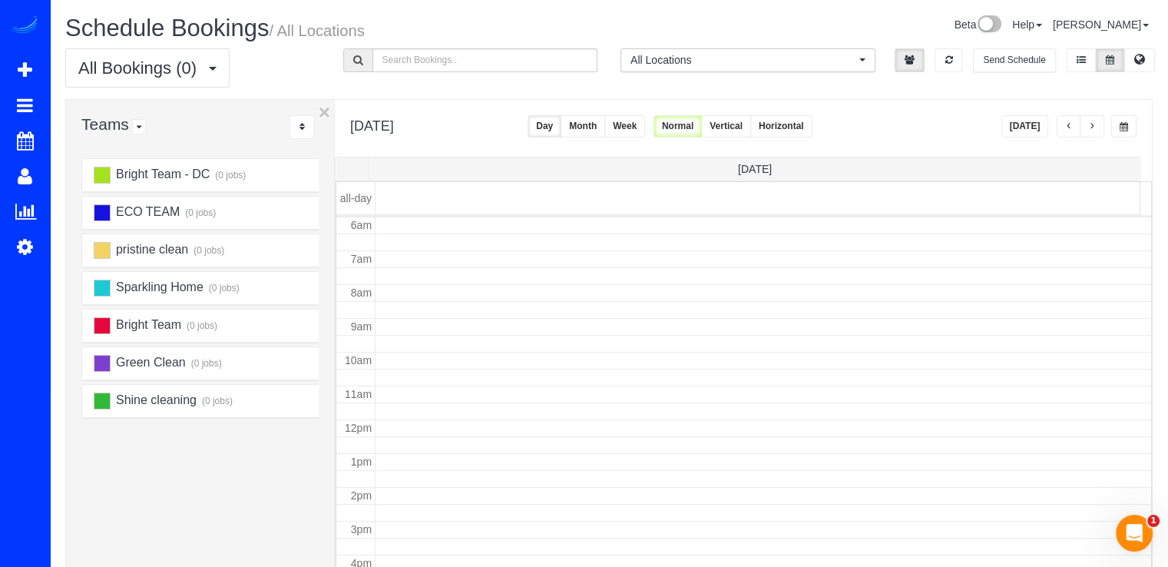
click at [1068, 124] on span "button" at bounding box center [1069, 126] width 8 height 9
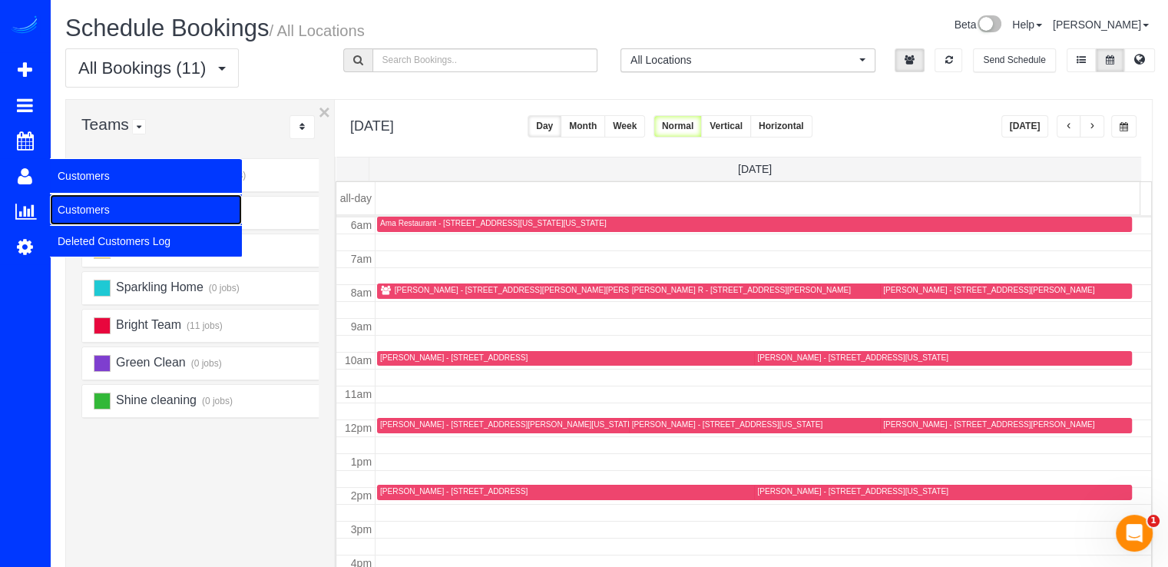
click at [106, 200] on link "Customers" at bounding box center [146, 209] width 192 height 31
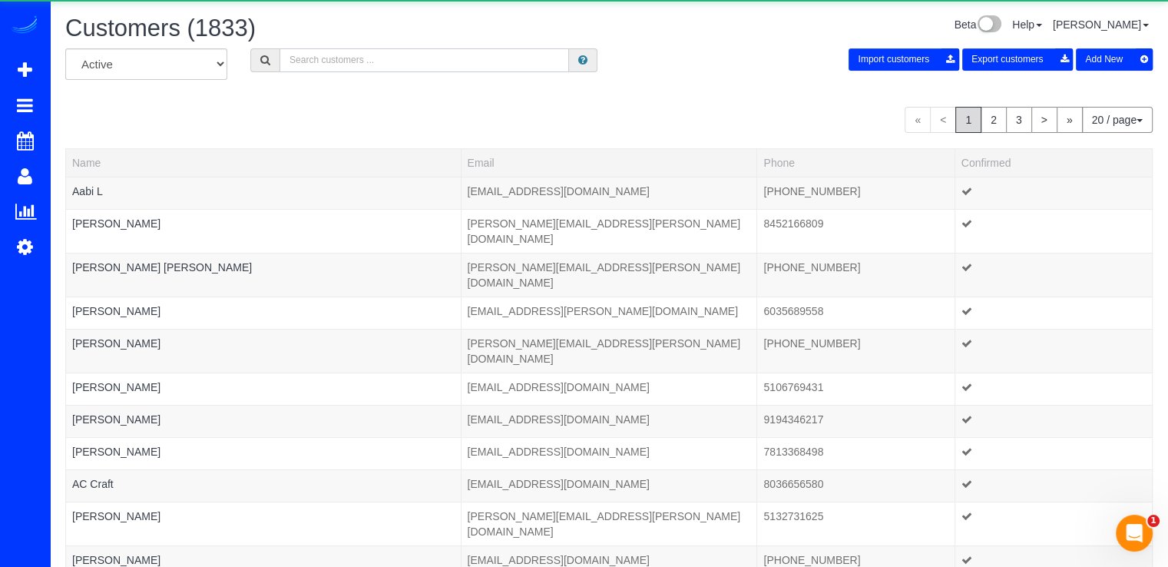
click at [402, 65] on input "text" at bounding box center [424, 60] width 289 height 24
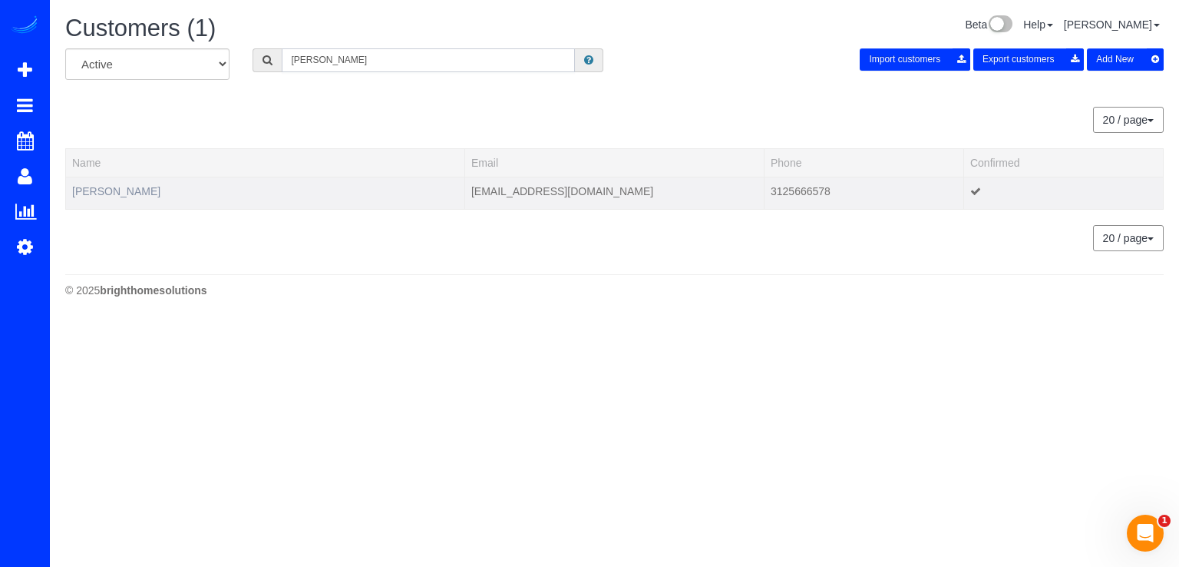
type input "Annie Lee"
click at [108, 189] on link "Annie Lee" at bounding box center [116, 191] width 88 height 12
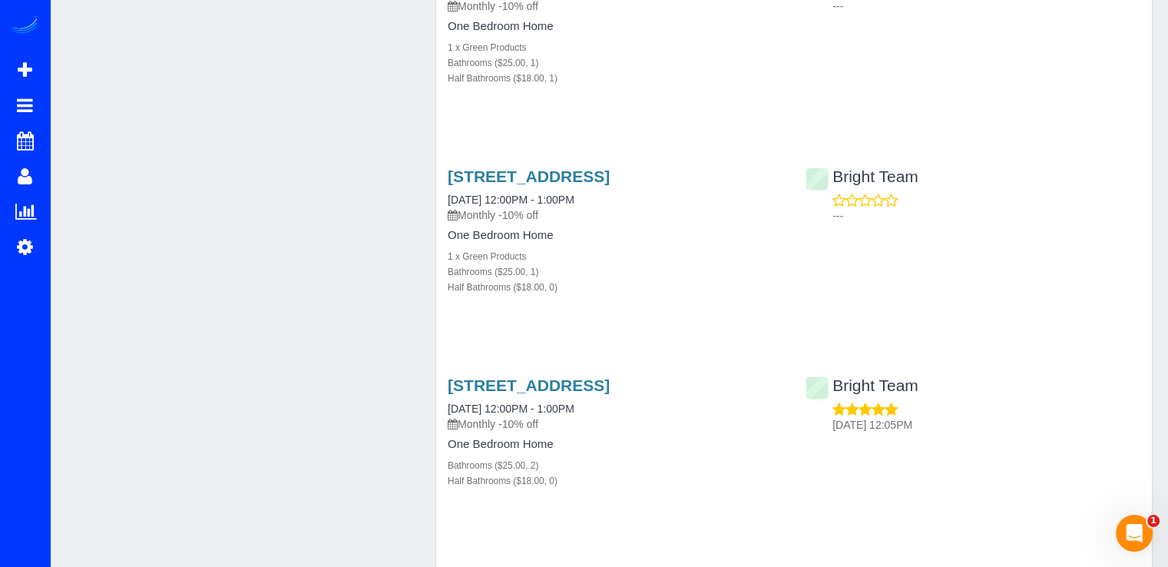
scroll to position [1536, 0]
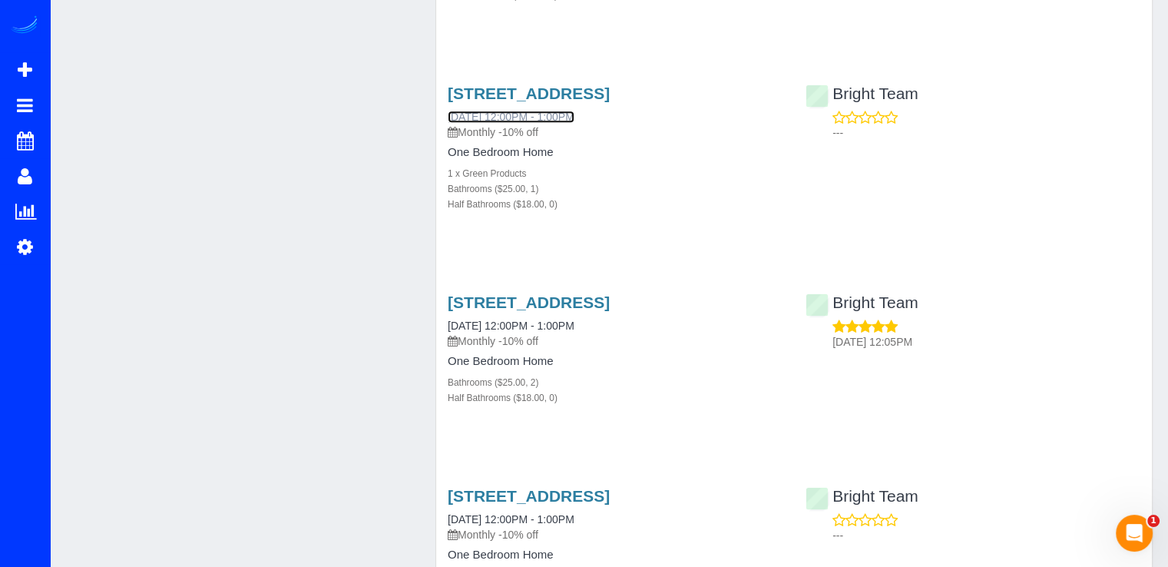
click at [556, 113] on link "12/10/2024 12:00PM - 1:00PM" at bounding box center [511, 117] width 127 height 12
click at [601, 91] on link "5605 24th St N,, Arlington, VA 22205" at bounding box center [529, 93] width 162 height 18
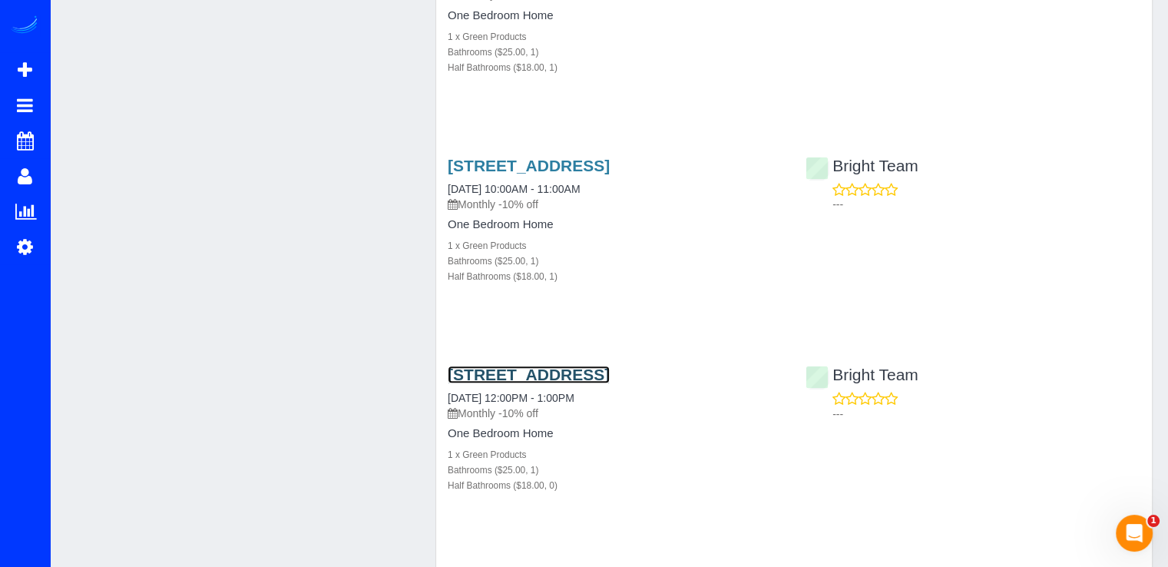
scroll to position [1229, 0]
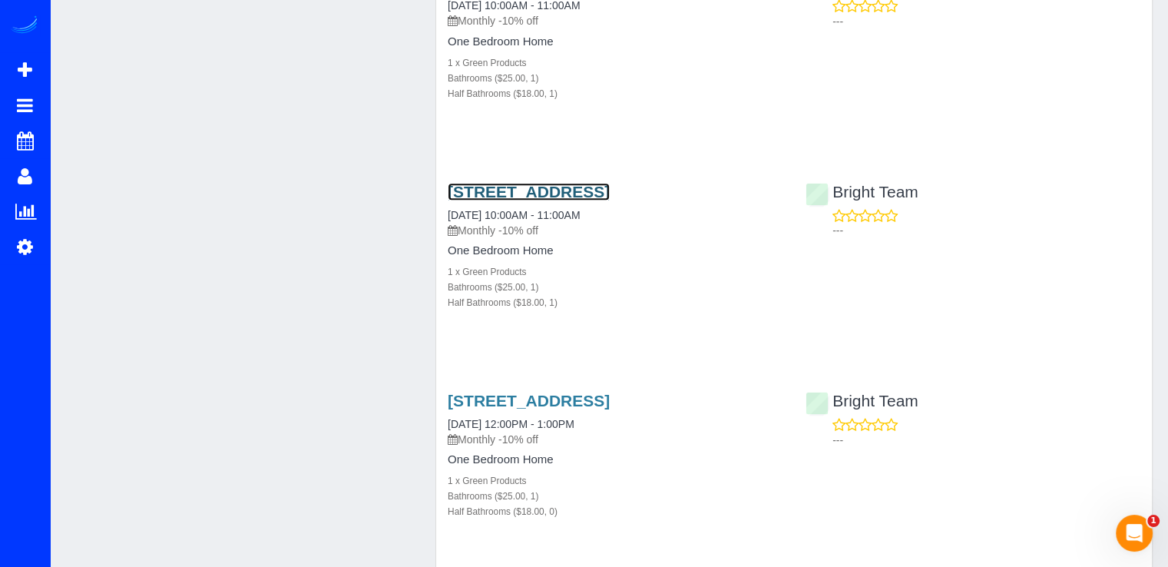
click at [525, 191] on link "5605 24th St N,, Arlington, VA 22205" at bounding box center [529, 192] width 162 height 18
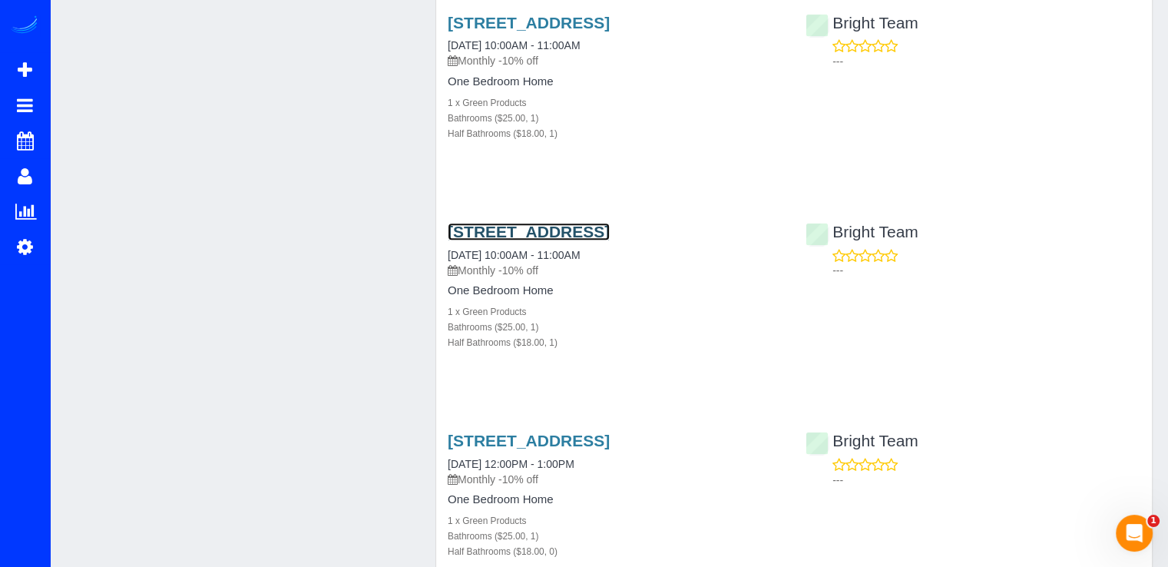
scroll to position [1152, 0]
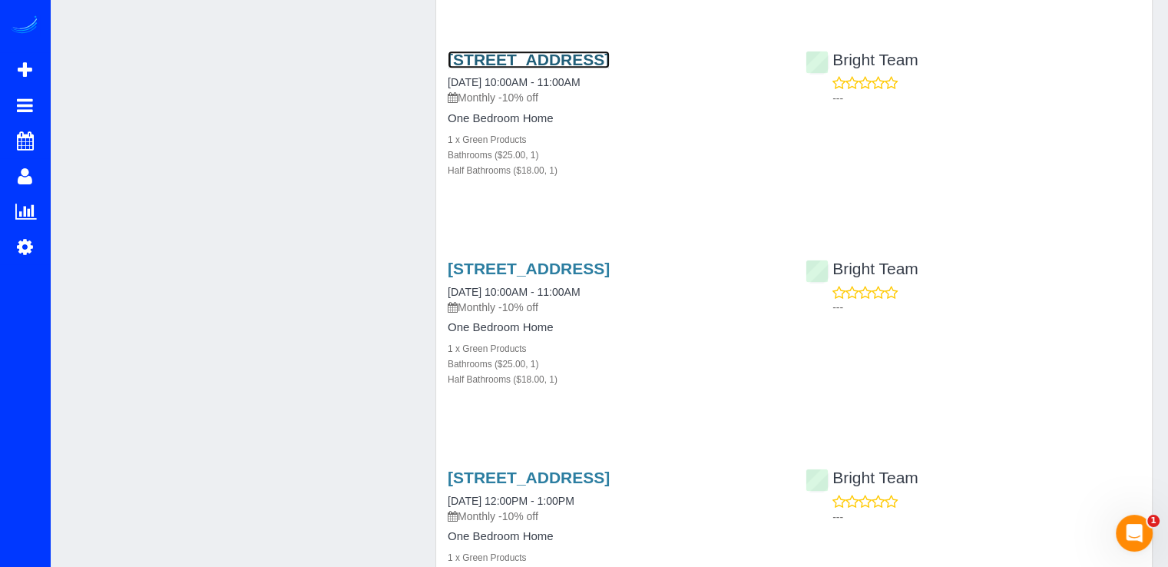
click at [544, 58] on link "5605 24th St N,, Arlington, VA 22205" at bounding box center [529, 60] width 162 height 18
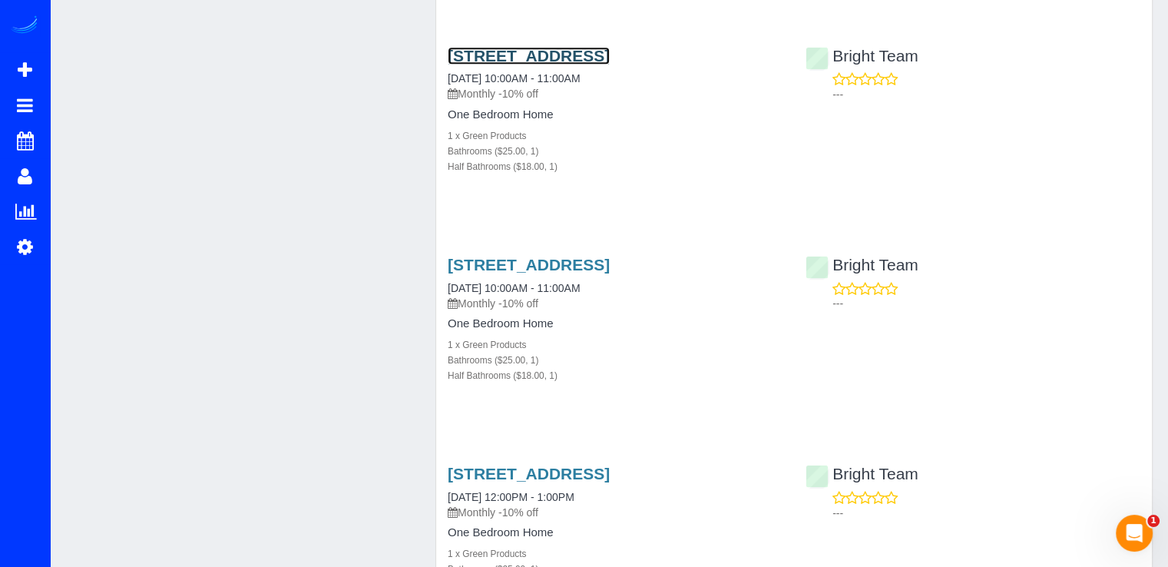
scroll to position [1229, 0]
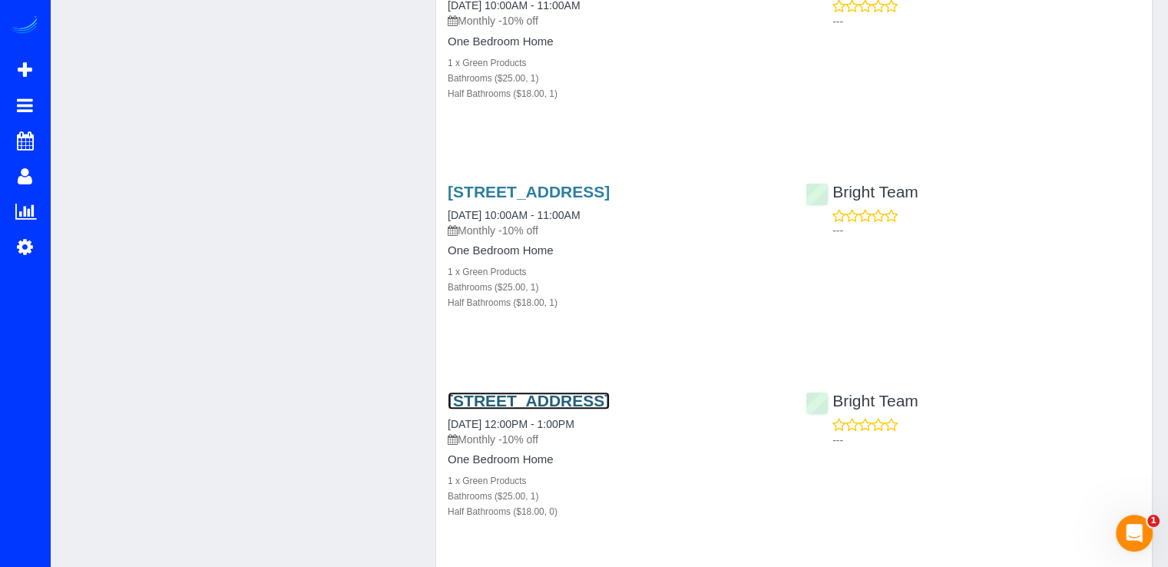
click at [533, 404] on link "5605 24th St N,, Arlington, VA 22205" at bounding box center [529, 401] width 162 height 18
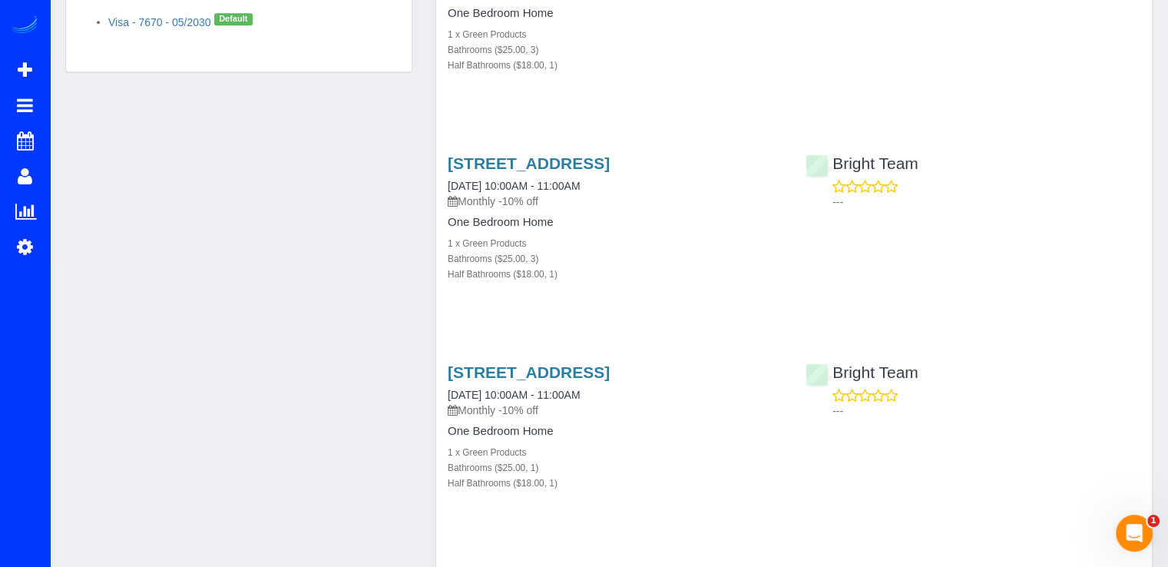
scroll to position [768, 0]
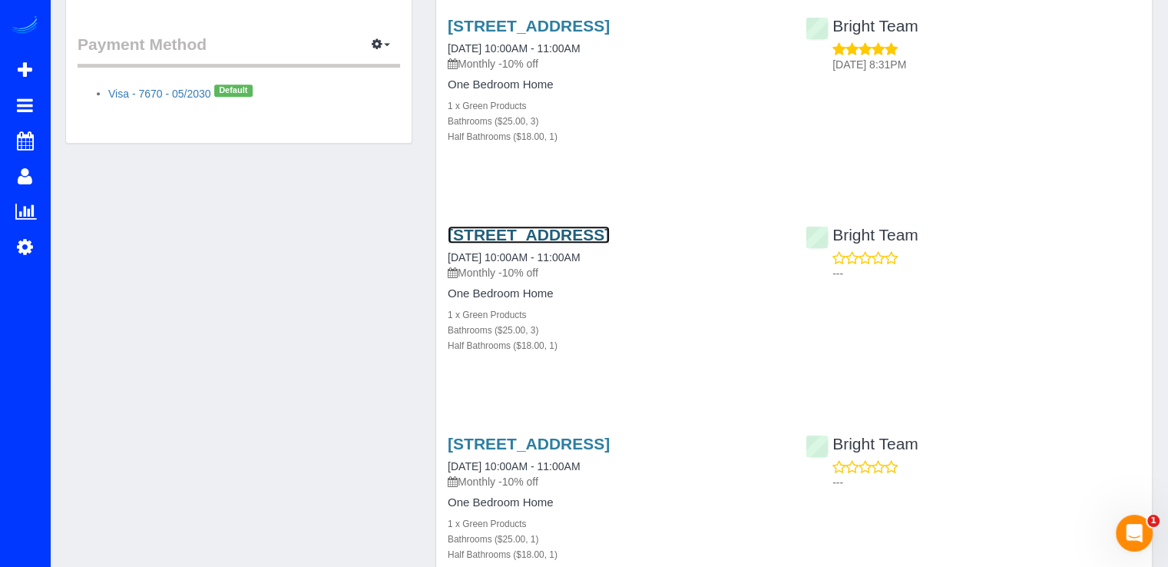
click at [550, 227] on link "5605 24th St N,, Arlington, VA 22205" at bounding box center [529, 235] width 162 height 18
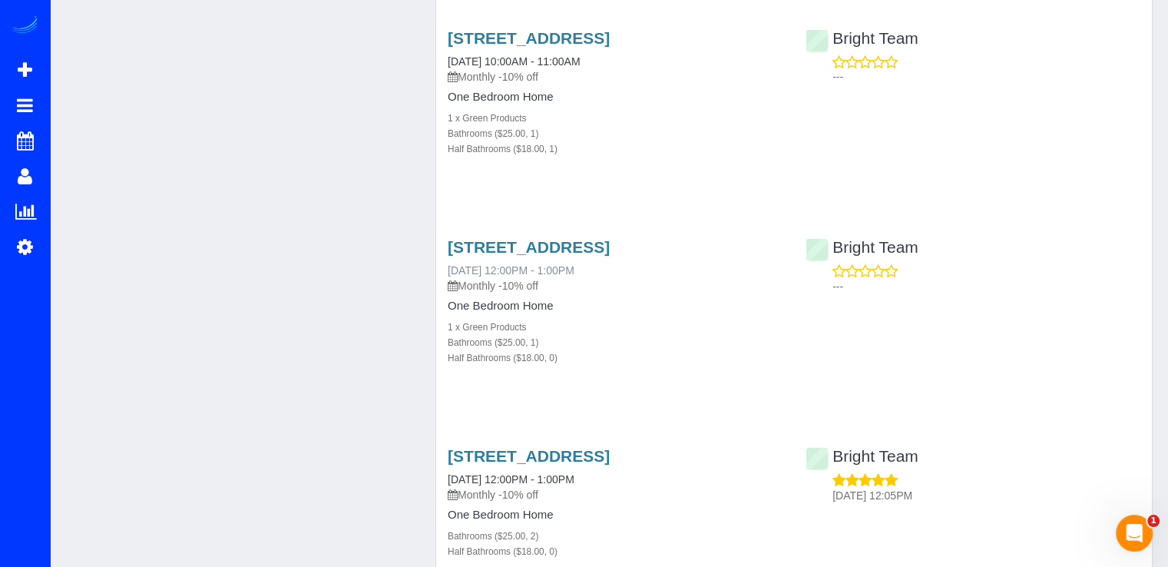
scroll to position [1459, 0]
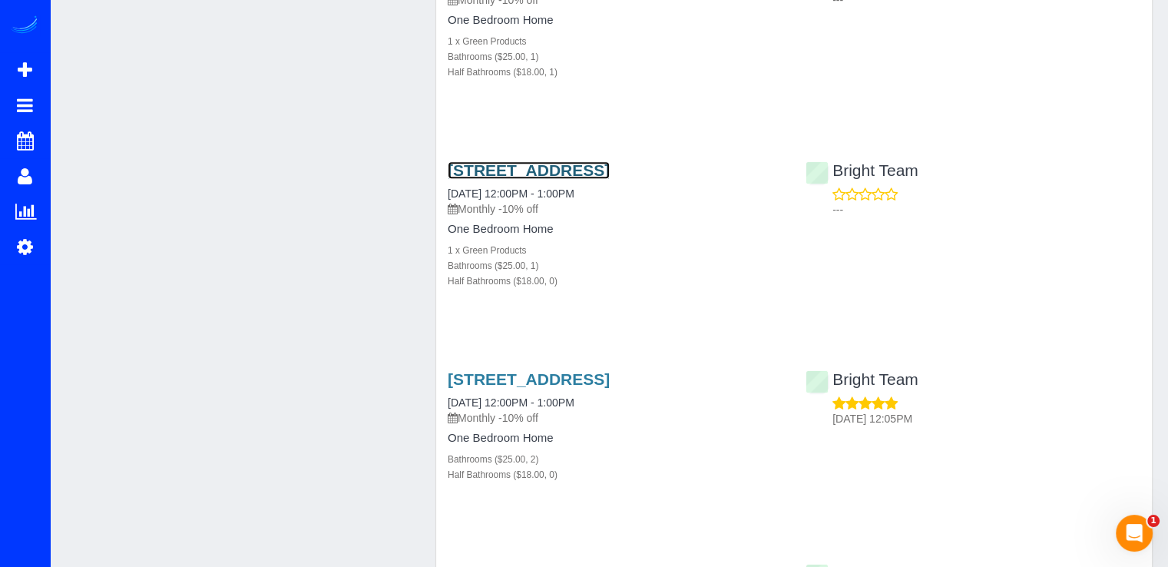
click at [547, 168] on link "5605 24th St N,, Arlington, VA 22205" at bounding box center [529, 170] width 162 height 18
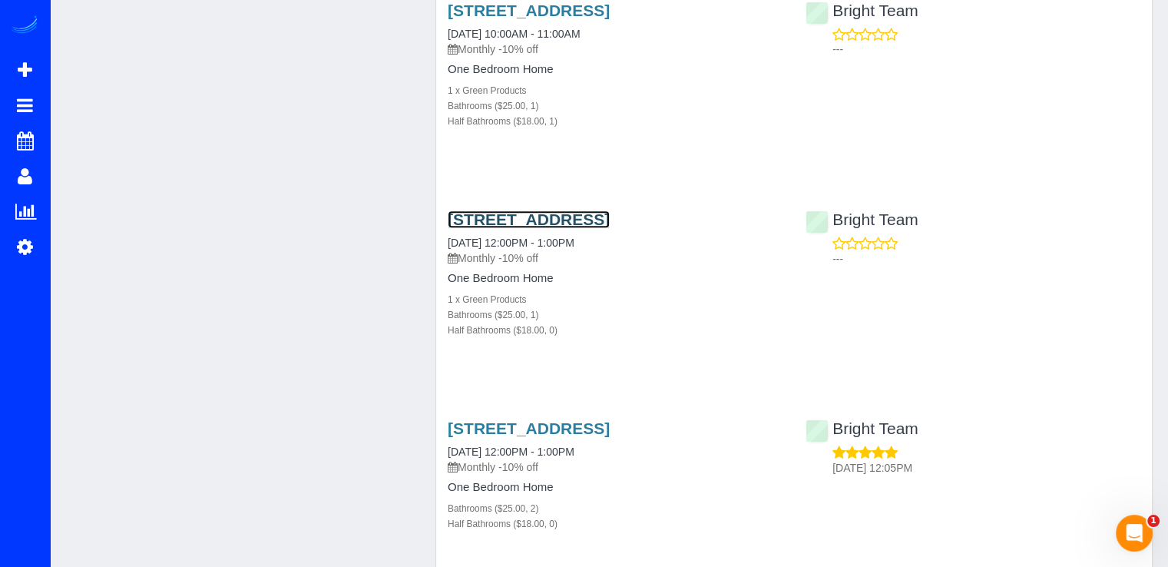
scroll to position [1536, 0]
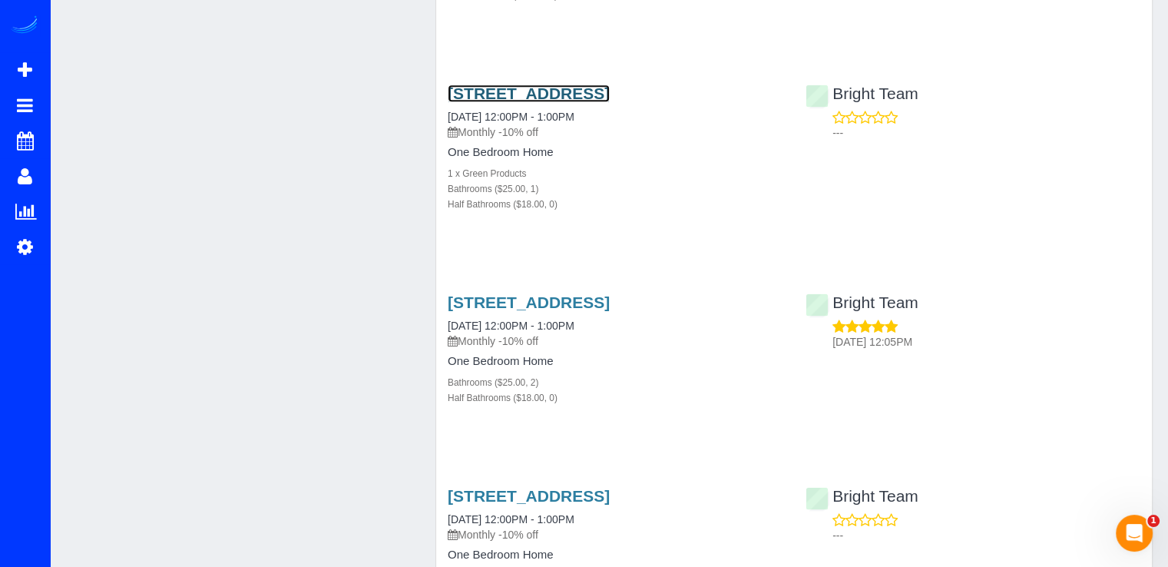
click at [536, 101] on link "5605 24th St N,, Arlington, VA 22205" at bounding box center [529, 93] width 162 height 18
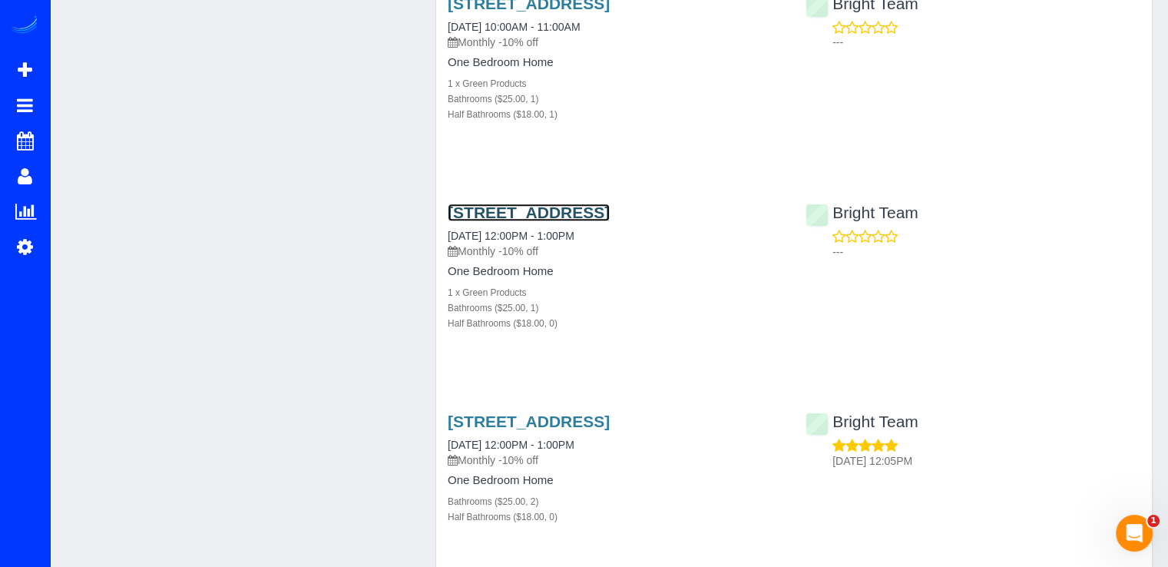
scroll to position [1152, 0]
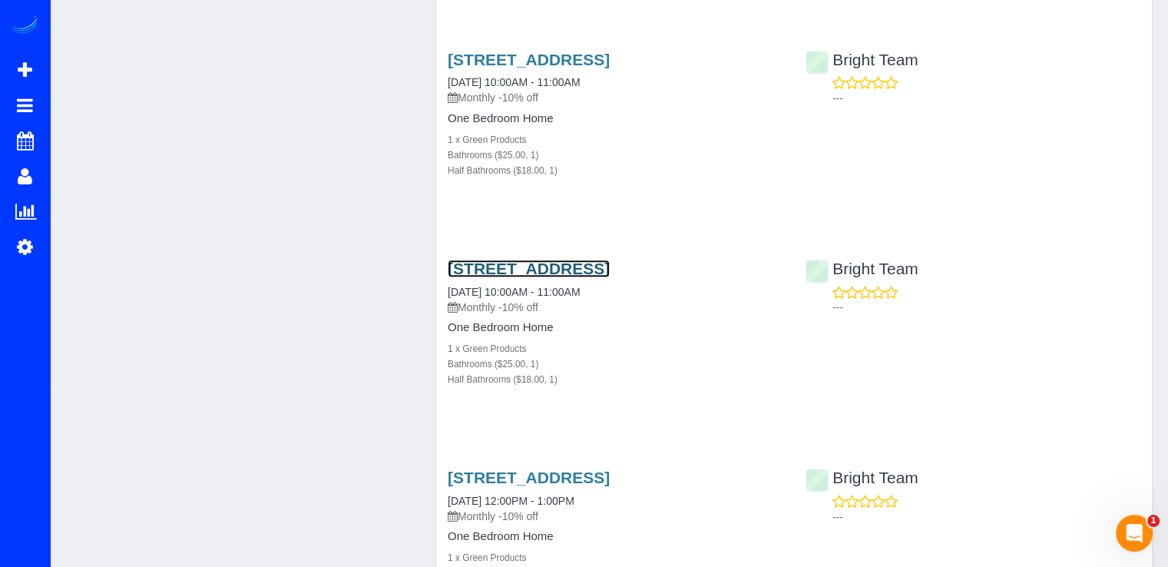
click at [501, 264] on link "5605 24th St N,, Arlington, VA 22205" at bounding box center [529, 269] width 162 height 18
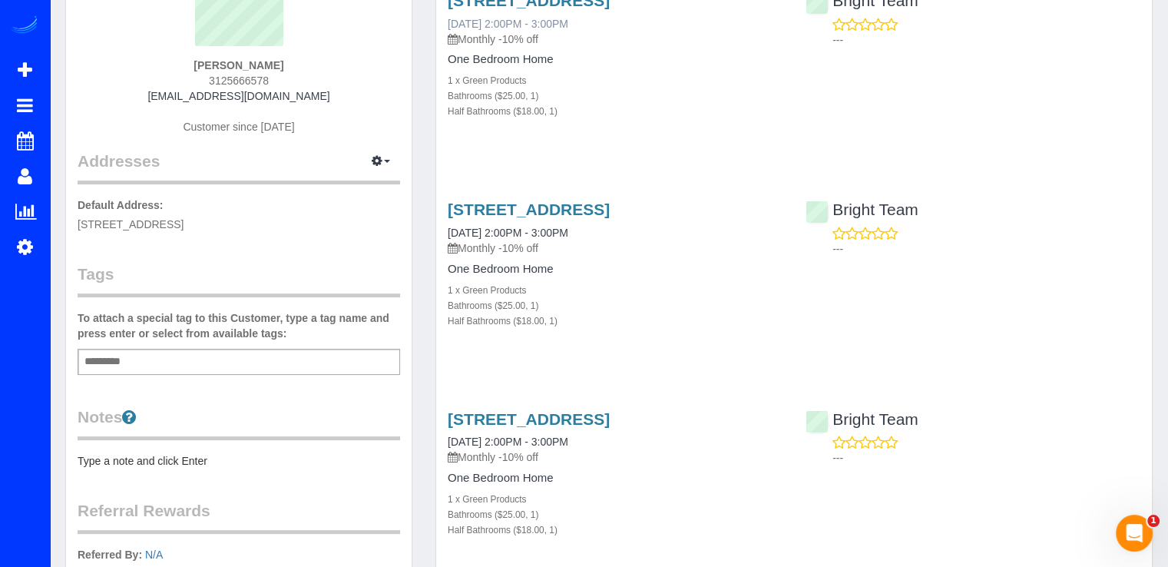
scroll to position [0, 0]
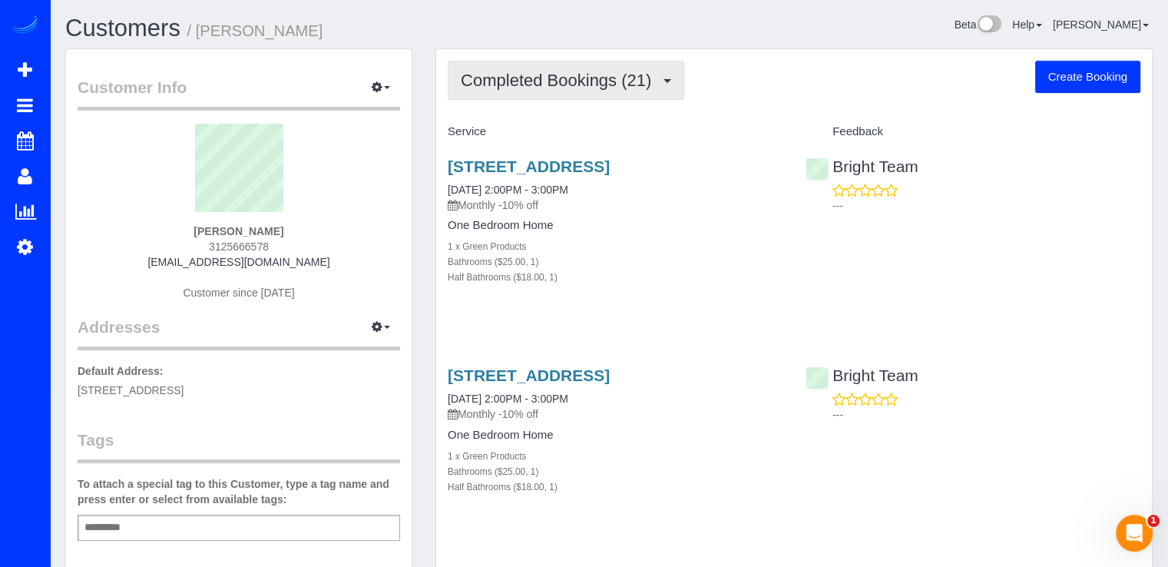
click at [593, 90] on button "Completed Bookings (21)" at bounding box center [566, 80] width 237 height 39
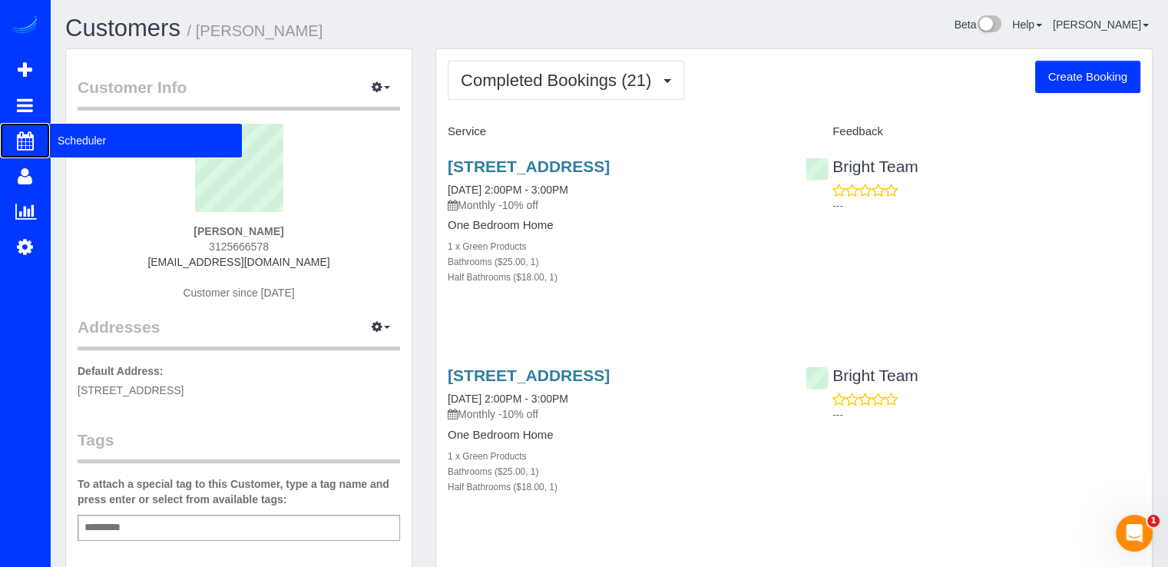
click at [55, 132] on span "Scheduler" at bounding box center [146, 140] width 192 height 35
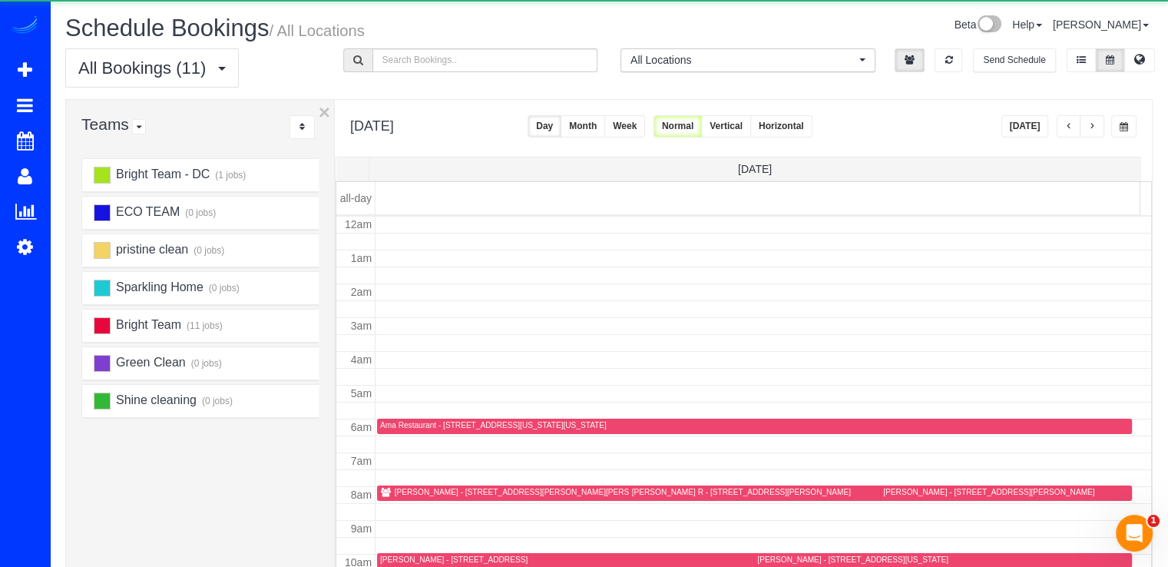
scroll to position [202, 0]
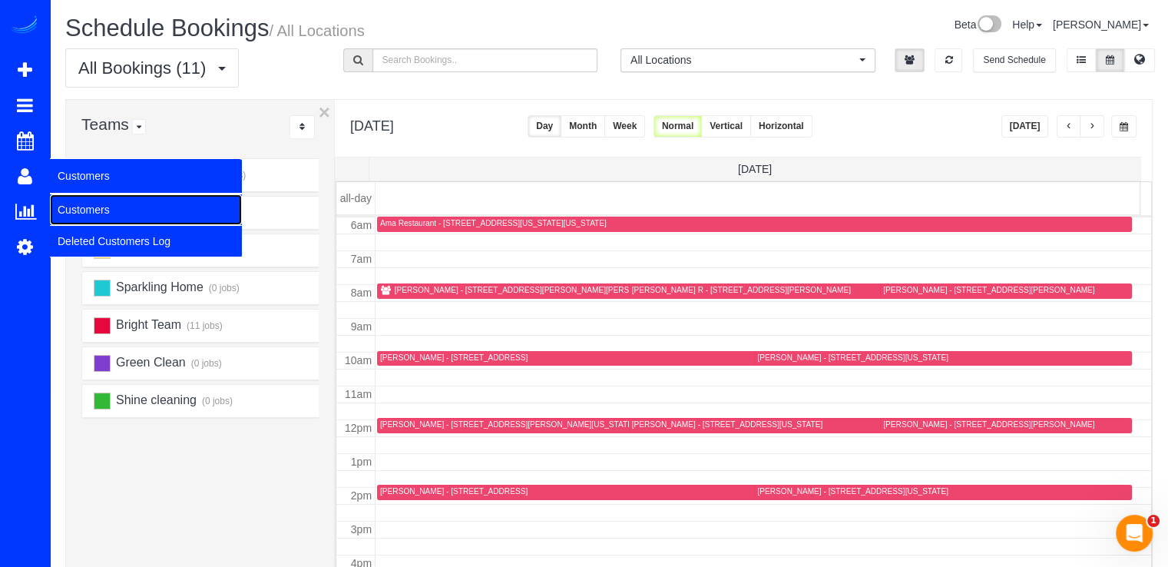
click at [81, 203] on link "Customers" at bounding box center [146, 209] width 192 height 31
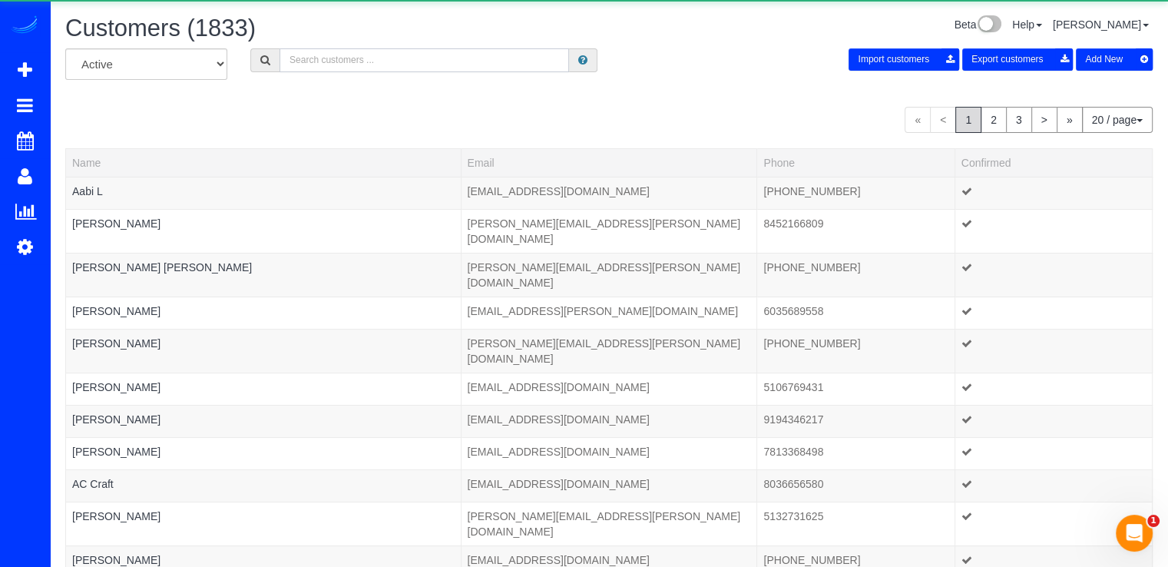
click at [366, 50] on input "text" at bounding box center [424, 60] width 289 height 24
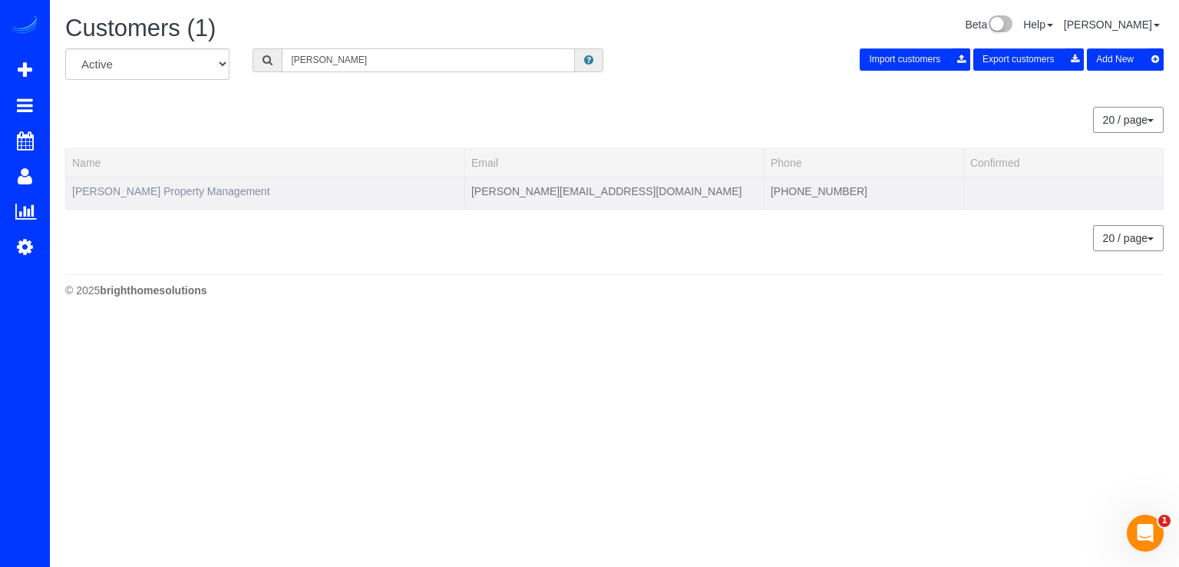
type input "Richey"
click at [209, 185] on link "[PERSON_NAME] Property Management" at bounding box center [171, 191] width 198 height 12
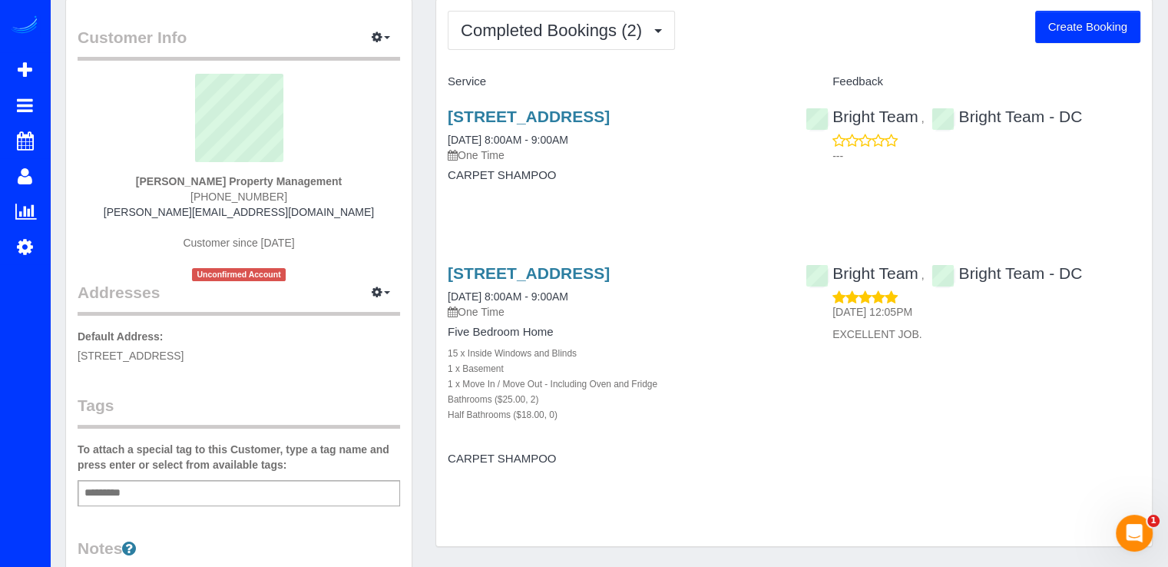
scroll to position [77, 0]
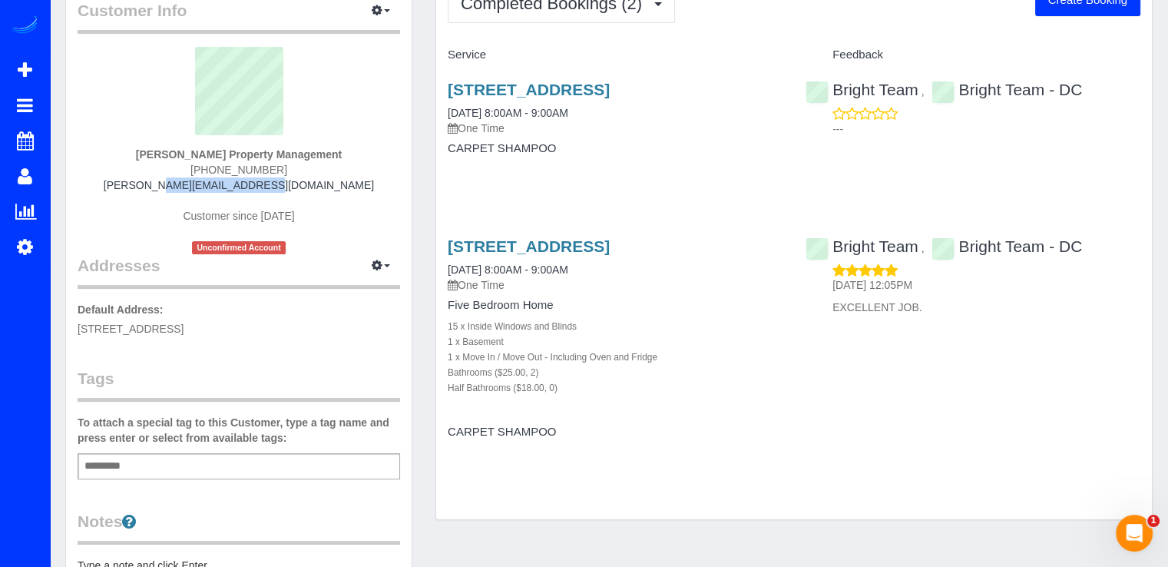
drag, startPoint x: 184, startPoint y: 184, endPoint x: 323, endPoint y: 179, distance: 139.1
click at [323, 179] on div "Richey Property Management (703) 721-7117 vicky@richeypm.com Customer since 202…" at bounding box center [239, 150] width 323 height 207
copy link "vicky@richeypm.com"
drag, startPoint x: 182, startPoint y: 154, endPoint x: 344, endPoint y: 151, distance: 162.1
click at [344, 151] on div "Richey Property Management (703) 721-7117 vicky@richeypm.com Customer since 202…" at bounding box center [239, 150] width 323 height 207
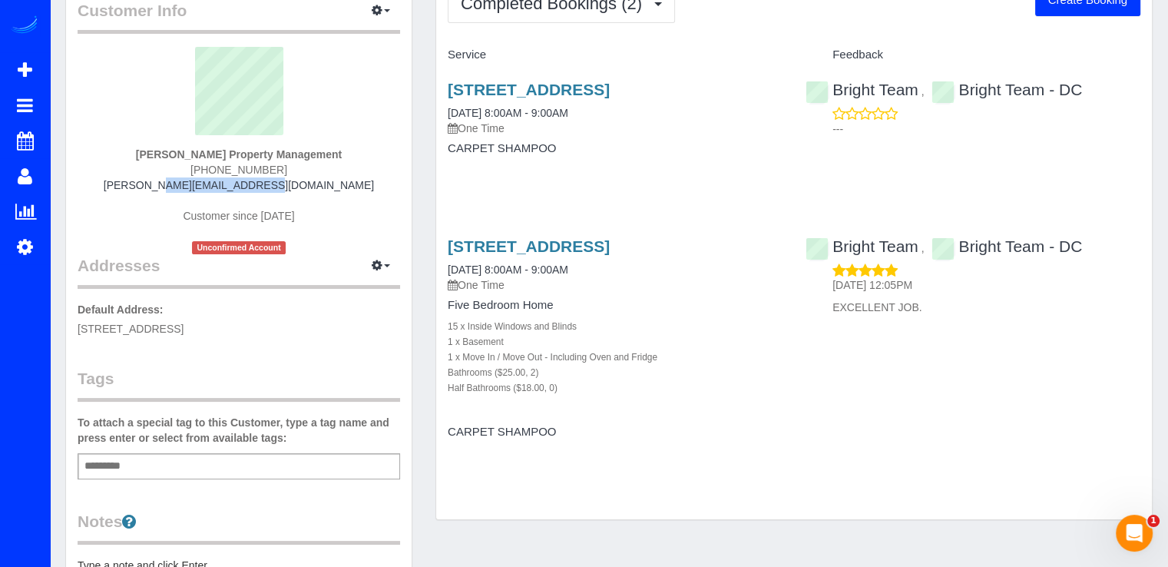
copy strong "[PERSON_NAME] Property Management"
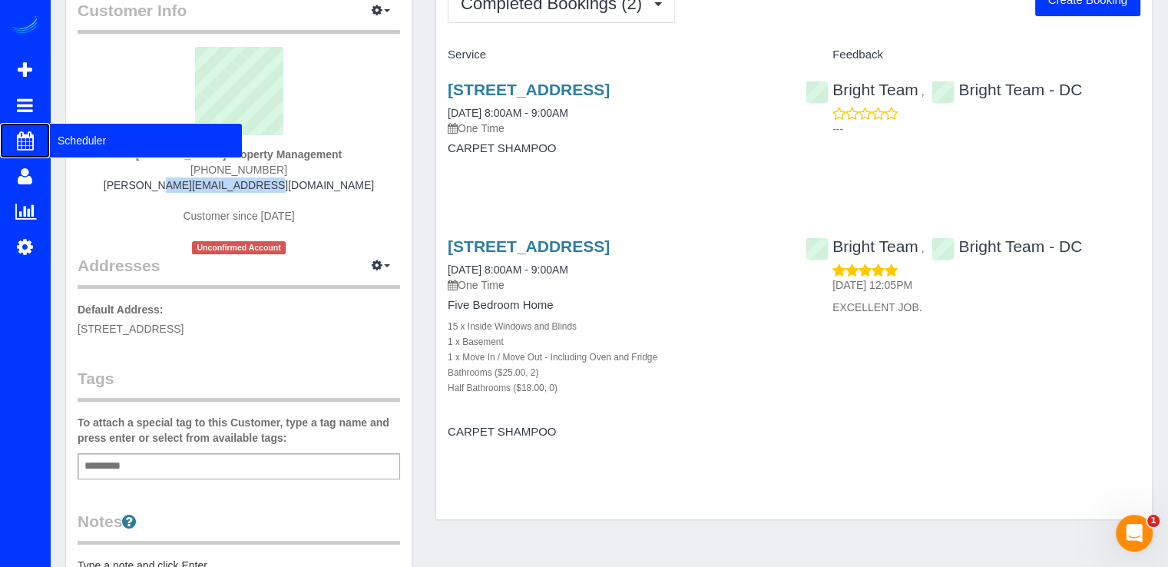
click at [68, 139] on span "Scheduler" at bounding box center [146, 140] width 192 height 35
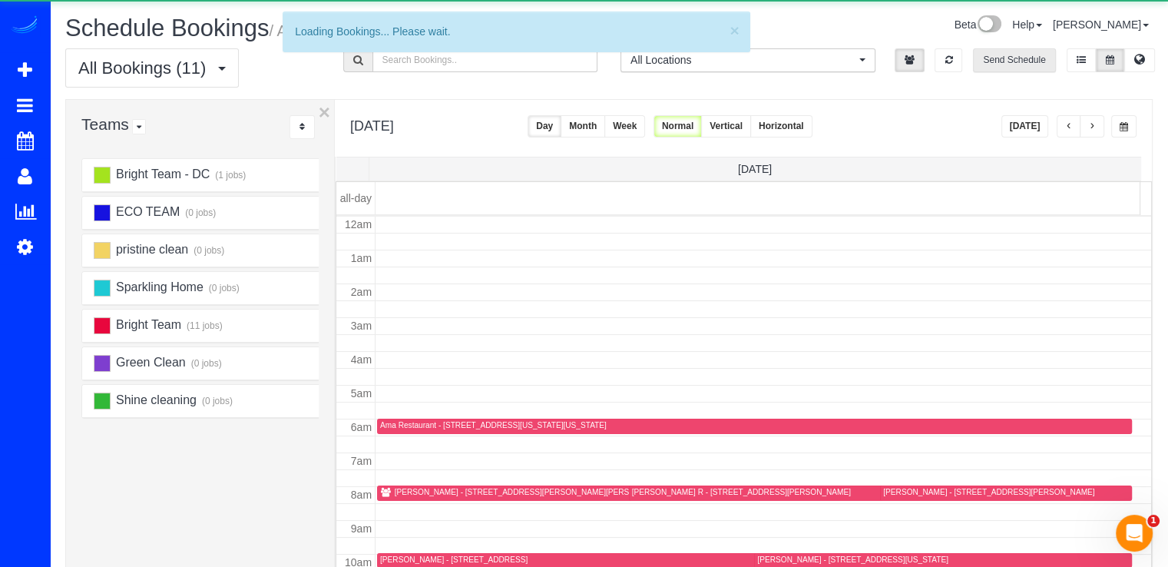
scroll to position [202, 0]
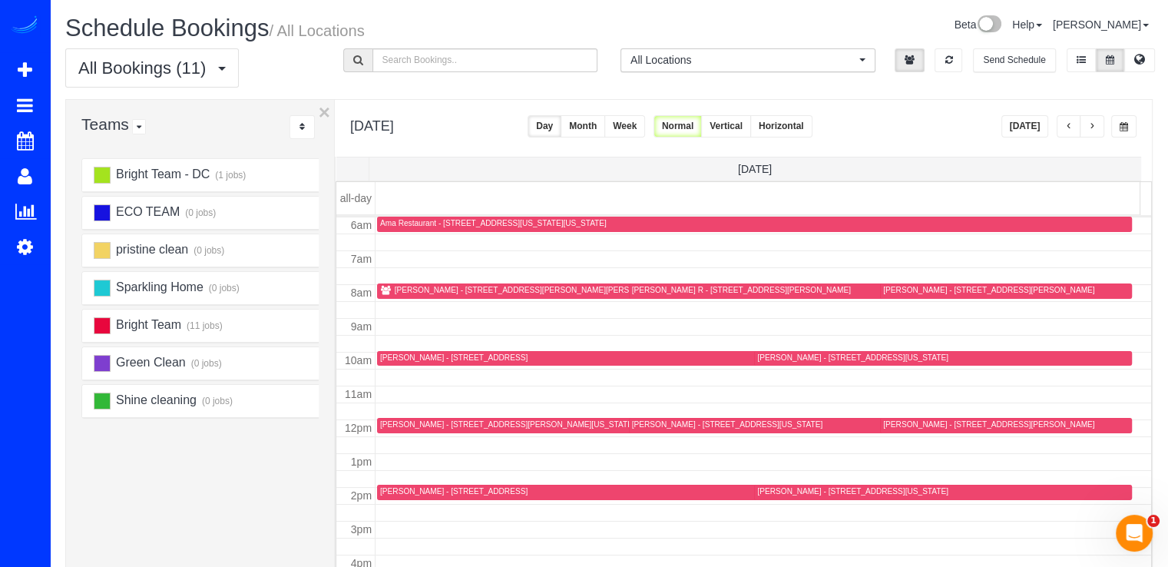
click at [1034, 116] on button "[DATE]" at bounding box center [1025, 126] width 48 height 22
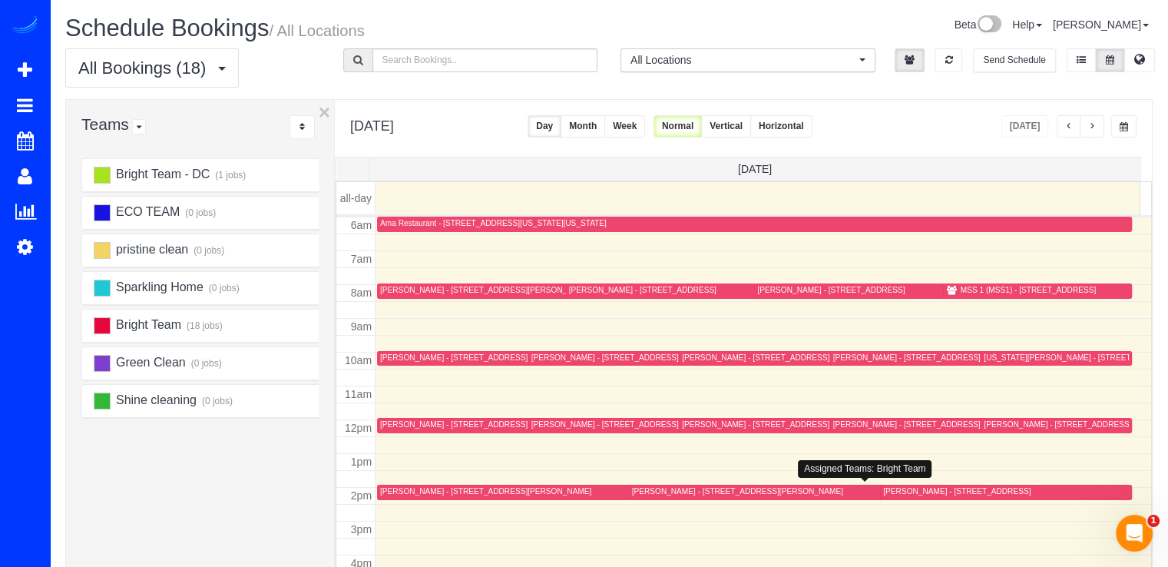
click at [642, 486] on div "[PERSON_NAME] - [STREET_ADDRESS][PERSON_NAME]" at bounding box center [737, 491] width 211 height 10
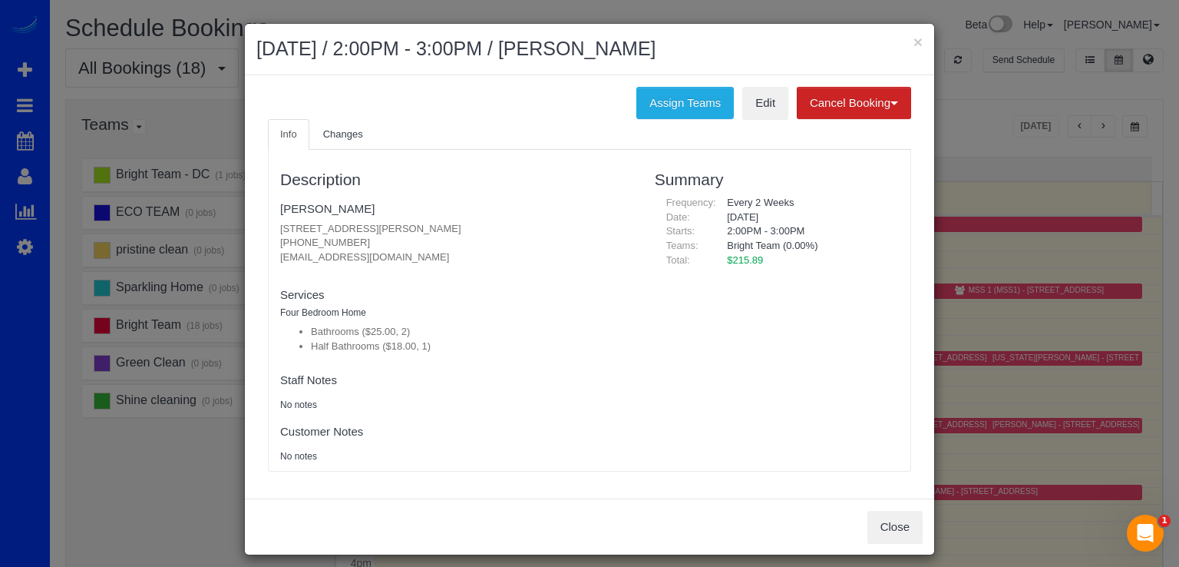
click at [903, 45] on h2 "August 28, 2025 / 2:00PM - 3:00PM / Larissa Klevan" at bounding box center [589, 49] width 667 height 28
click at [915, 35] on button "×" at bounding box center [918, 42] width 9 height 16
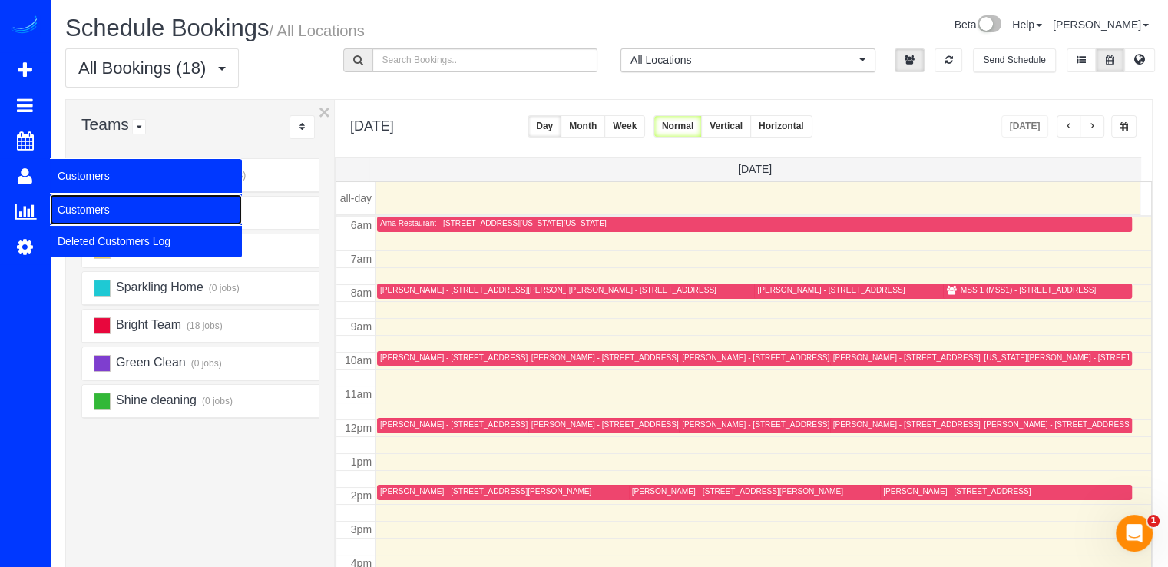
click at [73, 201] on link "Customers" at bounding box center [146, 209] width 192 height 31
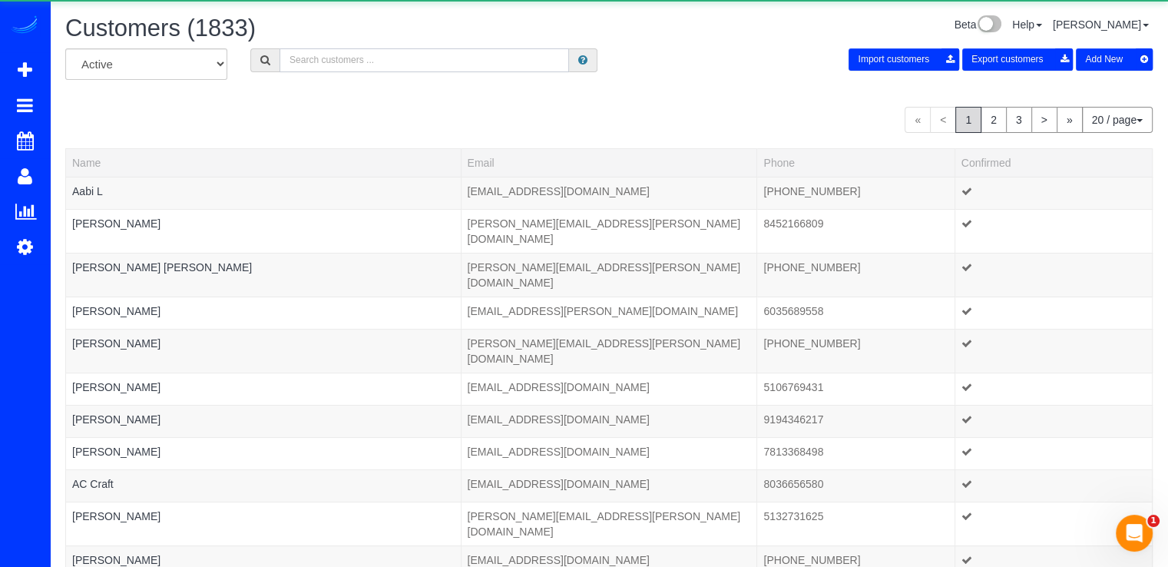
click at [311, 64] on input "text" at bounding box center [424, 60] width 289 height 24
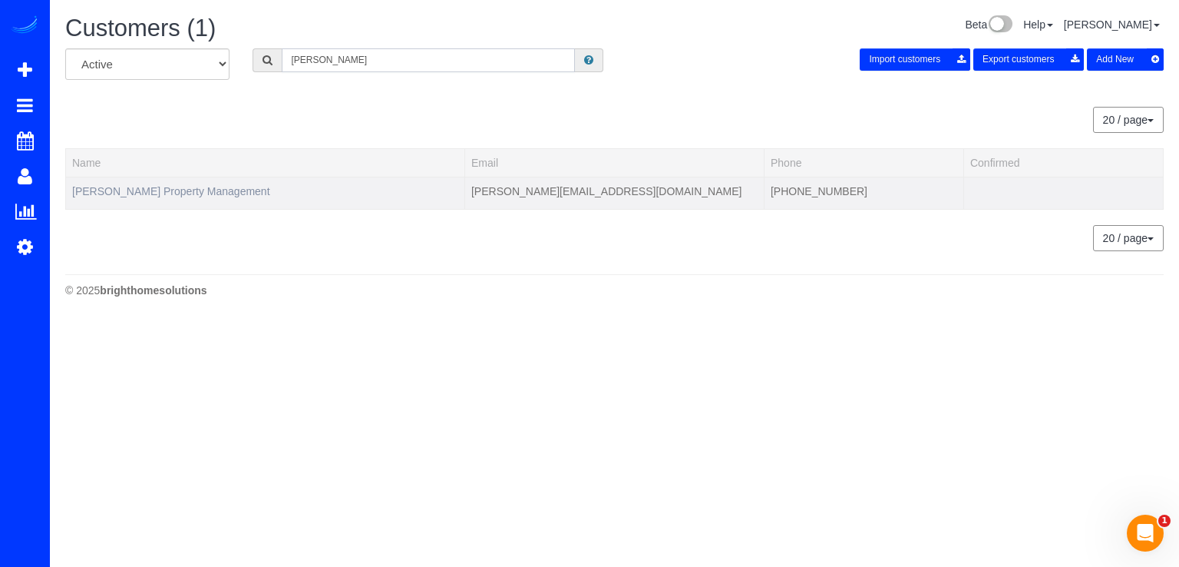
type input "RICHEY"
click at [173, 187] on link "[PERSON_NAME] Property Management" at bounding box center [171, 191] width 198 height 12
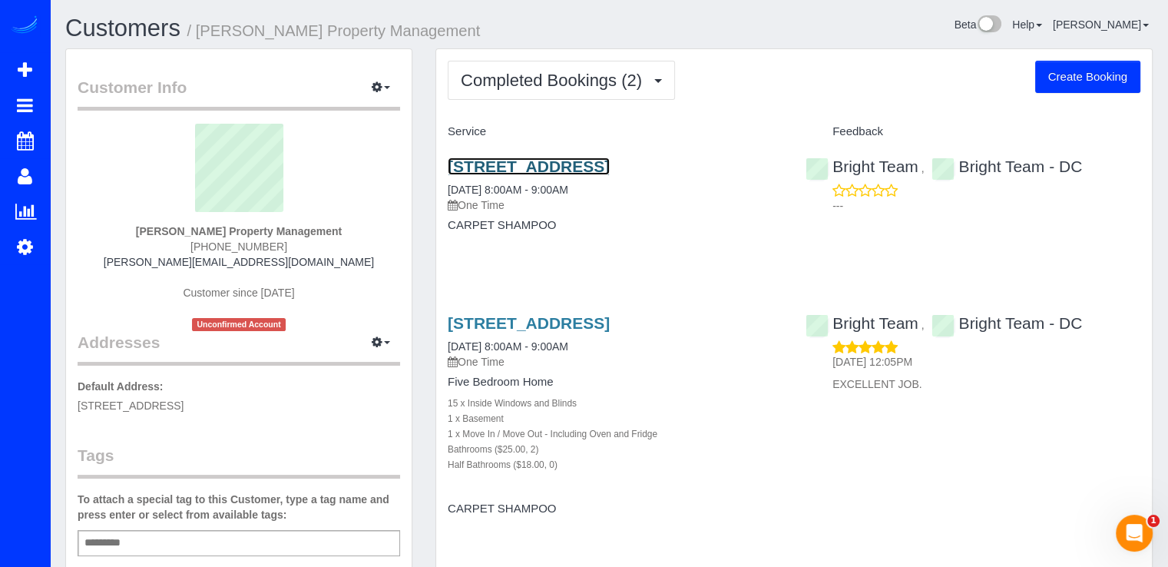
click at [520, 162] on link "[STREET_ADDRESS]" at bounding box center [529, 166] width 162 height 18
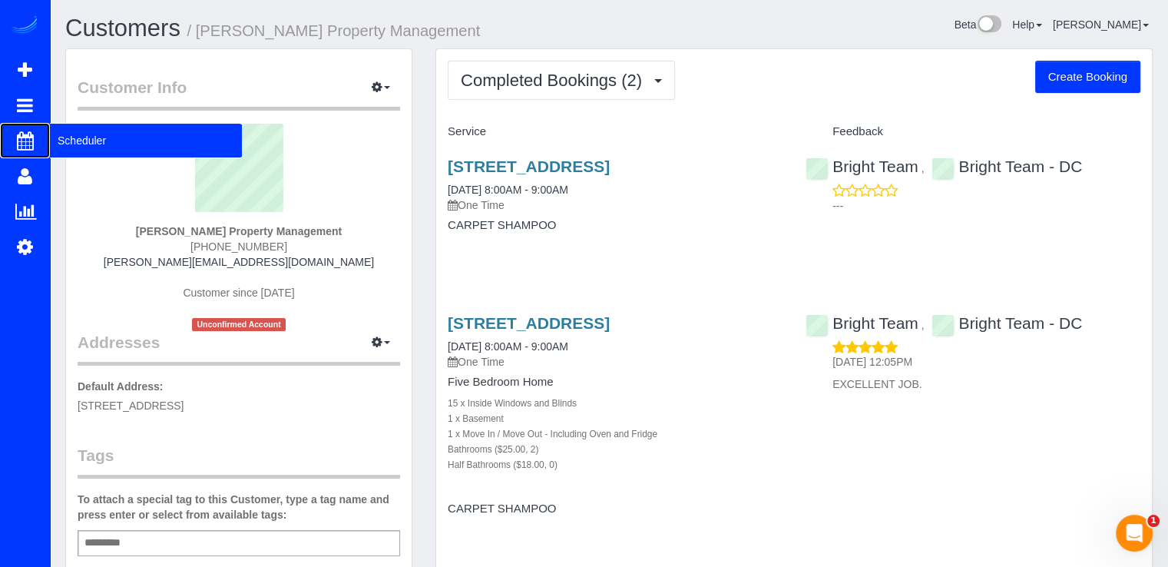
click at [51, 131] on span "Scheduler" at bounding box center [146, 140] width 192 height 35
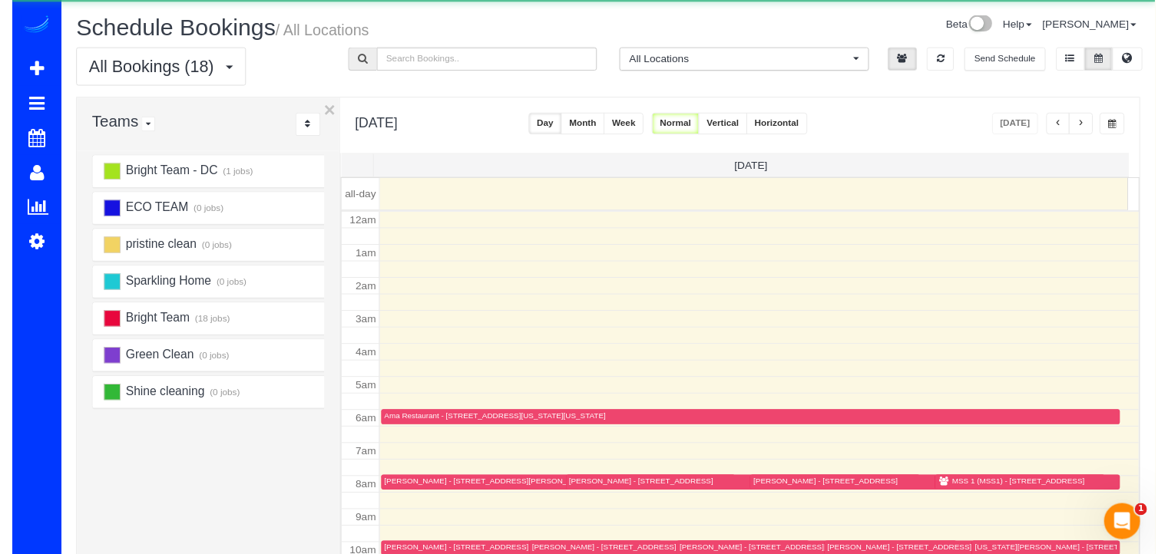
scroll to position [202, 0]
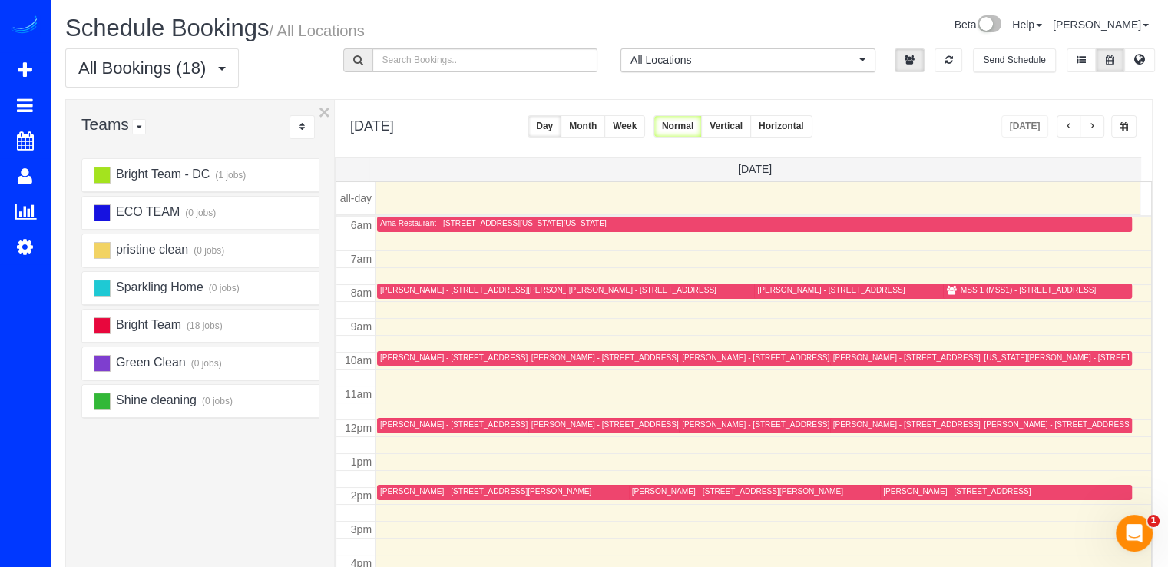
click at [1114, 131] on button "button" at bounding box center [1123, 126] width 25 height 22
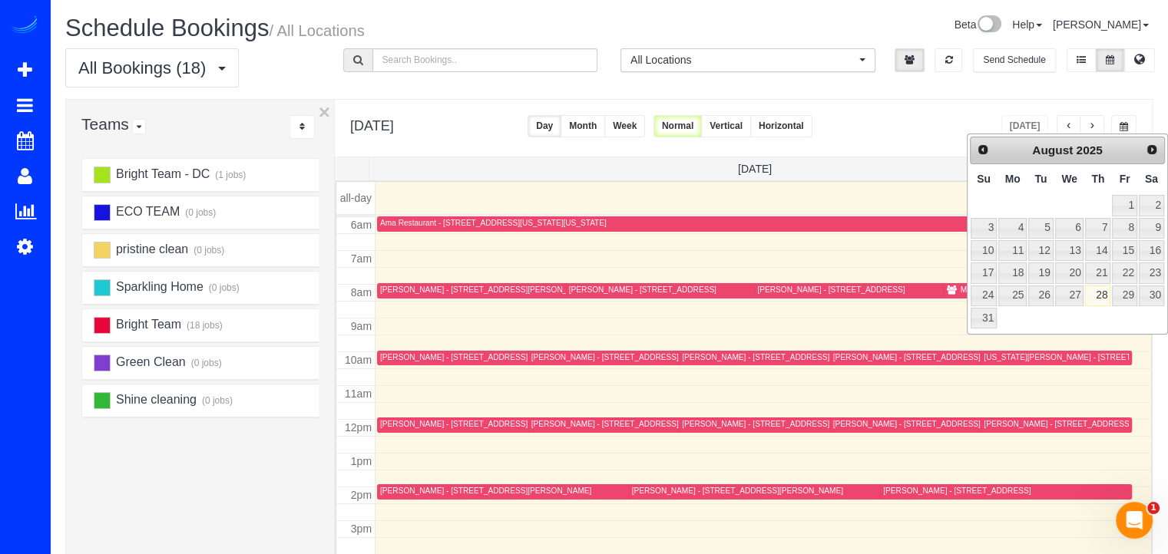
click at [1100, 105] on div "**********" at bounding box center [743, 128] width 817 height 57
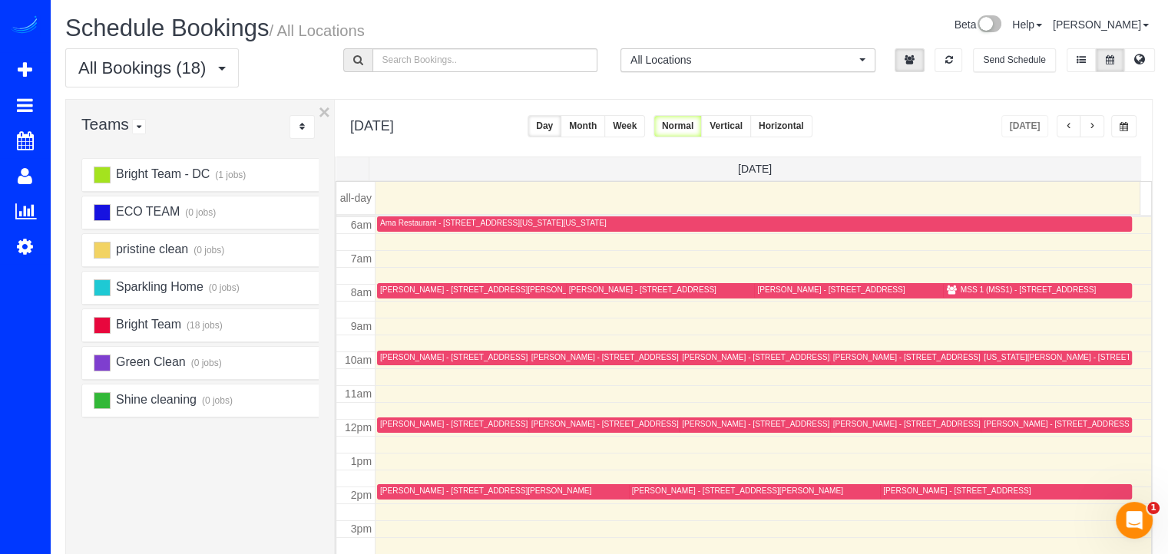
click at [1096, 125] on span "button" at bounding box center [1092, 126] width 8 height 9
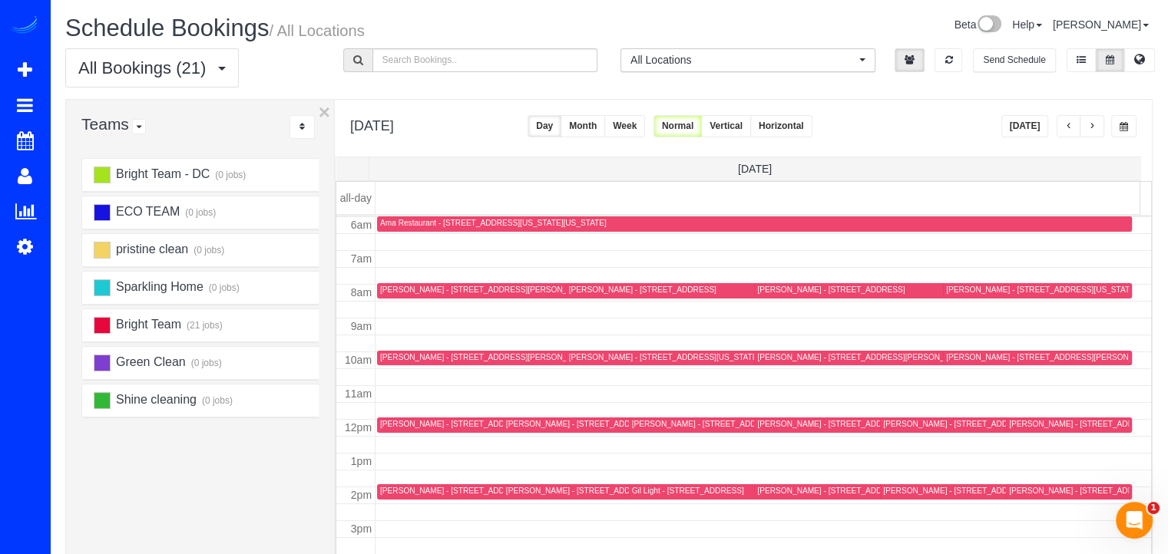
click at [1085, 127] on button "button" at bounding box center [1092, 126] width 25 height 22
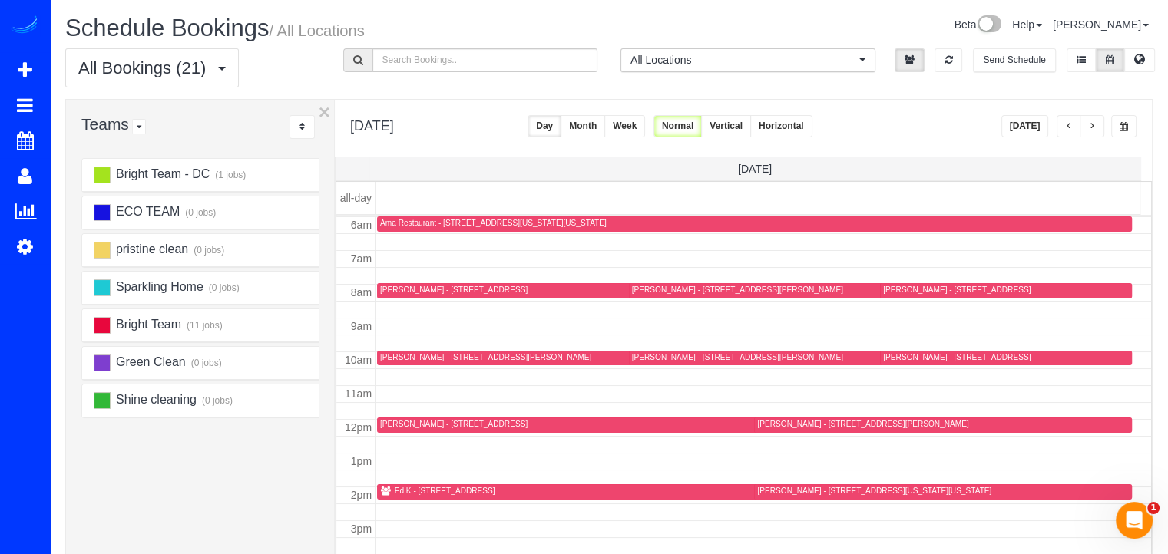
click at [1093, 120] on button "button" at bounding box center [1092, 126] width 25 height 22
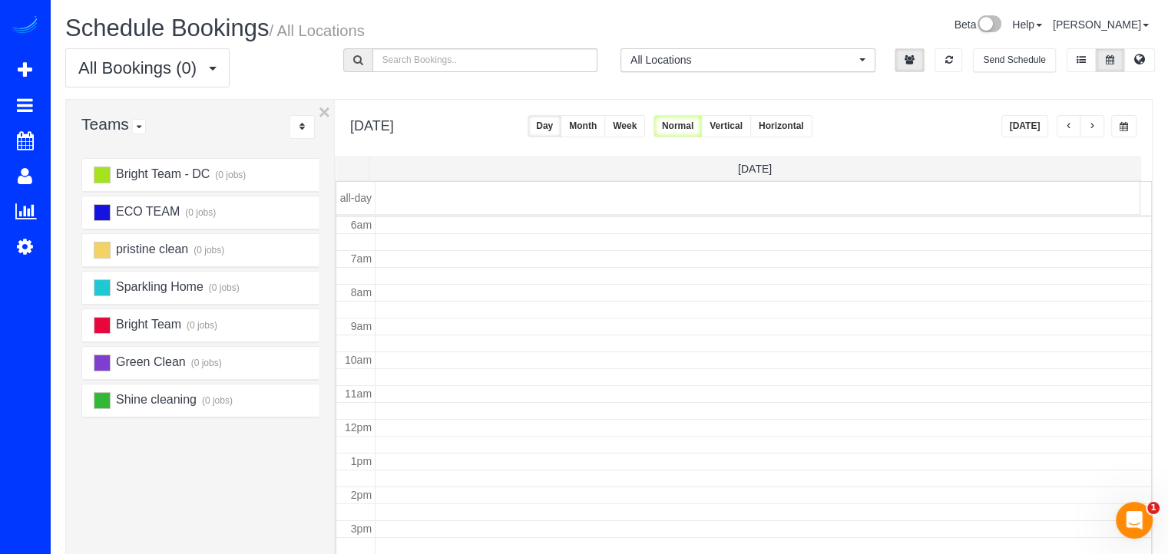
click at [1094, 120] on button "button" at bounding box center [1092, 126] width 25 height 22
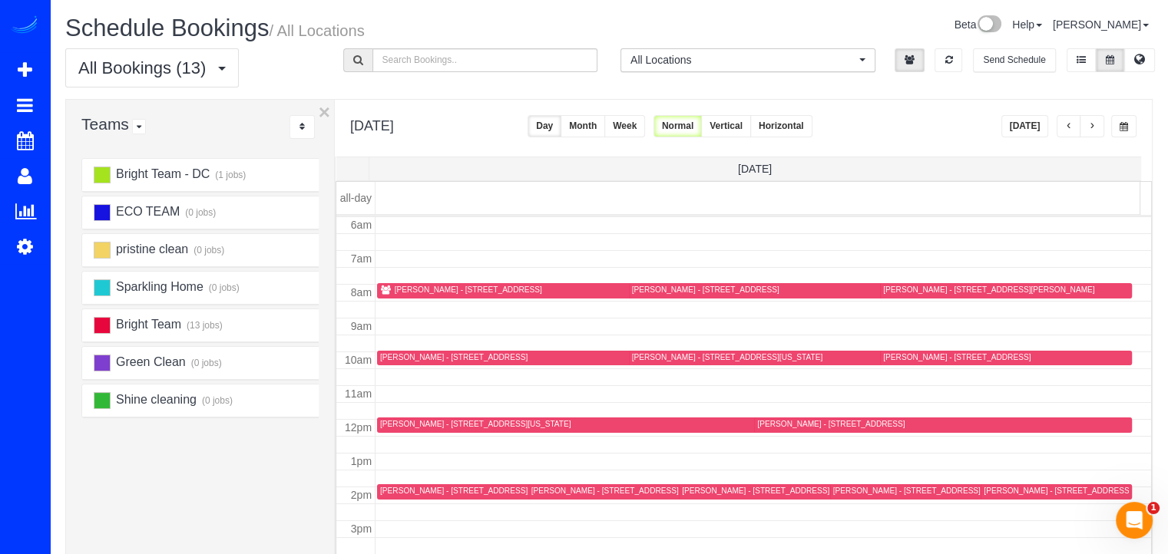
click at [1101, 135] on button "button" at bounding box center [1092, 126] width 25 height 22
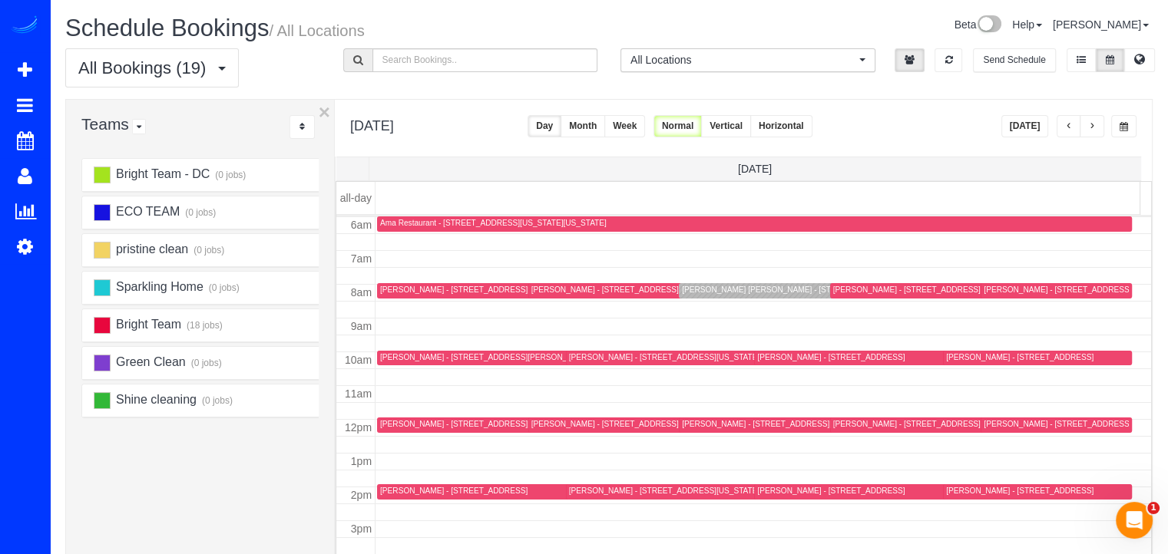
click at [1064, 122] on button "button" at bounding box center [1069, 126] width 25 height 22
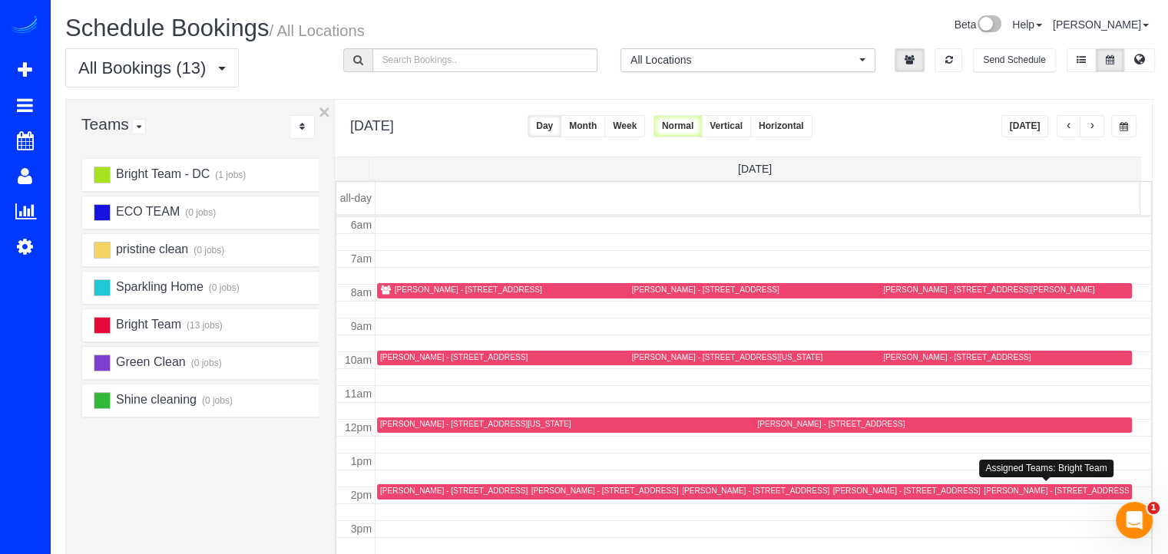
click at [1009, 491] on div "Susanne Anderson - 19017 St Albert Dr, Brookville, MD 20833" at bounding box center [1089, 491] width 211 height 10
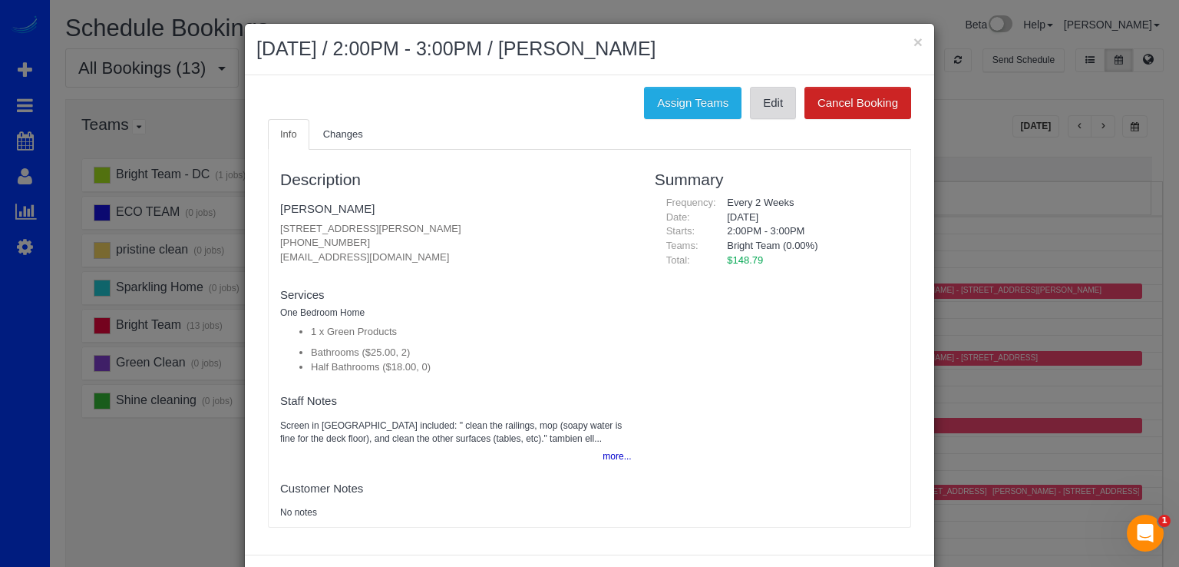
click at [771, 103] on link "Edit" at bounding box center [773, 103] width 46 height 32
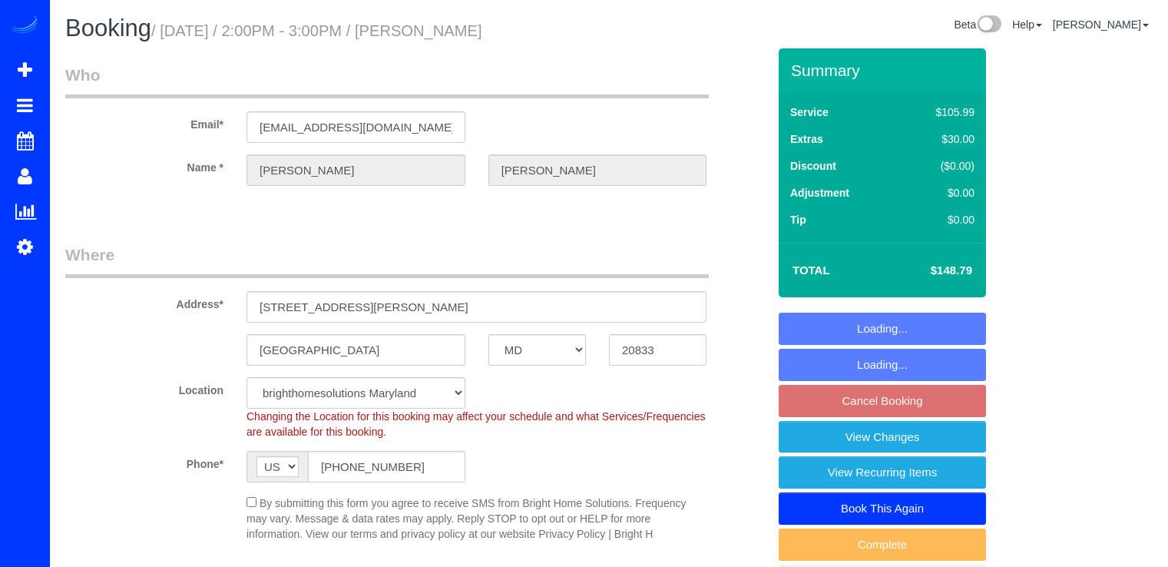
select select "MD"
select select "2"
select select "spot4"
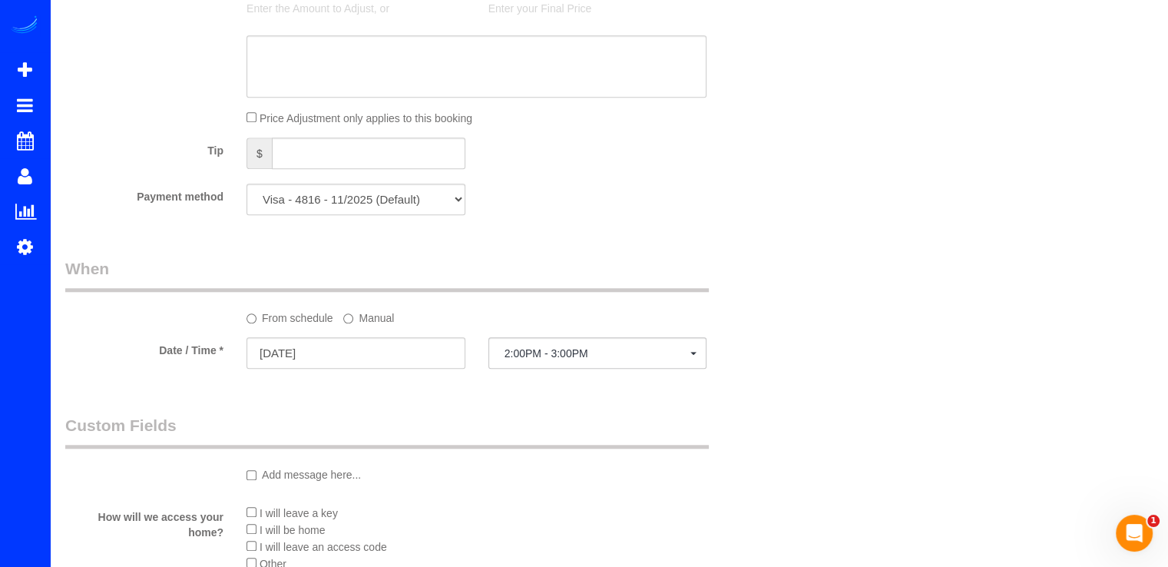
scroll to position [1382, 0]
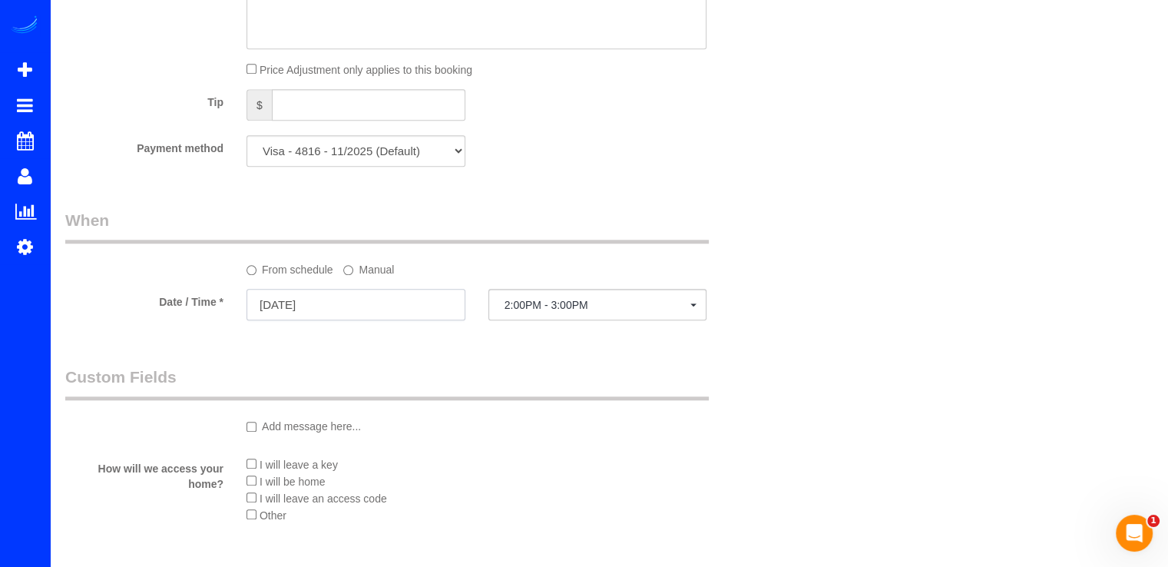
click at [364, 296] on input "[DATE]" at bounding box center [355, 304] width 219 height 31
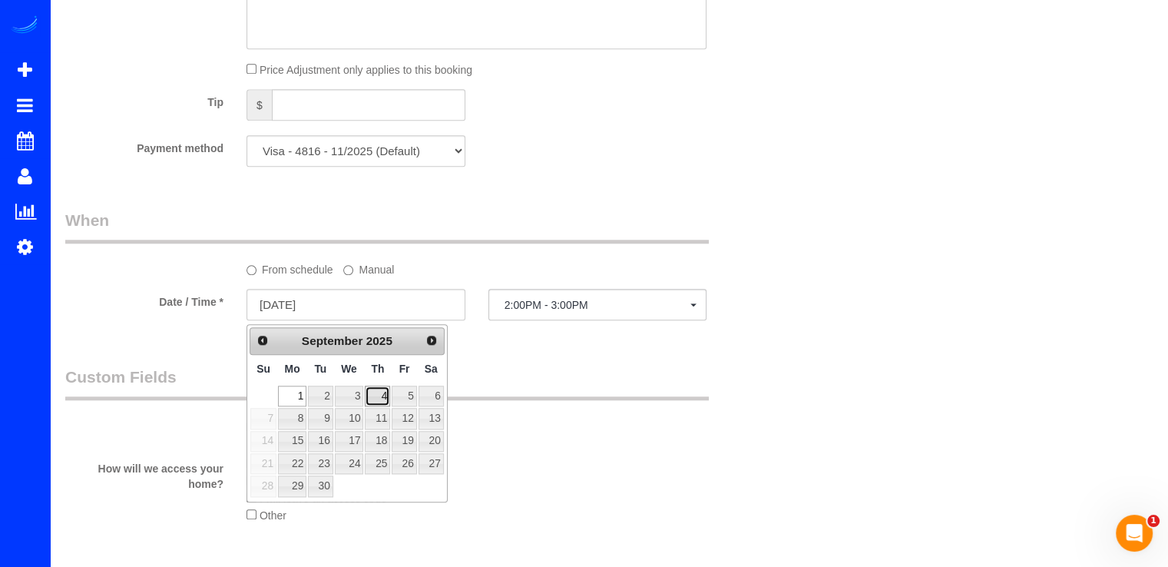
click at [378, 398] on link "4" at bounding box center [377, 395] width 25 height 21
type input "[DATE]"
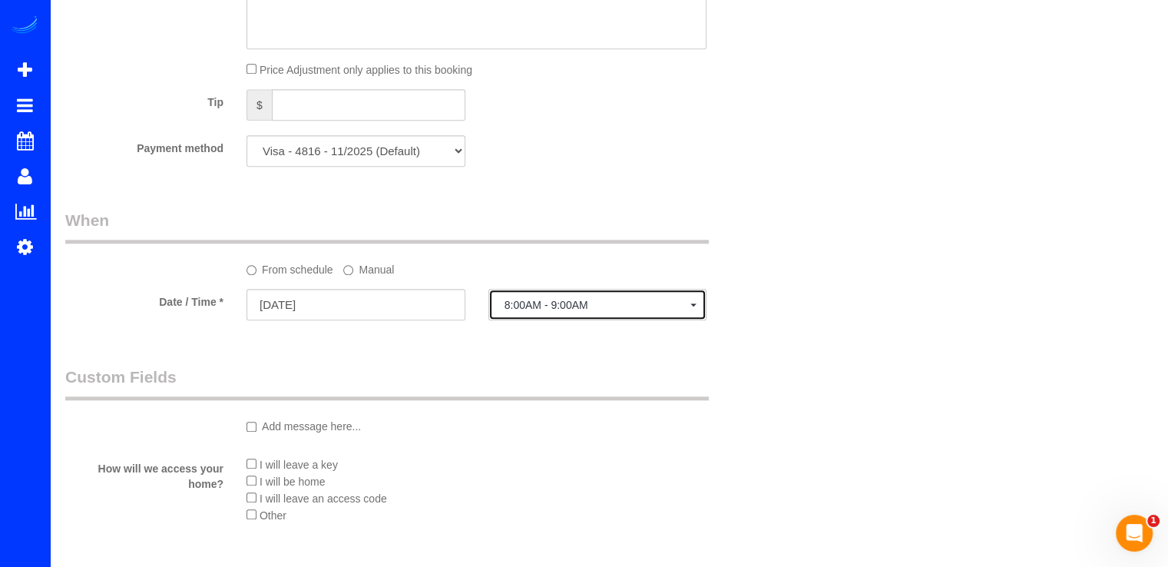
click at [598, 311] on span "8:00AM - 9:00AM" at bounding box center [597, 305] width 187 height 12
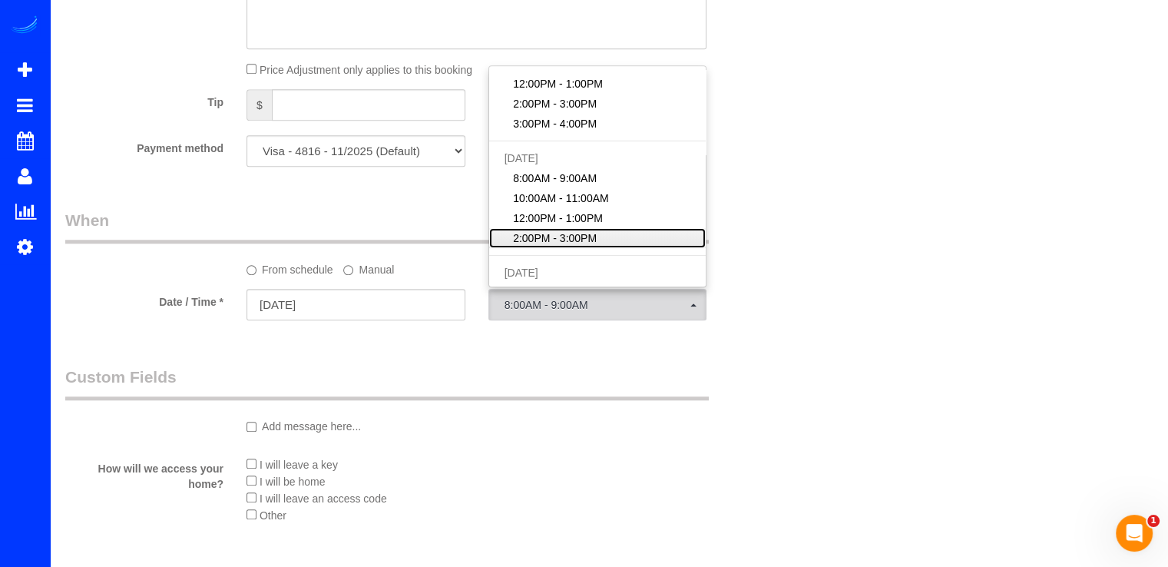
click at [570, 241] on span "2:00PM - 3:00PM" at bounding box center [555, 237] width 84 height 15
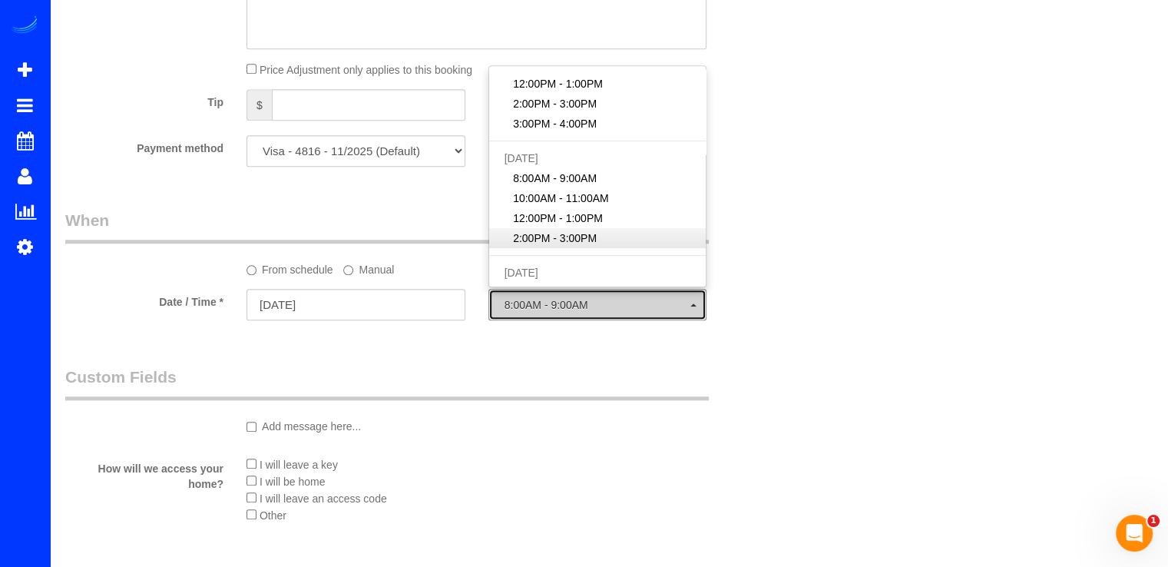
select select "spot18"
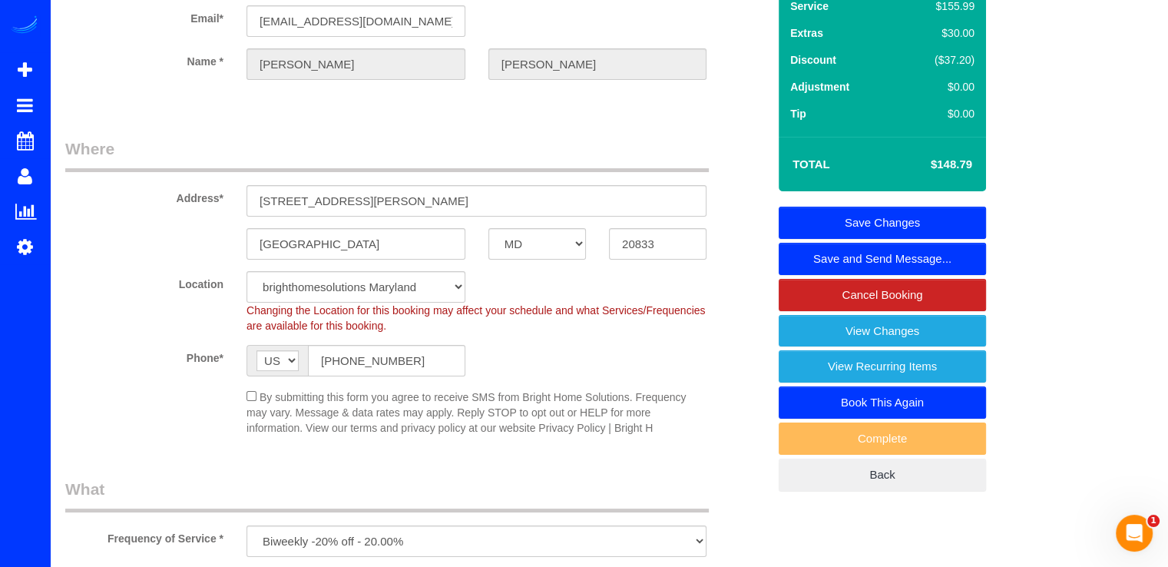
scroll to position [0, 0]
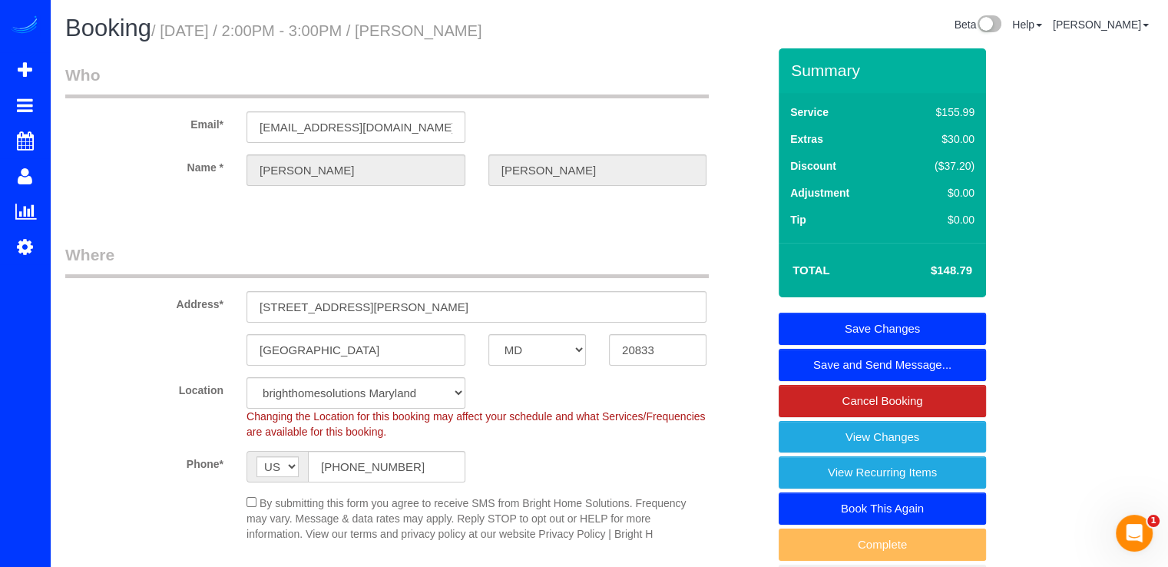
click at [955, 326] on link "Save Changes" at bounding box center [882, 329] width 207 height 32
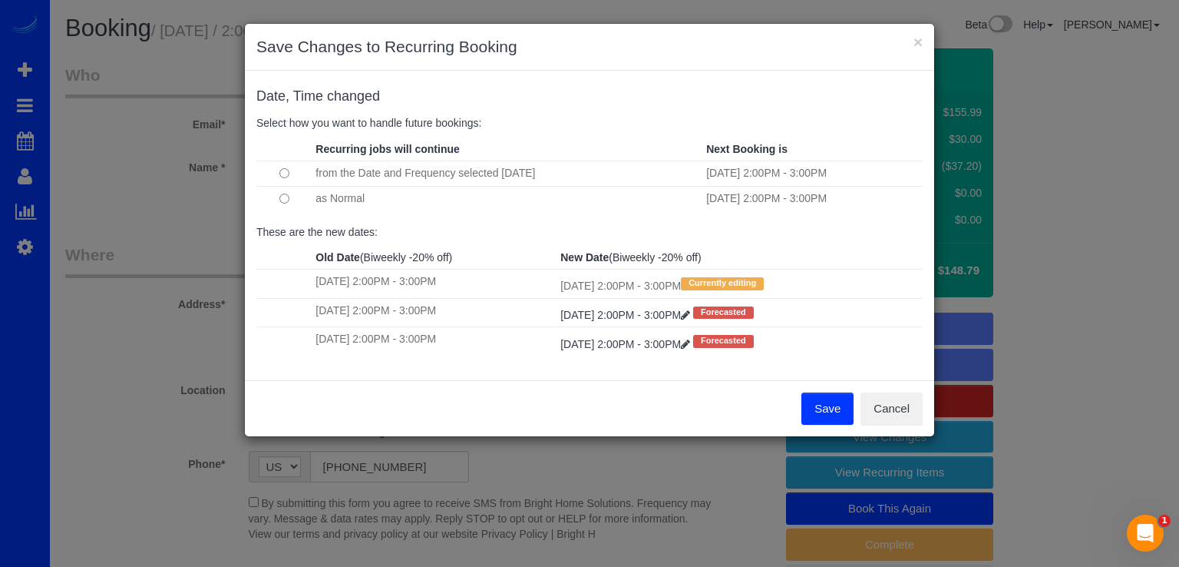
click at [817, 411] on button "Save" at bounding box center [828, 408] width 52 height 32
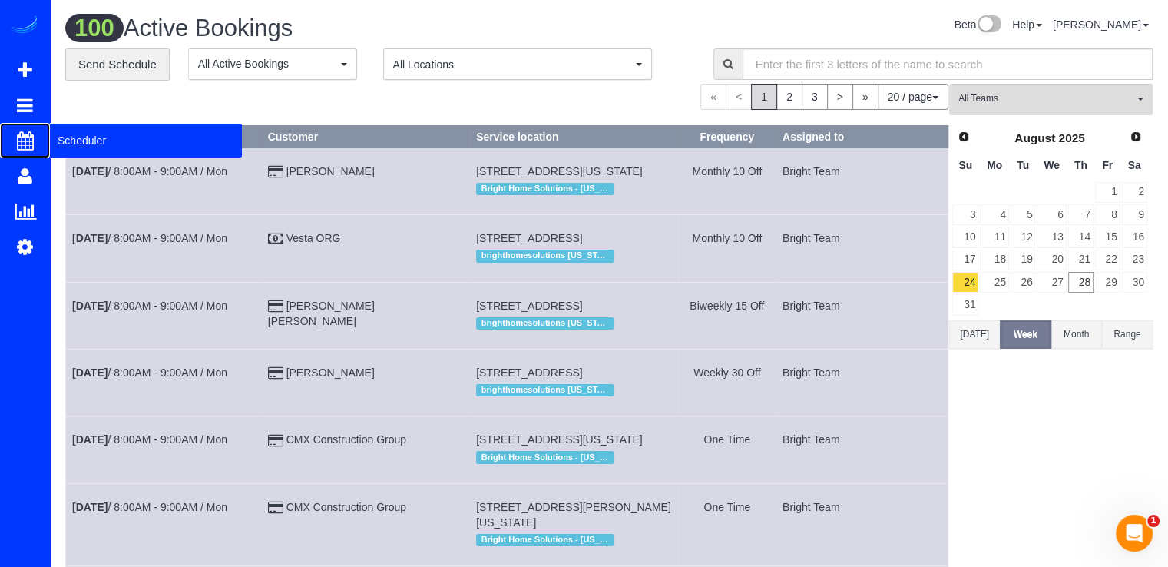
click at [62, 134] on span "Scheduler" at bounding box center [146, 140] width 192 height 35
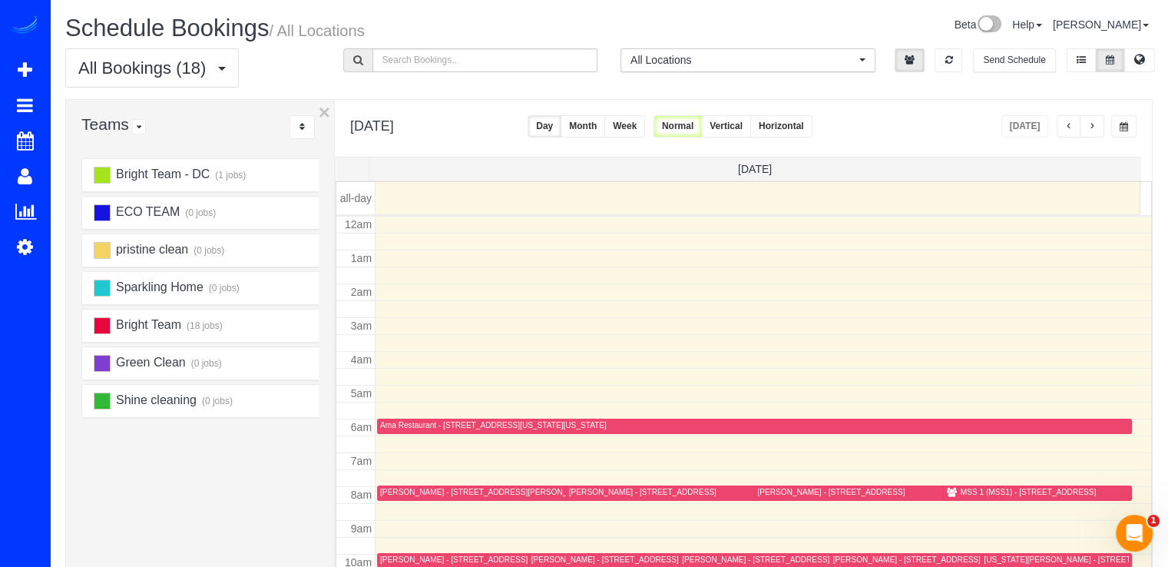
scroll to position [202, 0]
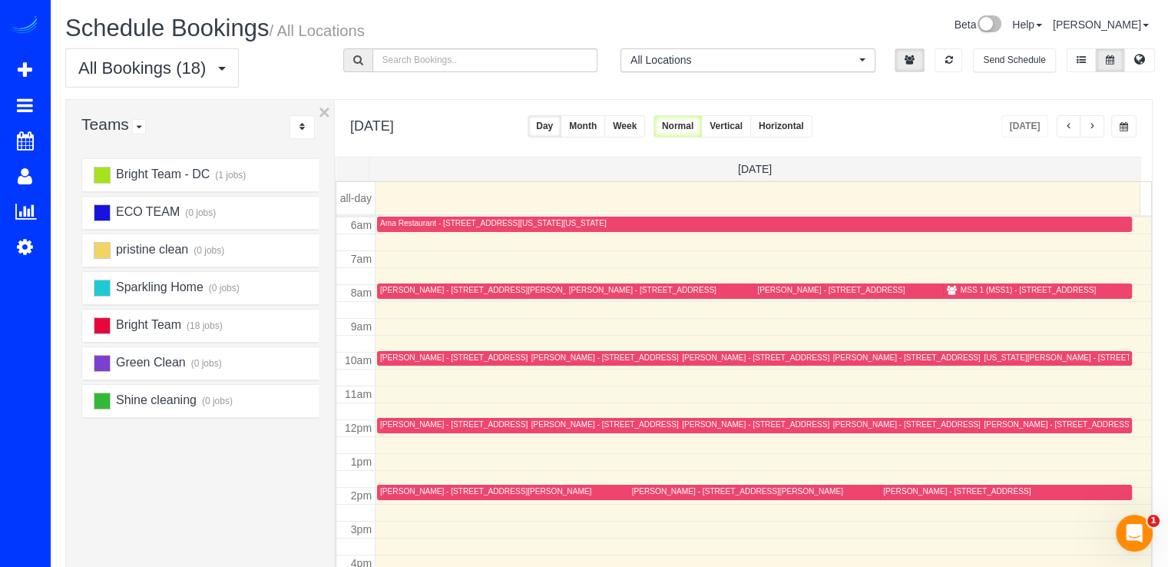
click at [1080, 122] on button "button" at bounding box center [1069, 126] width 25 height 22
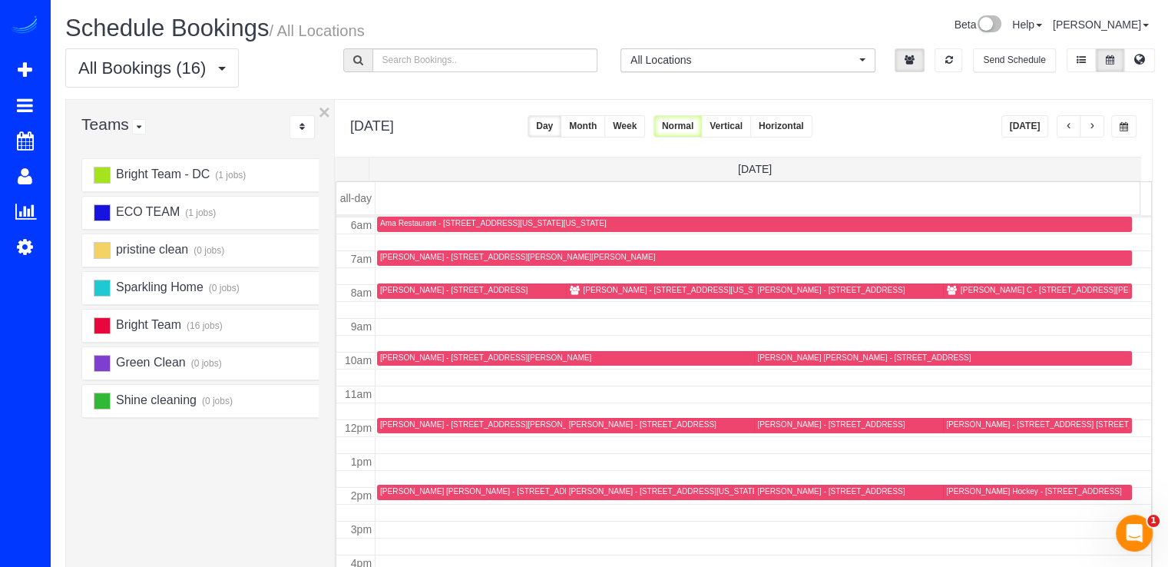
click at [1024, 119] on button "[DATE]" at bounding box center [1025, 126] width 48 height 22
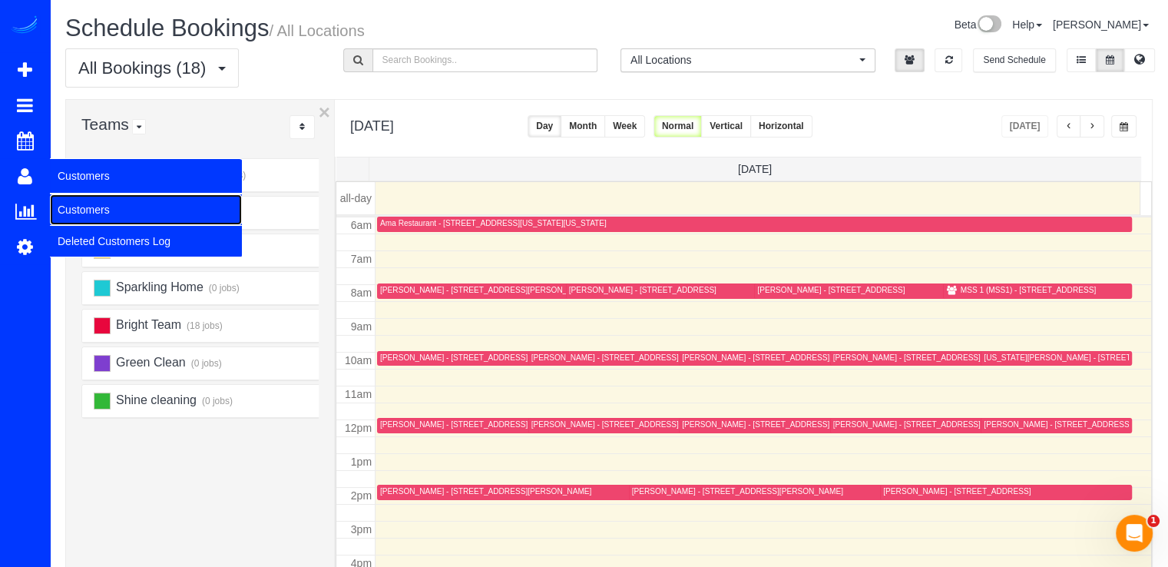
click at [78, 201] on link "Customers" at bounding box center [146, 209] width 192 height 31
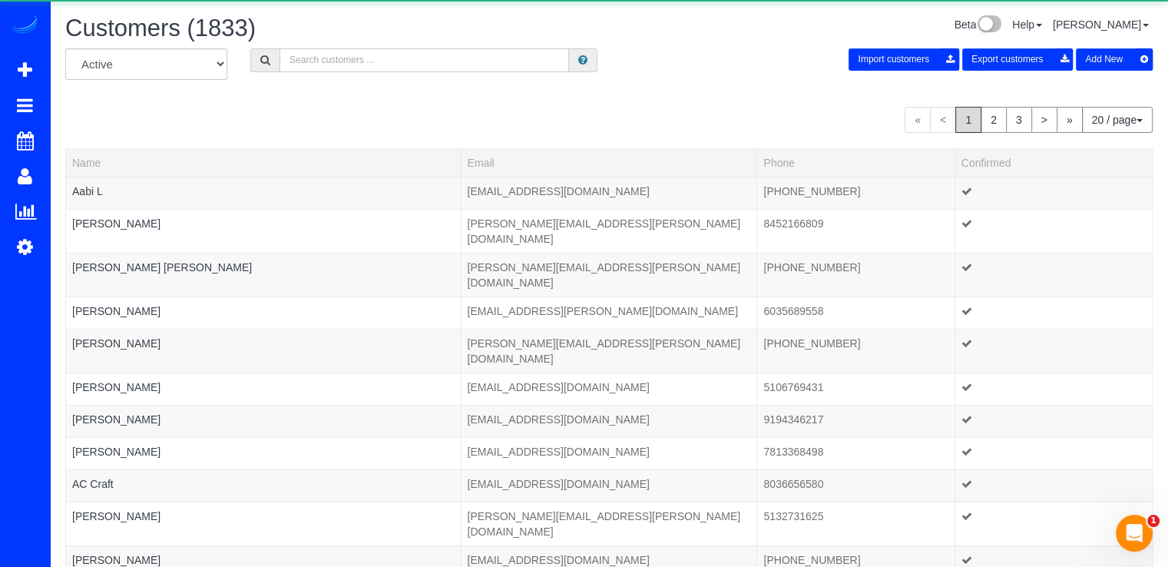
click at [283, 65] on input "text" at bounding box center [424, 60] width 289 height 24
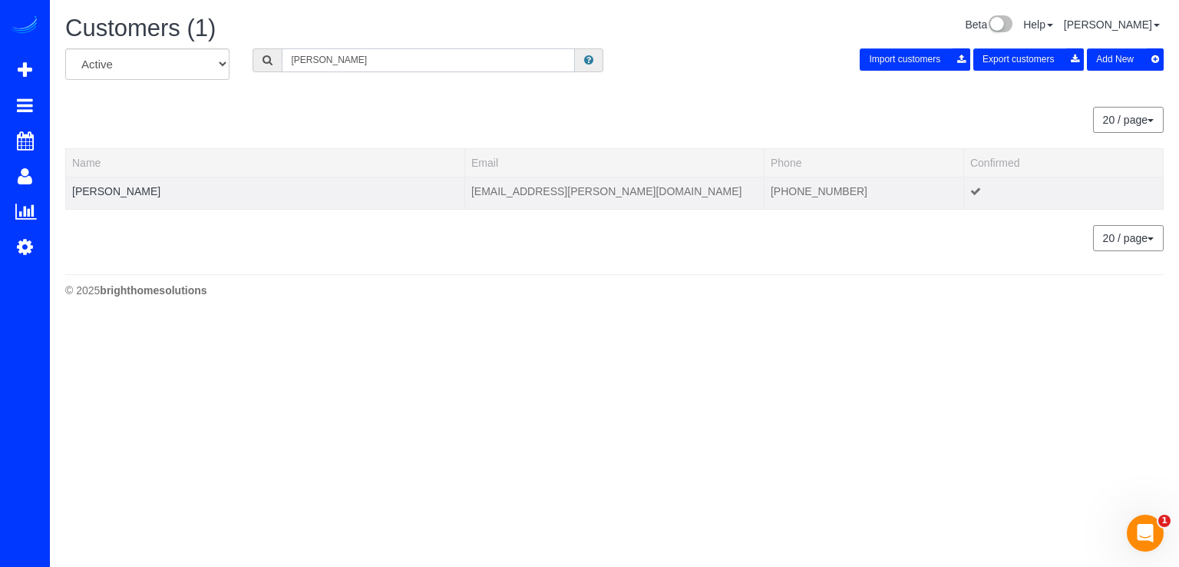
type input "Brittany Watts"
click at [141, 190] on td "Brittany Watts" at bounding box center [265, 193] width 399 height 32
click at [123, 187] on link "Brittany Watts" at bounding box center [116, 191] width 88 height 12
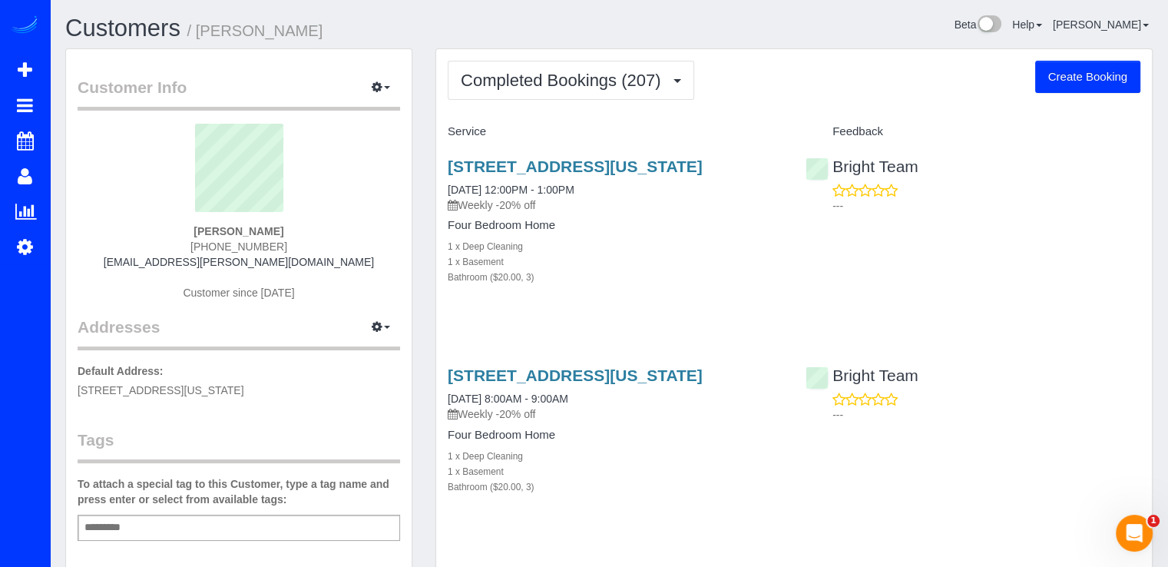
click at [651, 91] on button "Completed Bookings (207)" at bounding box center [571, 80] width 246 height 39
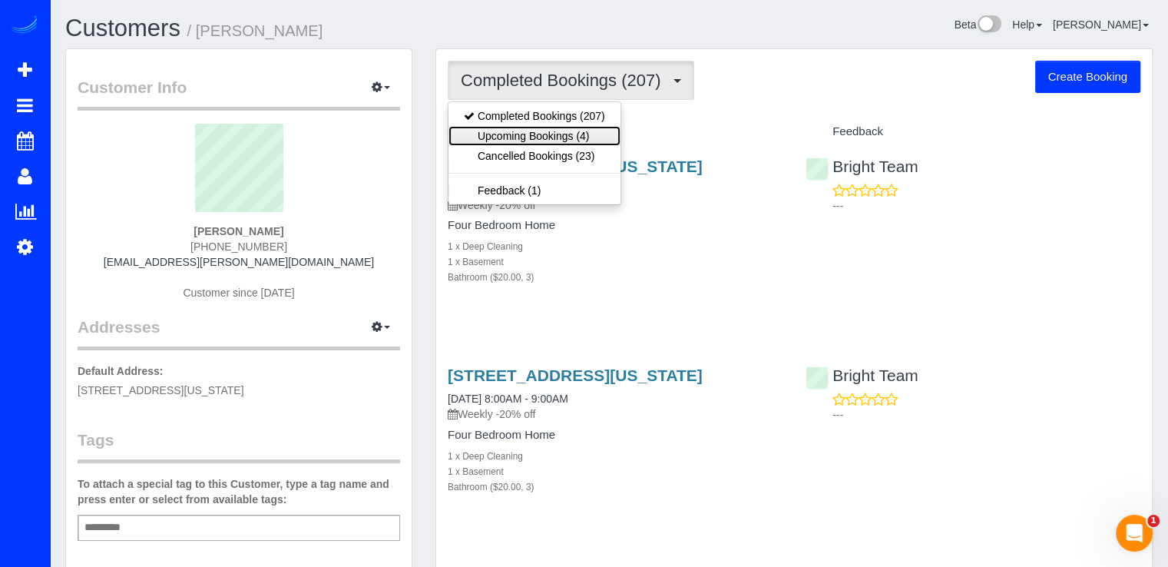
click at [592, 136] on link "Upcoming Bookings (4)" at bounding box center [534, 136] width 172 height 20
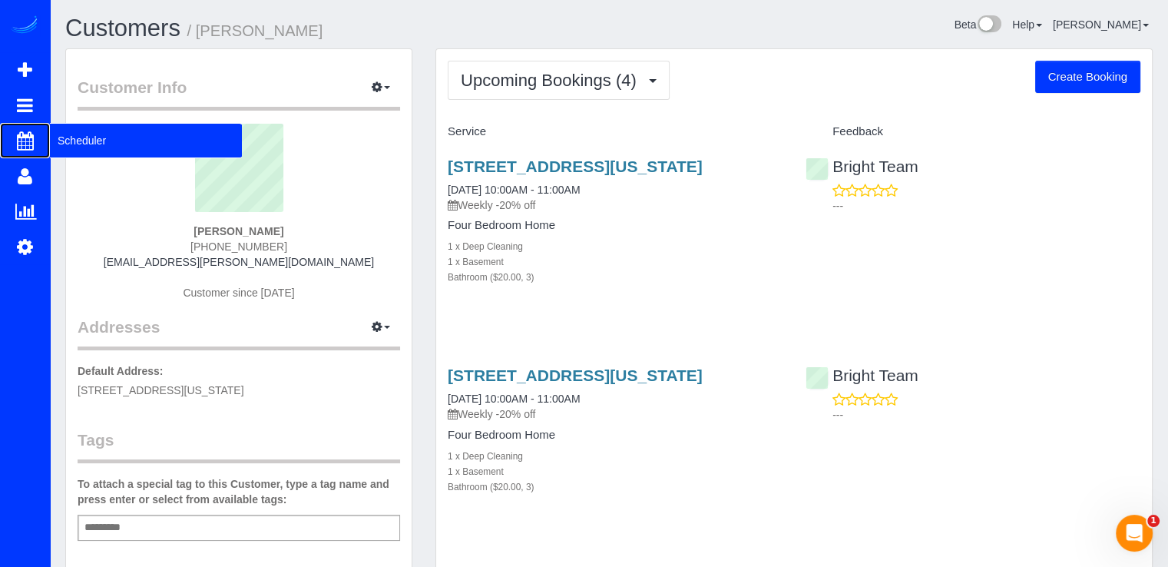
click at [65, 137] on span "Scheduler" at bounding box center [146, 140] width 192 height 35
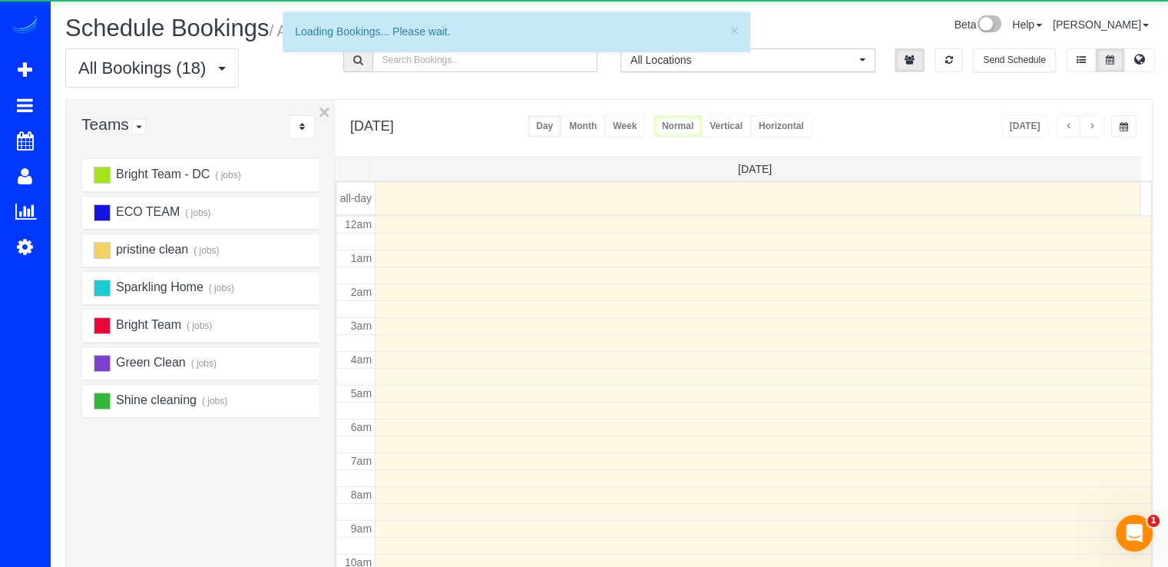
scroll to position [202, 0]
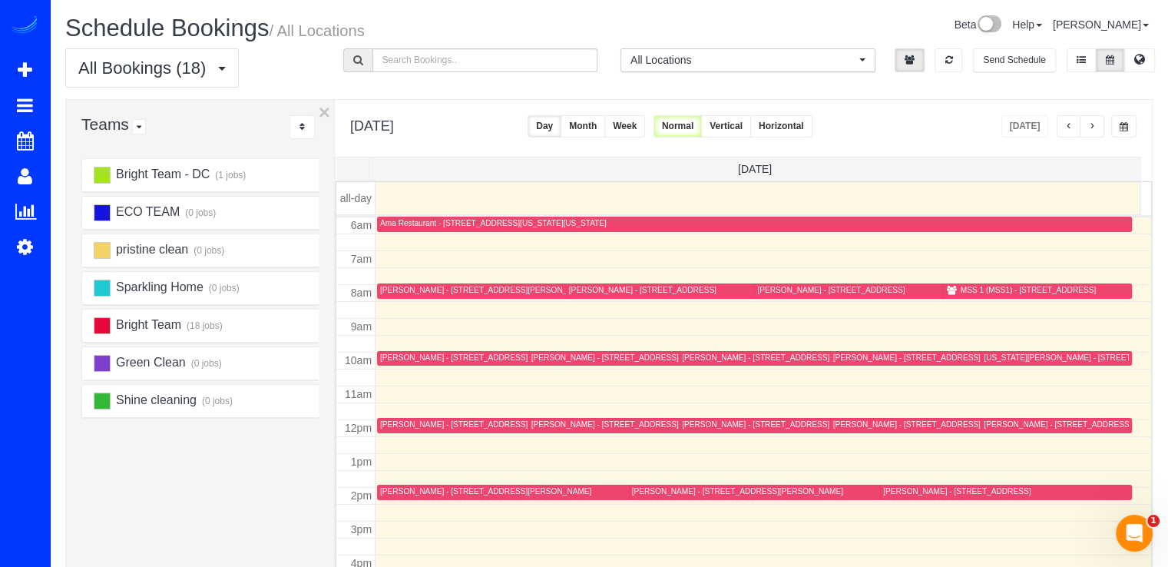
click at [1087, 131] on button "button" at bounding box center [1092, 126] width 25 height 22
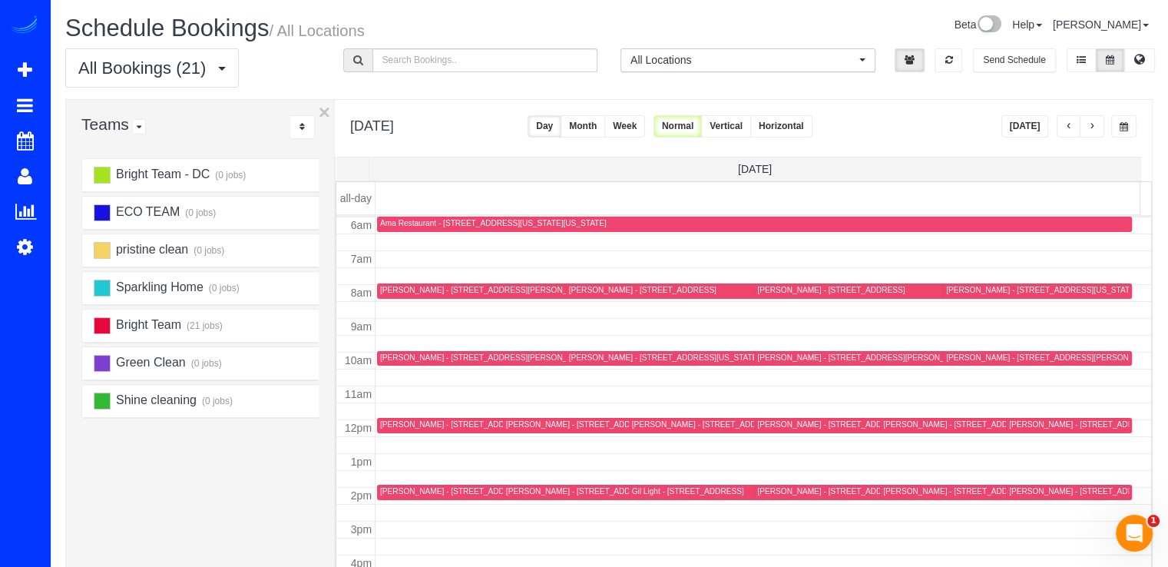
click at [1023, 488] on div "[PERSON_NAME] - [STREET_ADDRESS][US_STATE]" at bounding box center [1104, 491] width 190 height 10
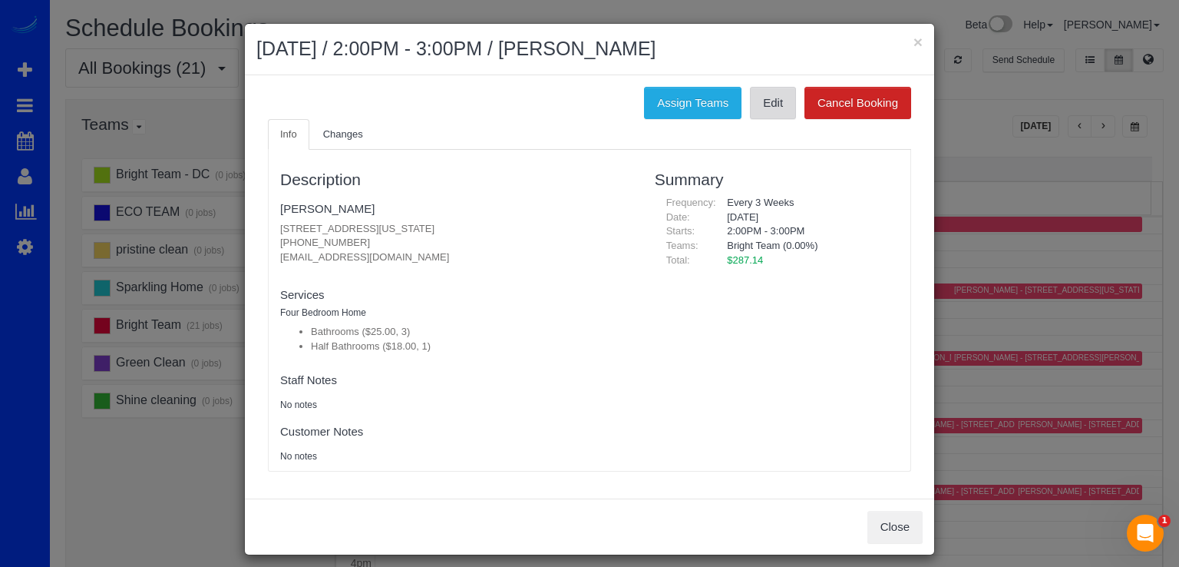
click at [762, 109] on link "Edit" at bounding box center [773, 103] width 46 height 32
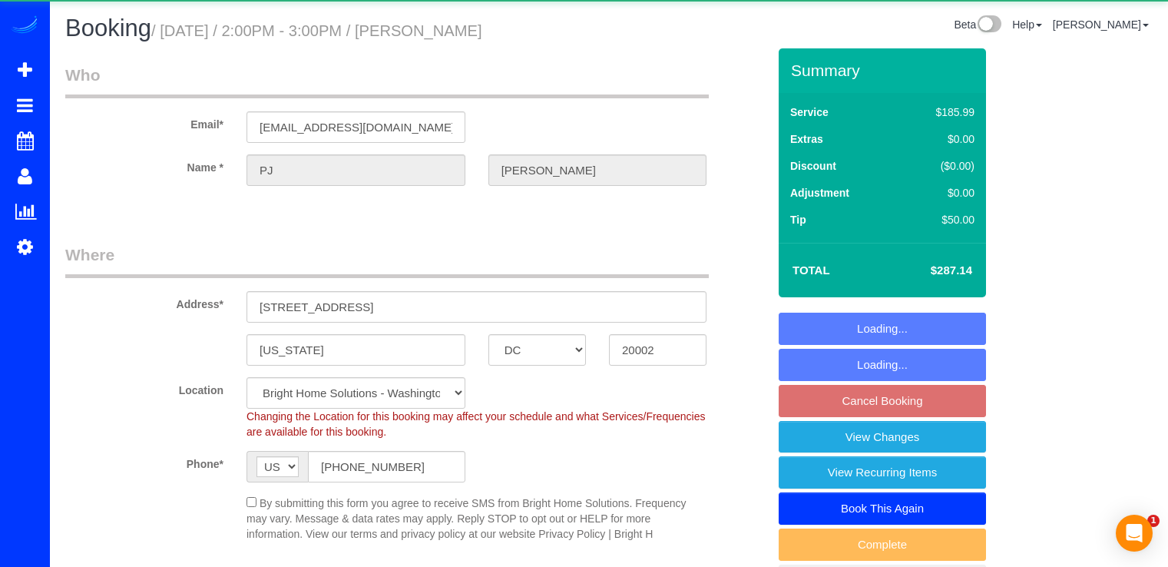
select select "DC"
select select "3"
select select "1"
select select "spot1"
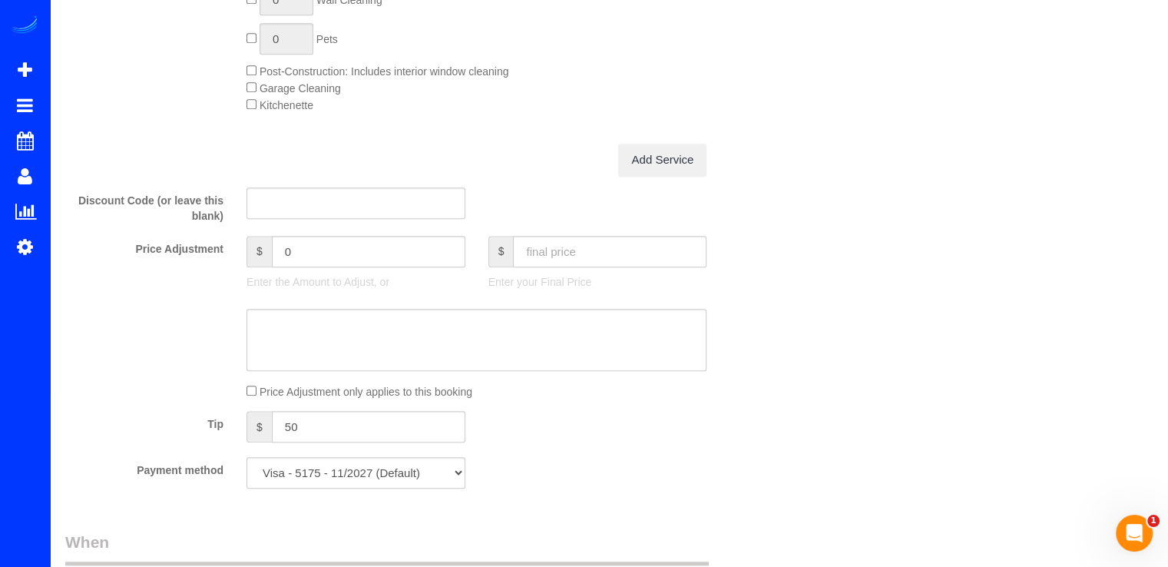
scroll to position [1305, 0]
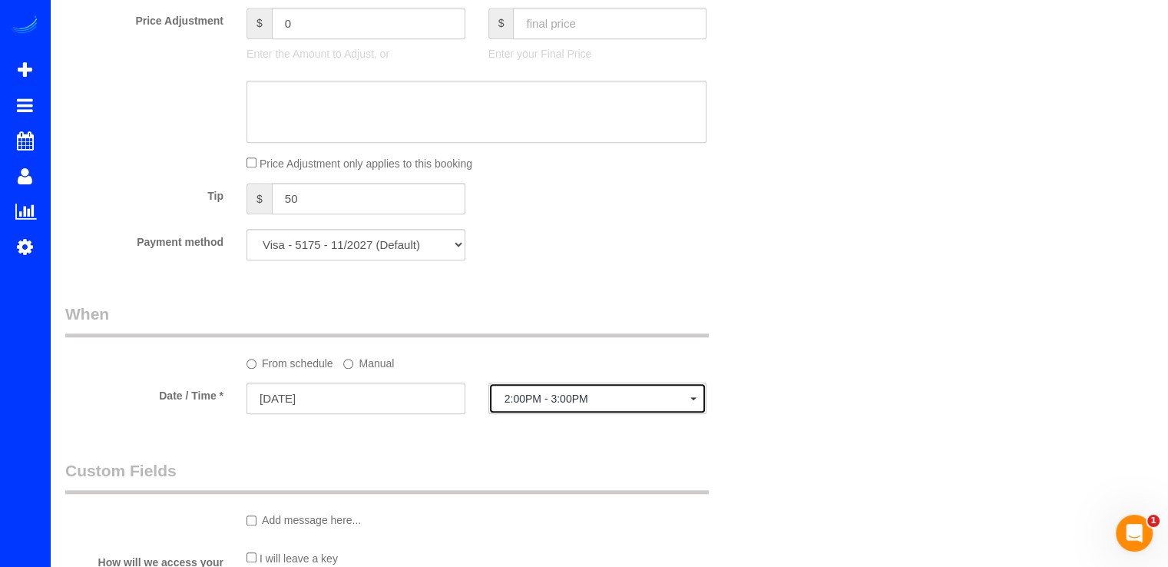
click at [511, 398] on span "2:00PM - 3:00PM" at bounding box center [597, 398] width 187 height 12
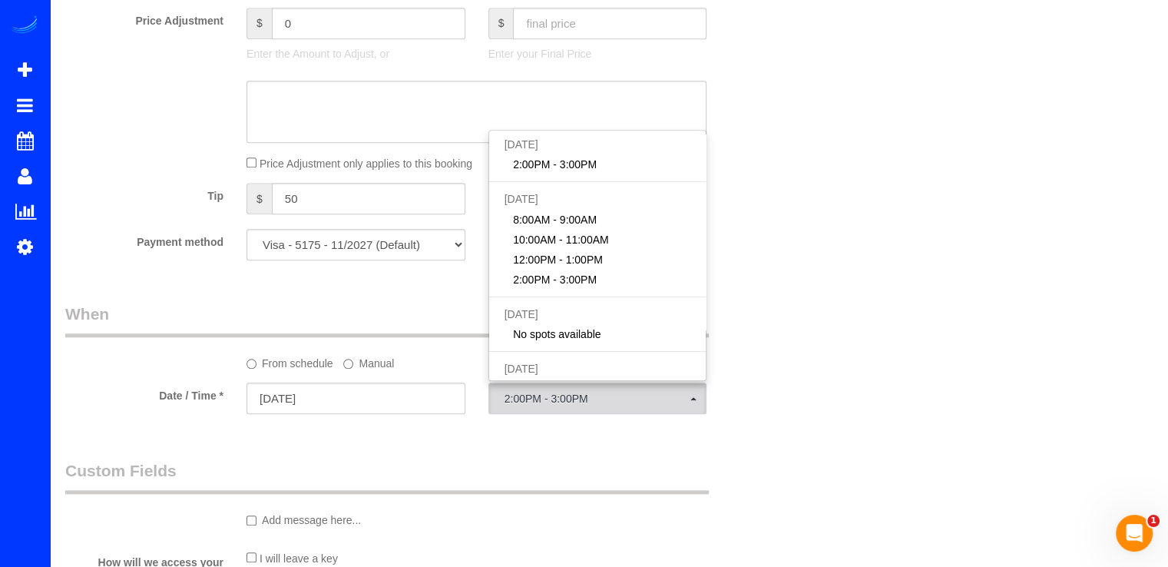
click at [370, 371] on label "Manual" at bounding box center [368, 360] width 51 height 21
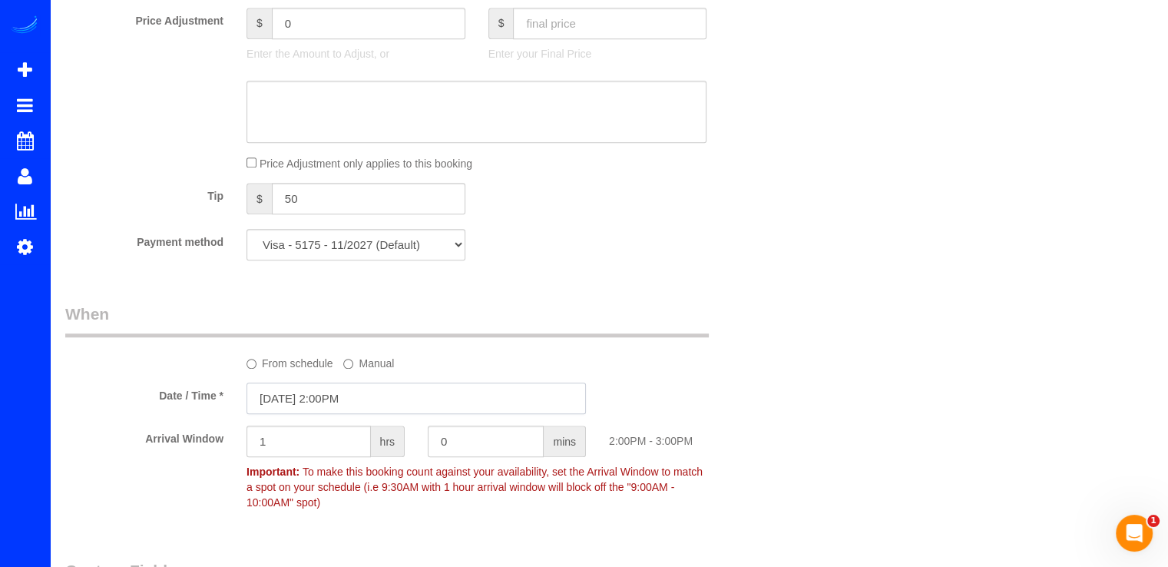
click at [352, 402] on input "[DATE] 2:00PM" at bounding box center [415, 397] width 339 height 31
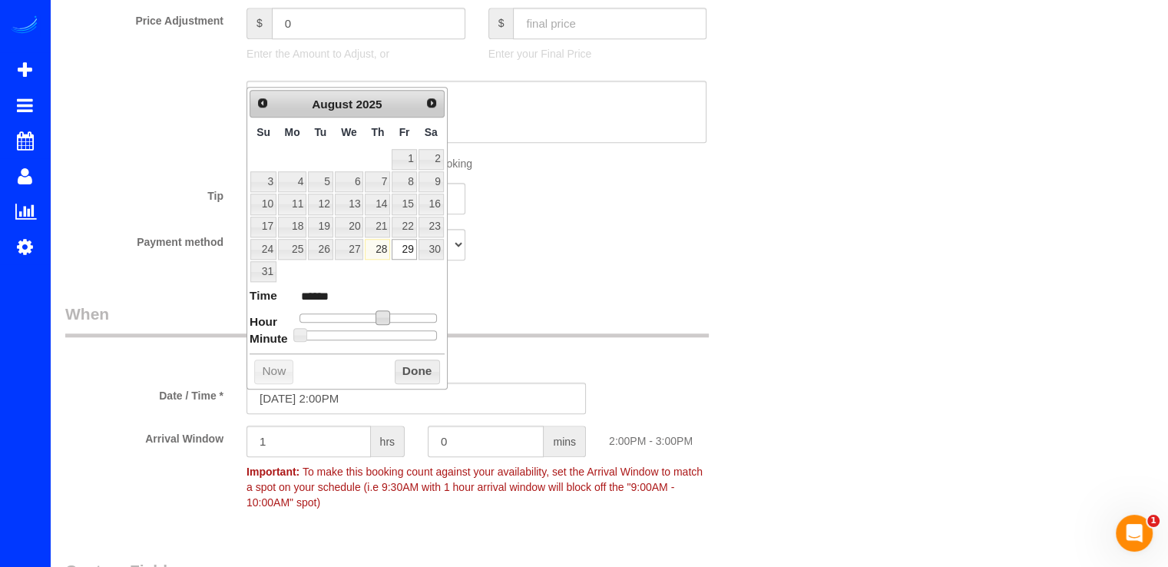
type input "[DATE] 1:00PM"
type input "******"
type input "[DATE] 12:00PM"
type input "*******"
type input "[DATE] 11:00AM"
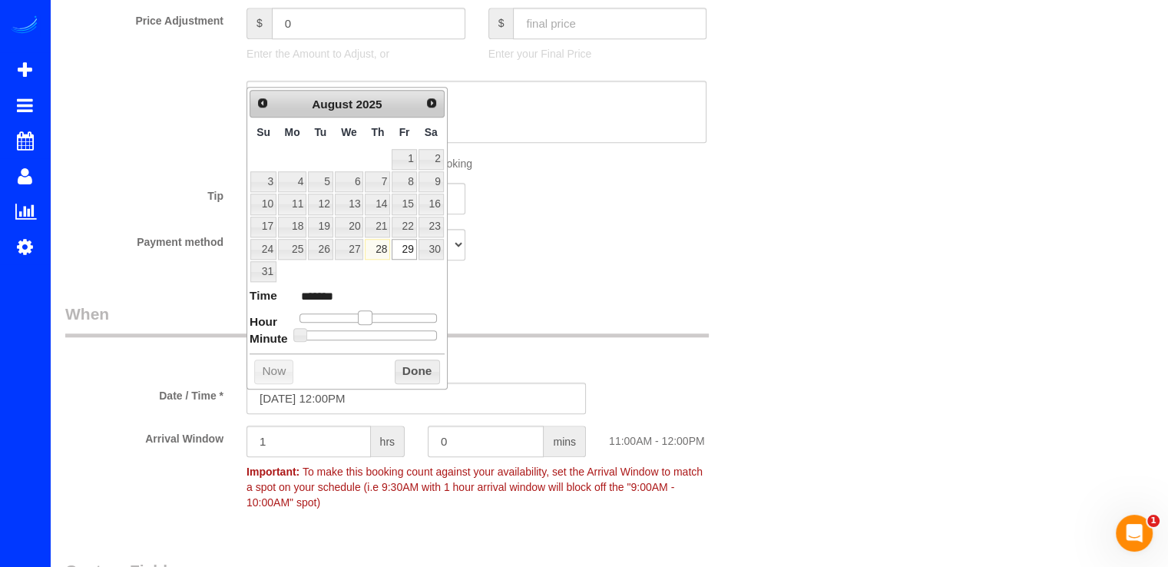
type input "*******"
type input "[DATE] 10:00AM"
type input "*******"
type input "[DATE] 9:00AM"
type input "******"
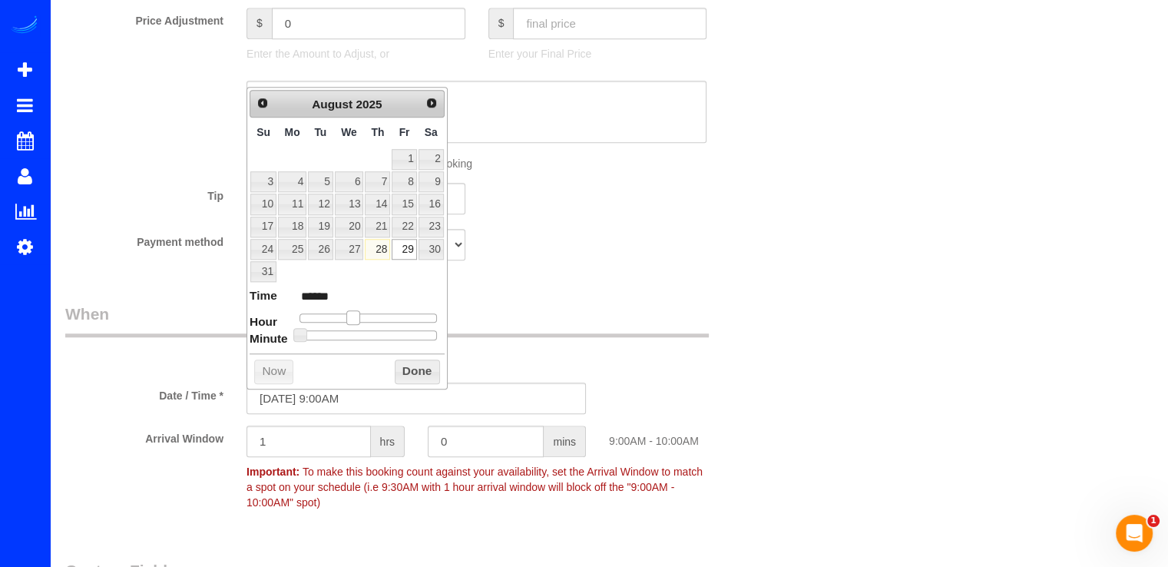
type input "[DATE] 10:00AM"
type input "*******"
type input "[DATE] 11:00AM"
type input "*******"
drag, startPoint x: 384, startPoint y: 313, endPoint x: 366, endPoint y: 319, distance: 18.7
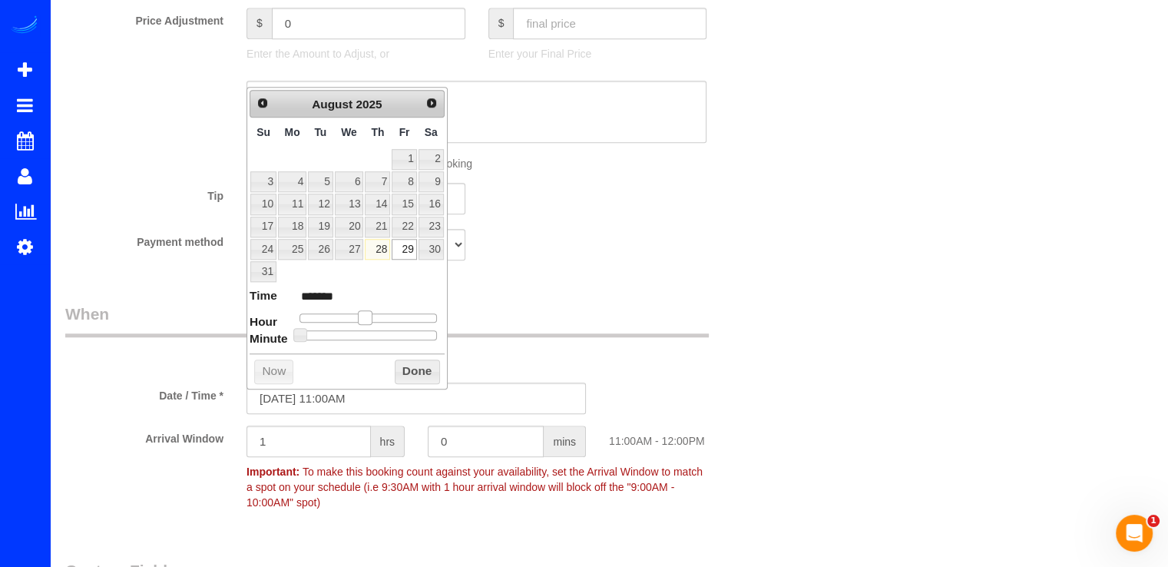
click at [366, 319] on span at bounding box center [365, 317] width 14 height 14
type input "[DATE] 10:00AM"
type input "*******"
click at [356, 317] on span at bounding box center [359, 317] width 14 height 14
click at [417, 364] on button "Done" at bounding box center [417, 371] width 45 height 25
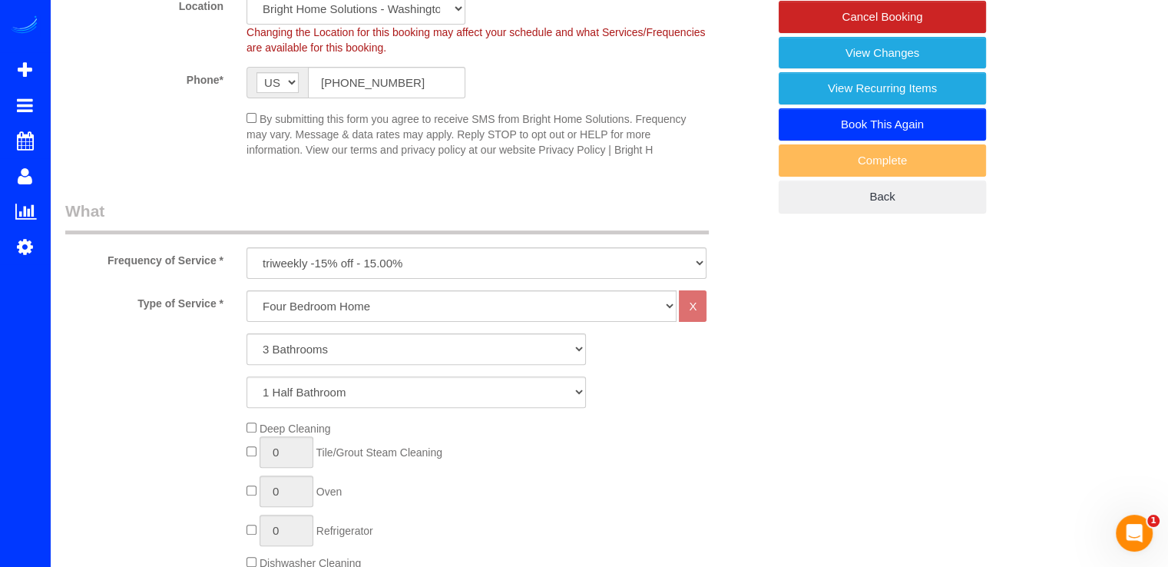
scroll to position [0, 0]
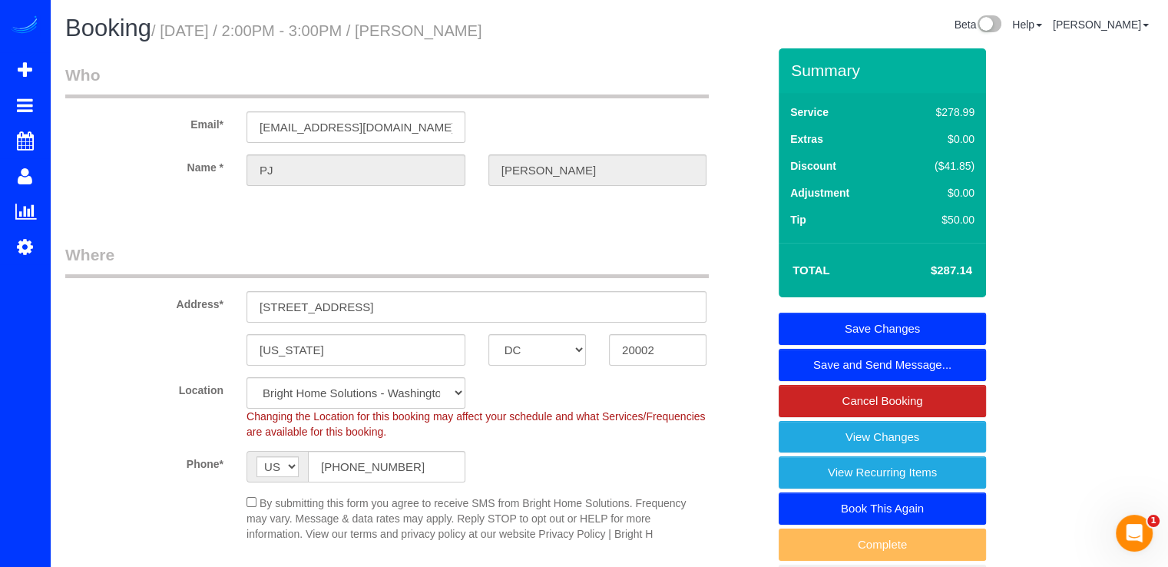
click at [891, 322] on link "Save Changes" at bounding box center [882, 329] width 207 height 32
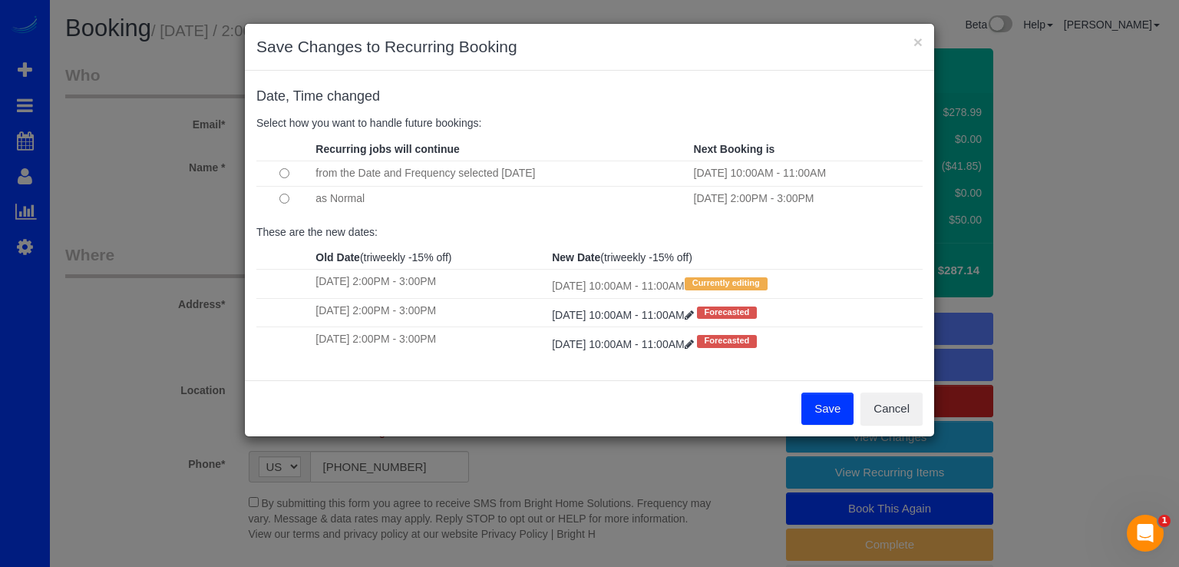
click at [292, 200] on td at bounding box center [283, 198] width 55 height 25
click at [823, 413] on button "Save" at bounding box center [828, 408] width 52 height 32
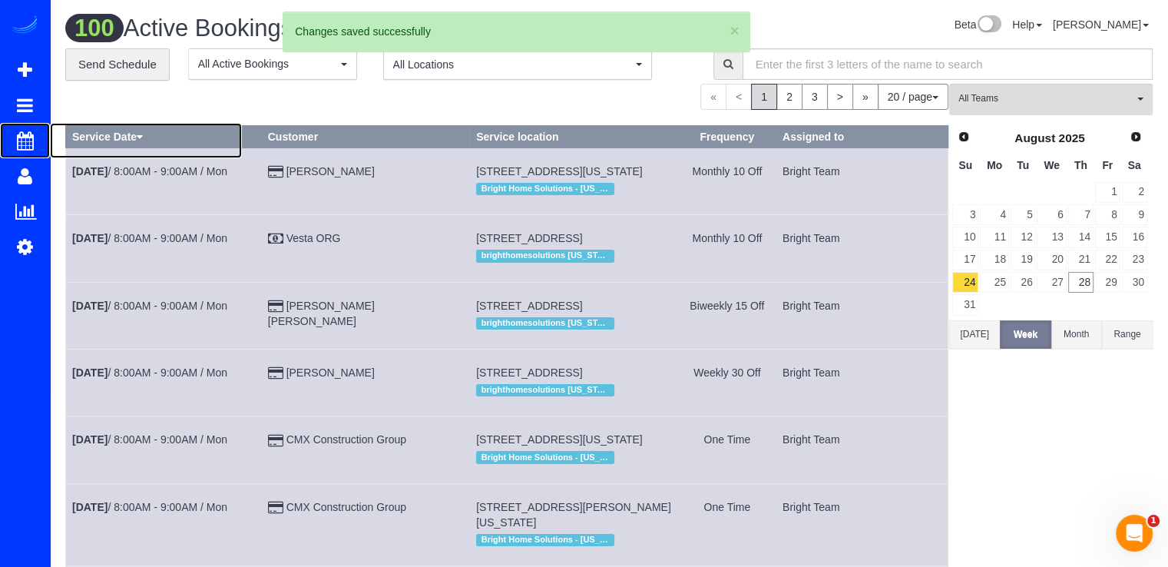
click at [65, 139] on span "Scheduler" at bounding box center [146, 140] width 192 height 35
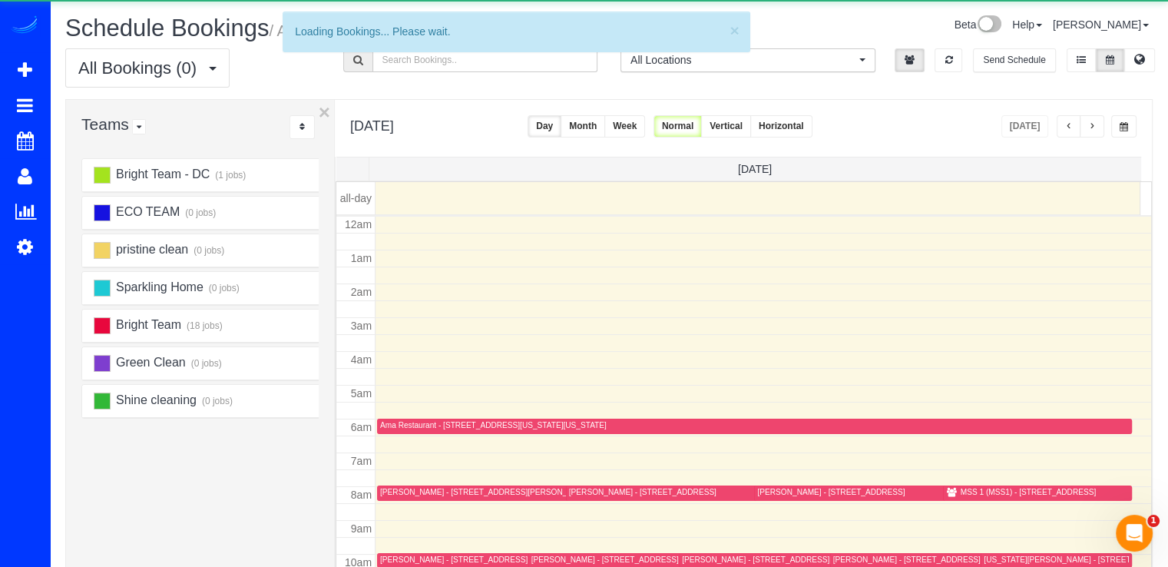
scroll to position [202, 0]
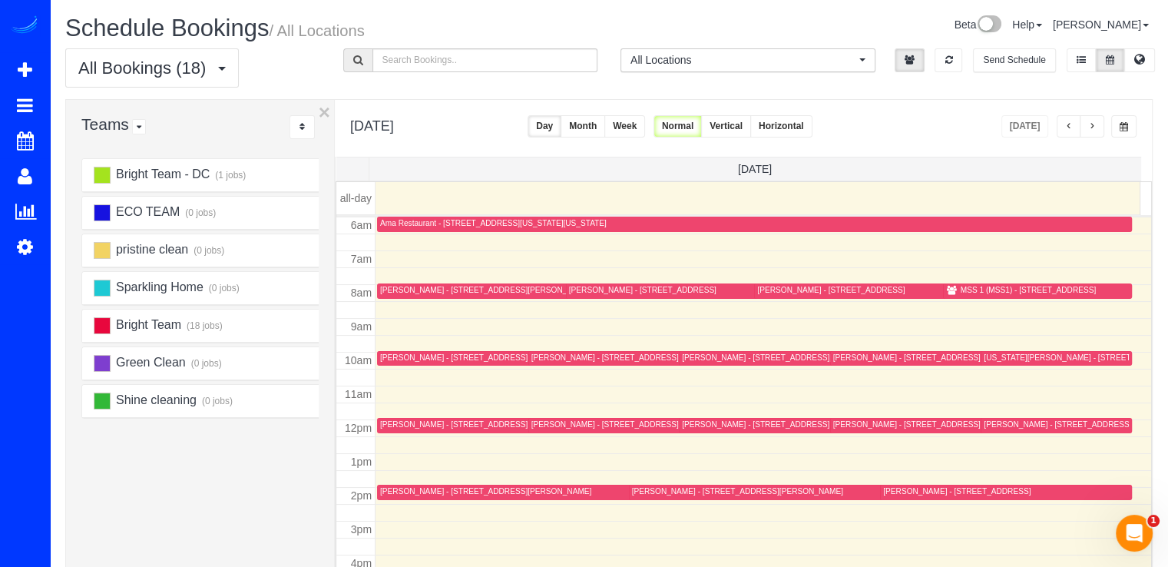
click at [1106, 132] on div "[DATE]" at bounding box center [1069, 126] width 136 height 22
click at [1102, 127] on button "button" at bounding box center [1092, 126] width 25 height 22
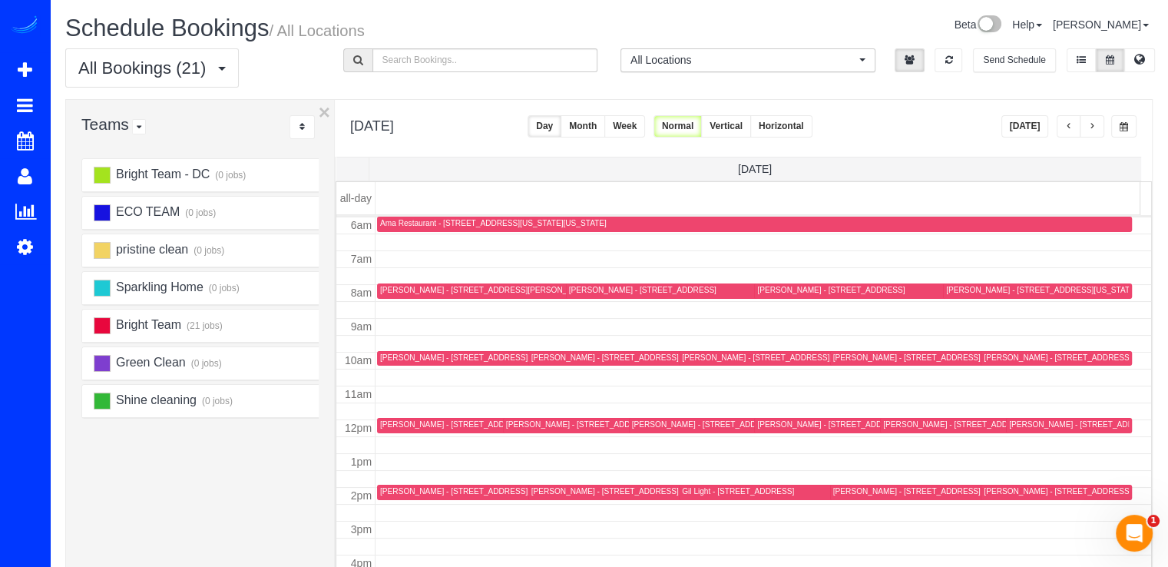
click at [1099, 124] on button "button" at bounding box center [1092, 126] width 25 height 22
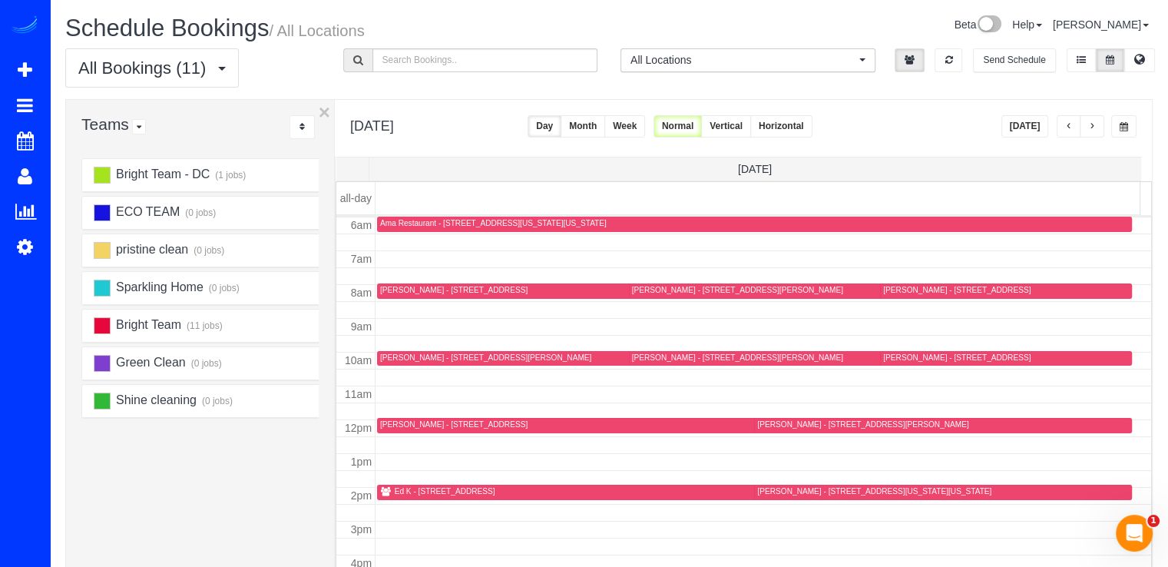
click at [1019, 130] on button "[DATE]" at bounding box center [1025, 126] width 48 height 22
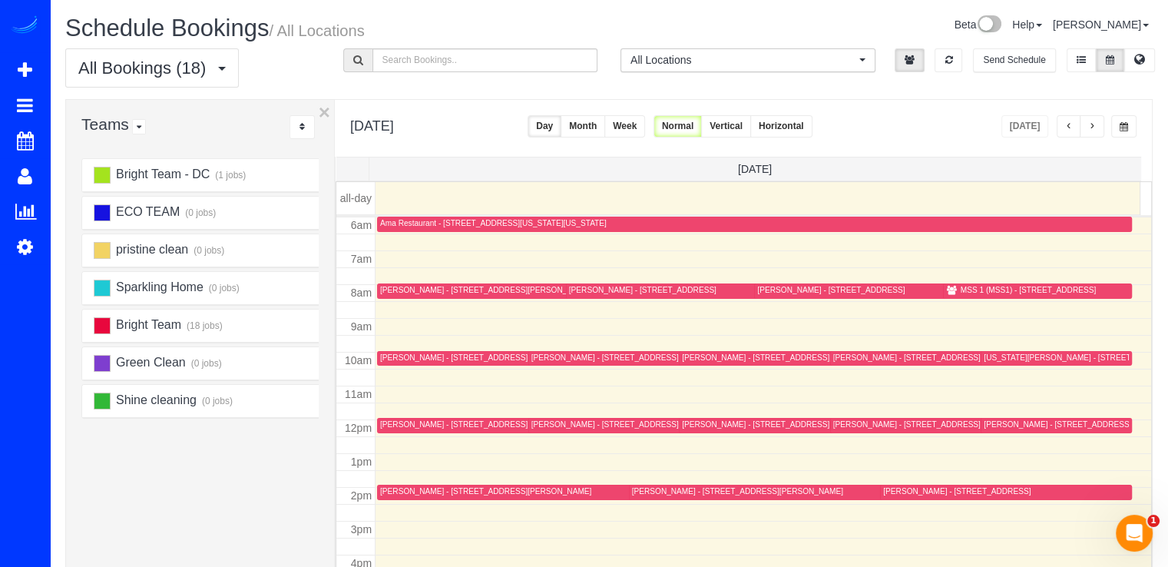
click at [393, 494] on div "[PERSON_NAME] - [STREET_ADDRESS][PERSON_NAME]" at bounding box center [485, 491] width 211 height 10
